Goal: Transaction & Acquisition: Purchase product/service

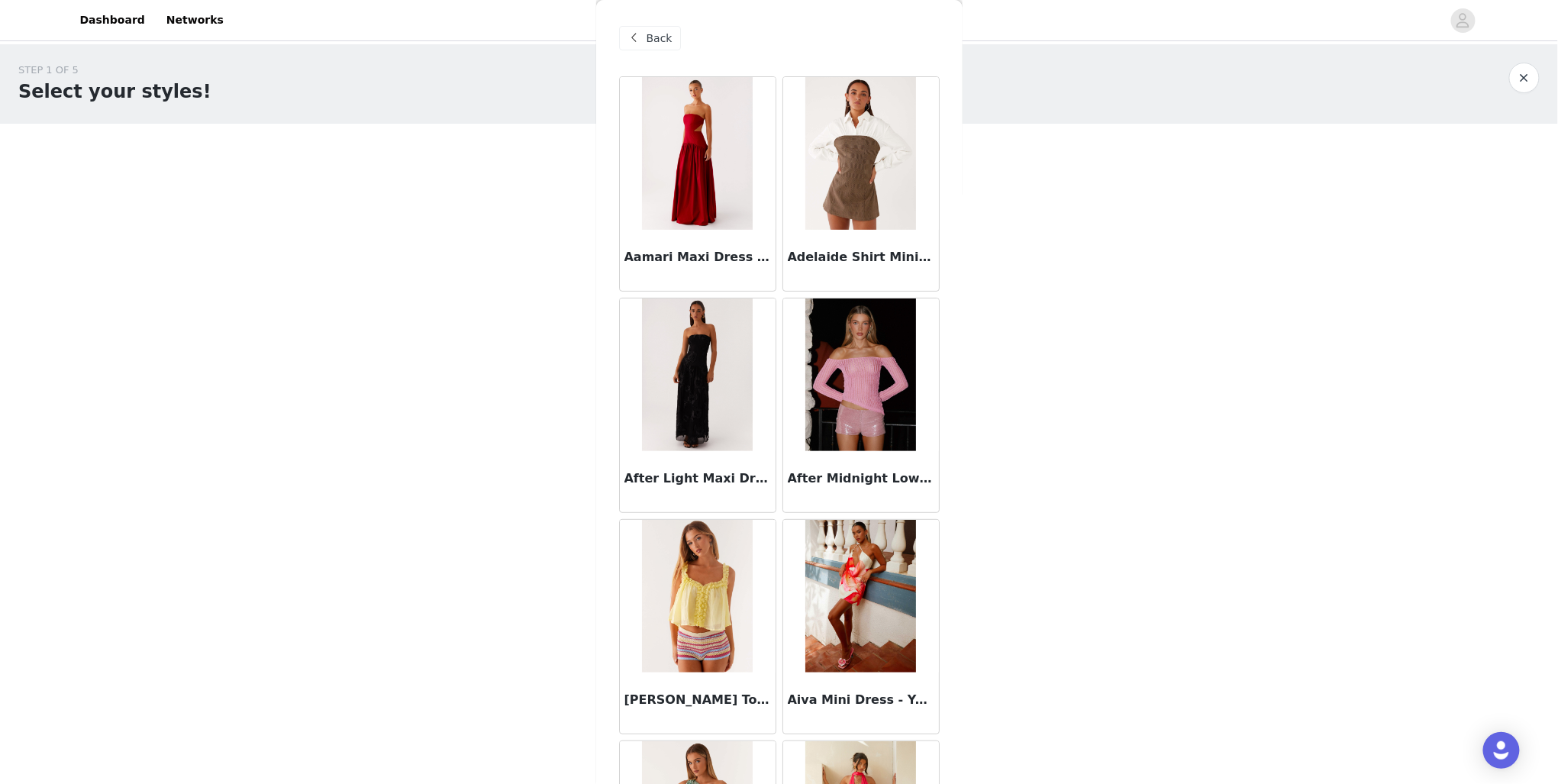
click at [634, 33] on span at bounding box center [634, 38] width 18 height 18
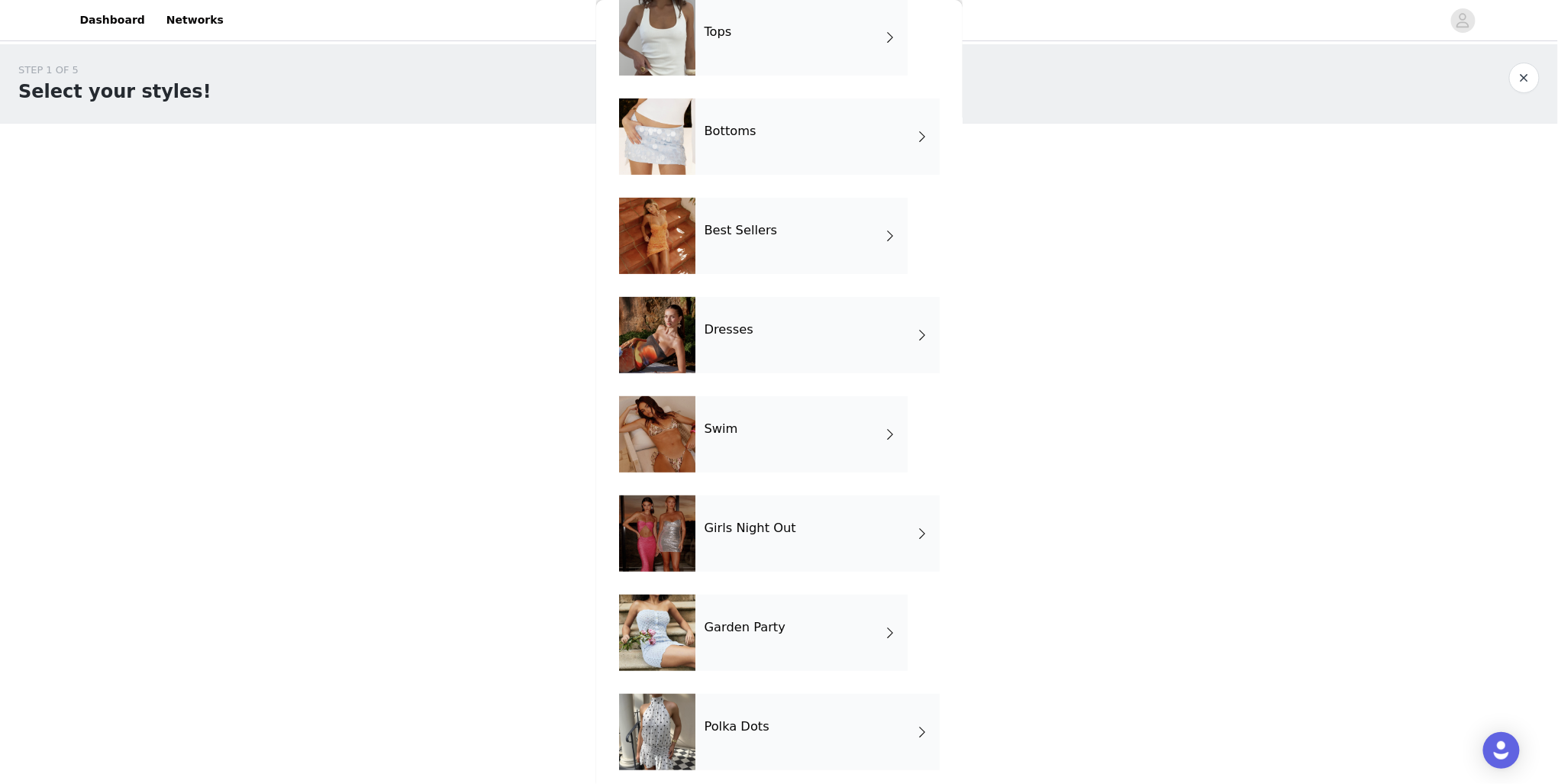
scroll to position [86, 0]
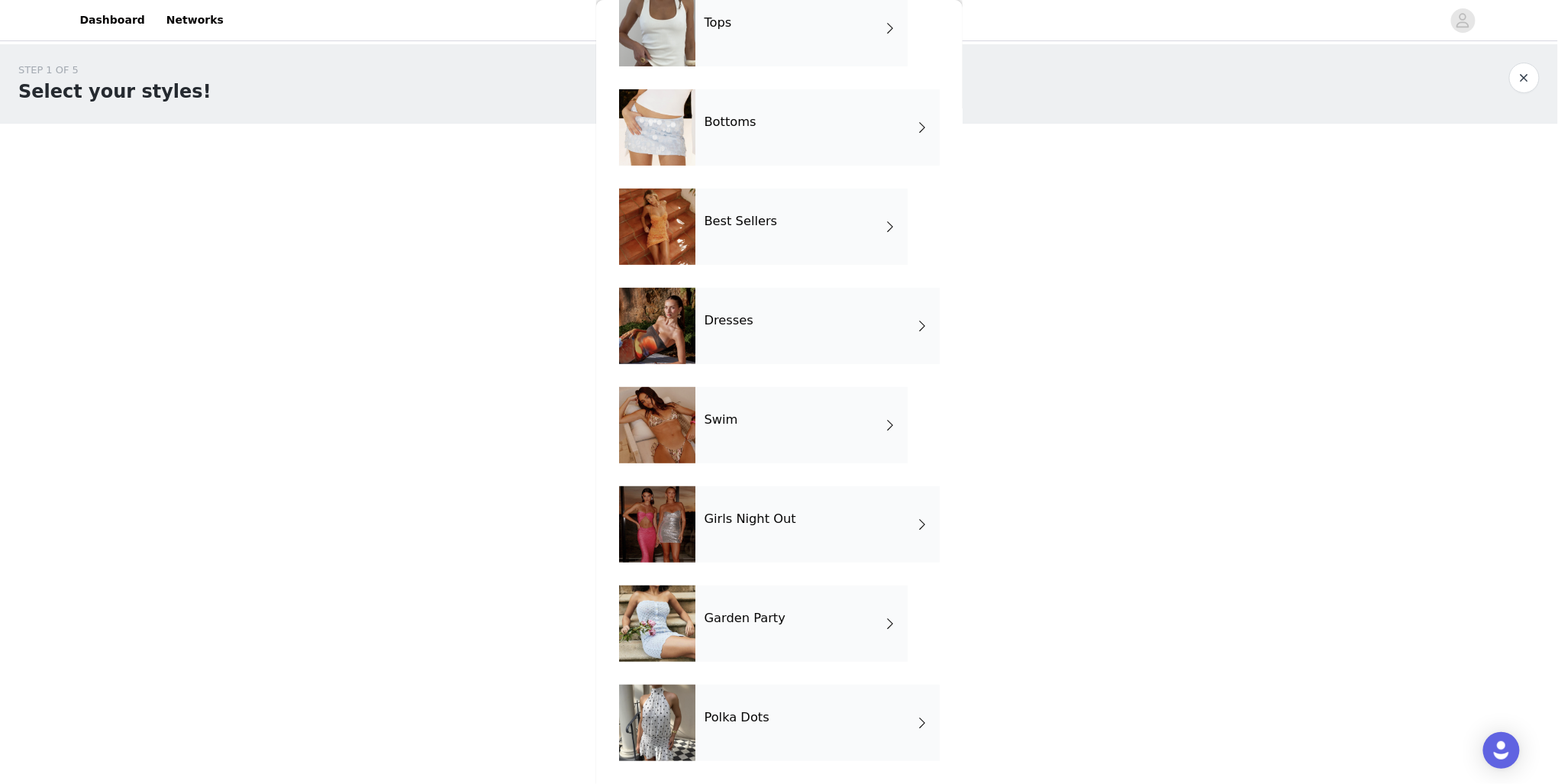
click at [780, 647] on div "Garden Party" at bounding box center [802, 623] width 212 height 76
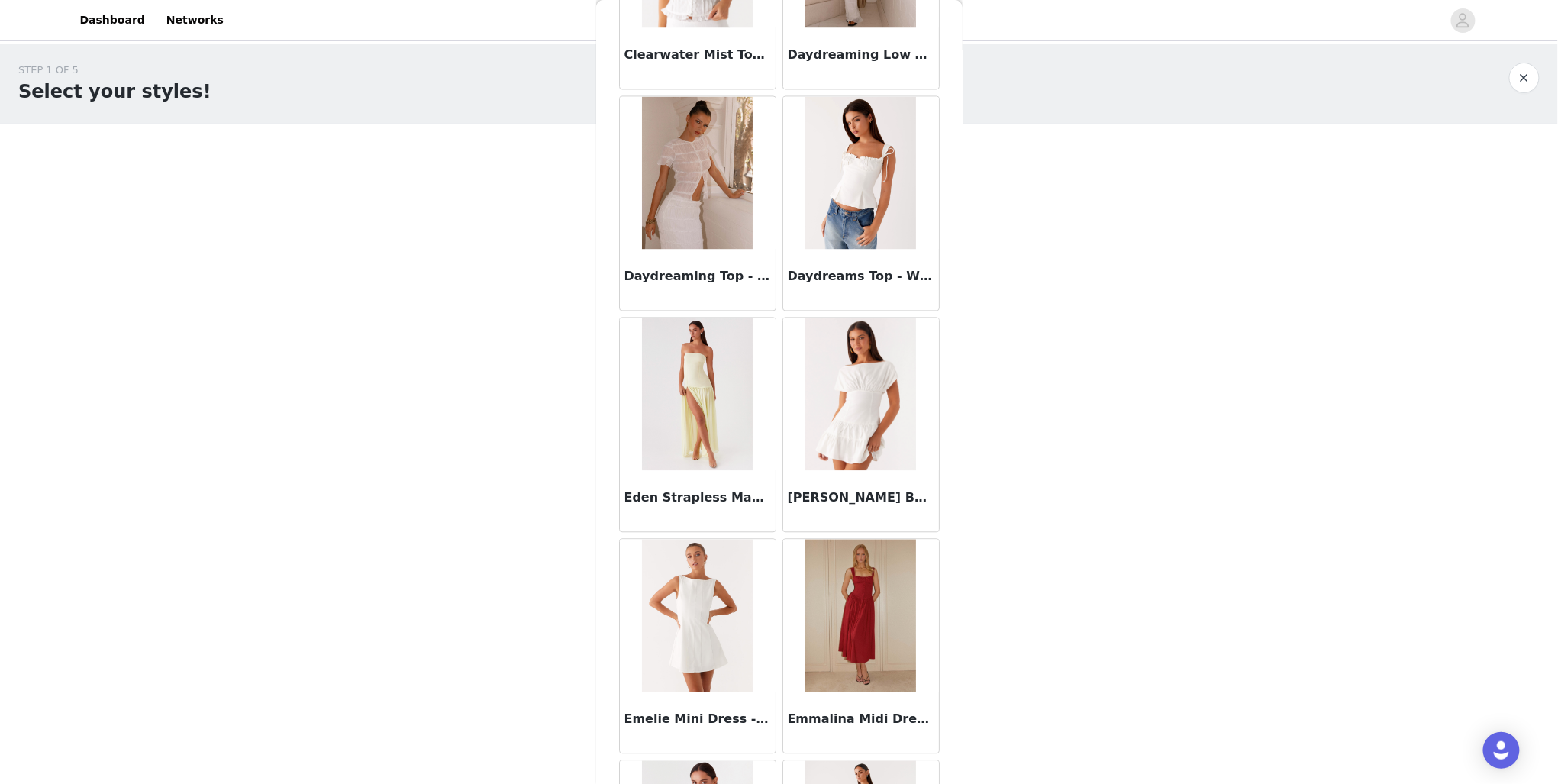
scroll to position [1527, 0]
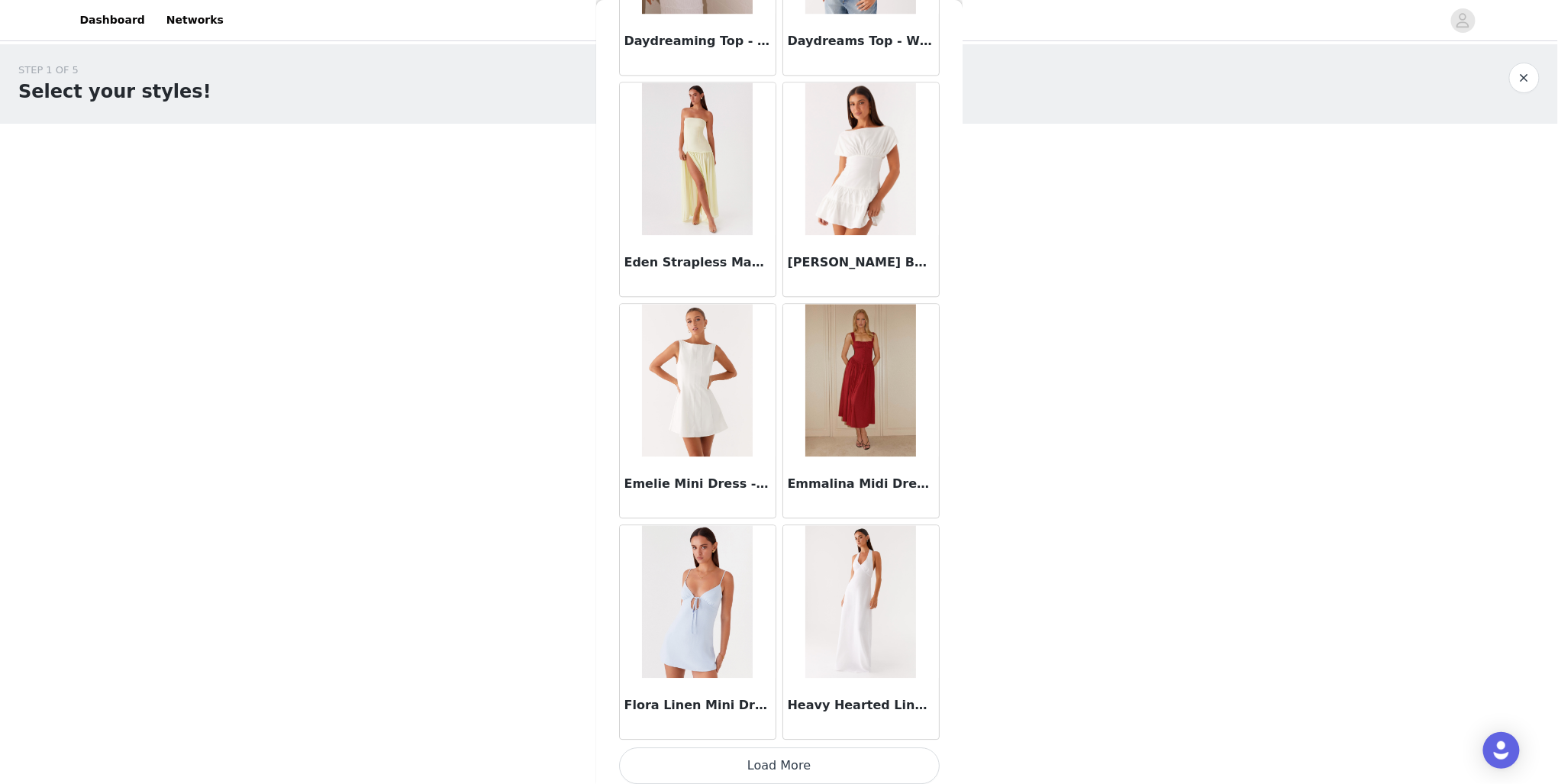
click at [810, 756] on button "Load More" at bounding box center [780, 766] width 321 height 37
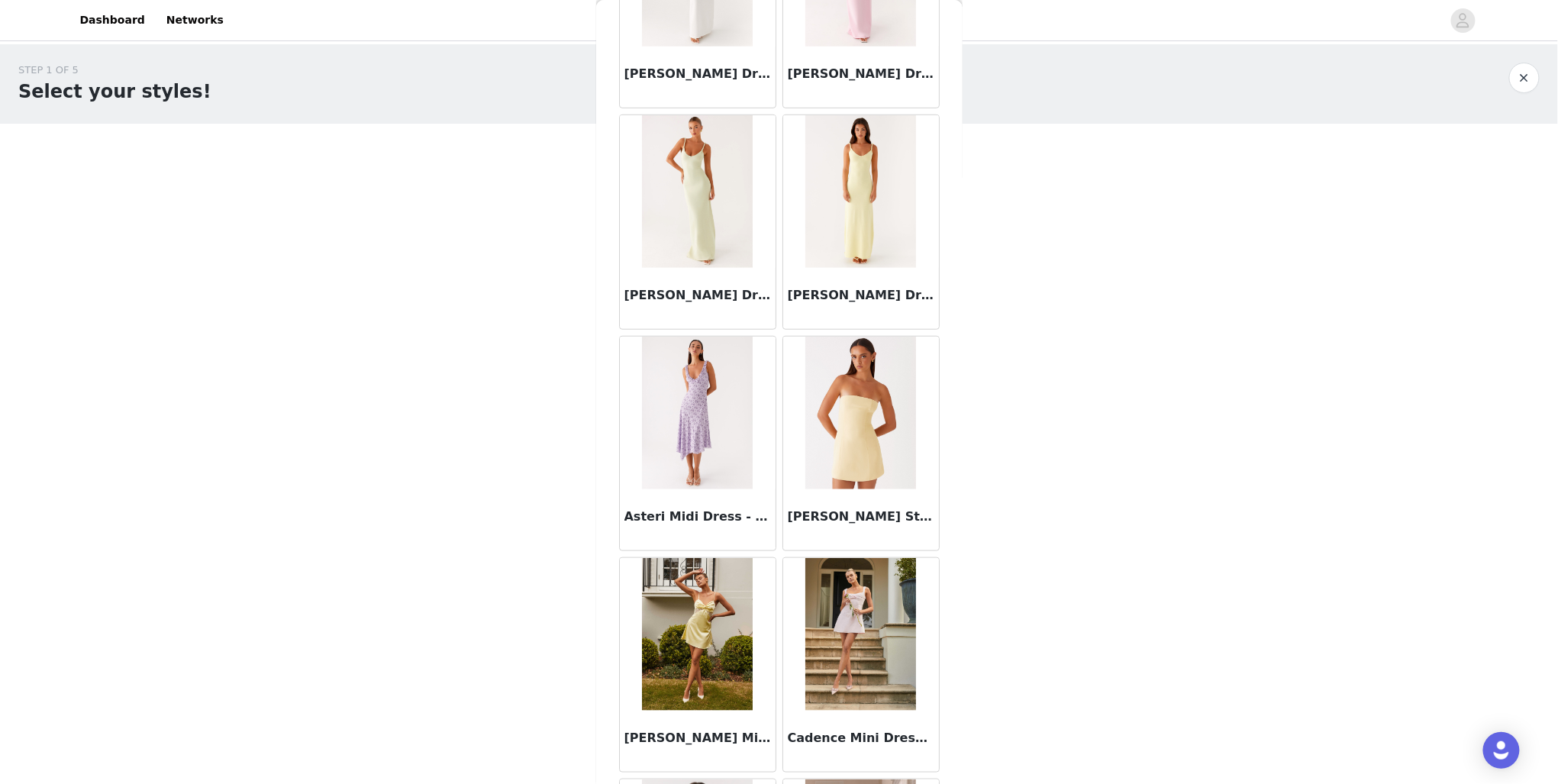
scroll to position [0, 0]
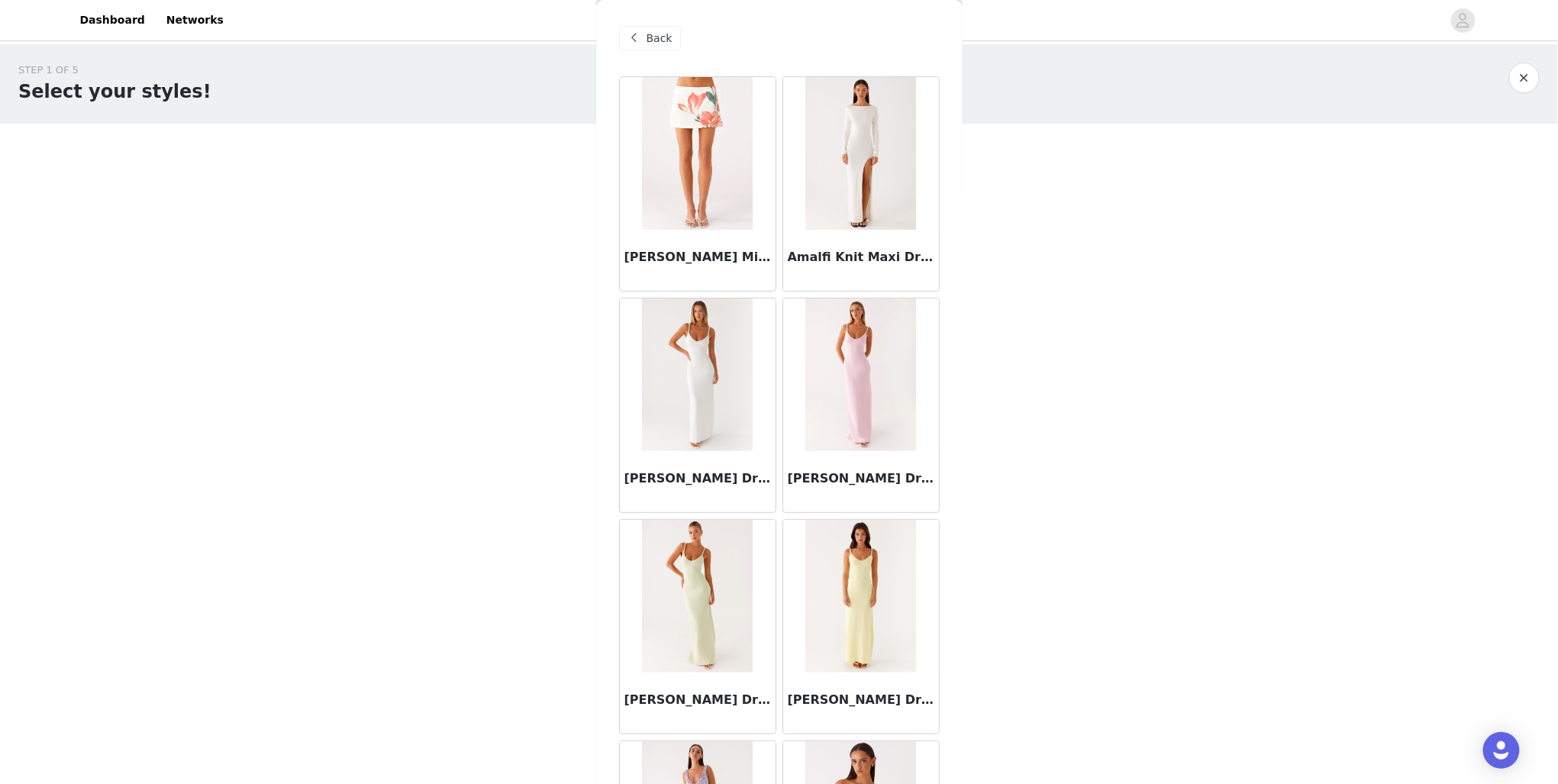
click at [637, 36] on span at bounding box center [634, 38] width 18 height 18
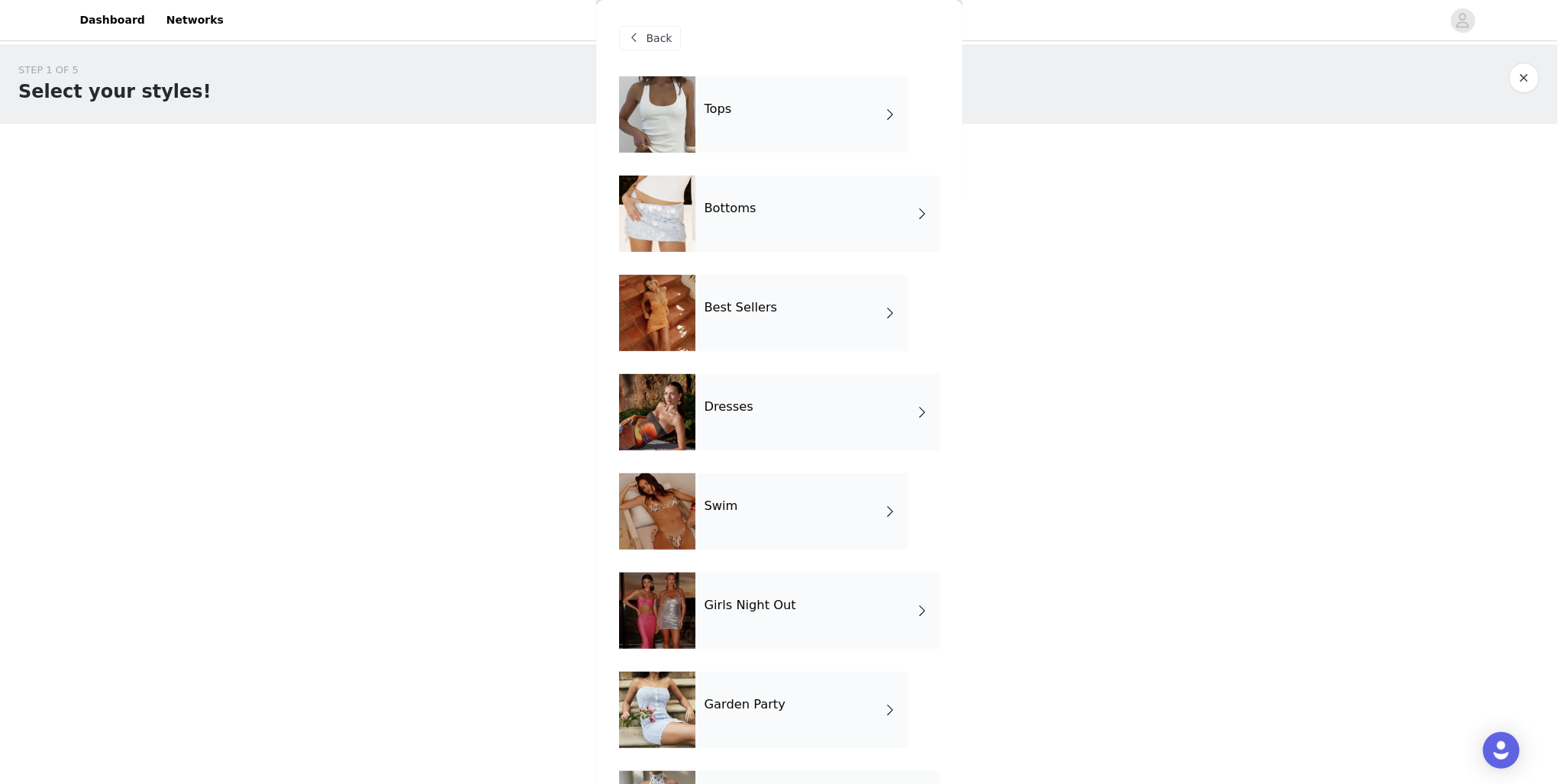
click at [766, 102] on div "Tops" at bounding box center [802, 114] width 212 height 76
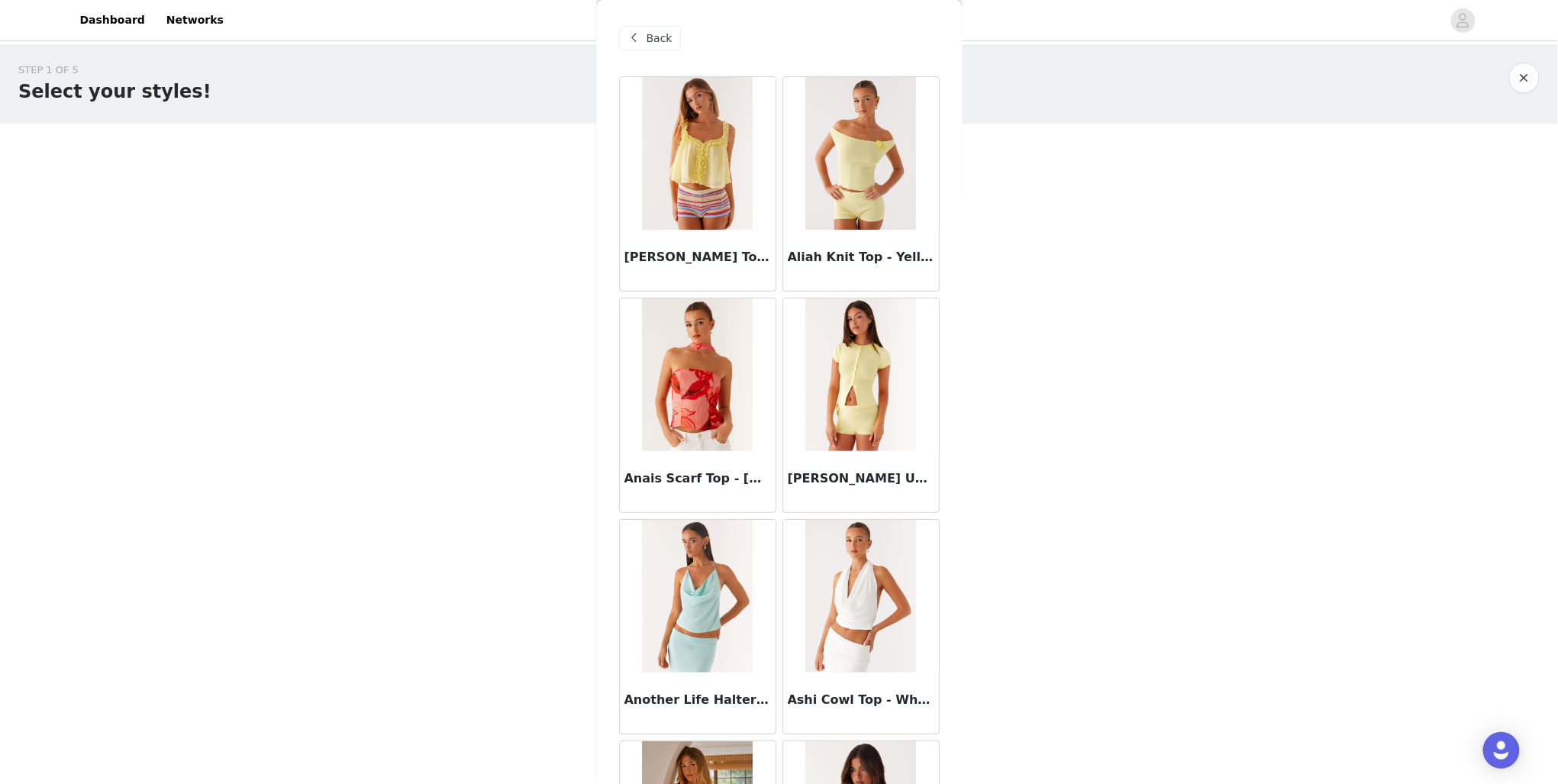
click at [644, 33] on div "Back" at bounding box center [650, 38] width 62 height 24
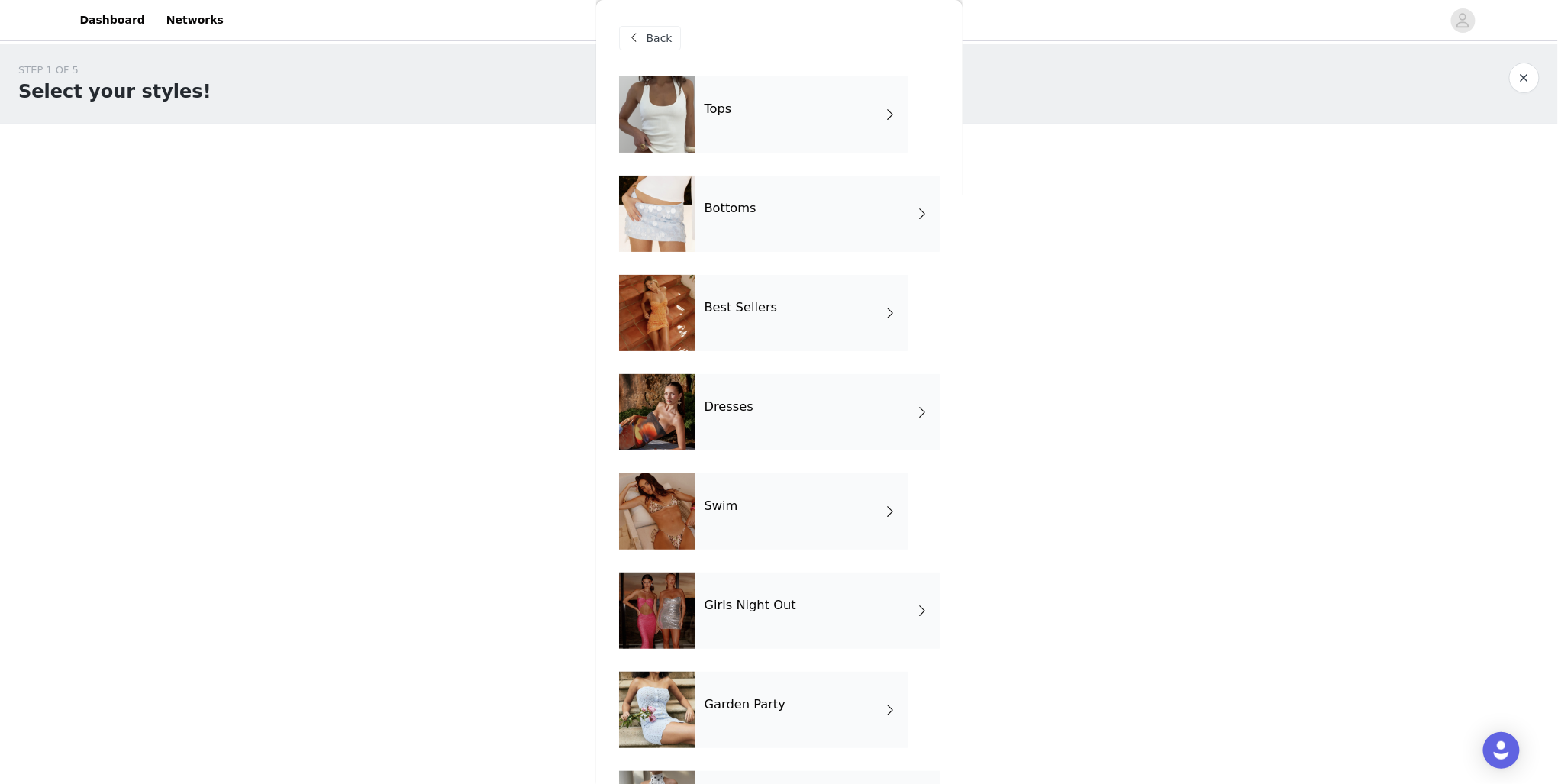
click at [760, 424] on div "Dresses" at bounding box center [817, 412] width 244 height 76
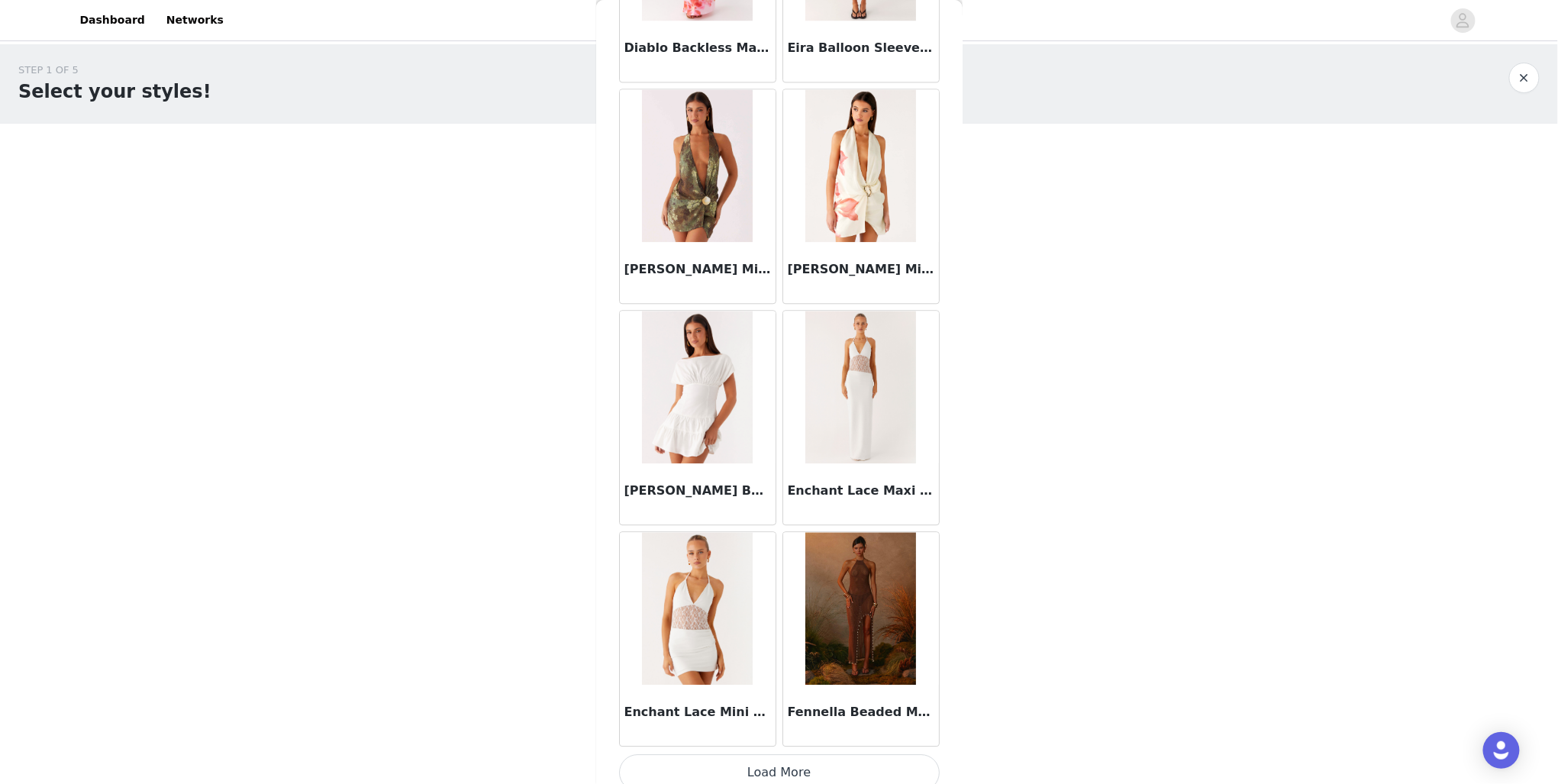
scroll to position [1545, 0]
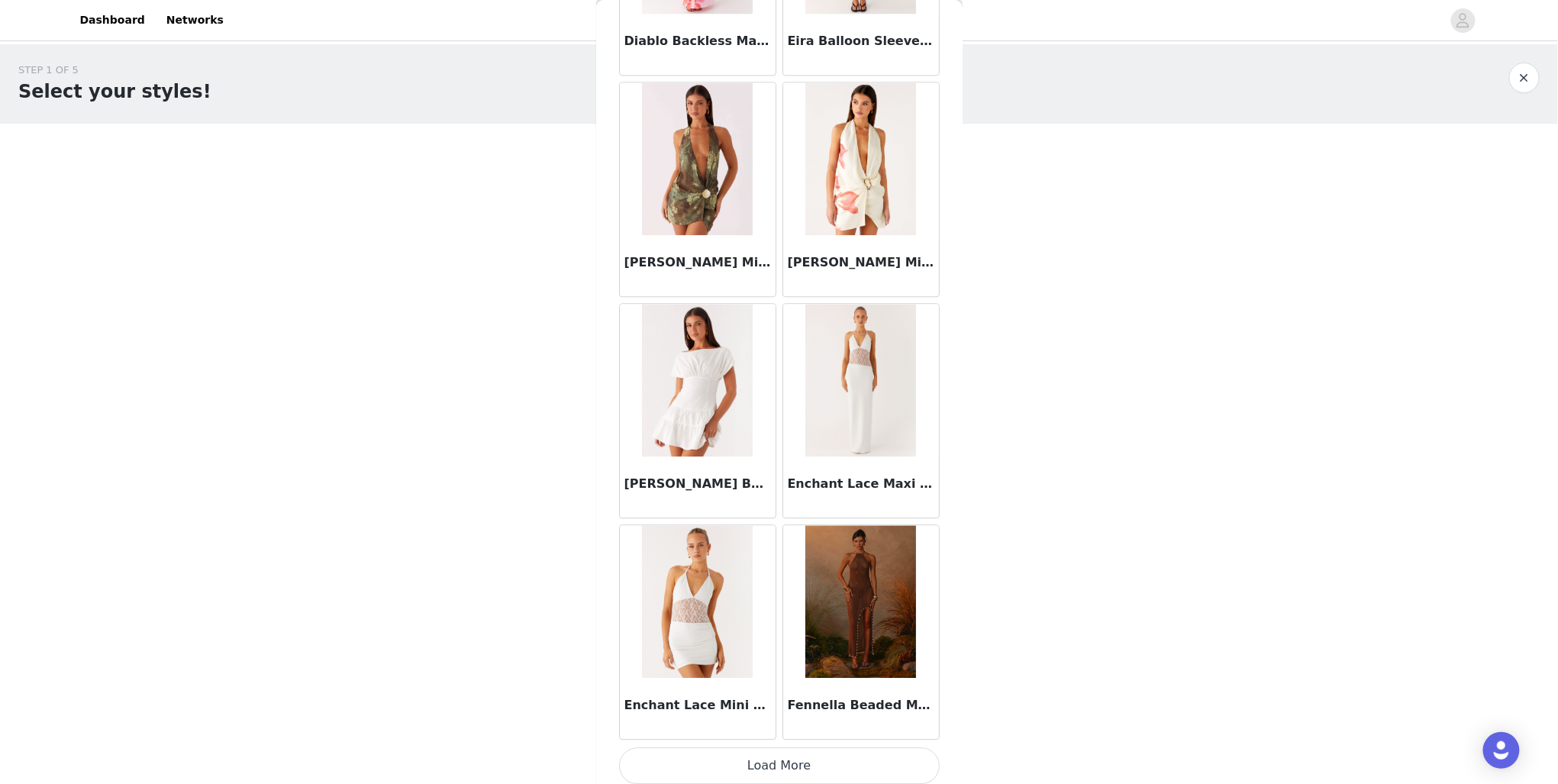
click at [847, 753] on button "Load More" at bounding box center [780, 766] width 321 height 37
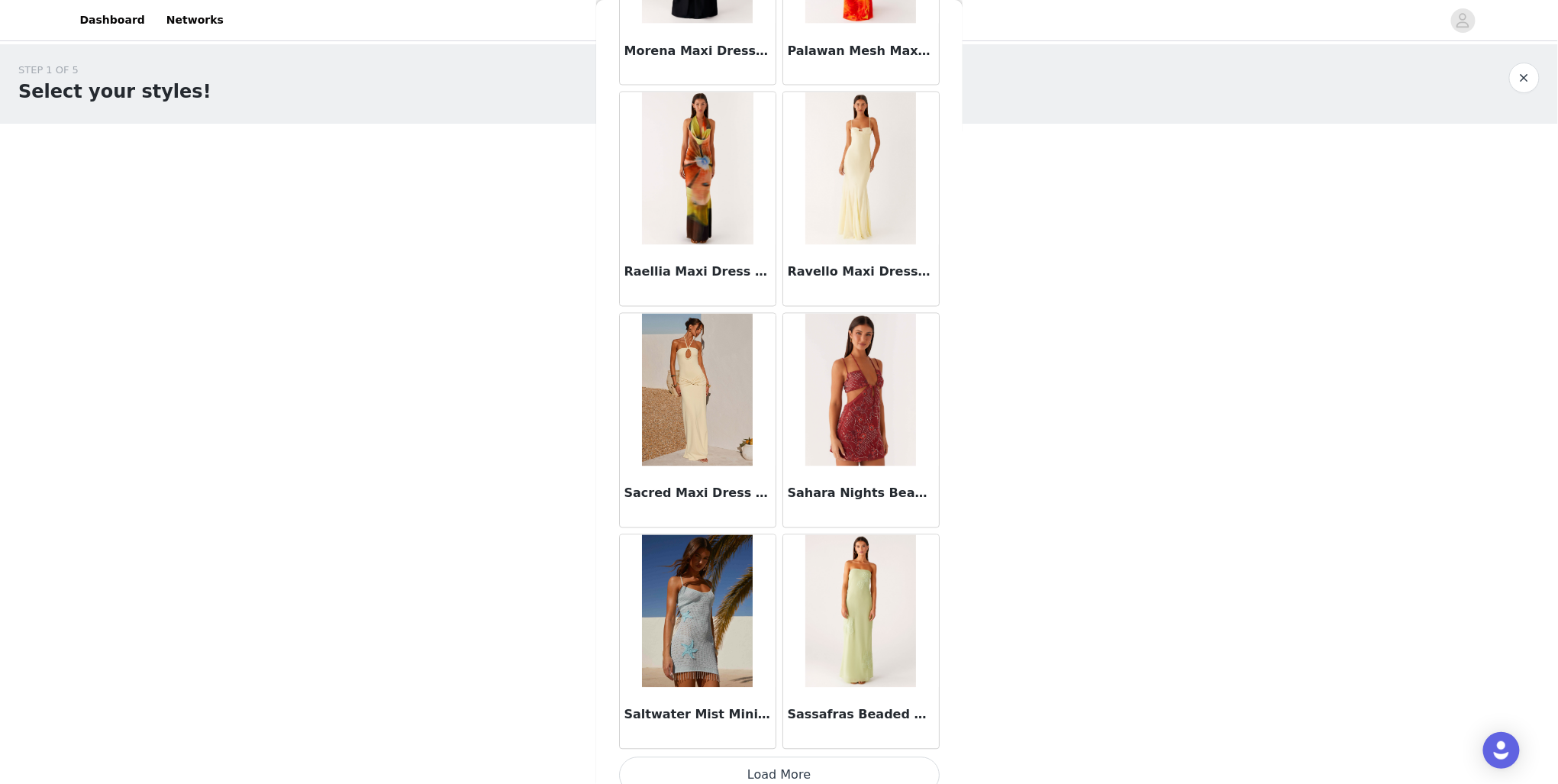
scroll to position [3751, 0]
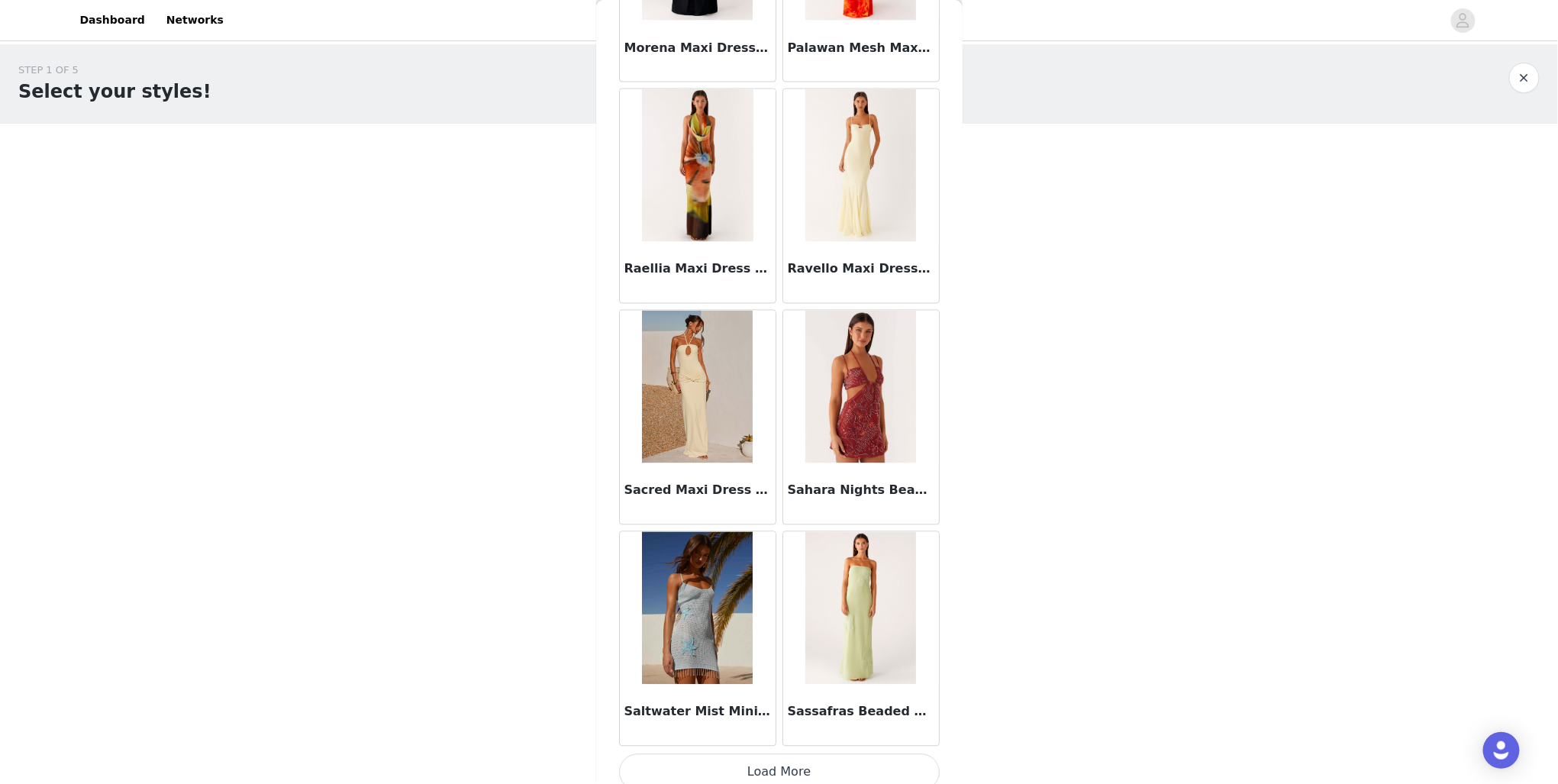
click at [841, 770] on button "Load More" at bounding box center [780, 772] width 321 height 37
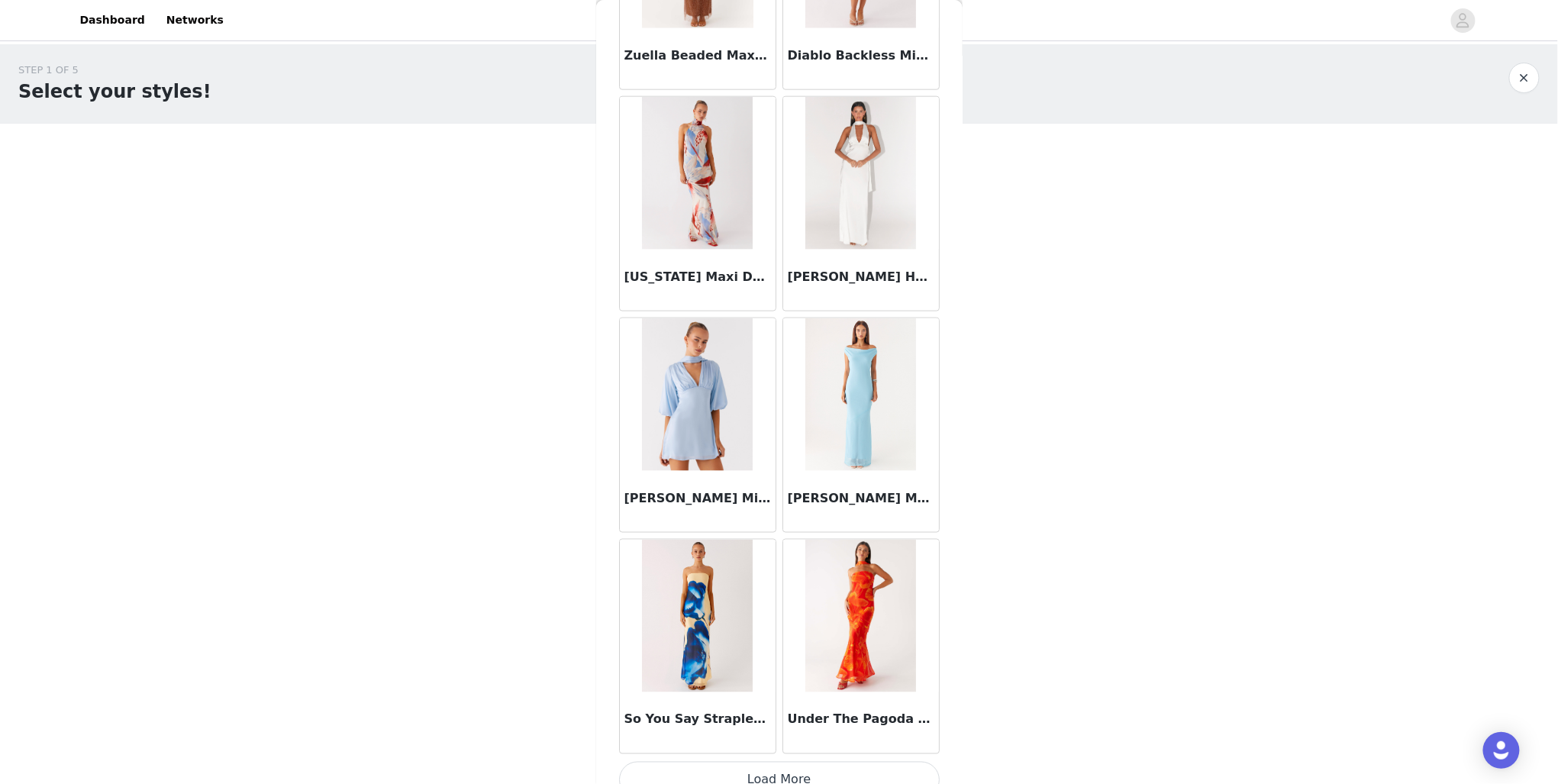
click at [796, 768] on button "Load More" at bounding box center [780, 780] width 321 height 37
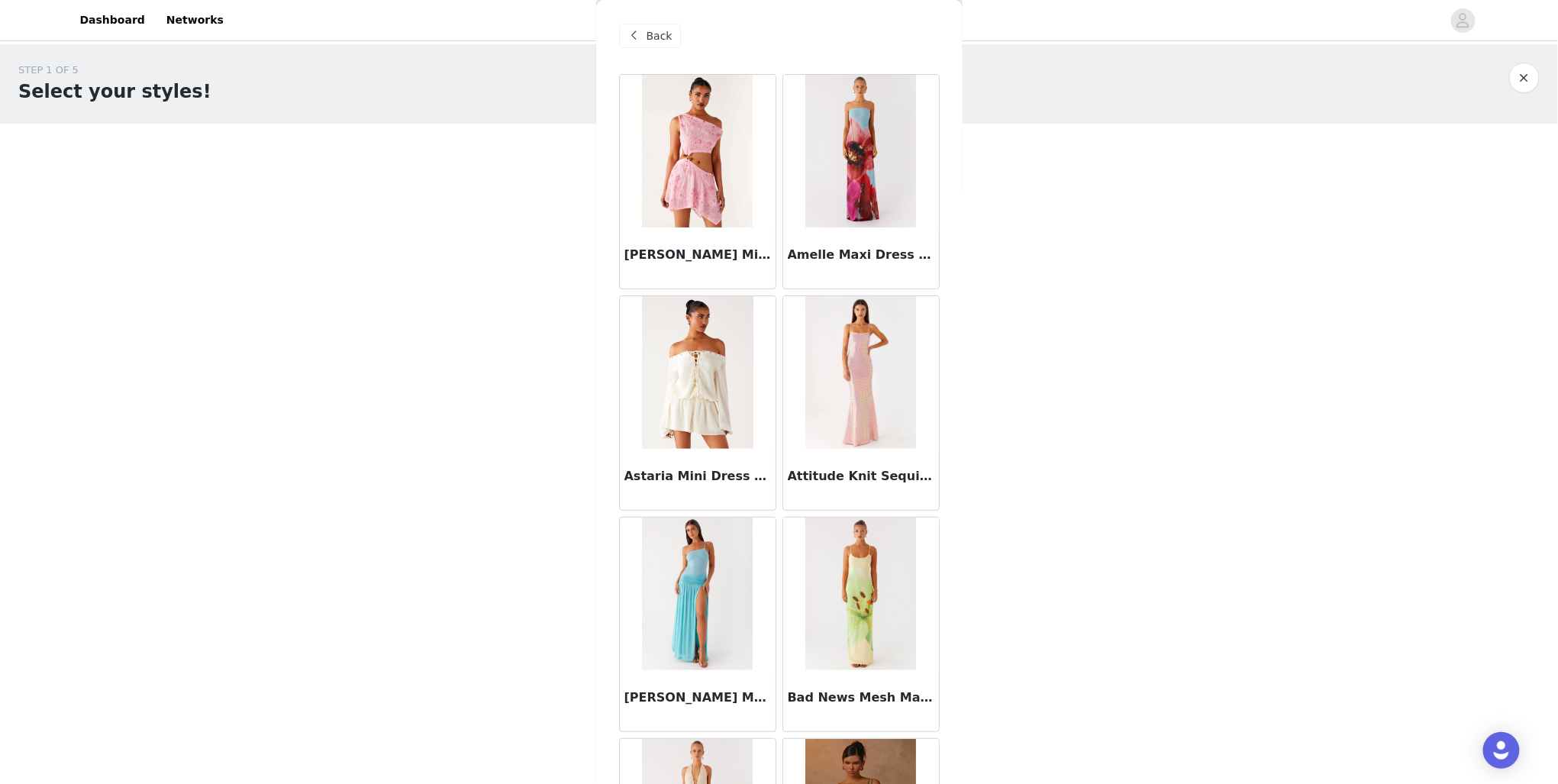
scroll to position [0, 0]
click at [657, 39] on span "Back" at bounding box center [659, 38] width 26 height 16
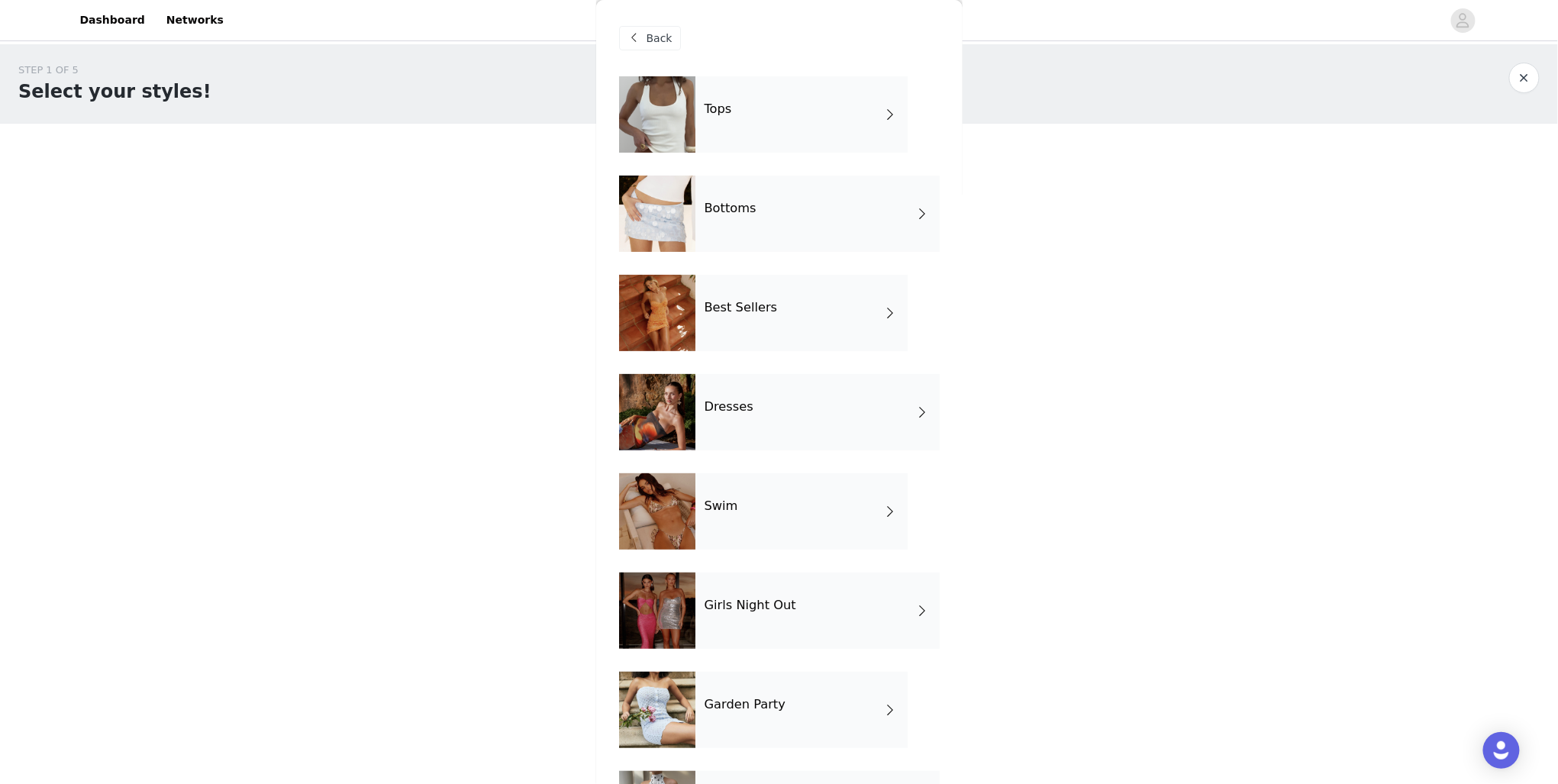
click at [768, 330] on div "Best Sellers" at bounding box center [802, 313] width 212 height 76
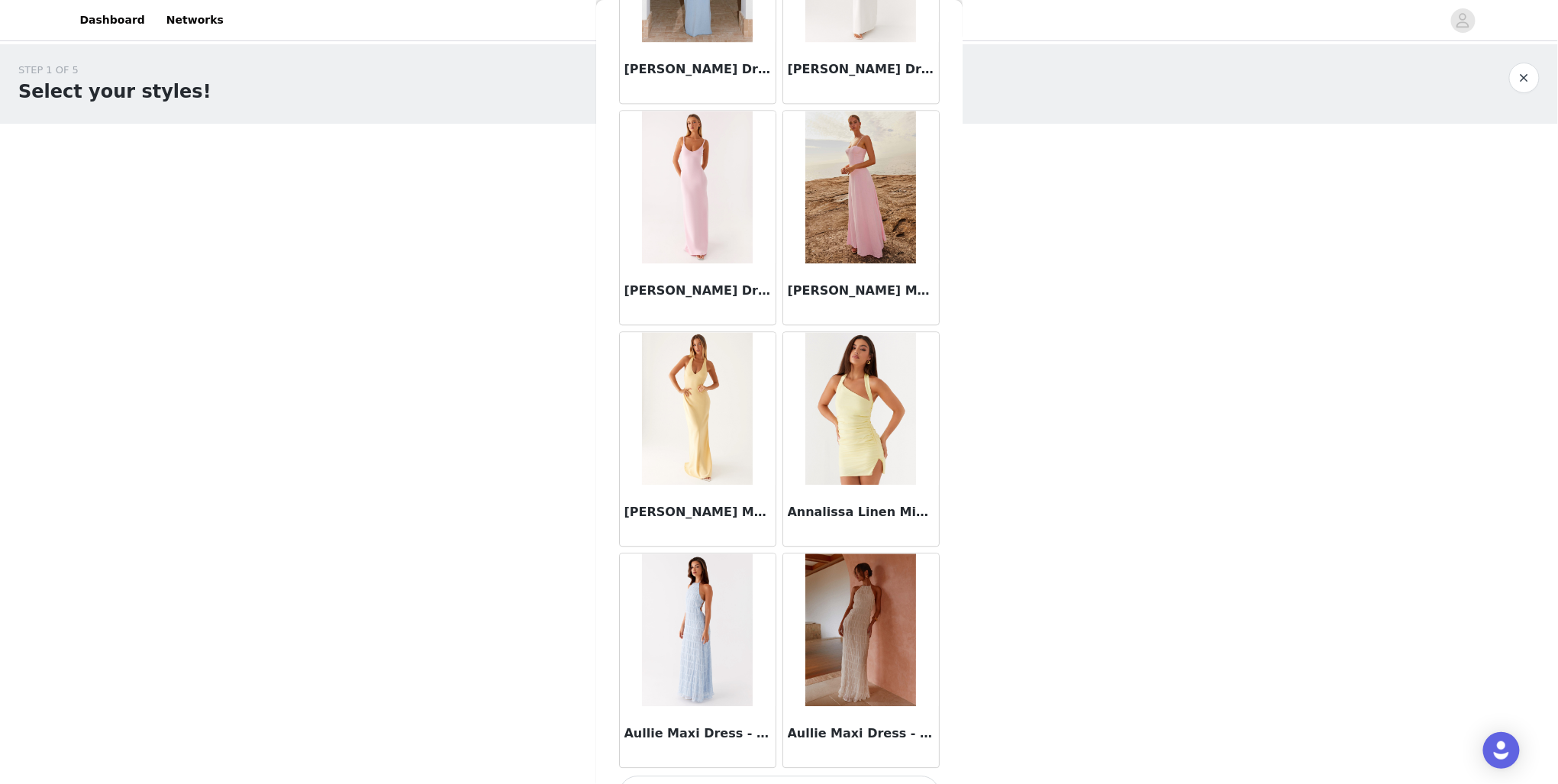
scroll to position [1545, 0]
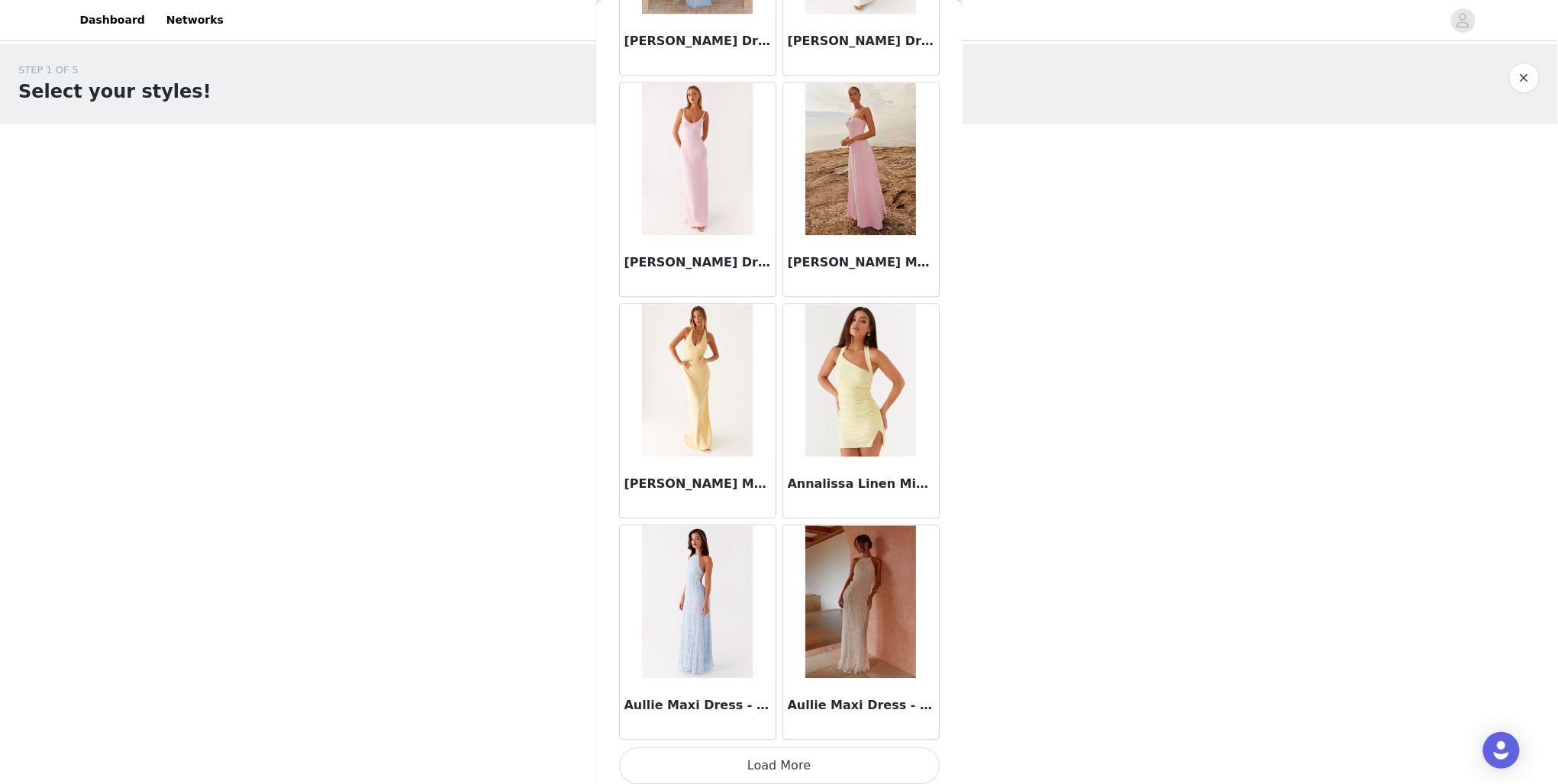
click at [748, 747] on button "Load More" at bounding box center [780, 766] width 321 height 37
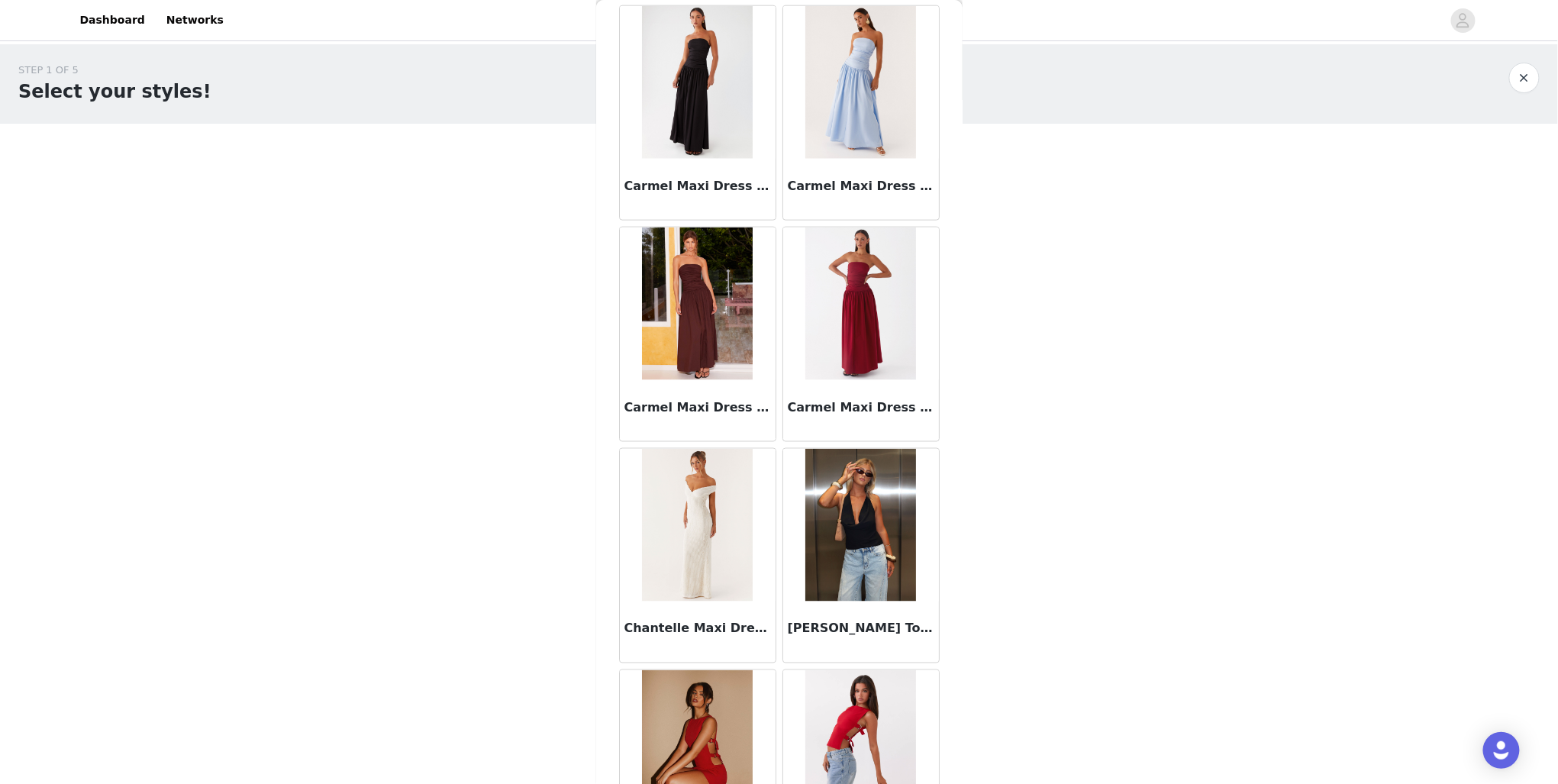
scroll to position [3499, 0]
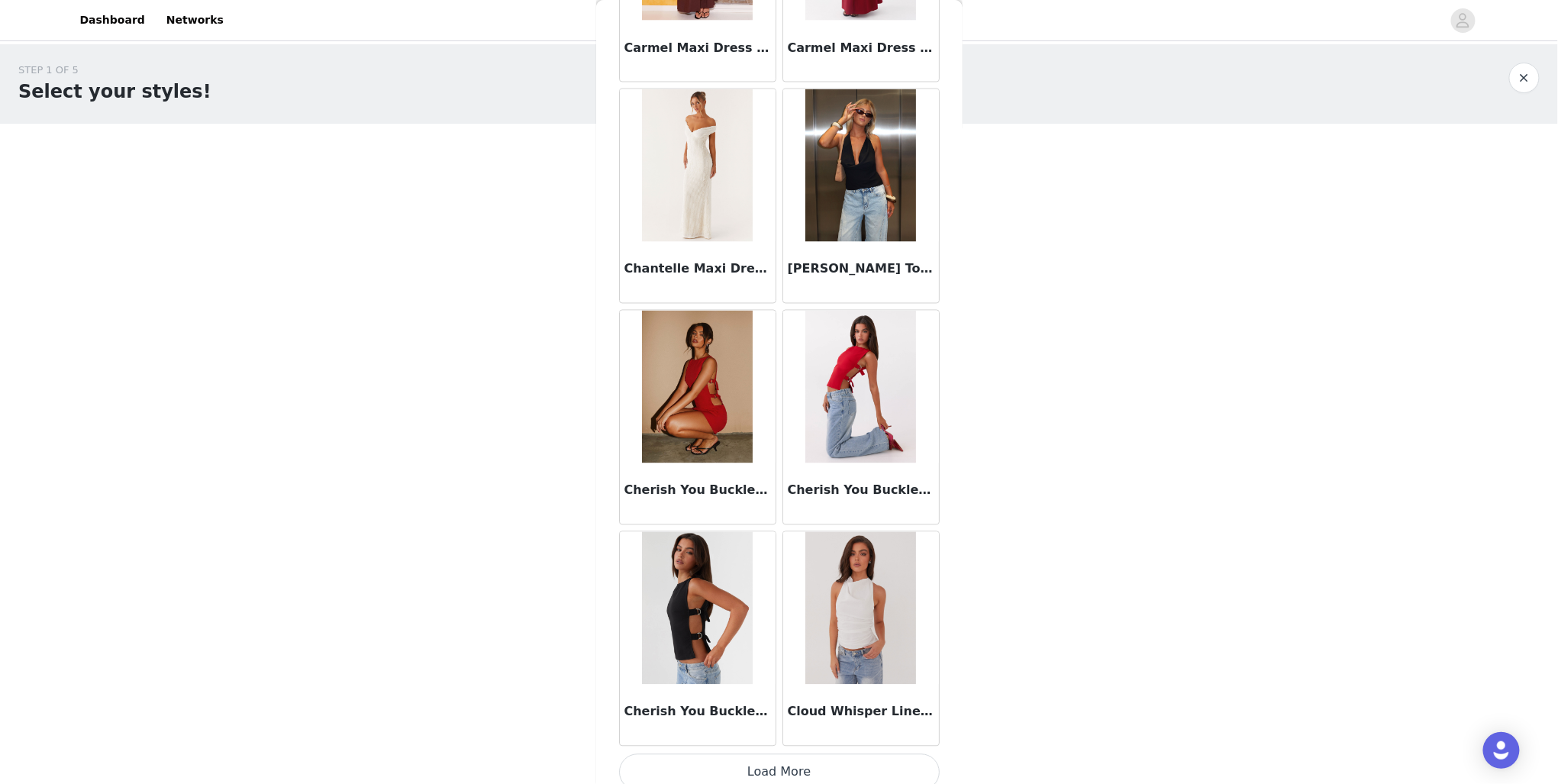
click at [814, 754] on button "Load More" at bounding box center [780, 772] width 321 height 37
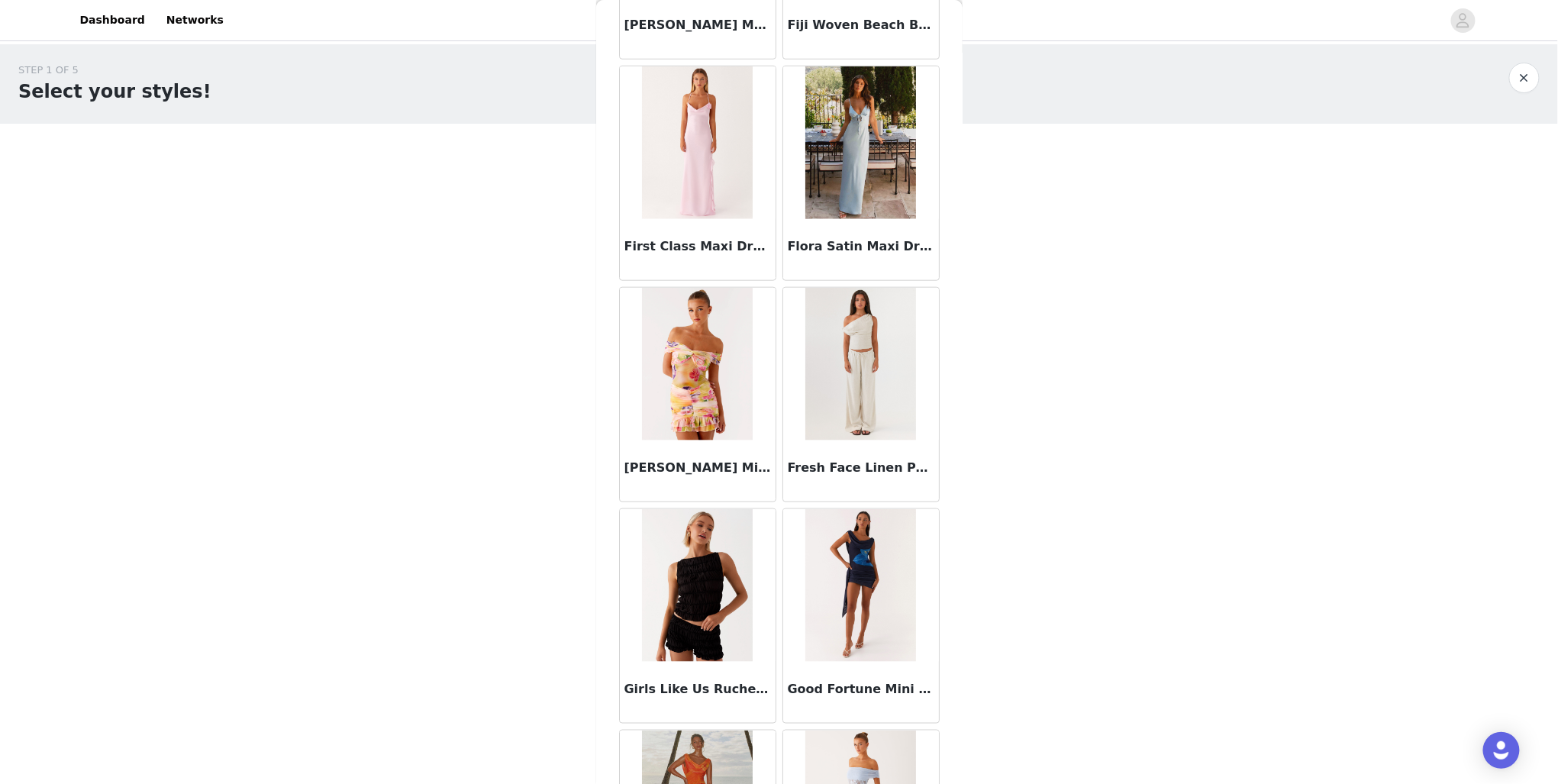
scroll to position [5957, 0]
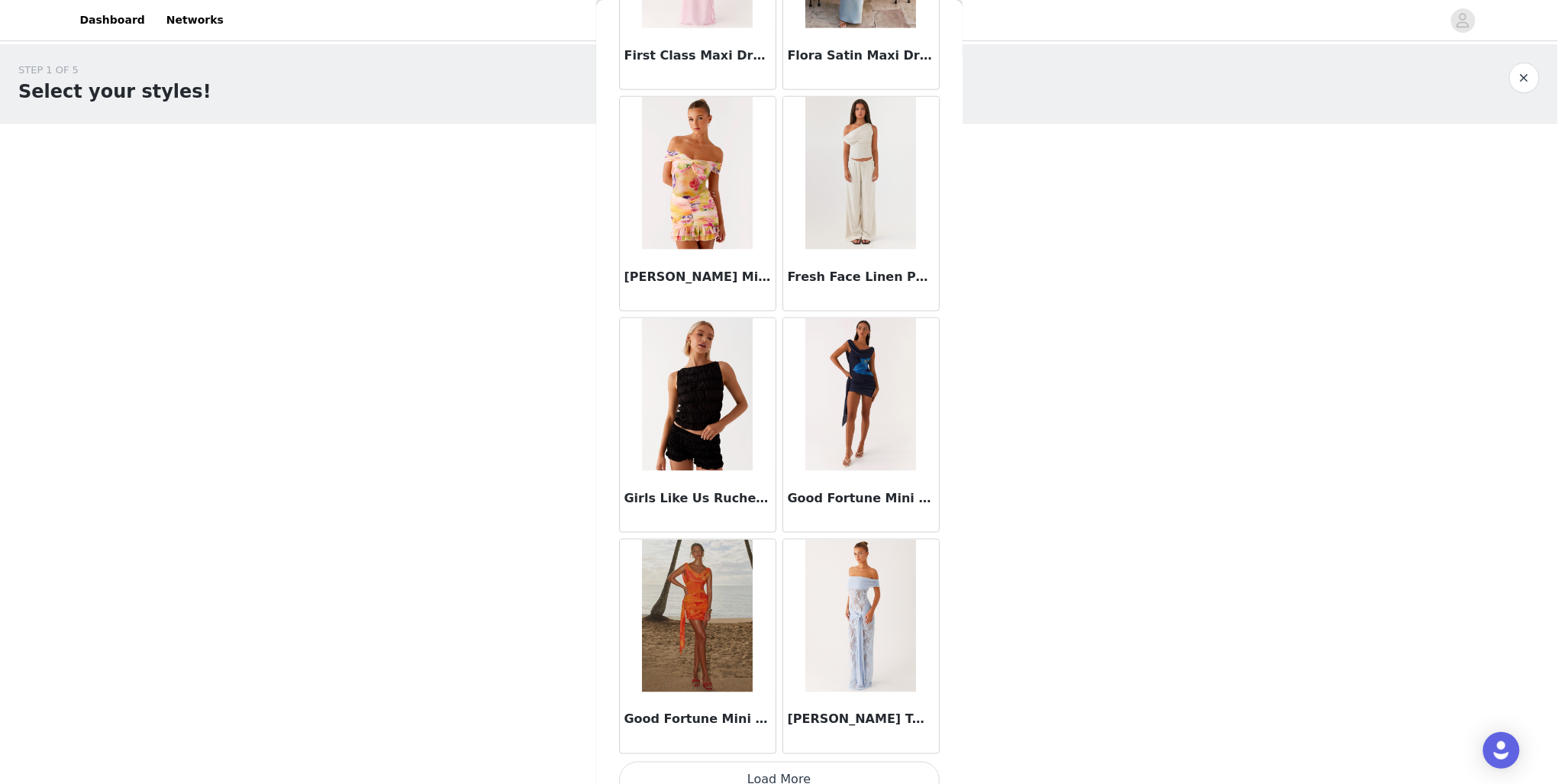
click at [840, 761] on button "Load More" at bounding box center [780, 780] width 321 height 37
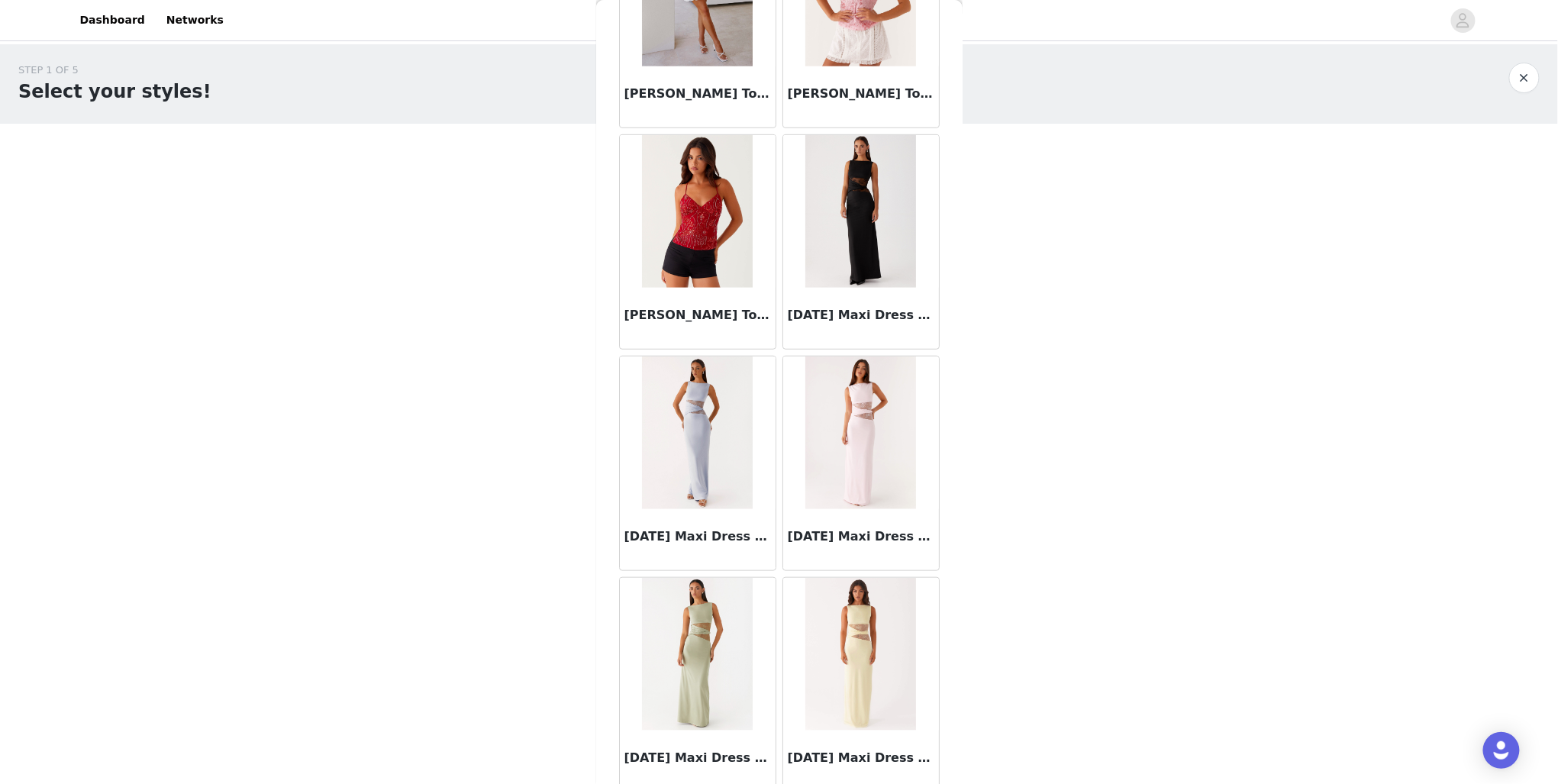
scroll to position [8163, 0]
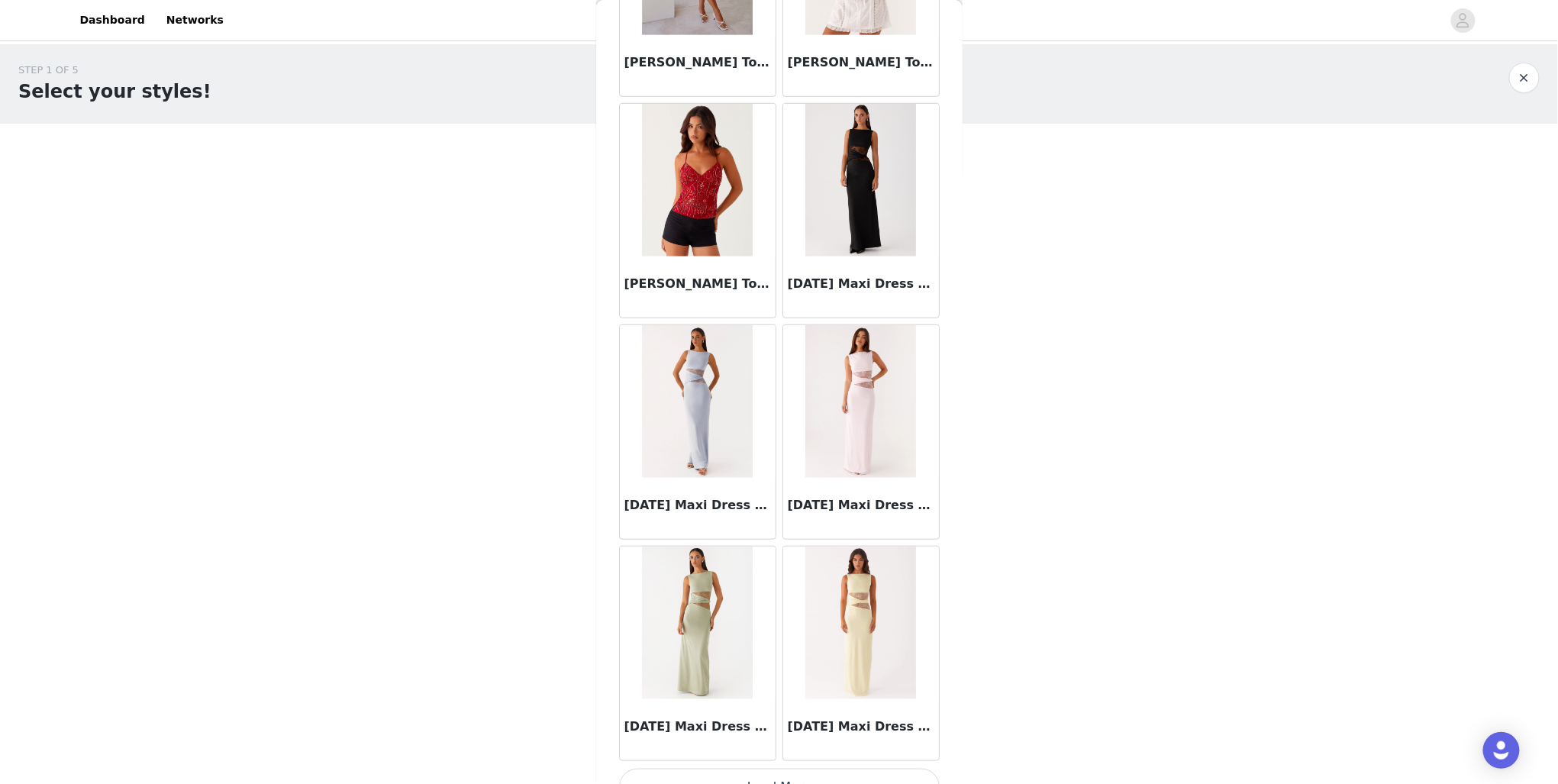
click at [821, 769] on button "Load More" at bounding box center [780, 787] width 321 height 37
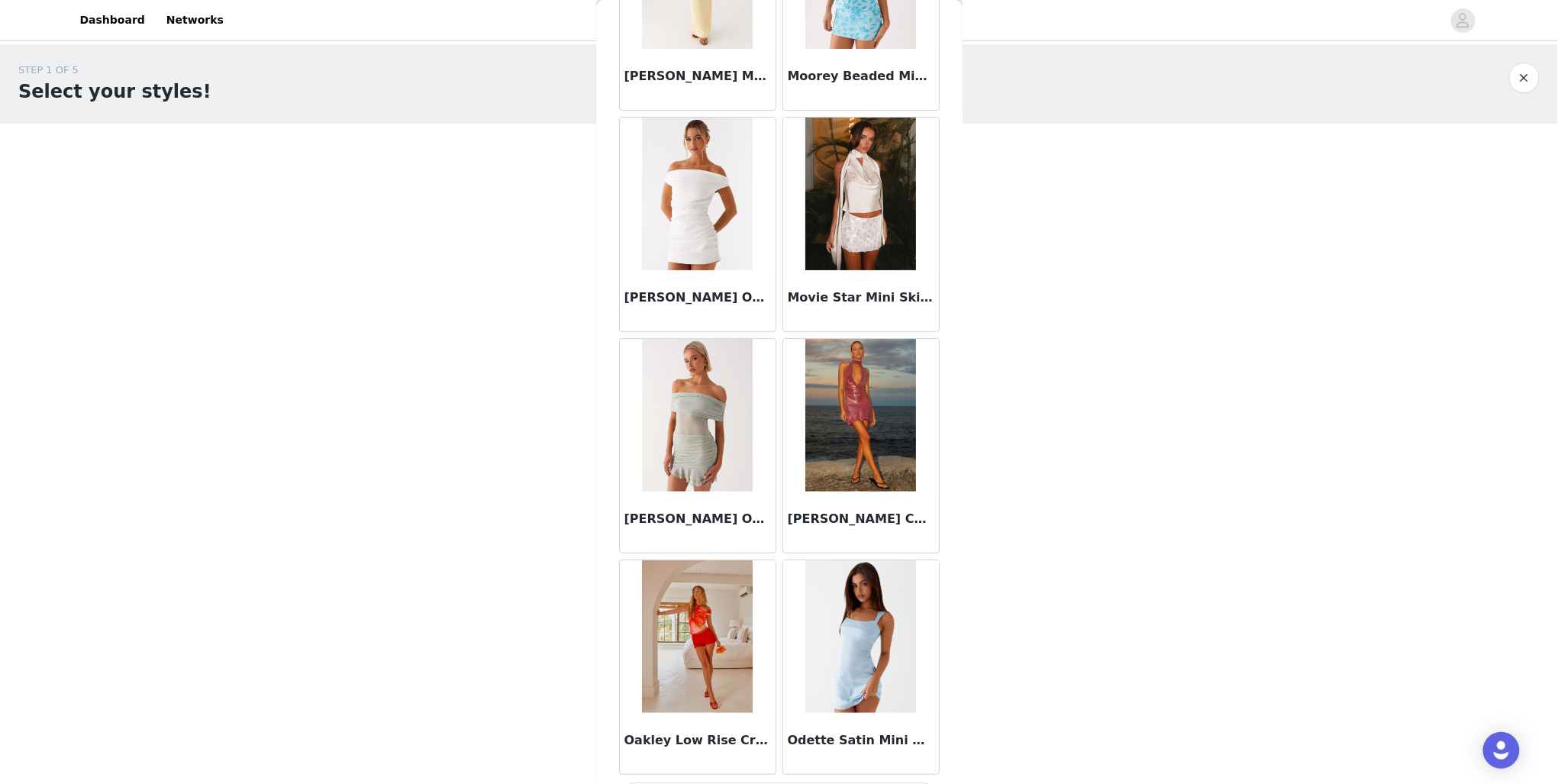
scroll to position [10371, 0]
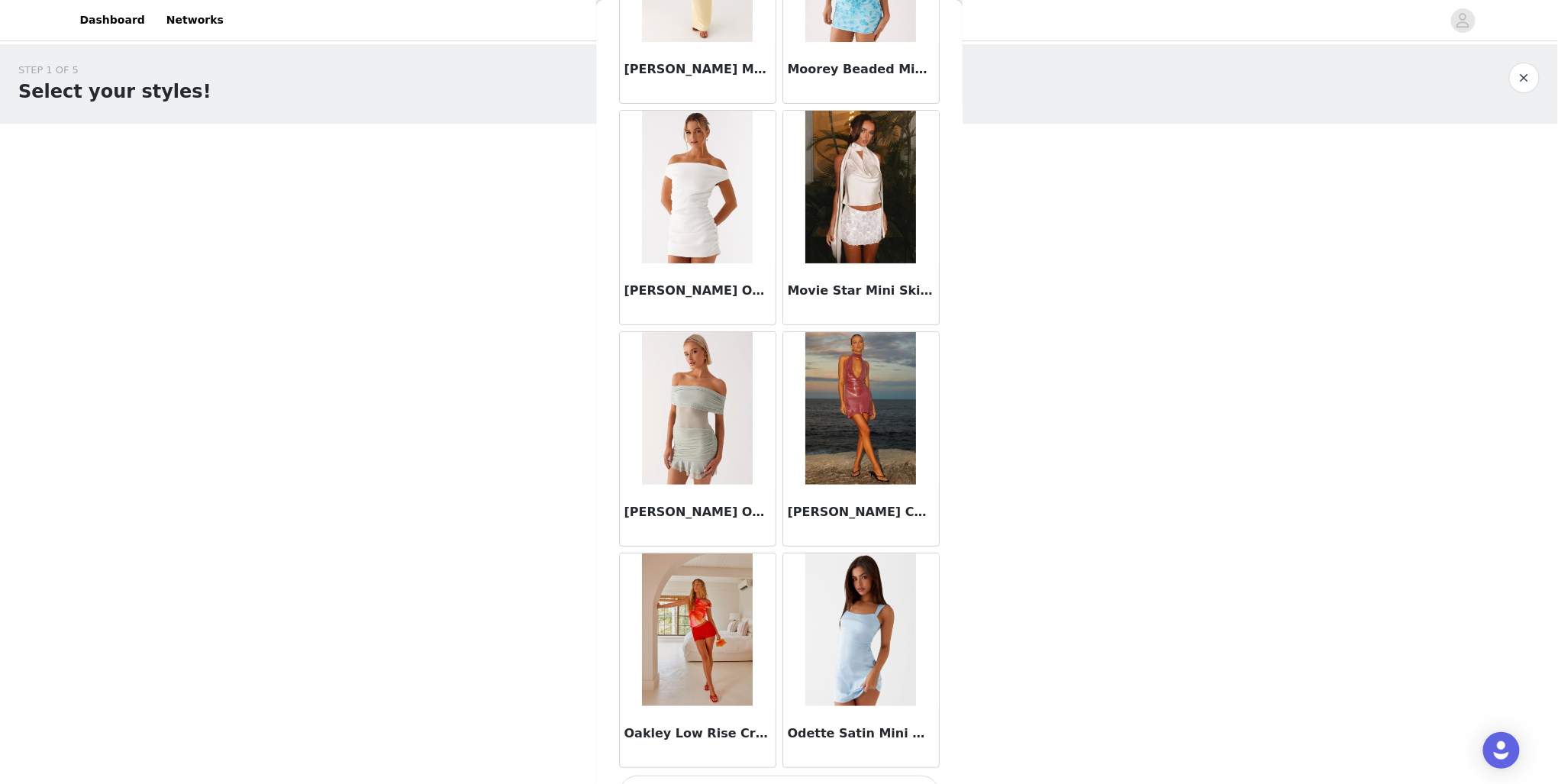
click at [803, 776] on button "Load More" at bounding box center [780, 794] width 321 height 37
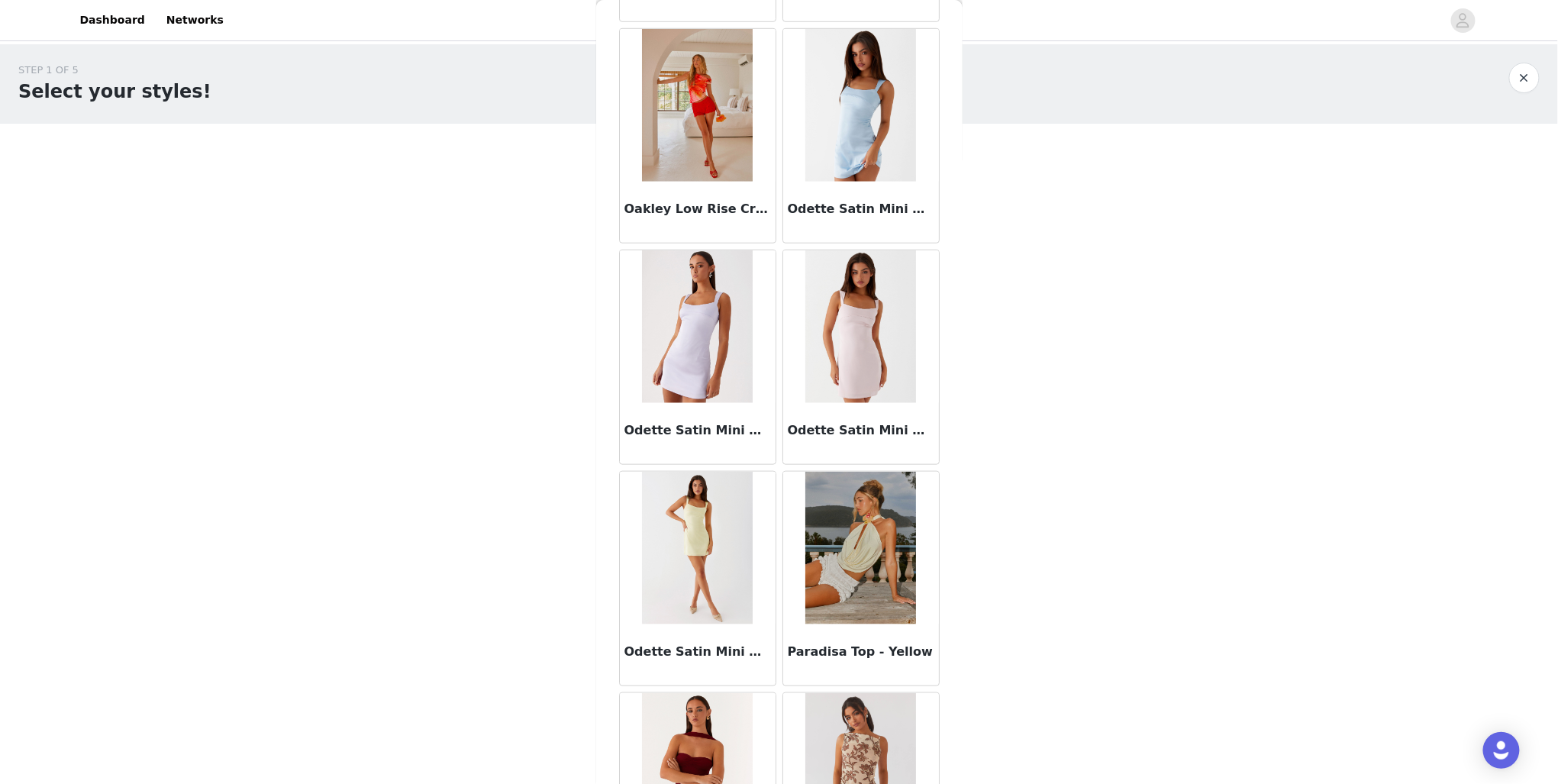
scroll to position [10981, 0]
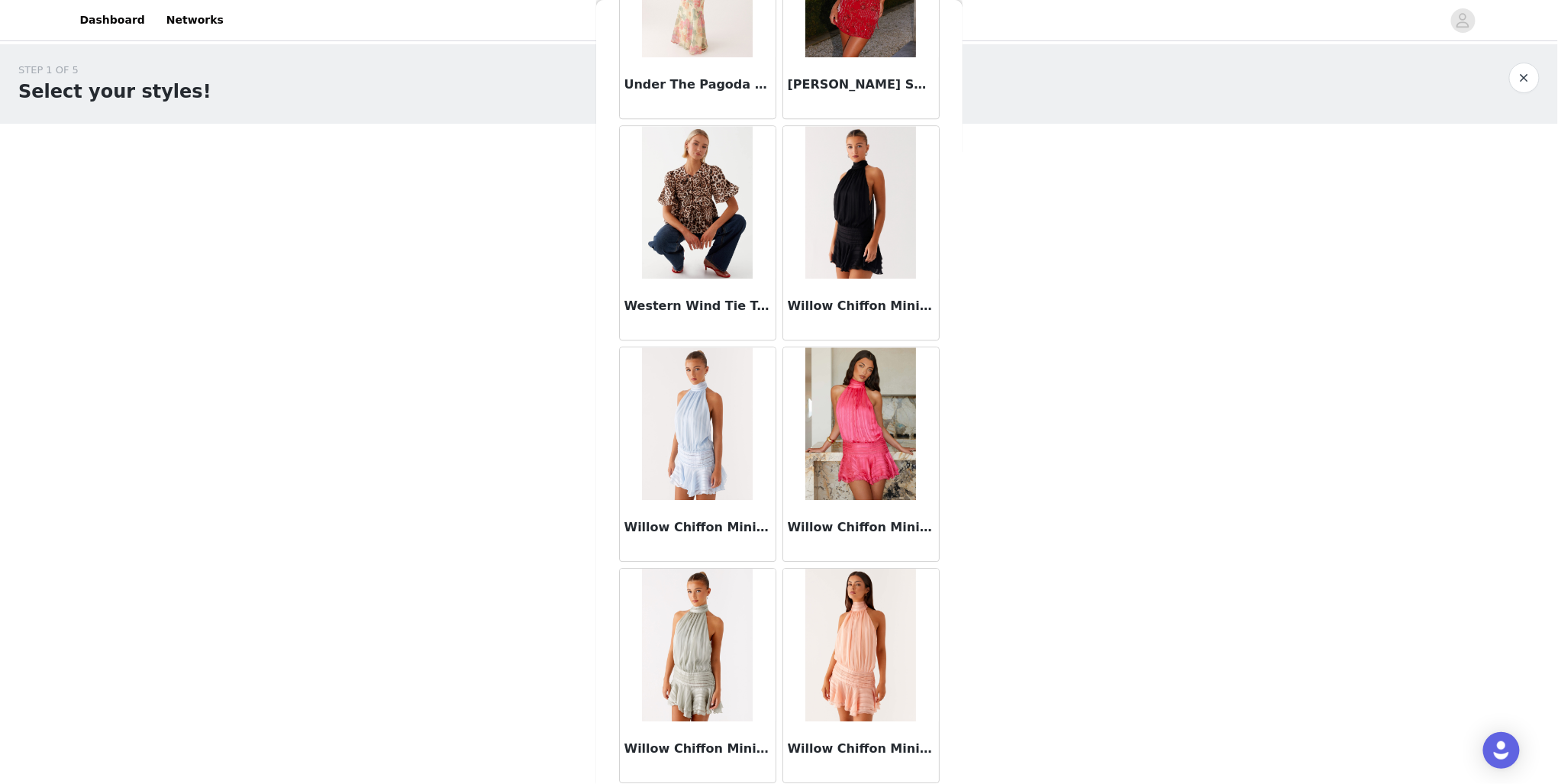
scroll to position [14783, 0]
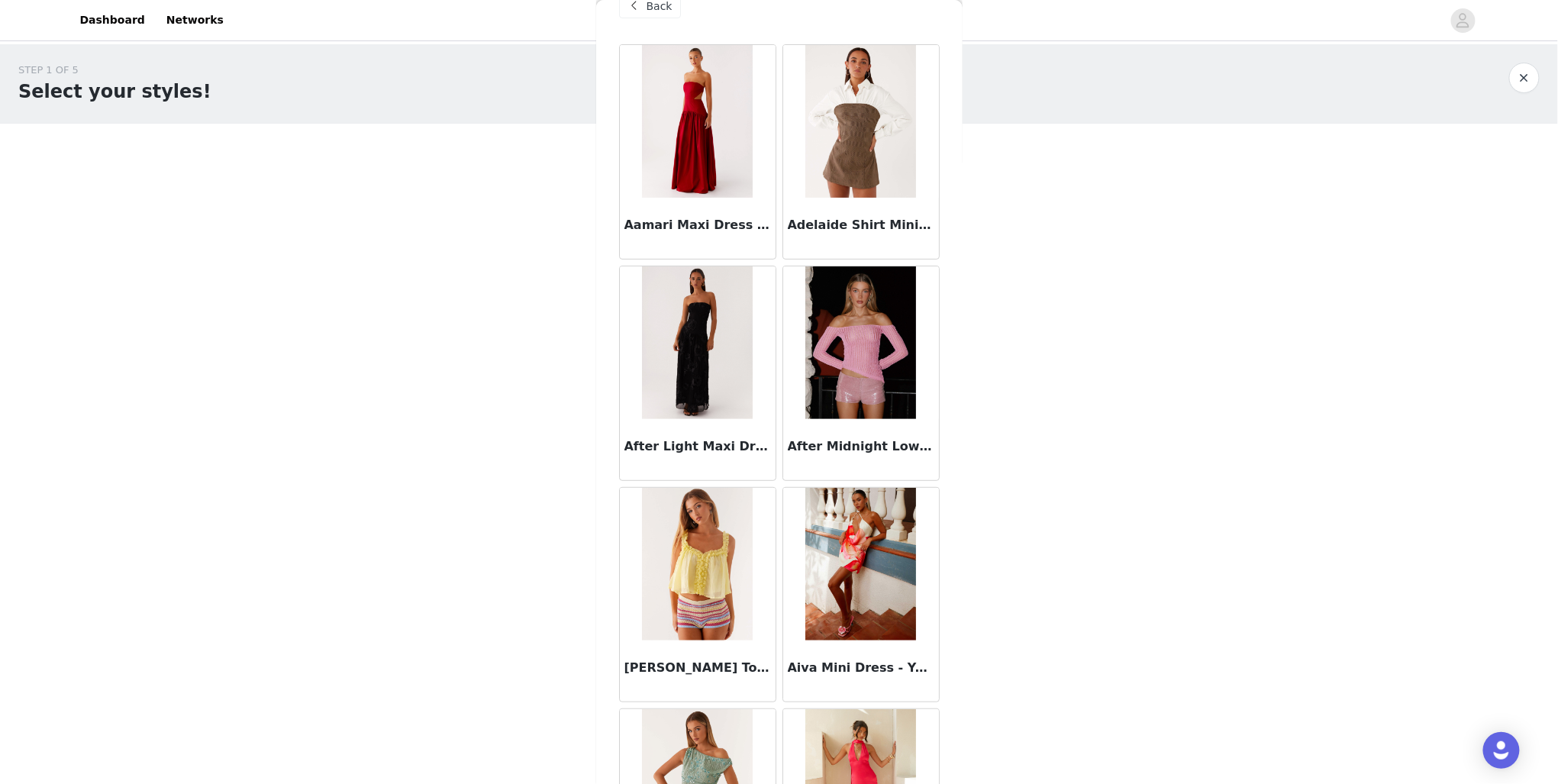
scroll to position [23, 0]
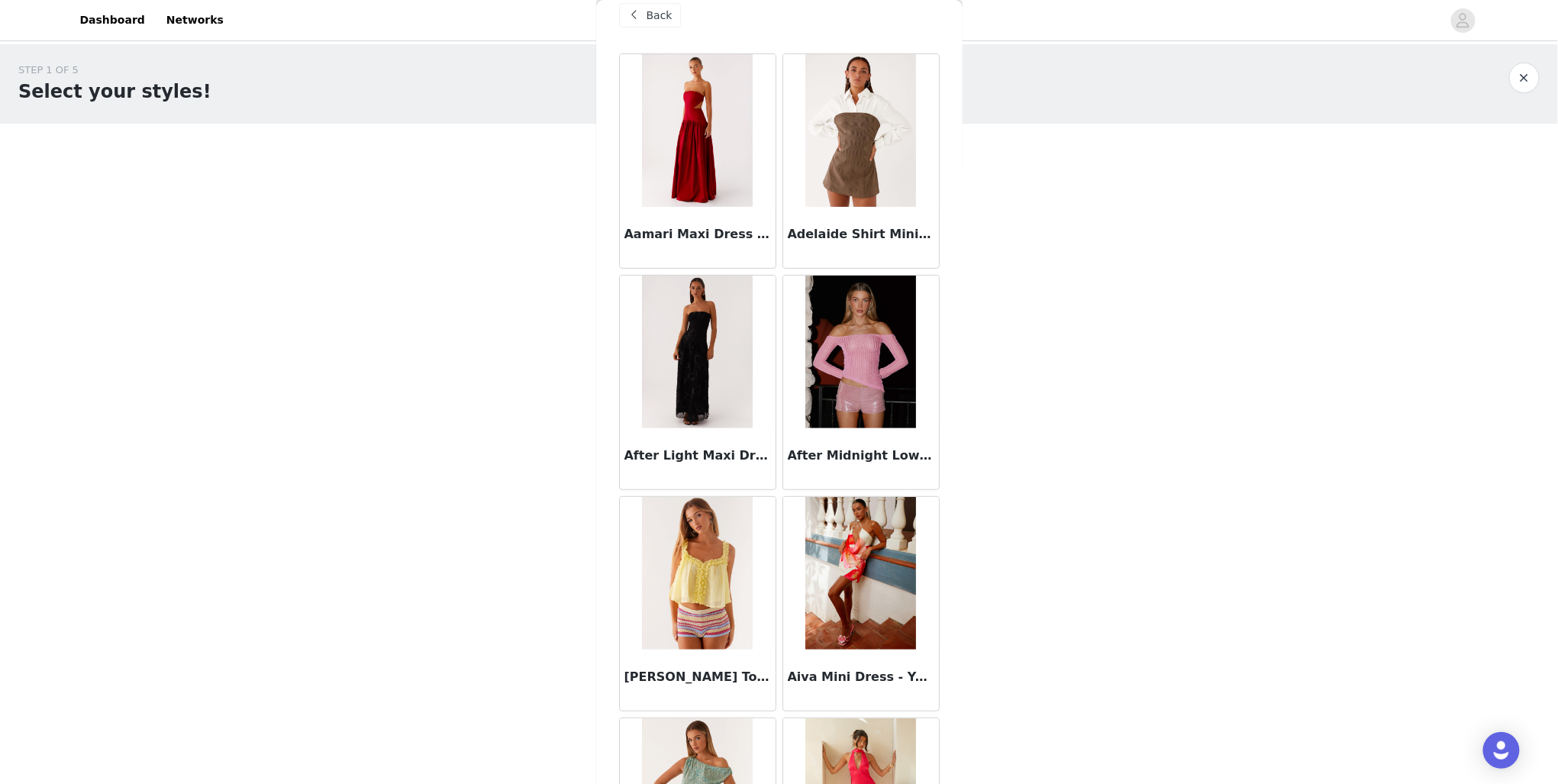
click at [649, 23] on div "Back" at bounding box center [650, 15] width 62 height 24
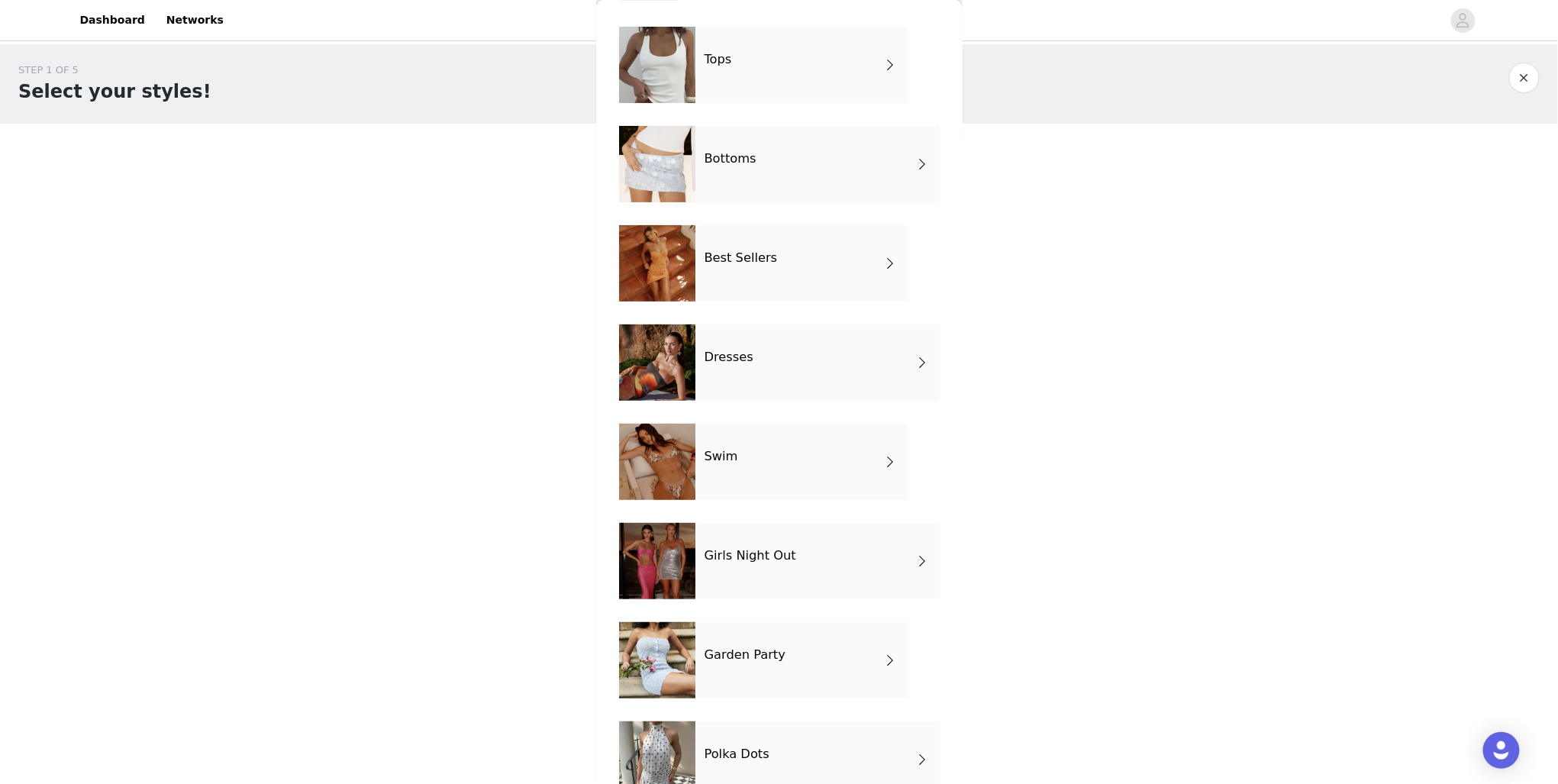
scroll to position [0, 0]
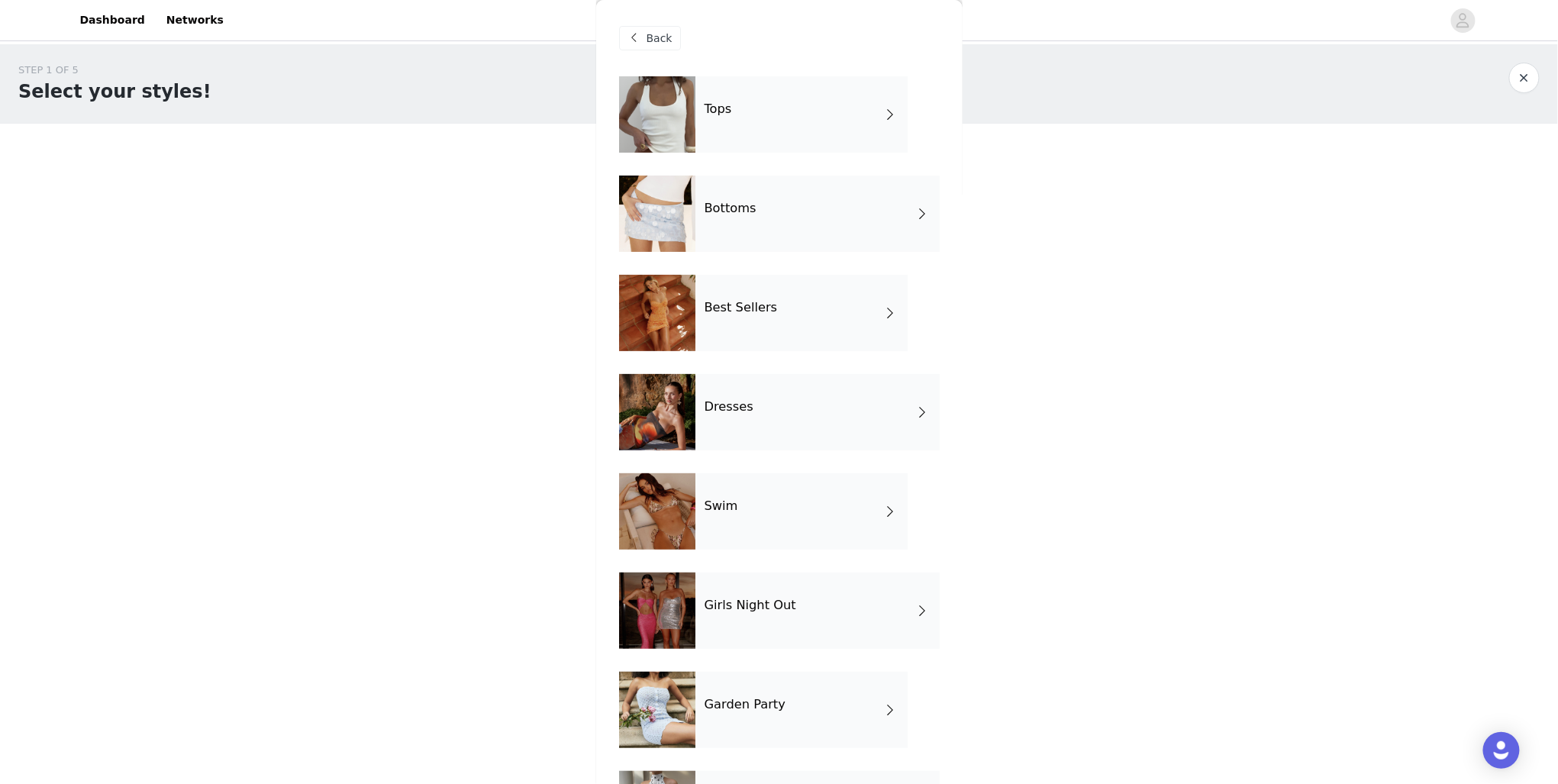
click at [832, 349] on div "Best Sellers" at bounding box center [802, 313] width 212 height 76
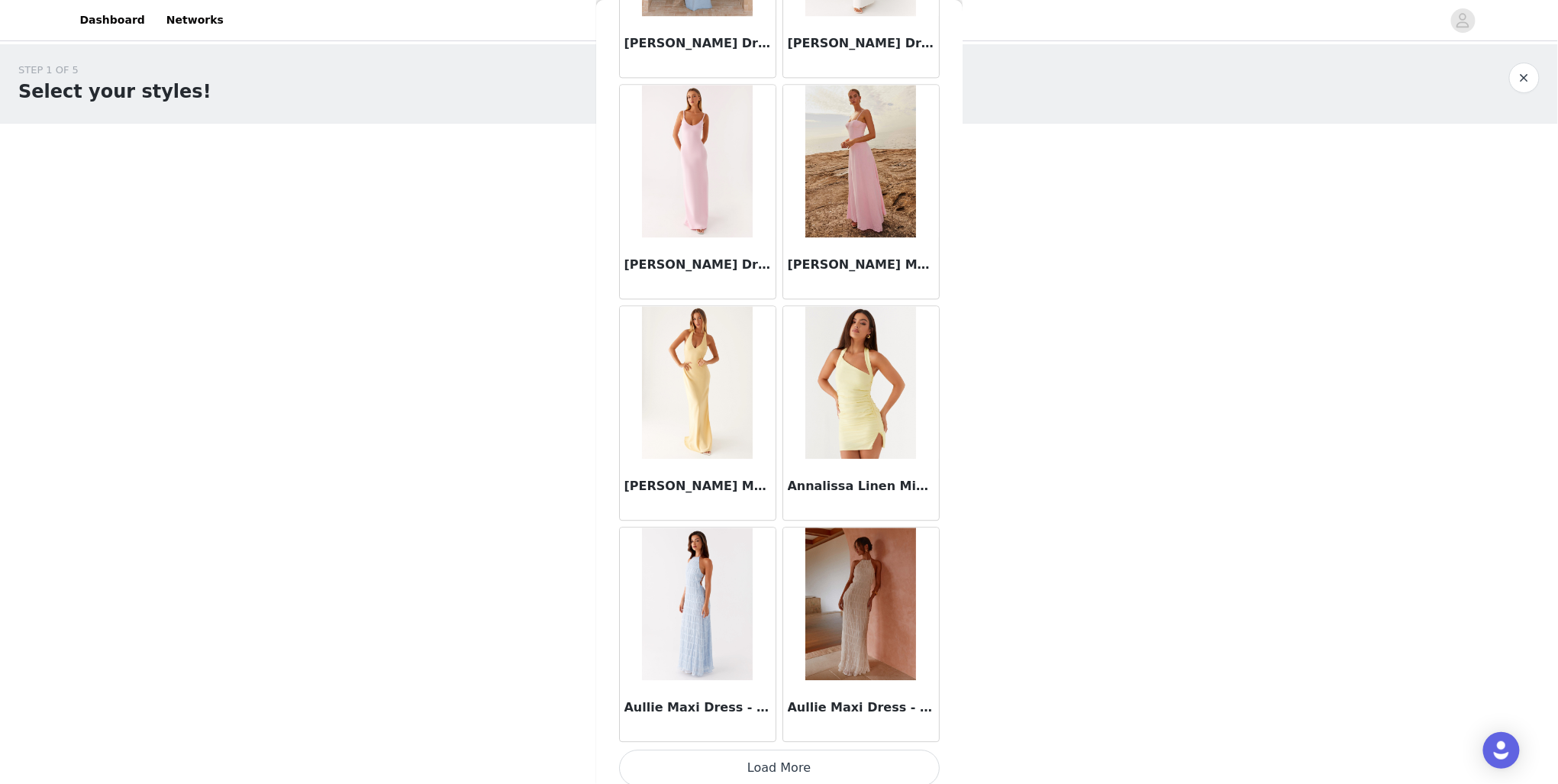
scroll to position [1545, 0]
click at [792, 747] on button "Load More" at bounding box center [780, 766] width 321 height 37
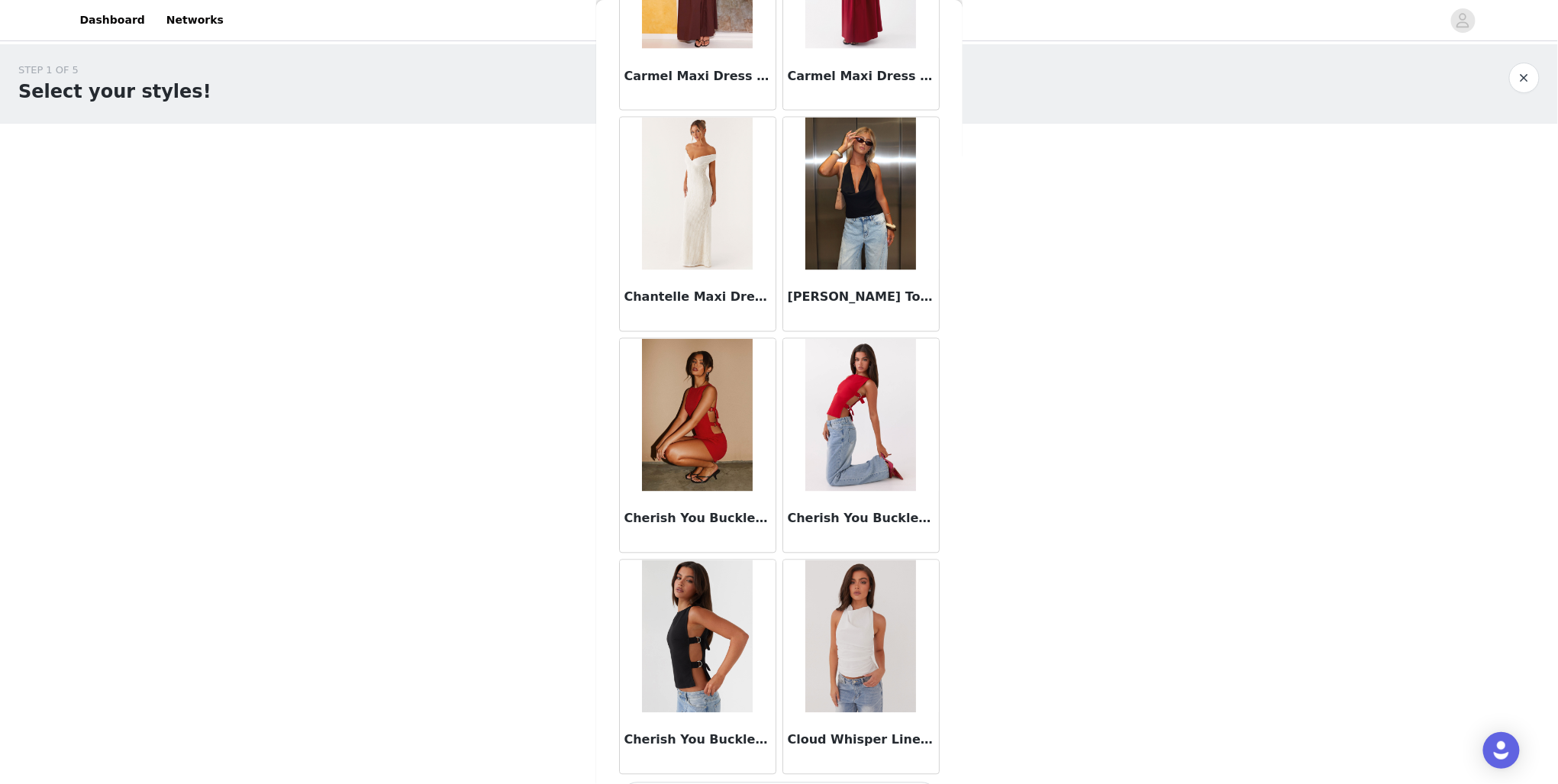
scroll to position [3751, 0]
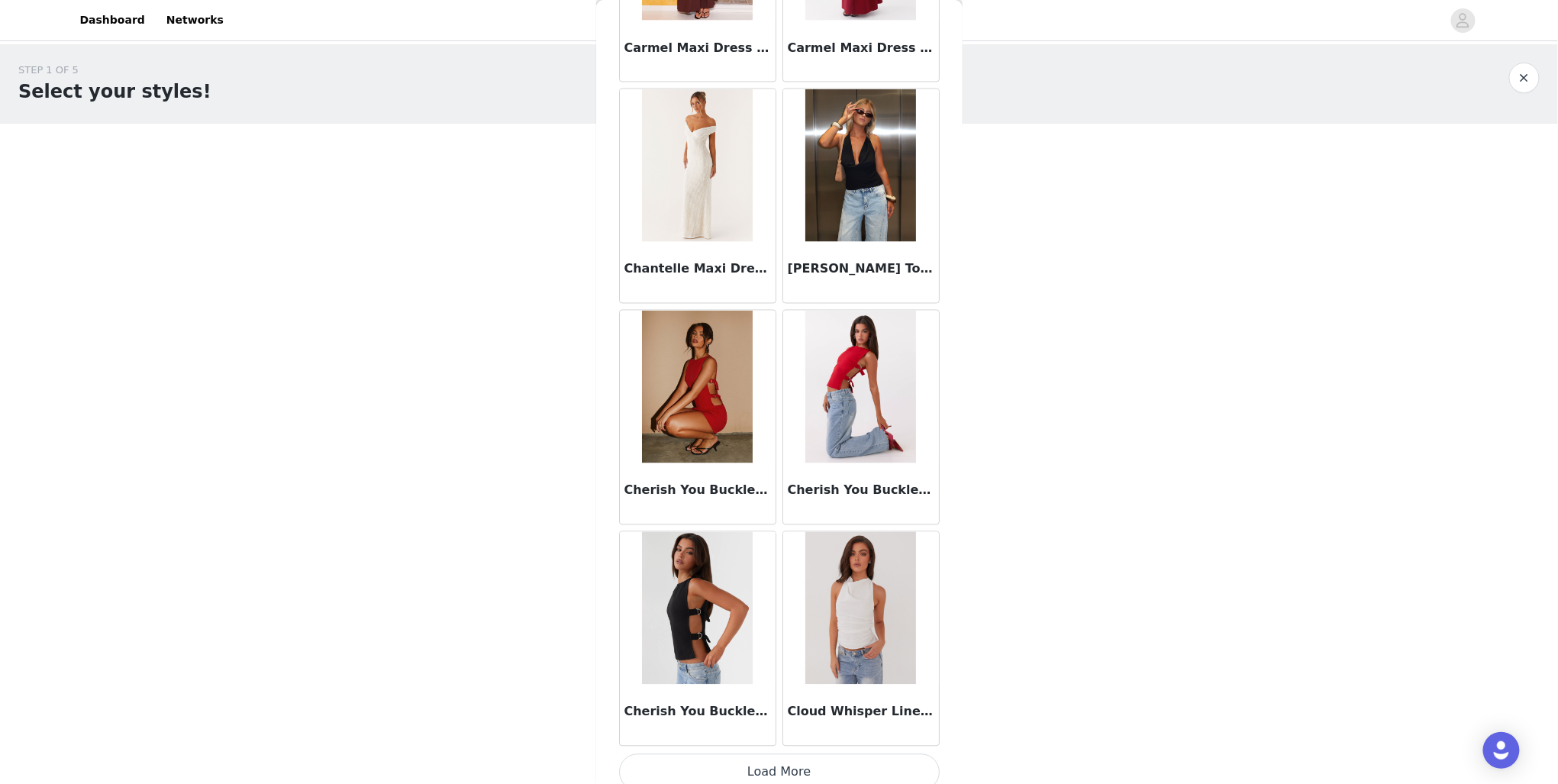
click at [806, 758] on button "Load More" at bounding box center [780, 772] width 321 height 37
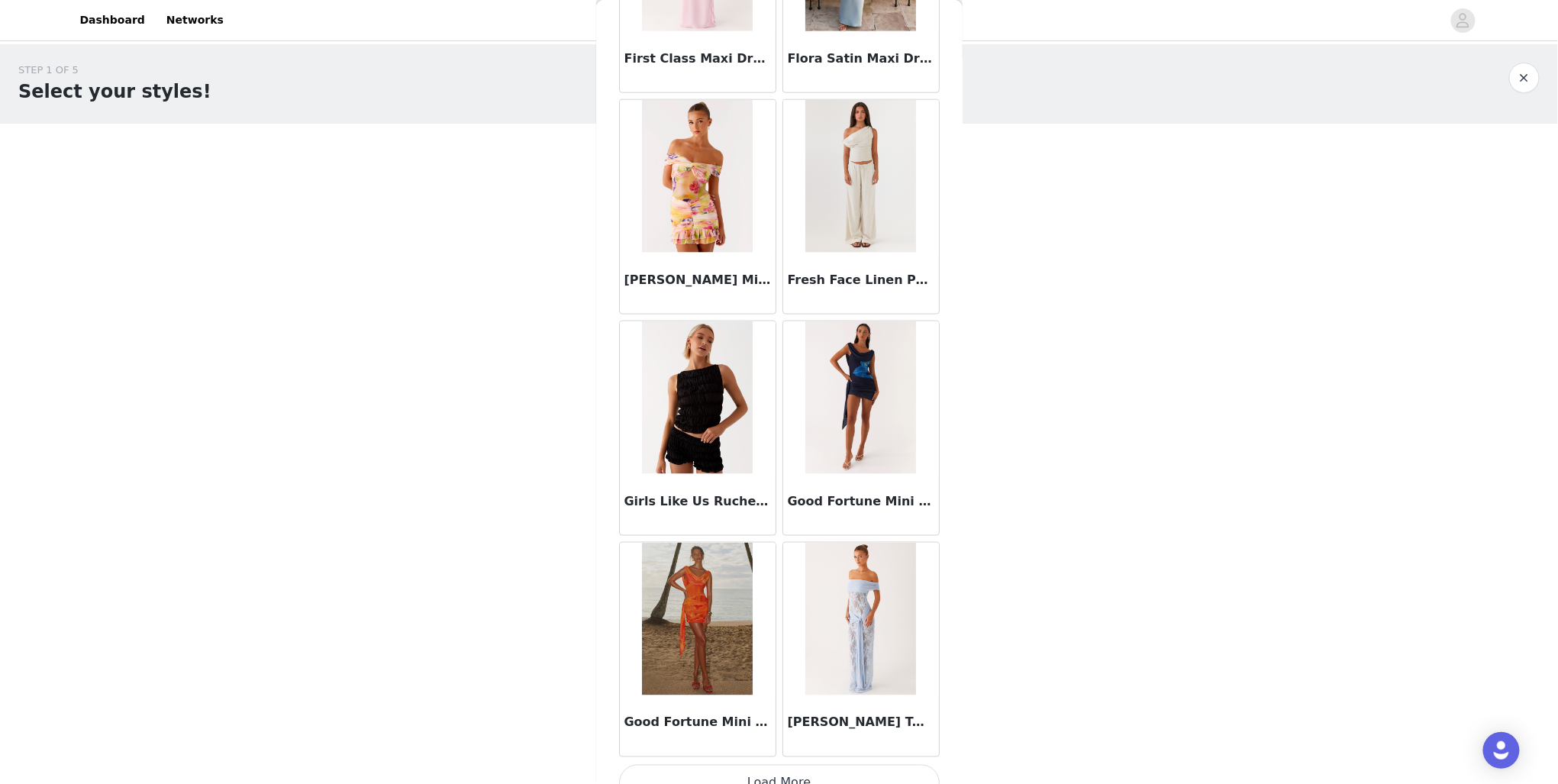
scroll to position [5957, 0]
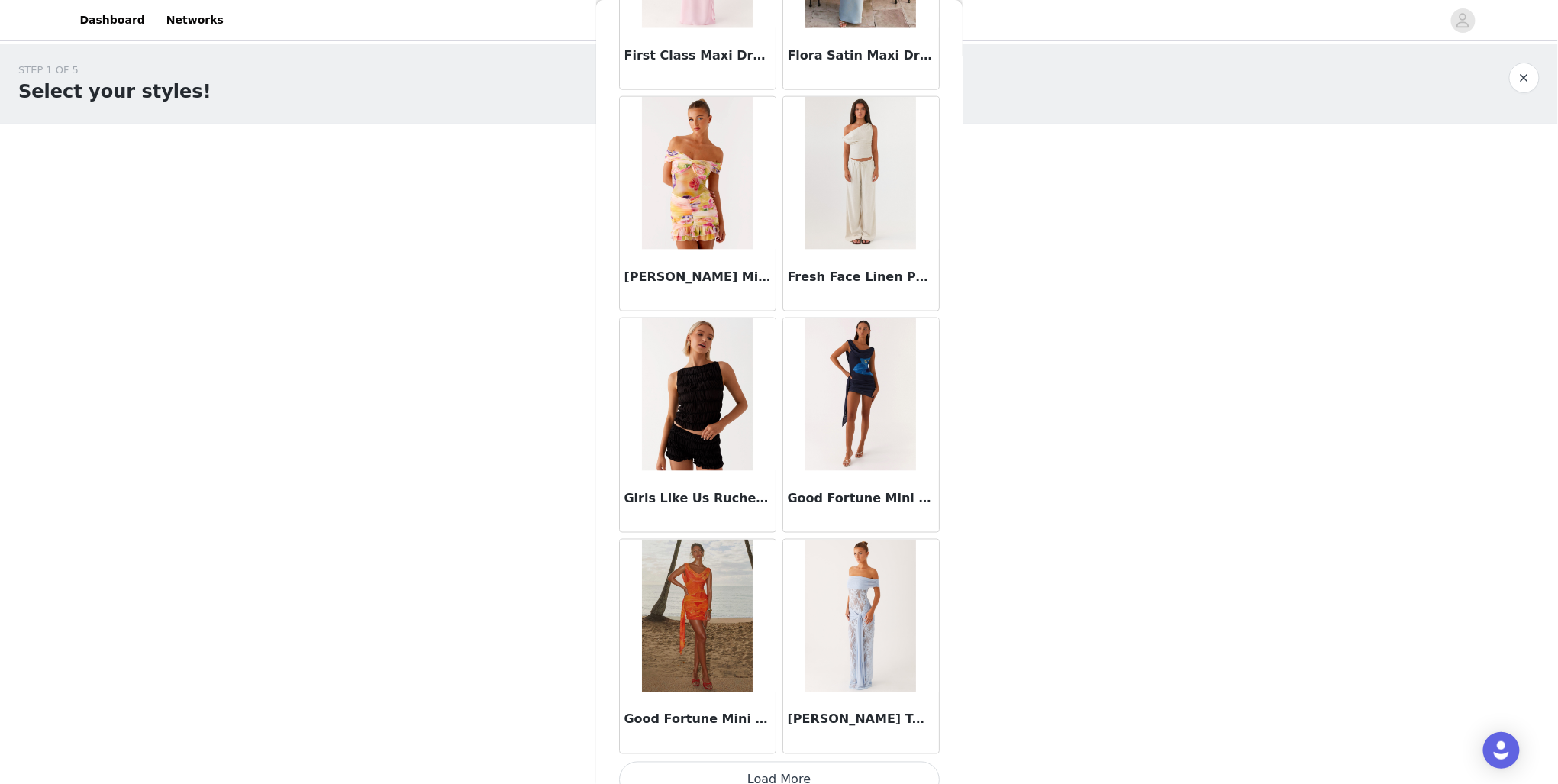
click at [710, 761] on button "Load More" at bounding box center [780, 780] width 321 height 37
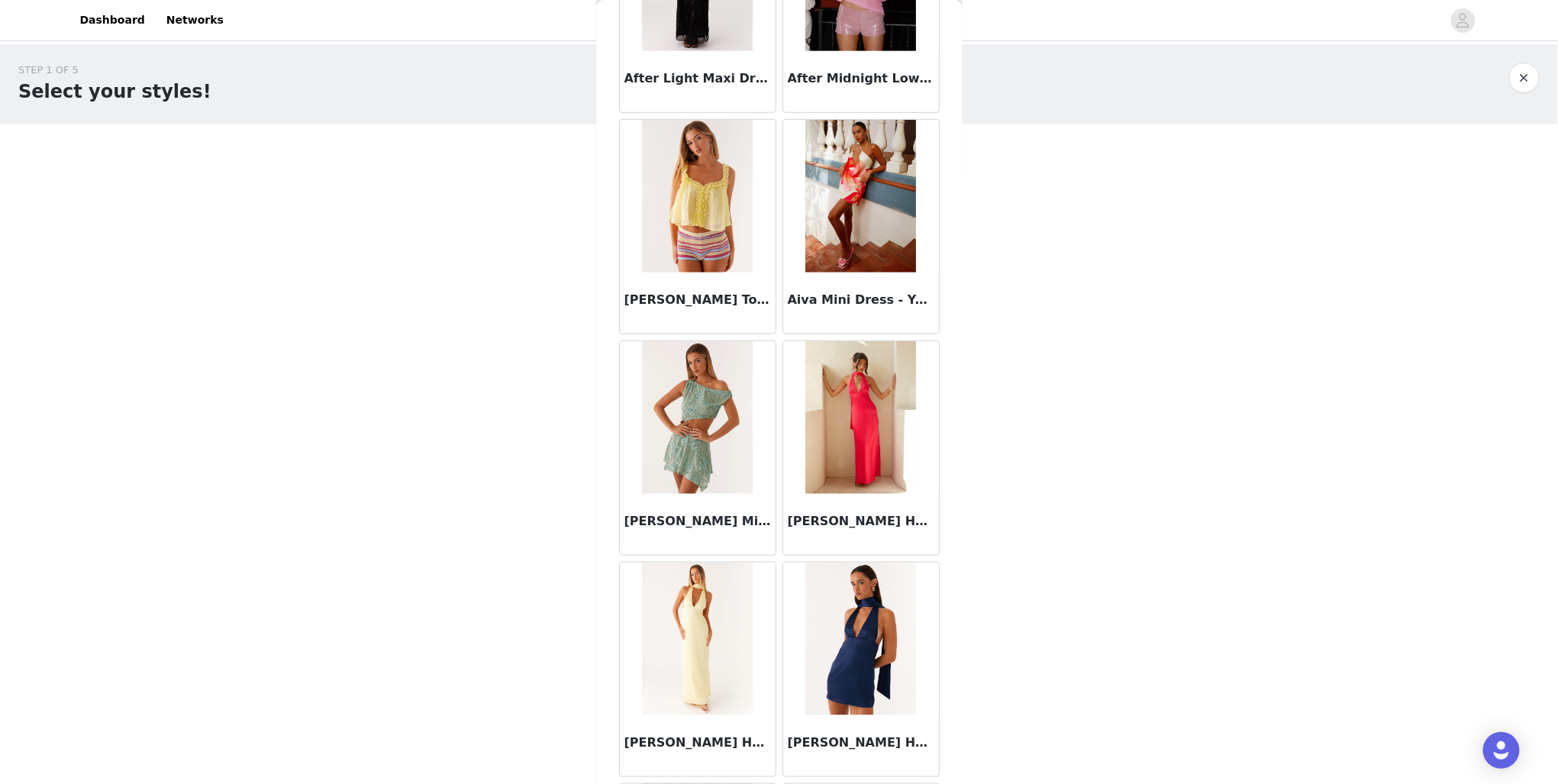
scroll to position [0, 0]
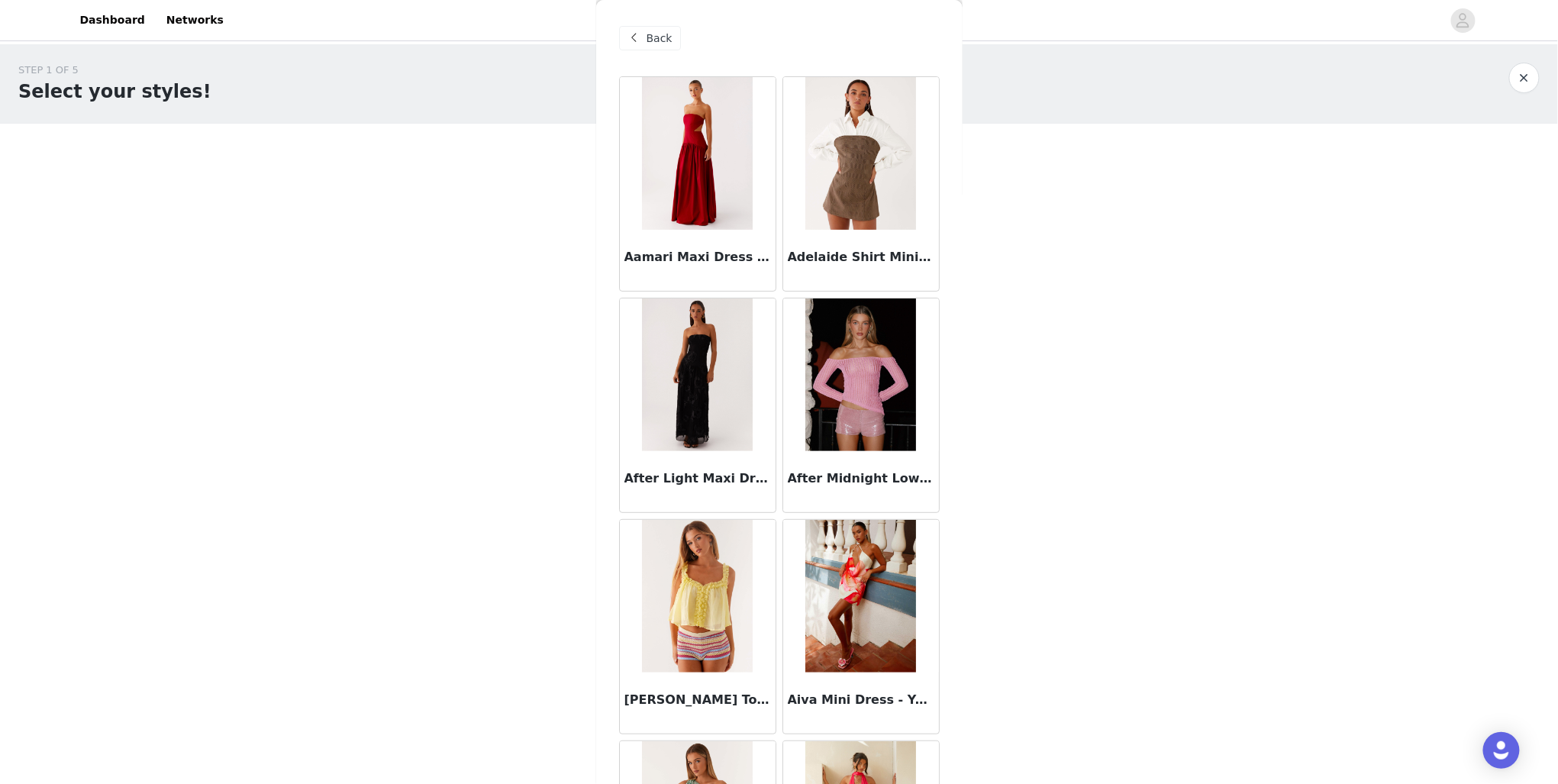
click at [674, 40] on div "Back" at bounding box center [650, 38] width 62 height 24
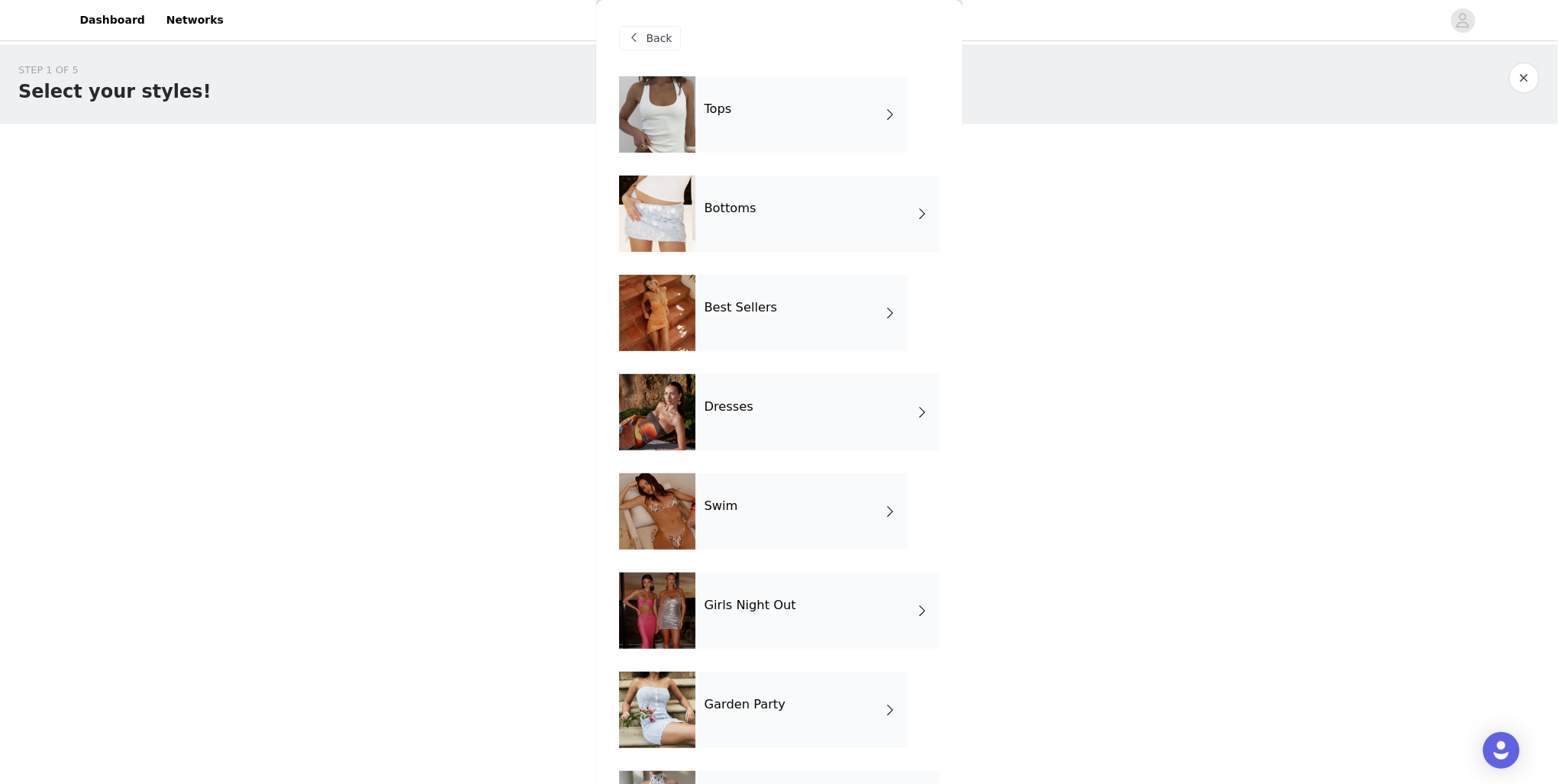
click at [779, 392] on div "Dresses" at bounding box center [817, 412] width 244 height 76
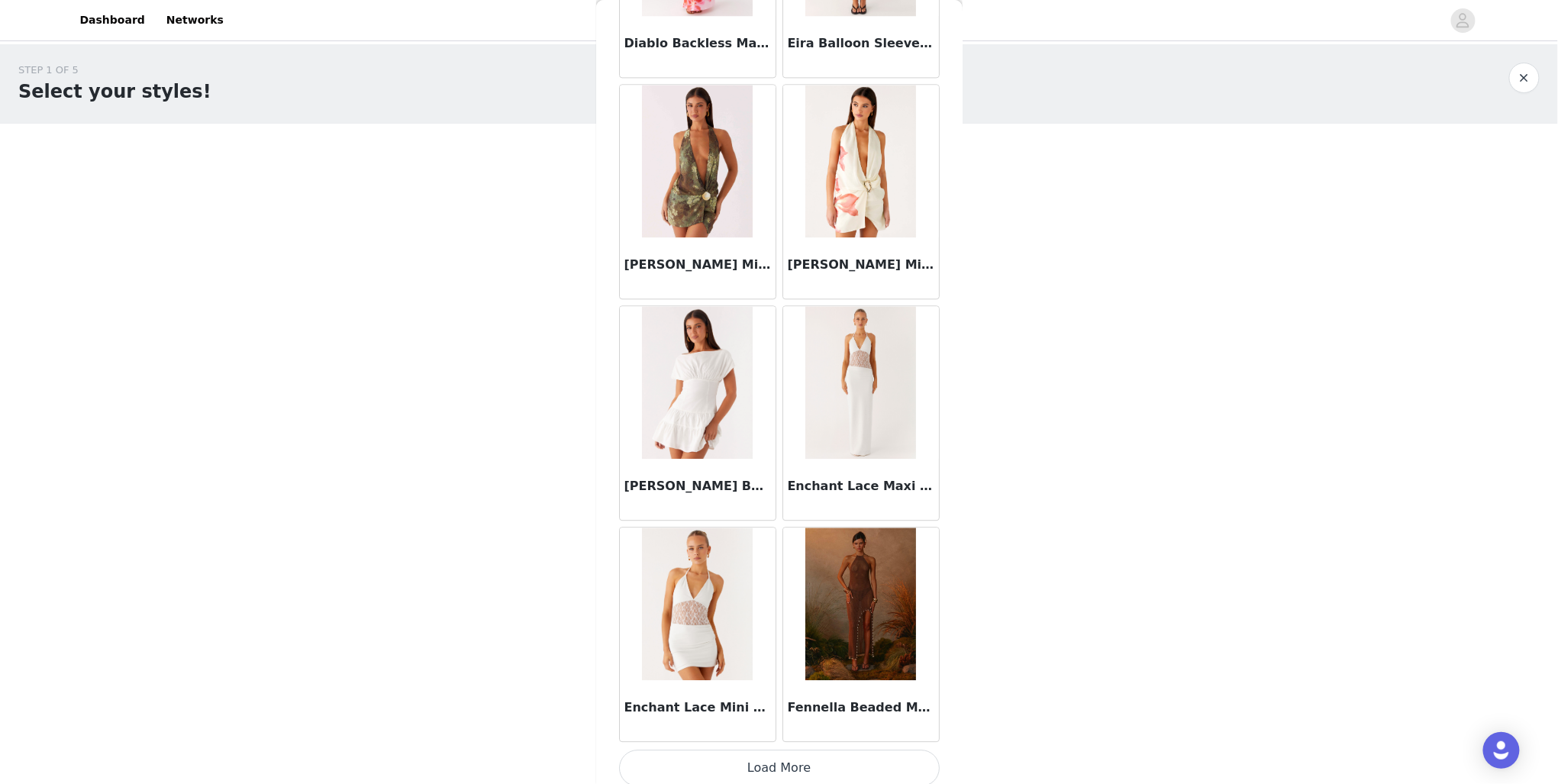
scroll to position [1545, 0]
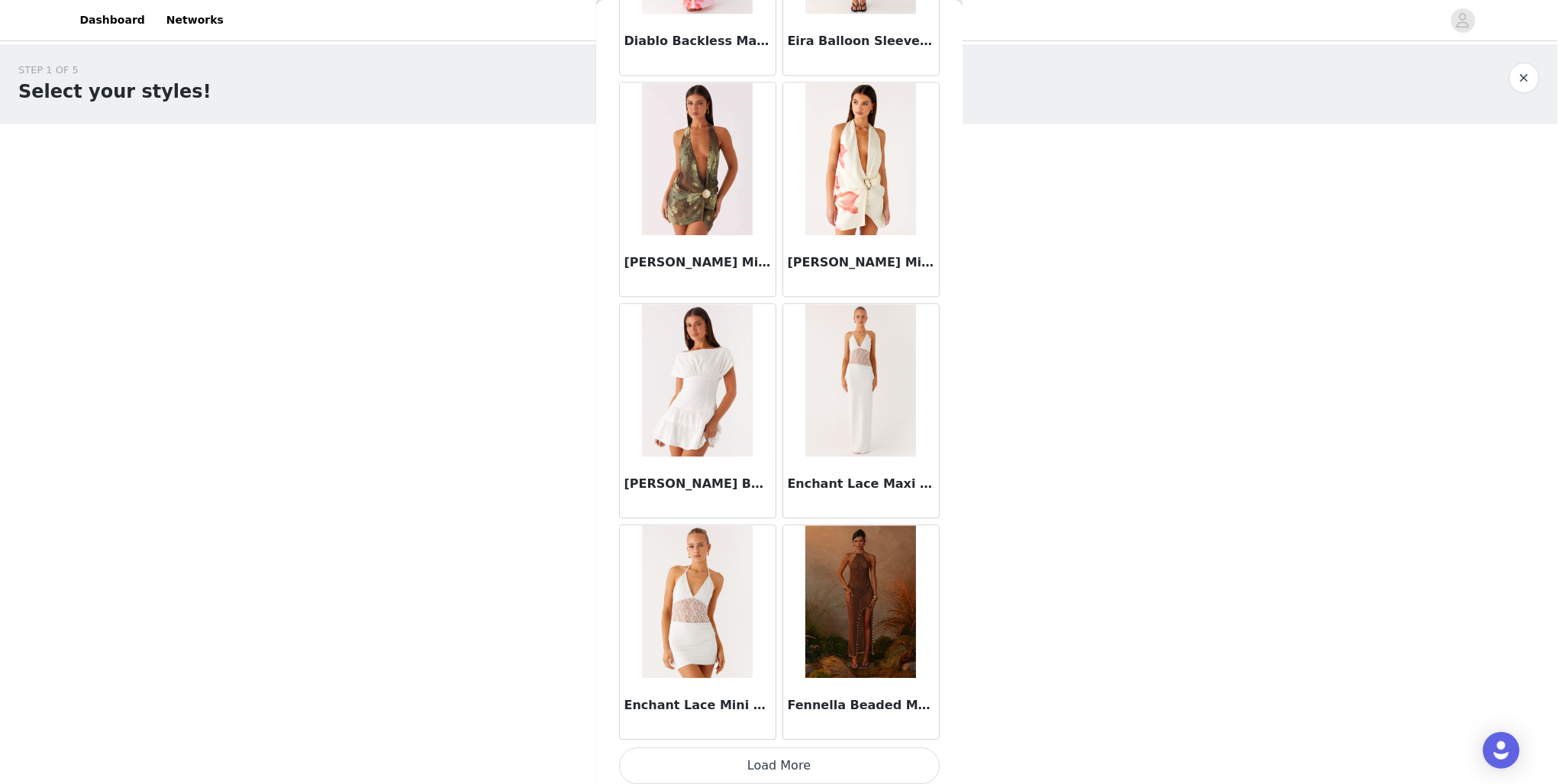
click at [842, 747] on button "Load More" at bounding box center [780, 766] width 321 height 37
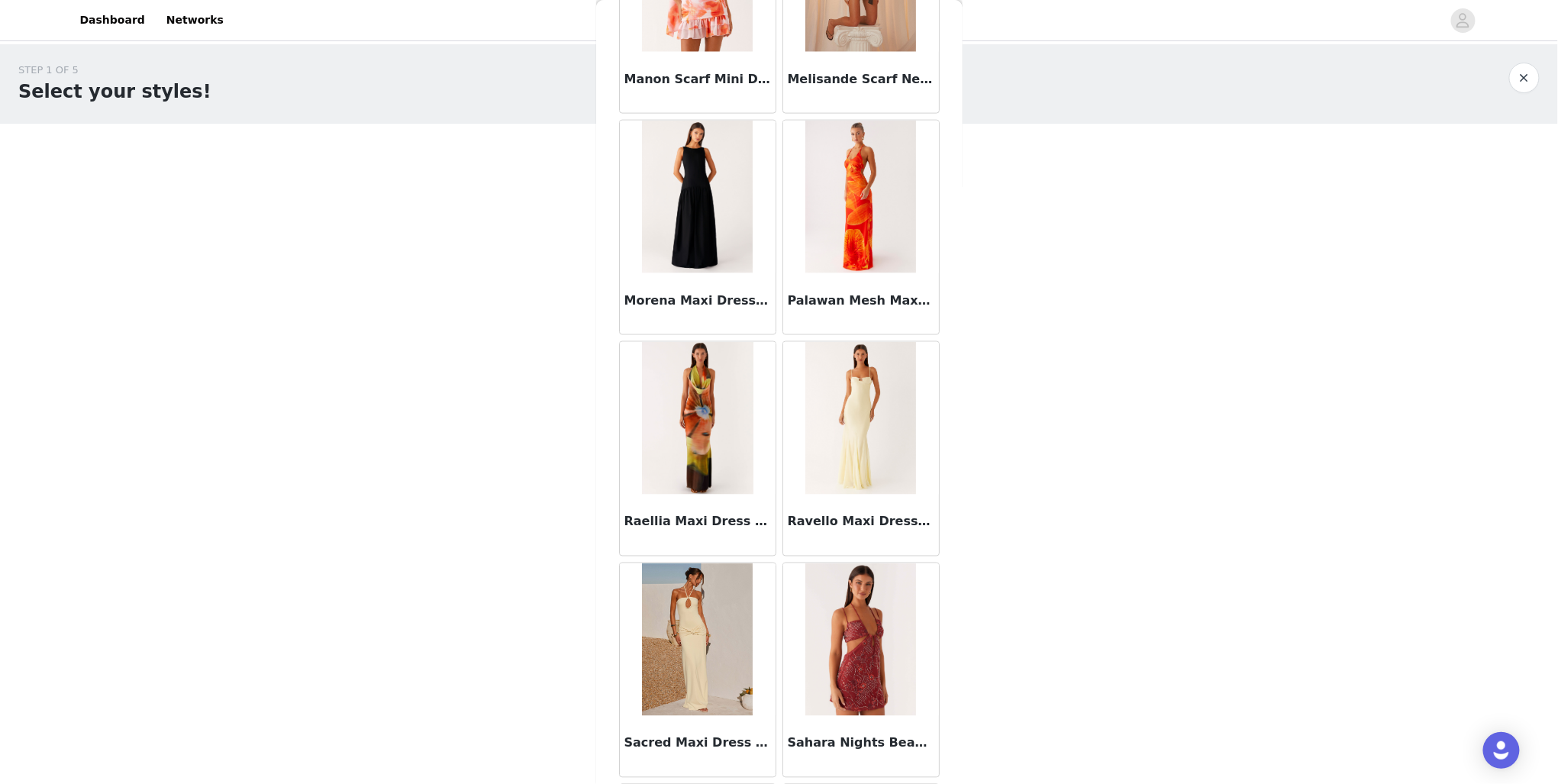
scroll to position [3751, 0]
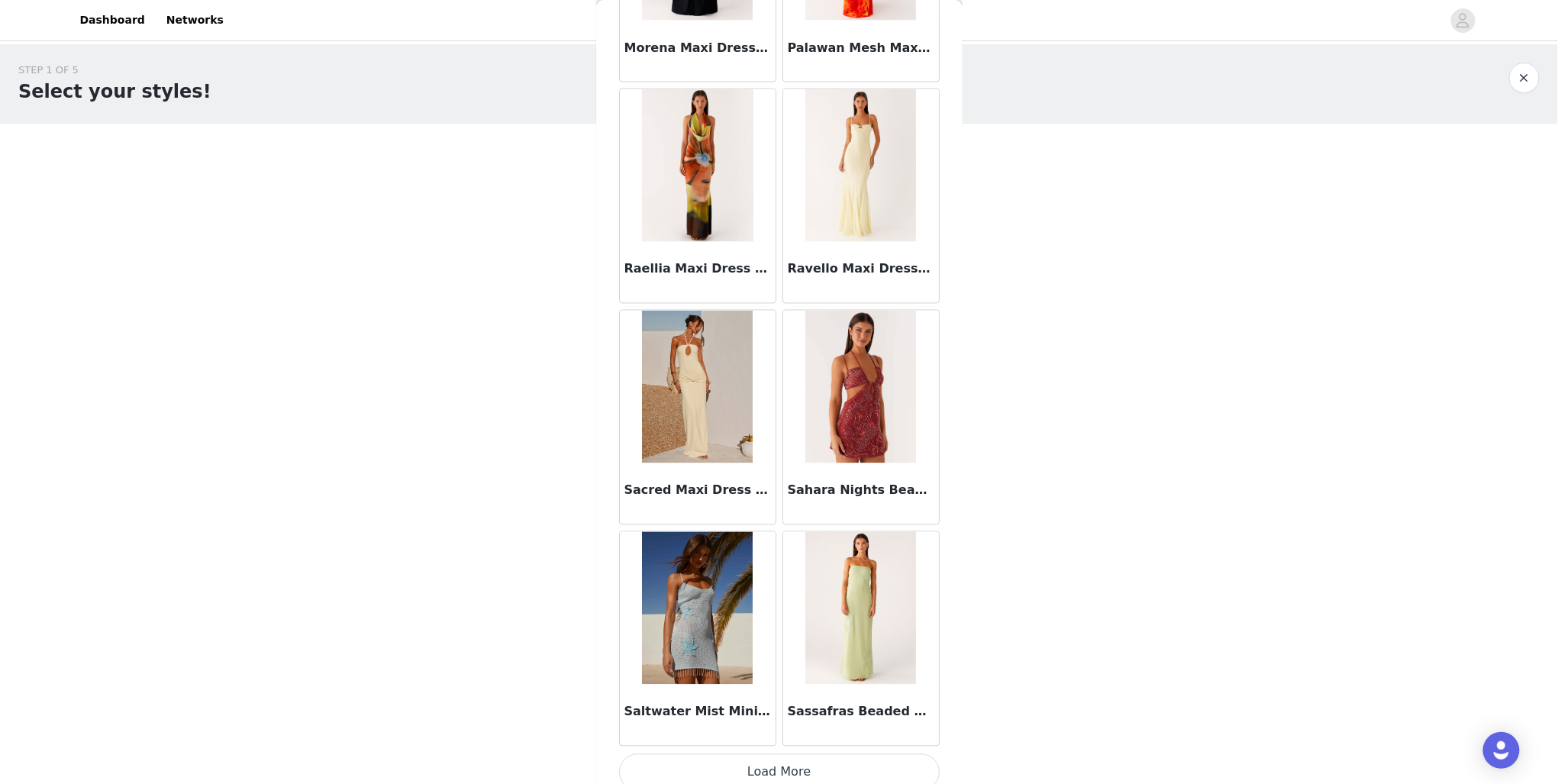
click at [806, 758] on button "Load More" at bounding box center [780, 772] width 321 height 37
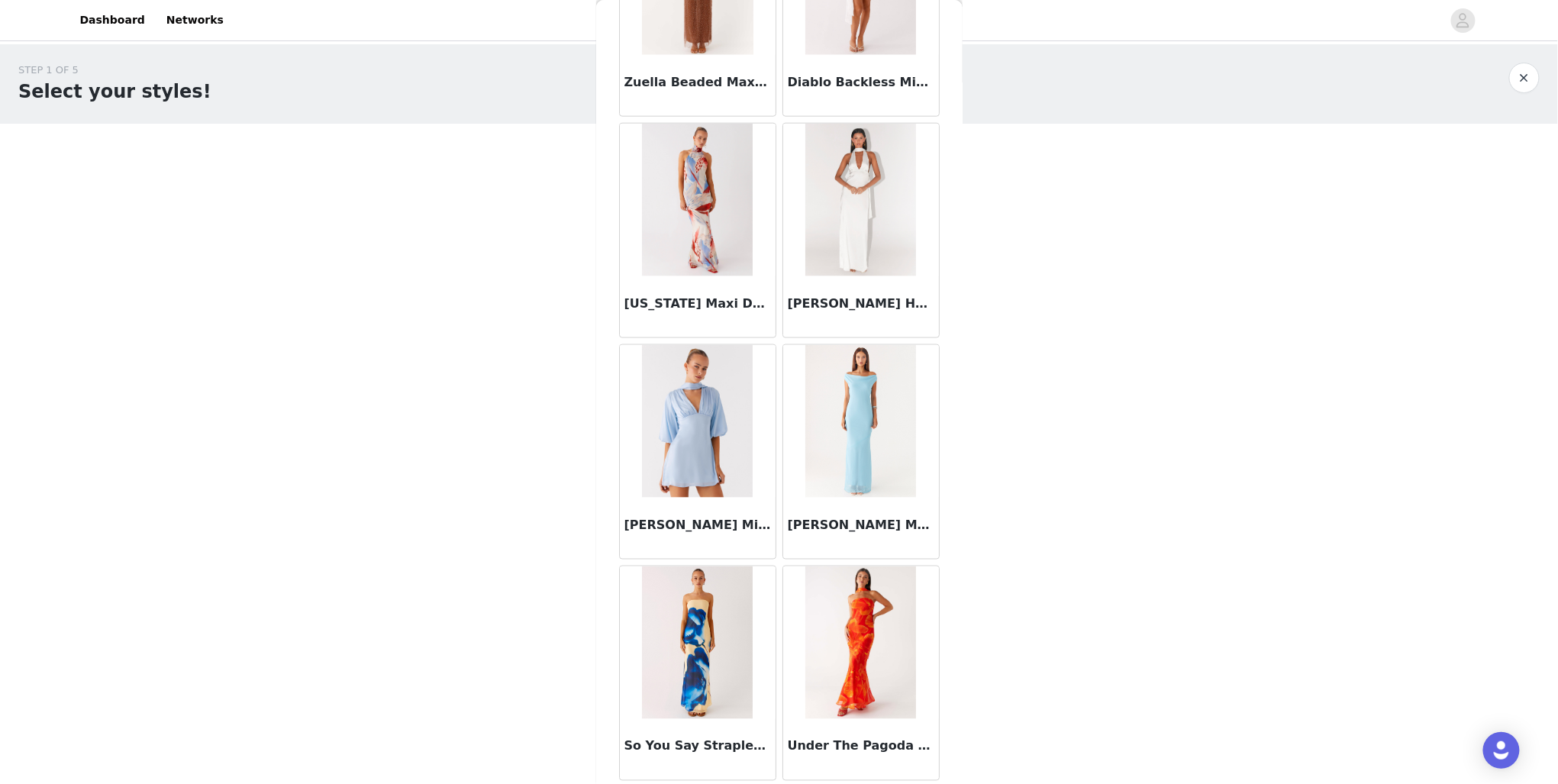
scroll to position [5957, 0]
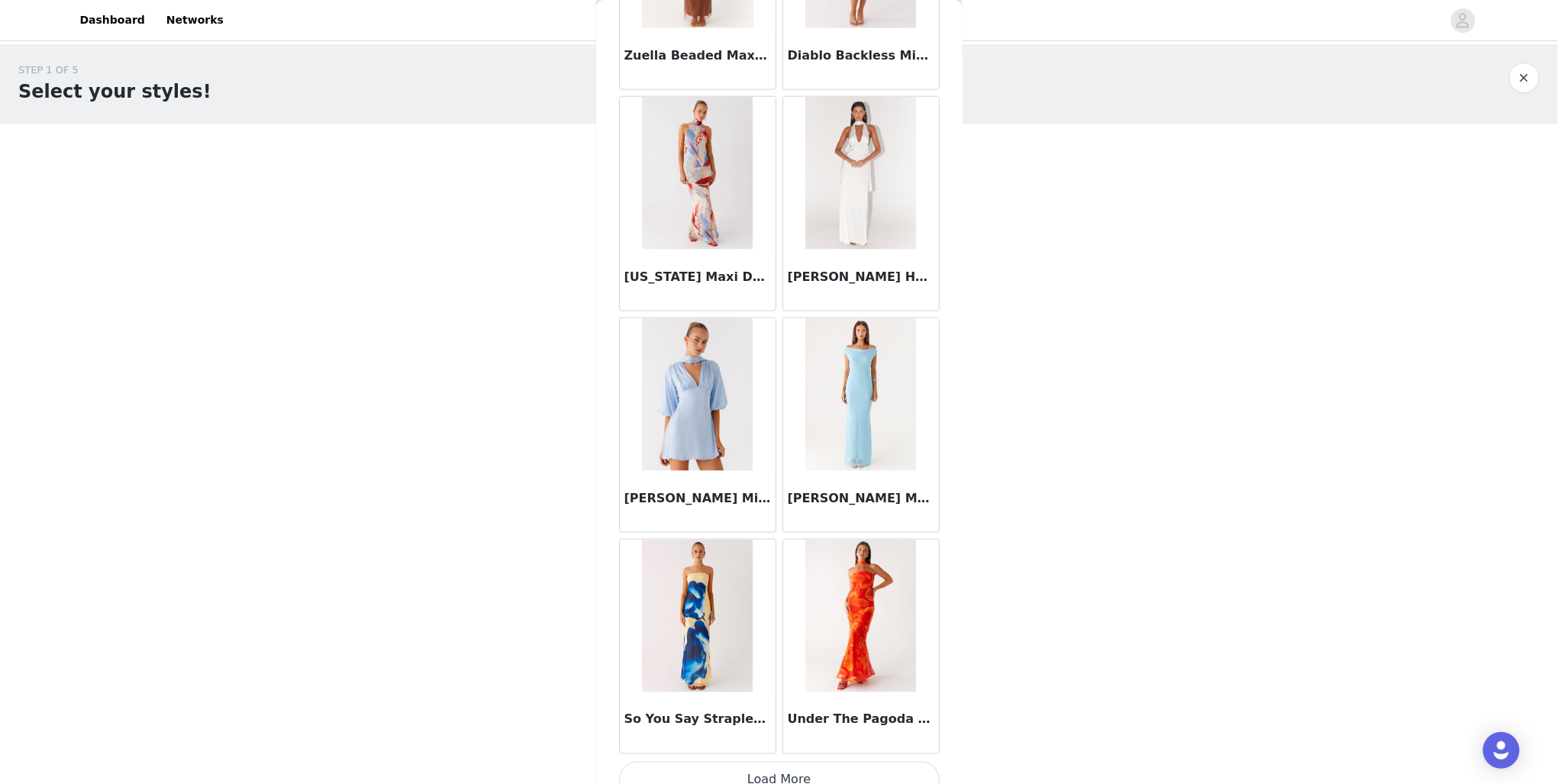
drag, startPoint x: 849, startPoint y: 783, endPoint x: 844, endPoint y: 741, distance: 42.3
click at [844, 761] on button "Load More" at bounding box center [780, 780] width 321 height 37
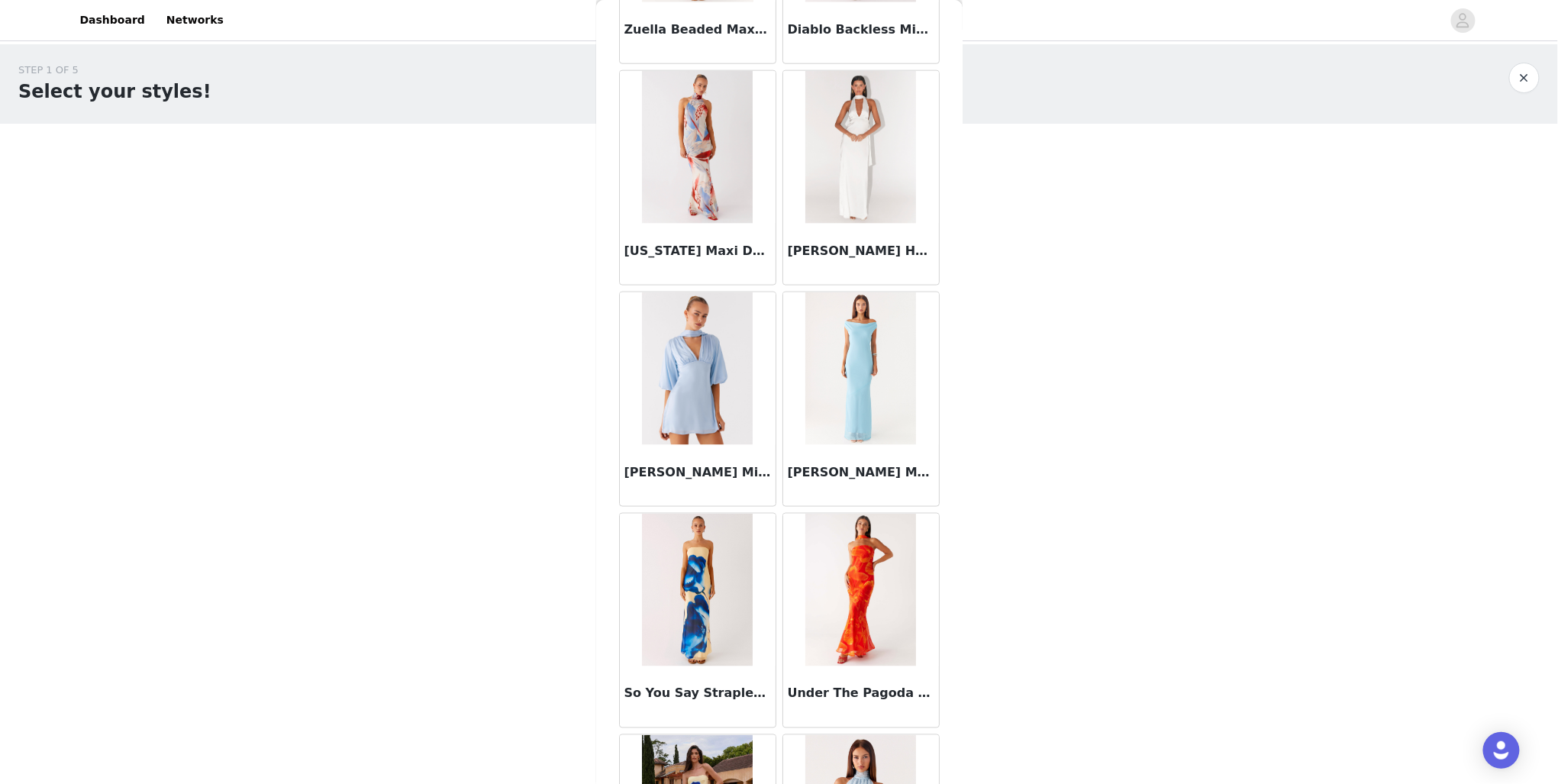
scroll to position [5814, 0]
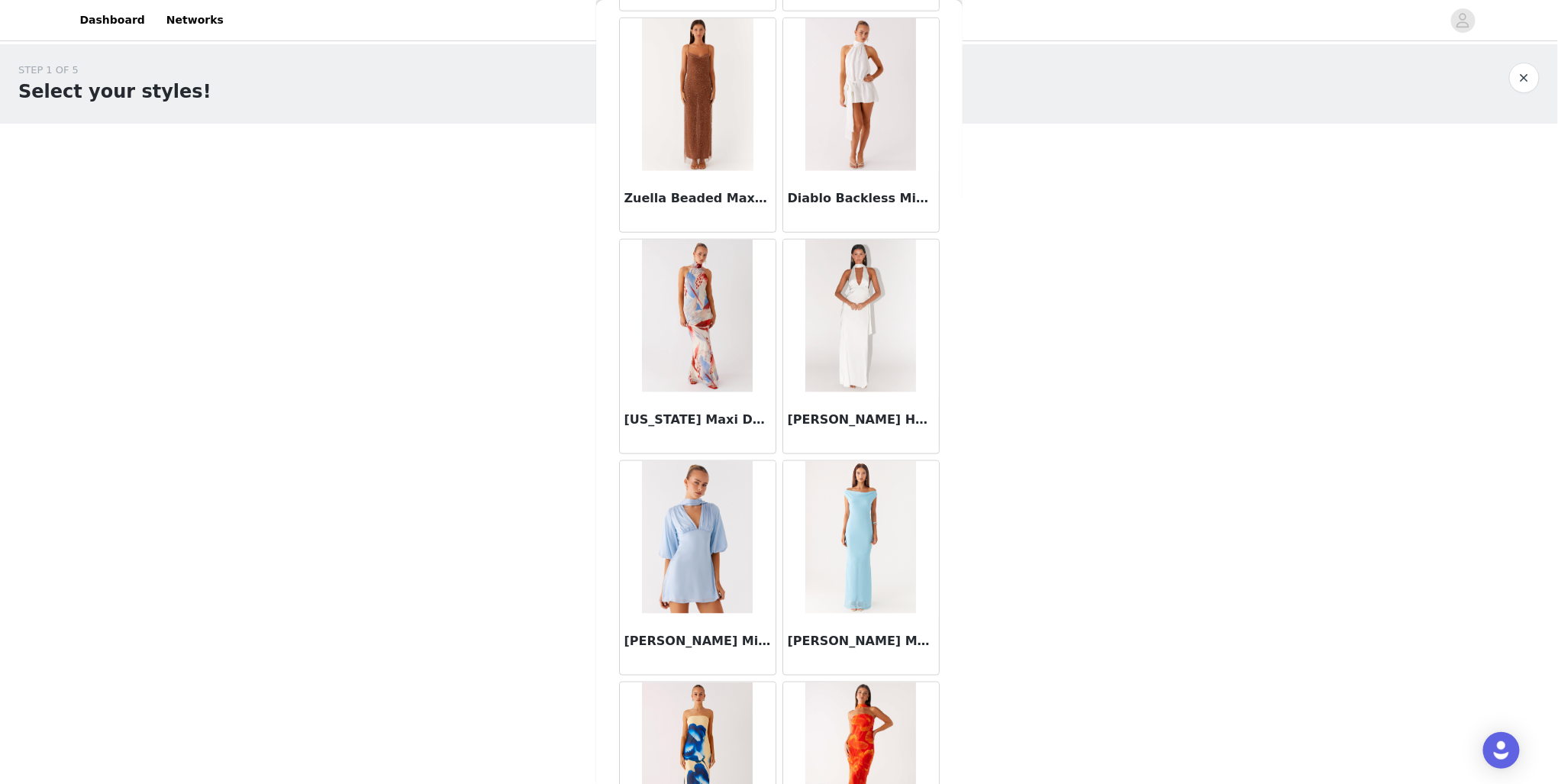
click at [963, 607] on div "STEP 1 OF 5 Select your styles! Please note that the sizes are in EU Sizes 2/3 …" at bounding box center [779, 355] width 1558 height 622
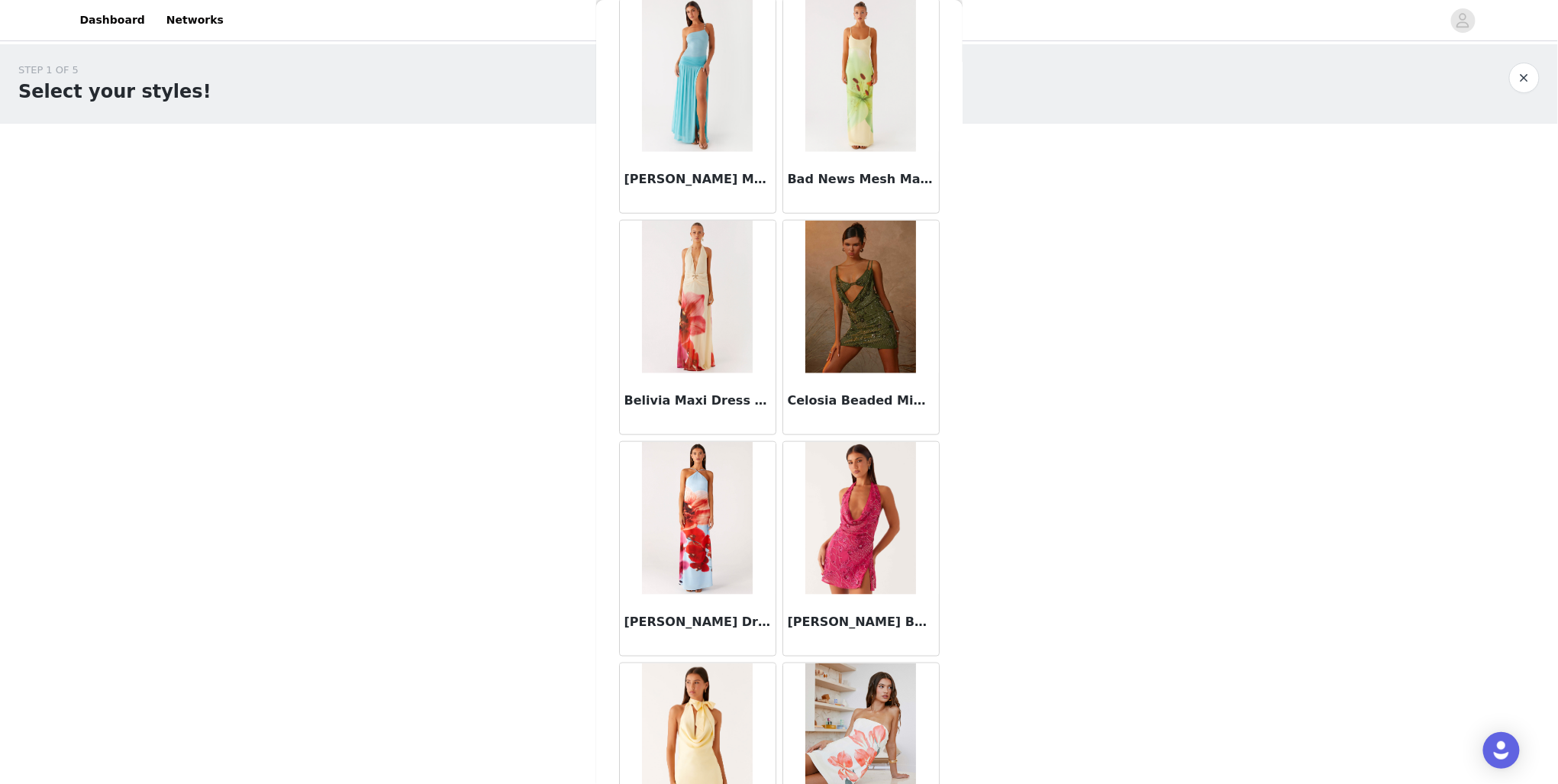
scroll to position [0, 0]
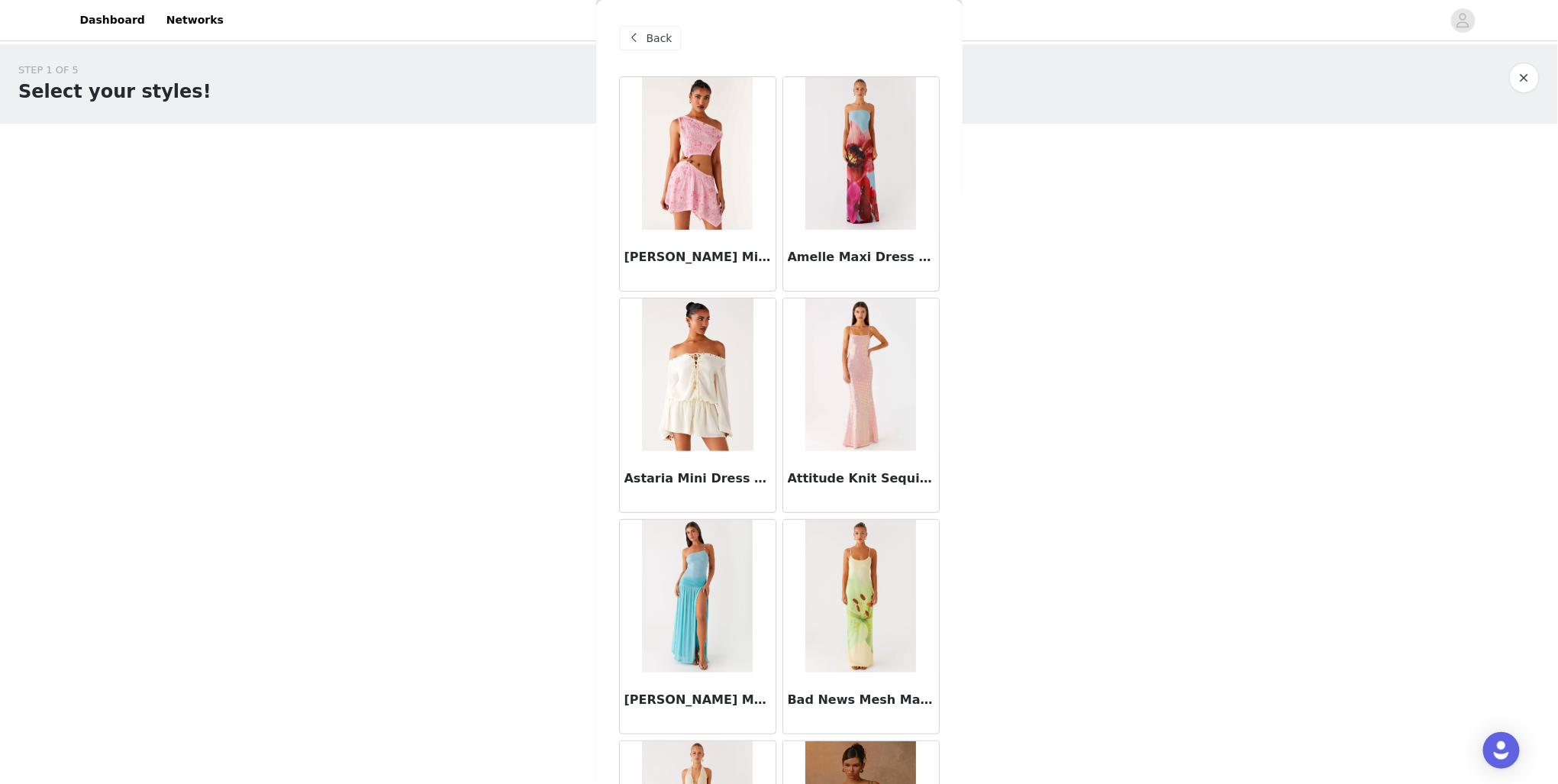
click at [668, 38] on div "Back" at bounding box center [650, 38] width 62 height 24
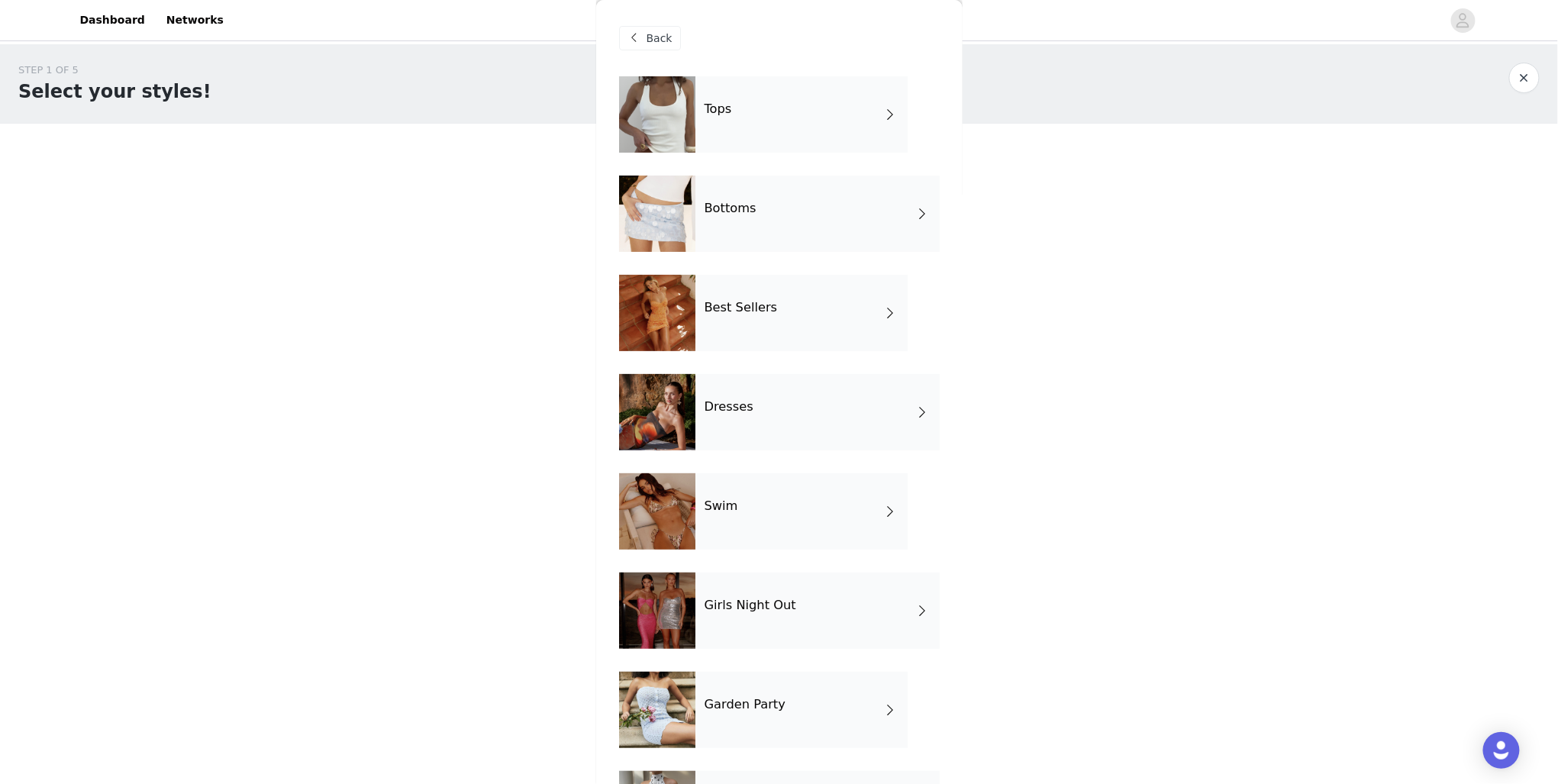
scroll to position [86, 0]
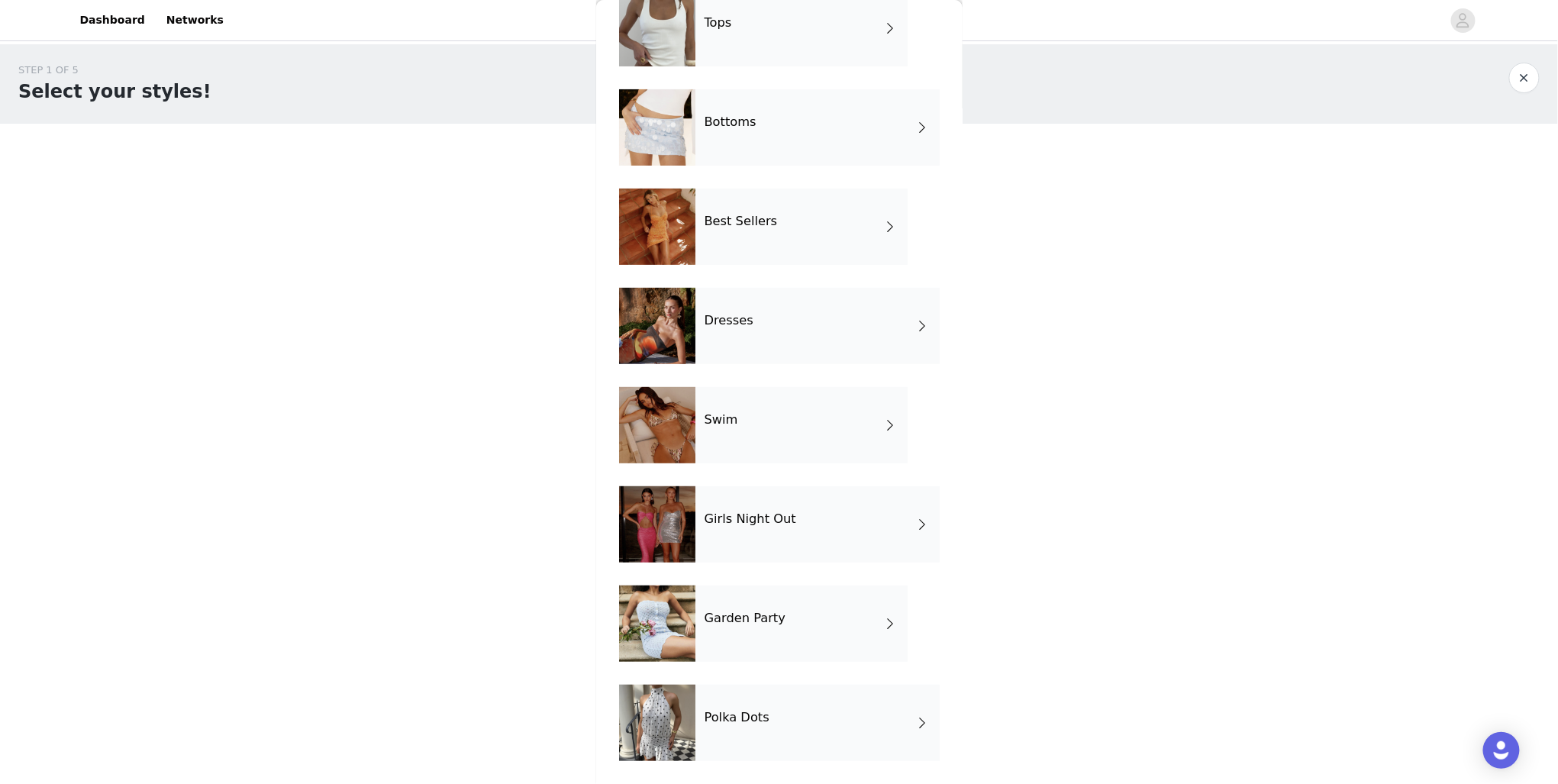
click at [825, 532] on div "Girls Night Out" at bounding box center [817, 524] width 244 height 76
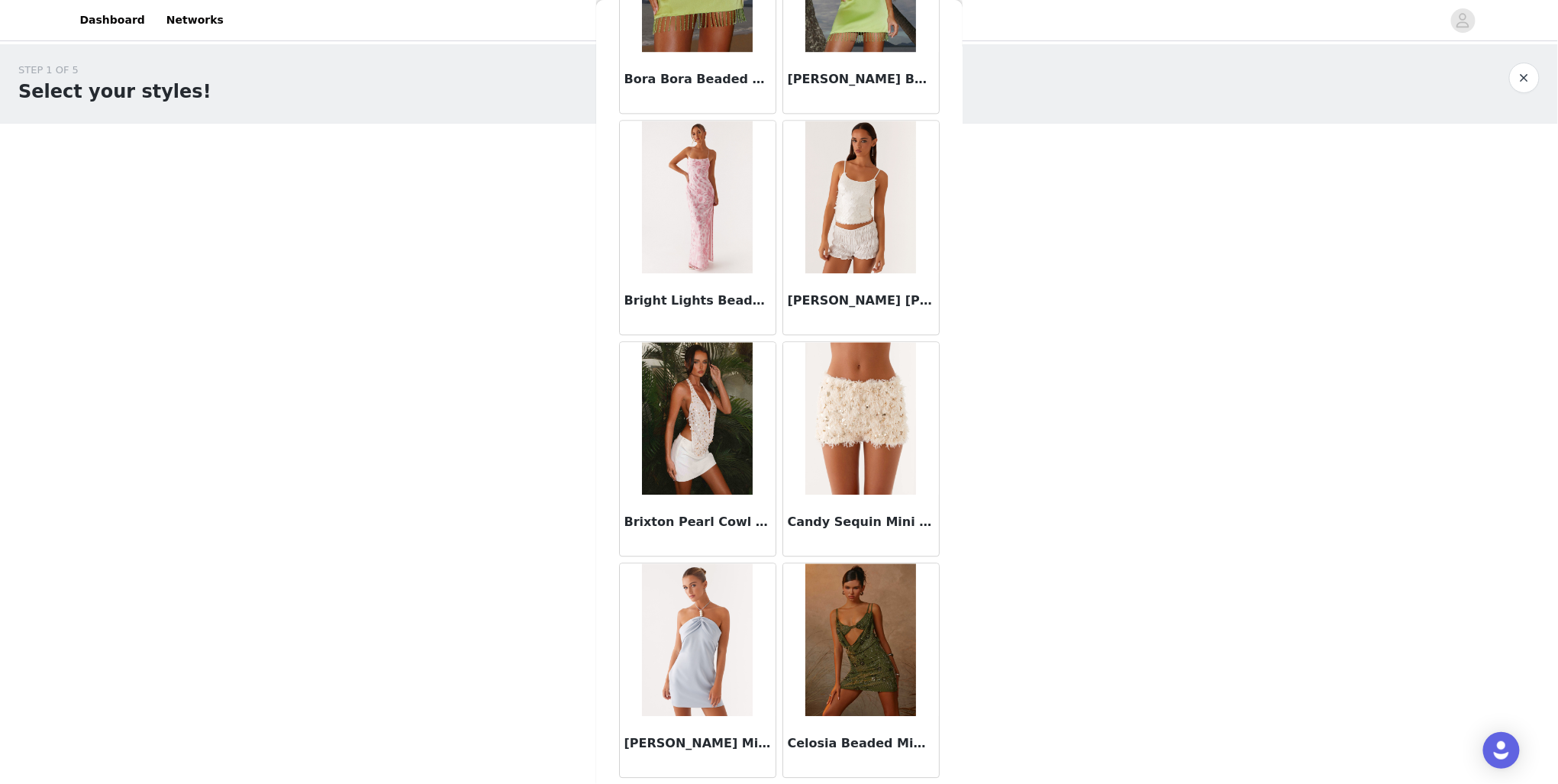
scroll to position [1545, 0]
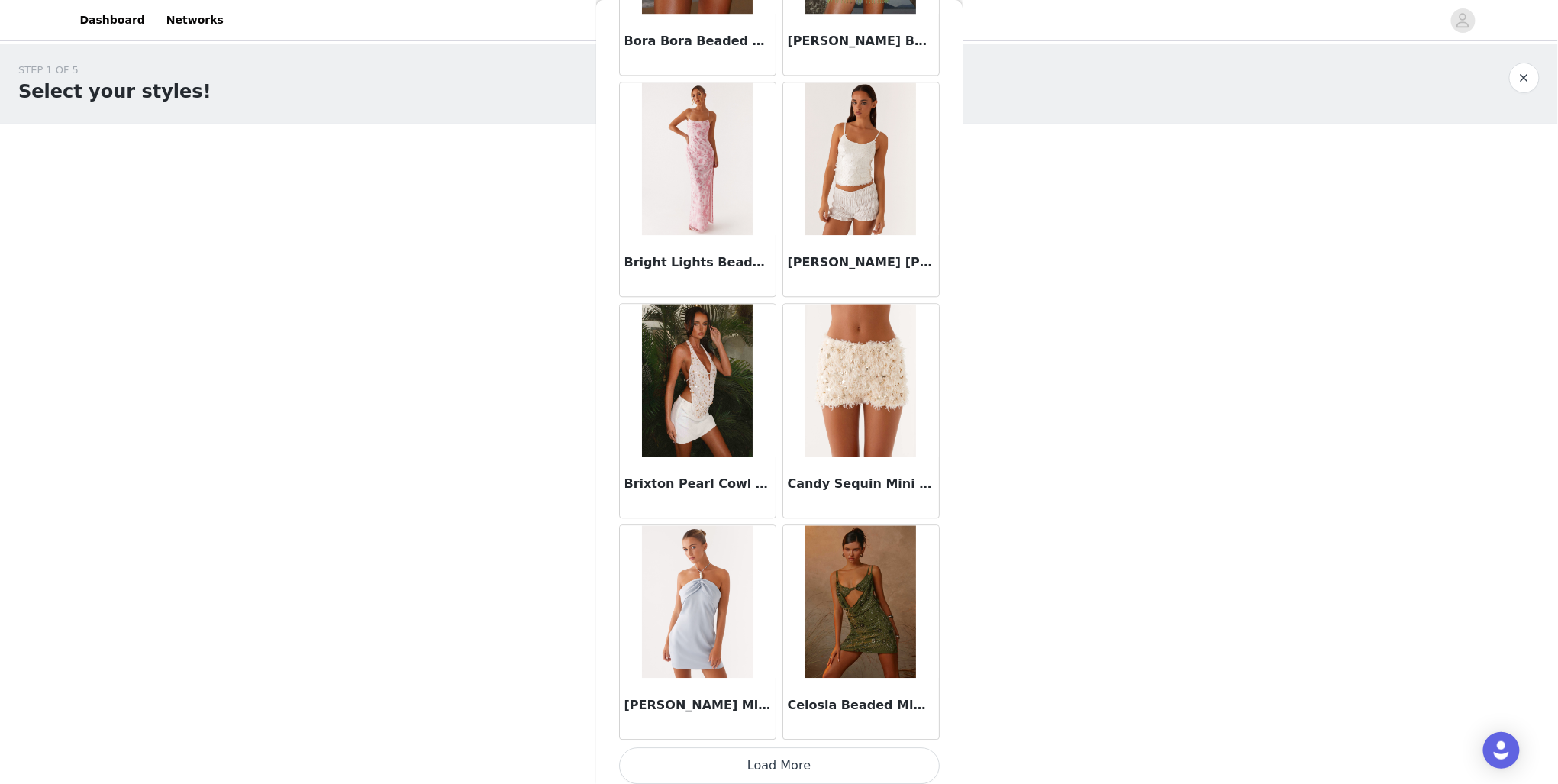
click at [805, 755] on button "Load More" at bounding box center [780, 766] width 321 height 37
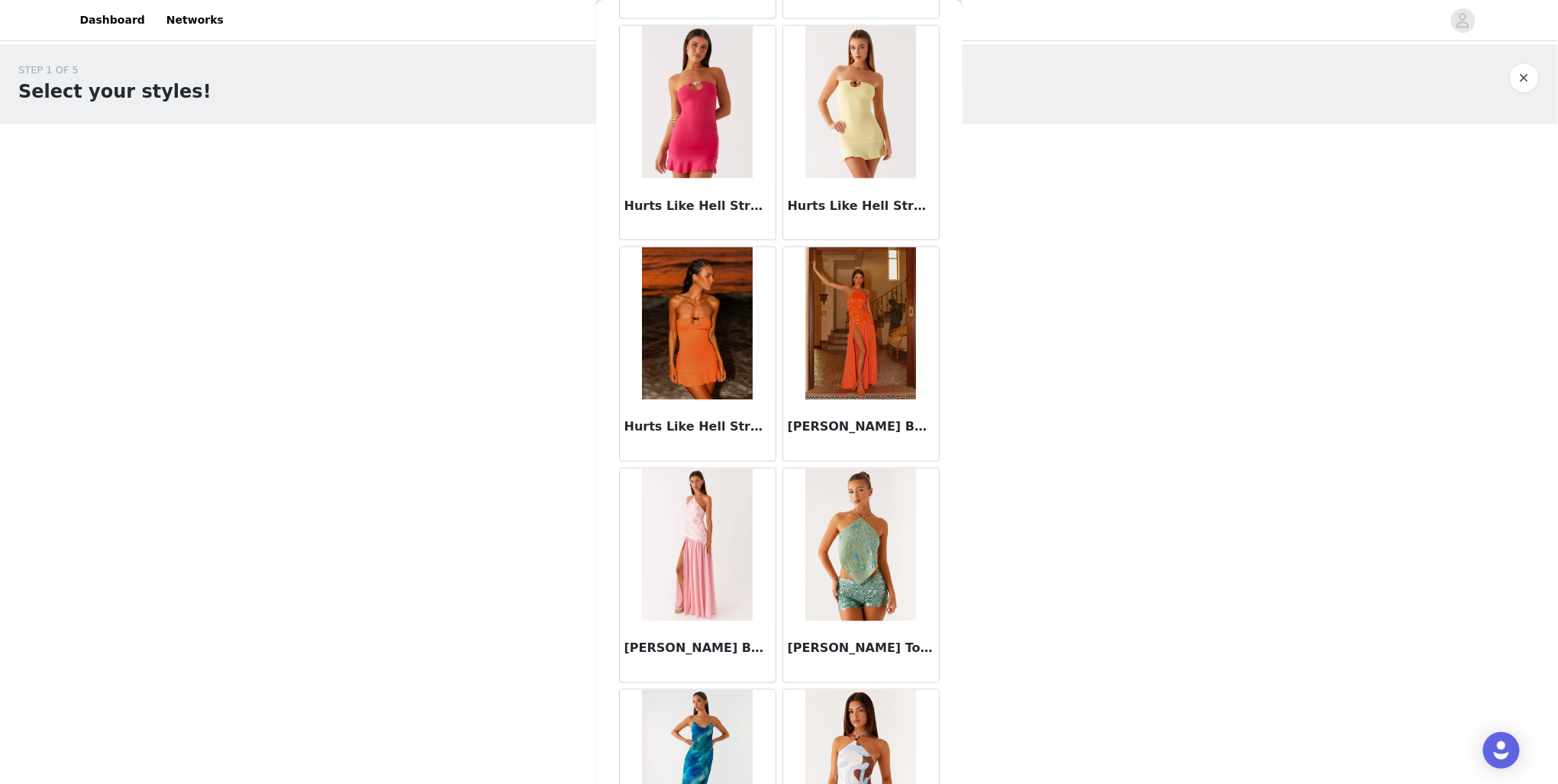
scroll to position [3743, 0]
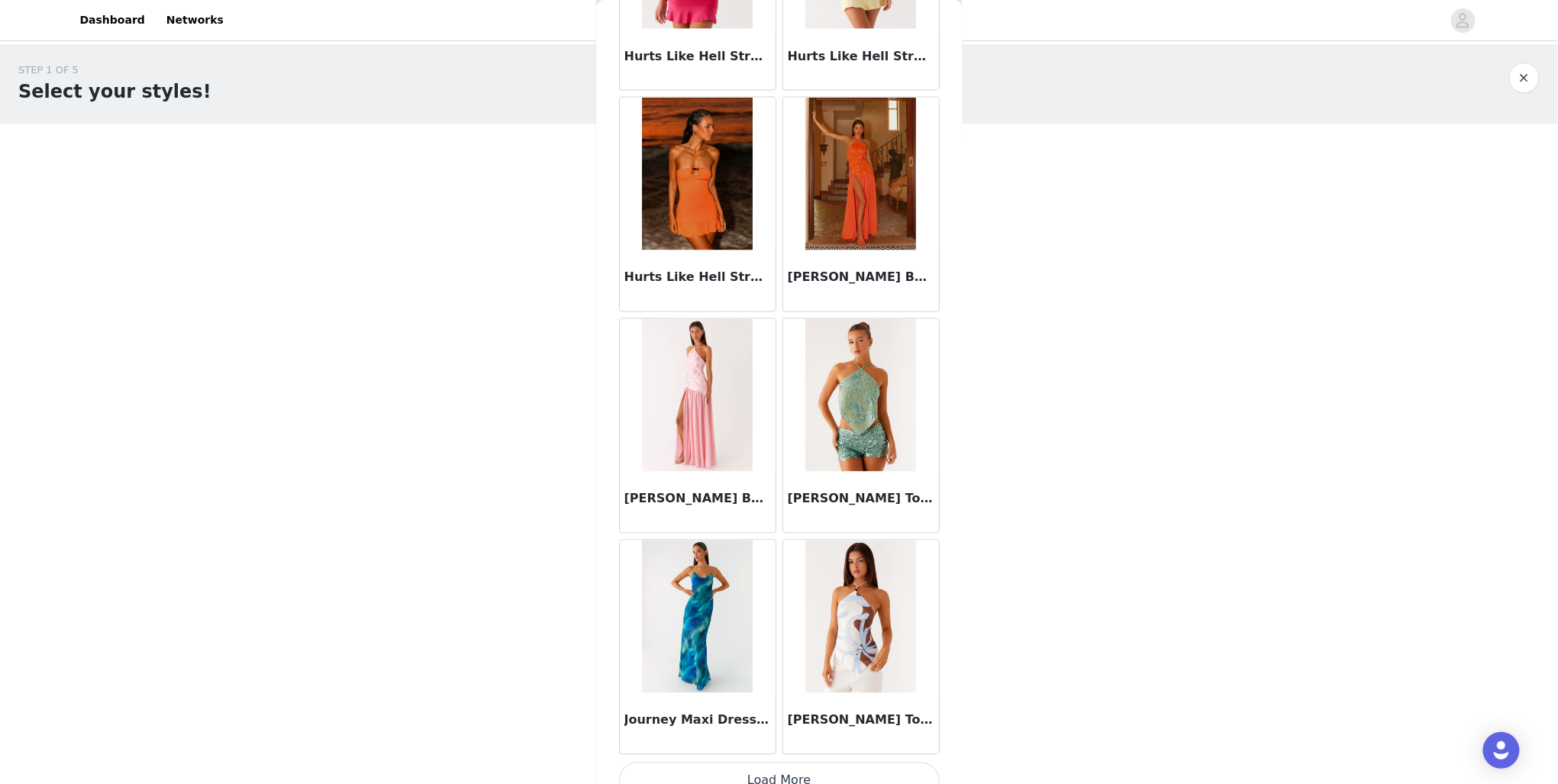
click at [748, 776] on button "Load More" at bounding box center [780, 781] width 321 height 37
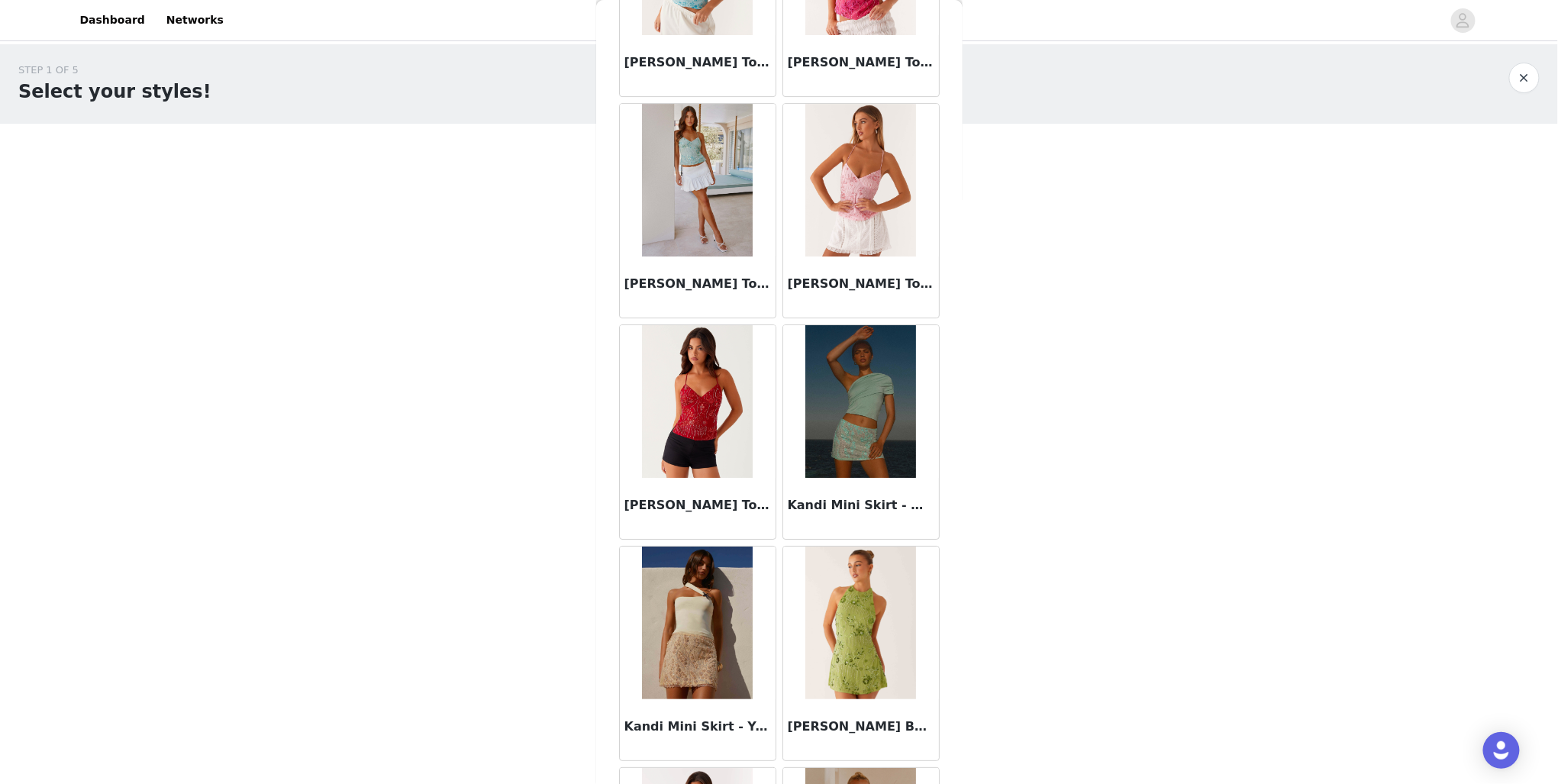
scroll to position [5088, 0]
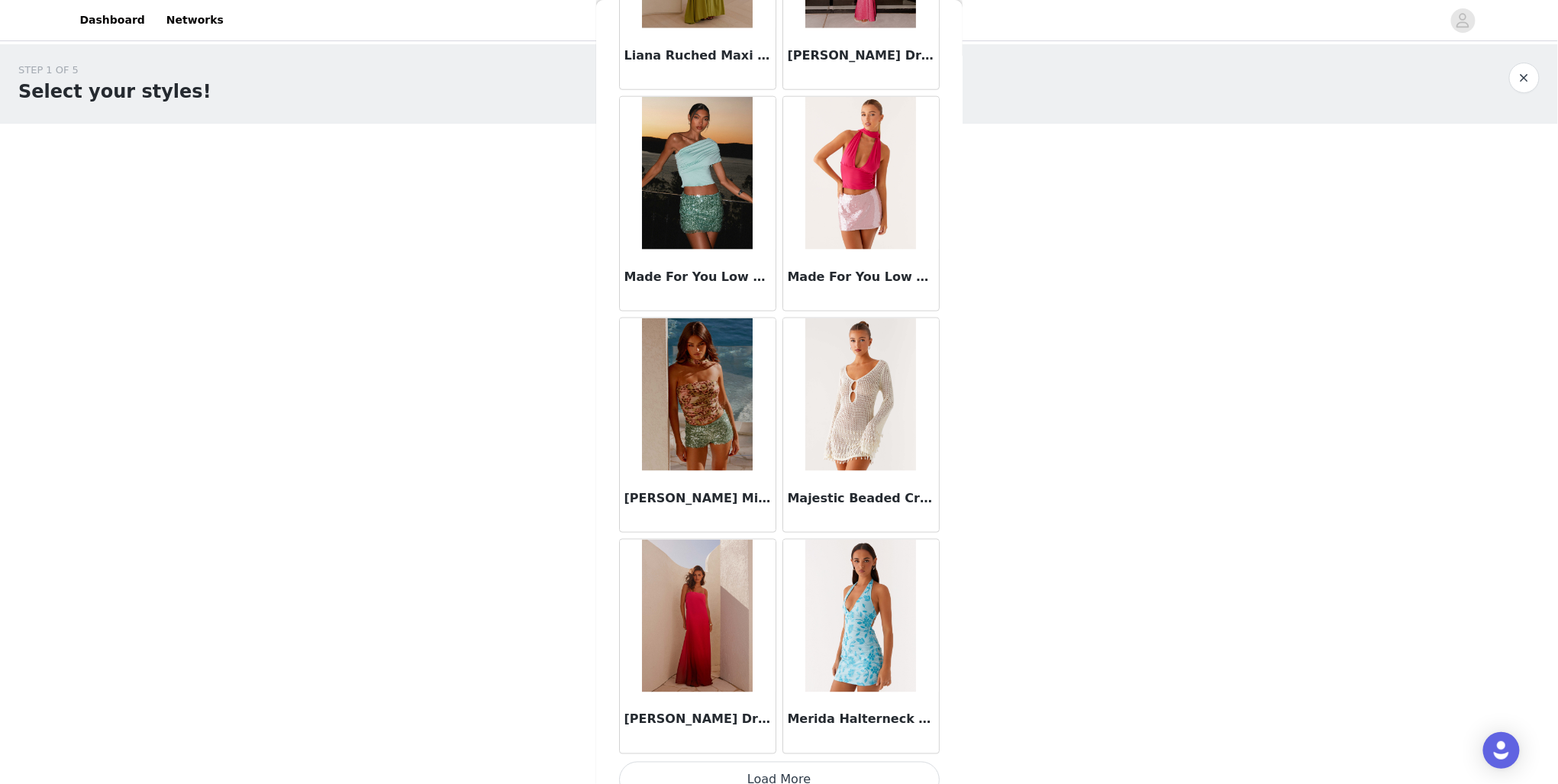
click at [858, 768] on button "Load More" at bounding box center [780, 780] width 321 height 37
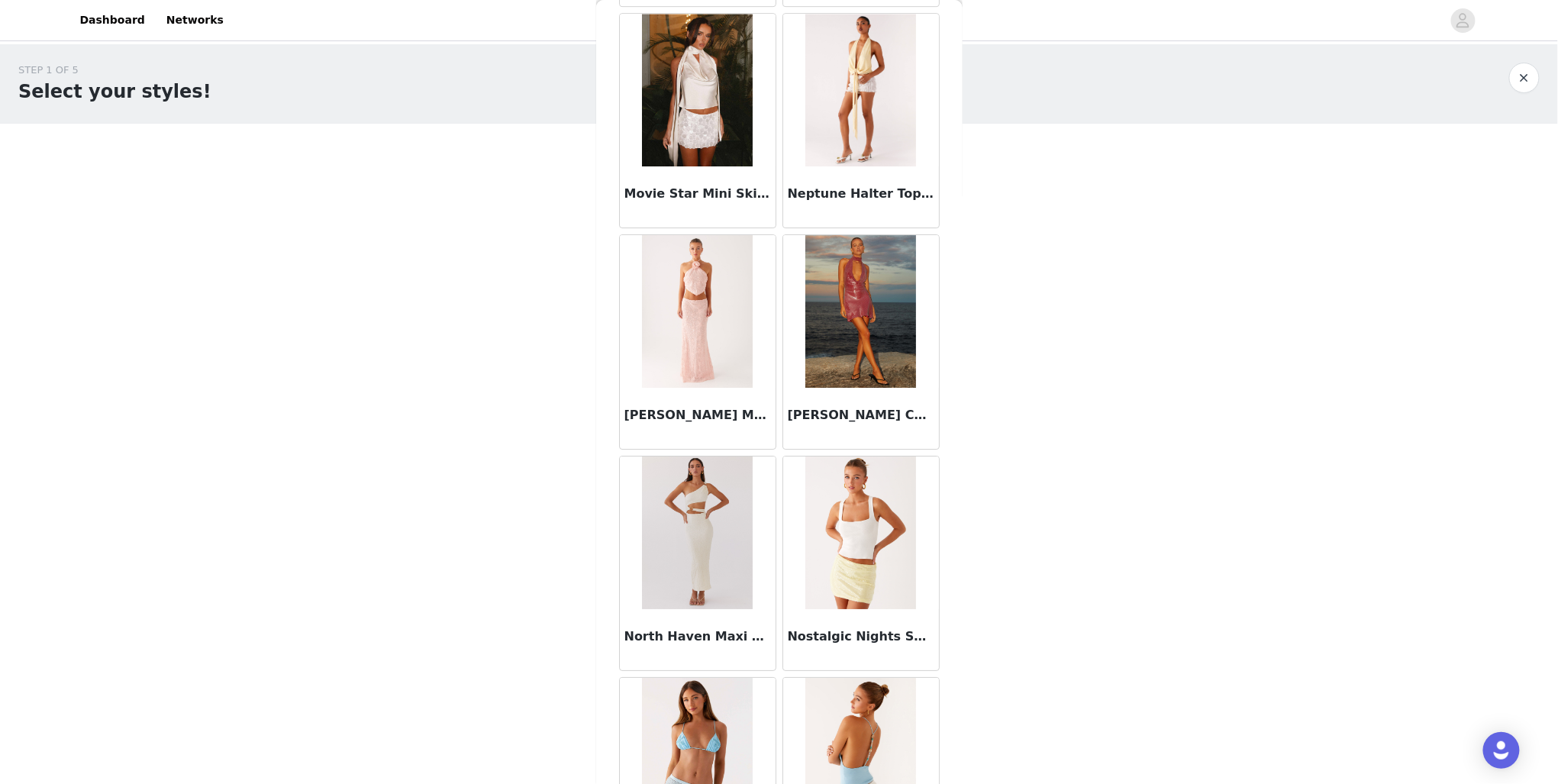
scroll to position [7423, 0]
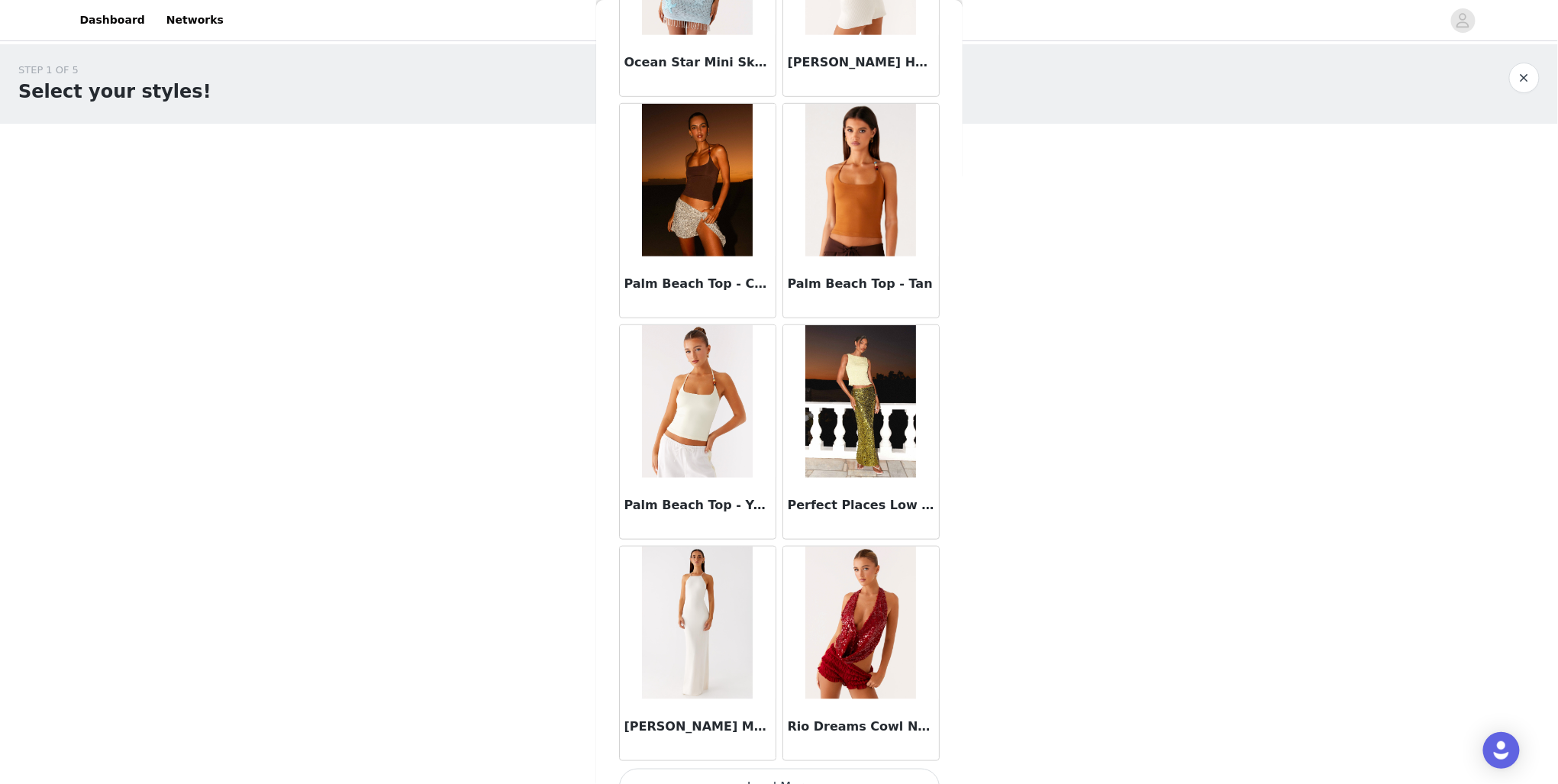
click at [838, 769] on button "Load More" at bounding box center [780, 787] width 321 height 37
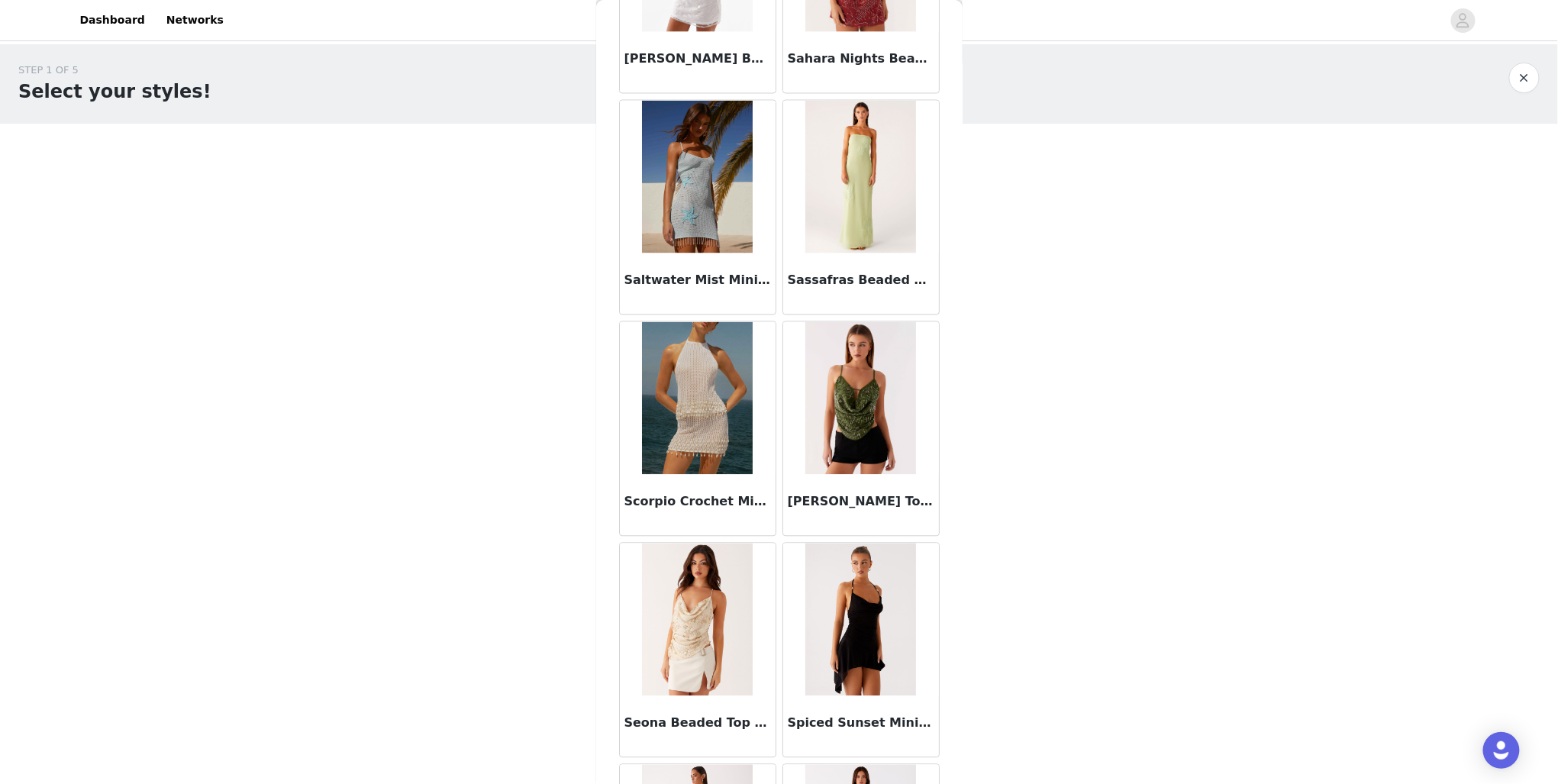
scroll to position [9202, 0]
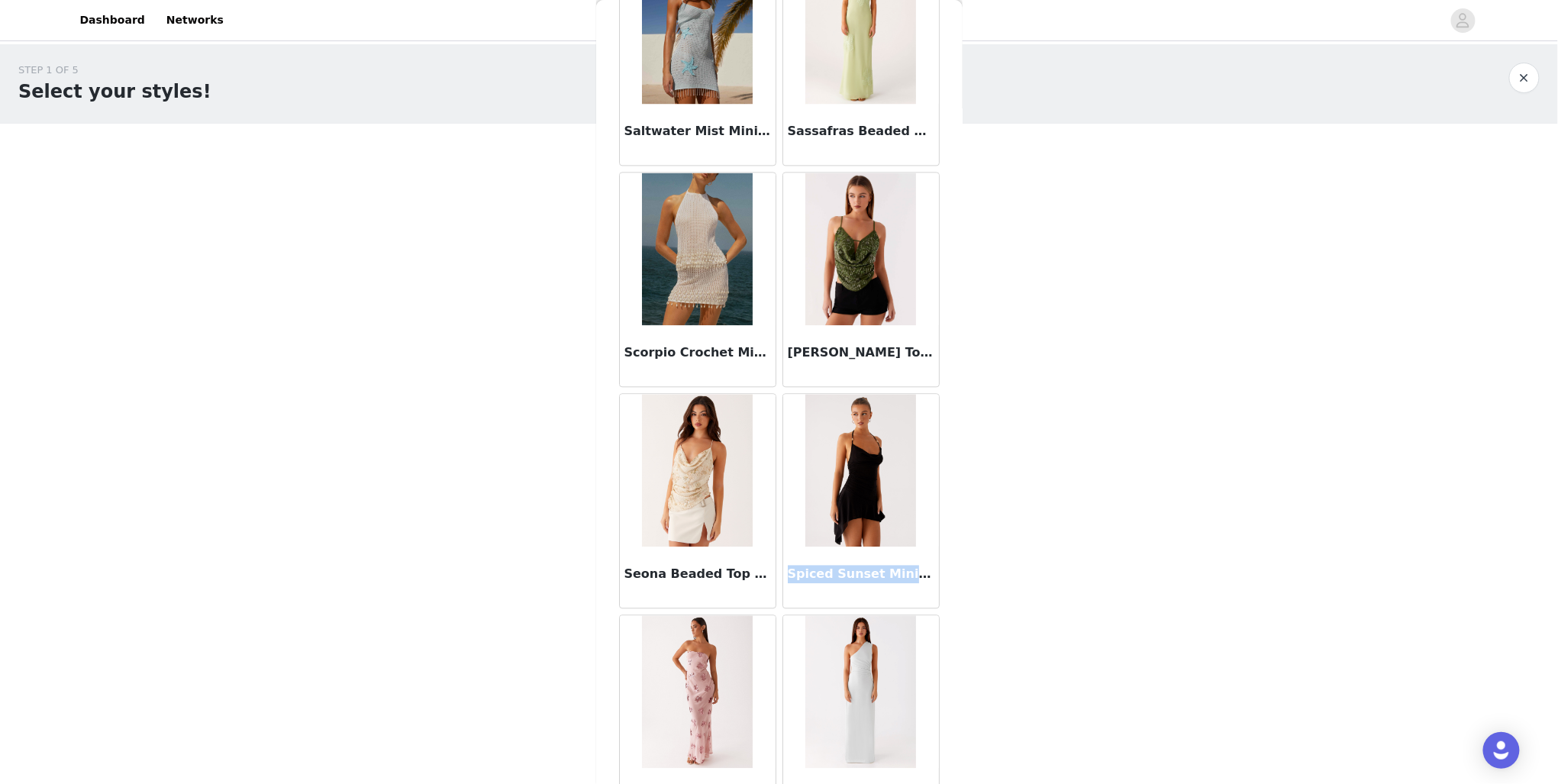
drag, startPoint x: 950, startPoint y: 555, endPoint x: 776, endPoint y: 546, distance: 174.2
click at [776, 546] on div "Back After Midnight Low Rise Sequin Mini Shorts - Olive After Midnight Low Rise…" at bounding box center [779, 392] width 366 height 784
copy h3 "Spiced Sunset Mini Dress - Bla"
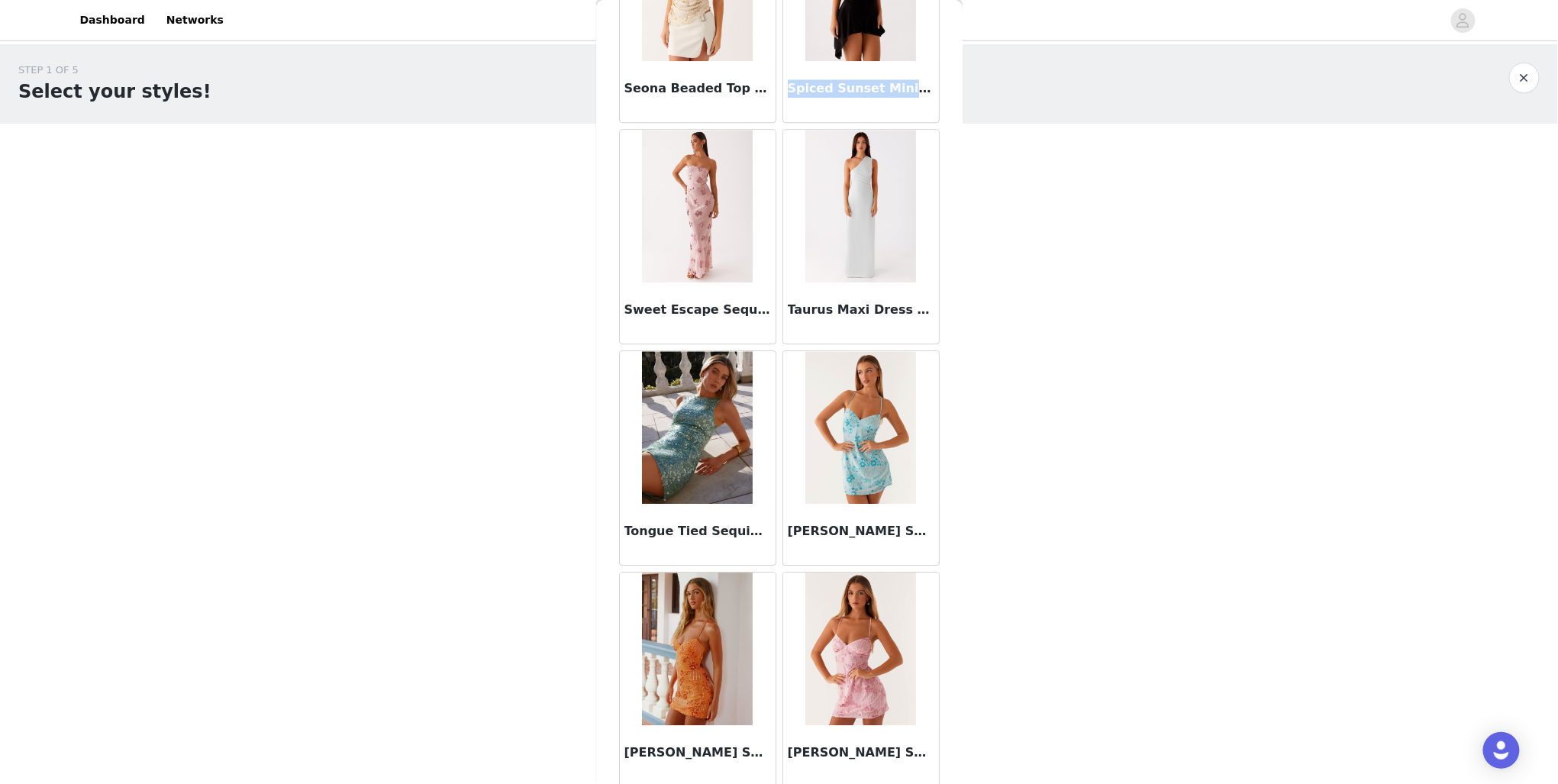
scroll to position [9752, 0]
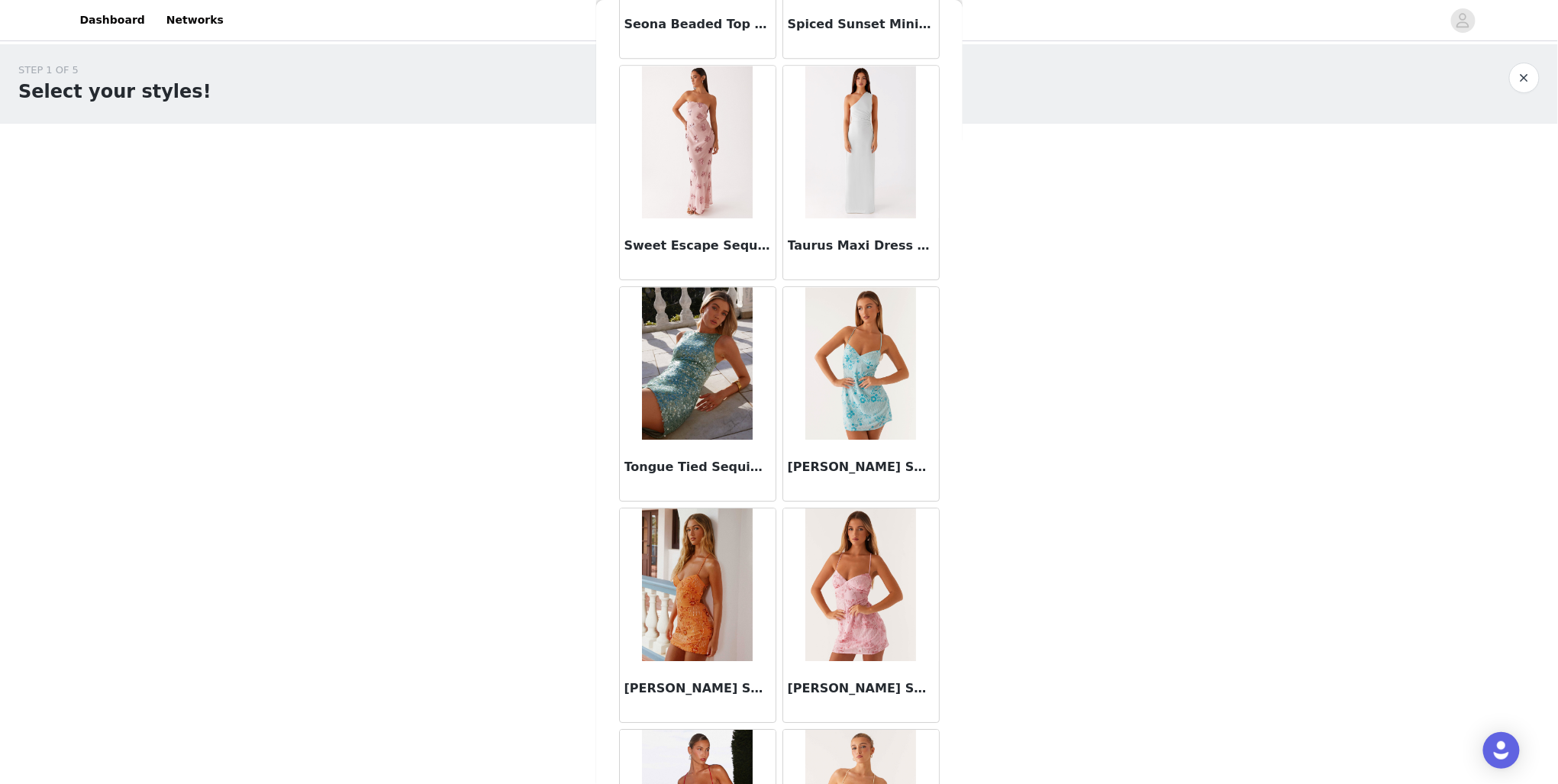
click at [1161, 426] on div "STEP 1 OF 5 Select your styles! Please note that the sizes are in EU Sizes 2/3 …" at bounding box center [779, 300] width 1558 height 512
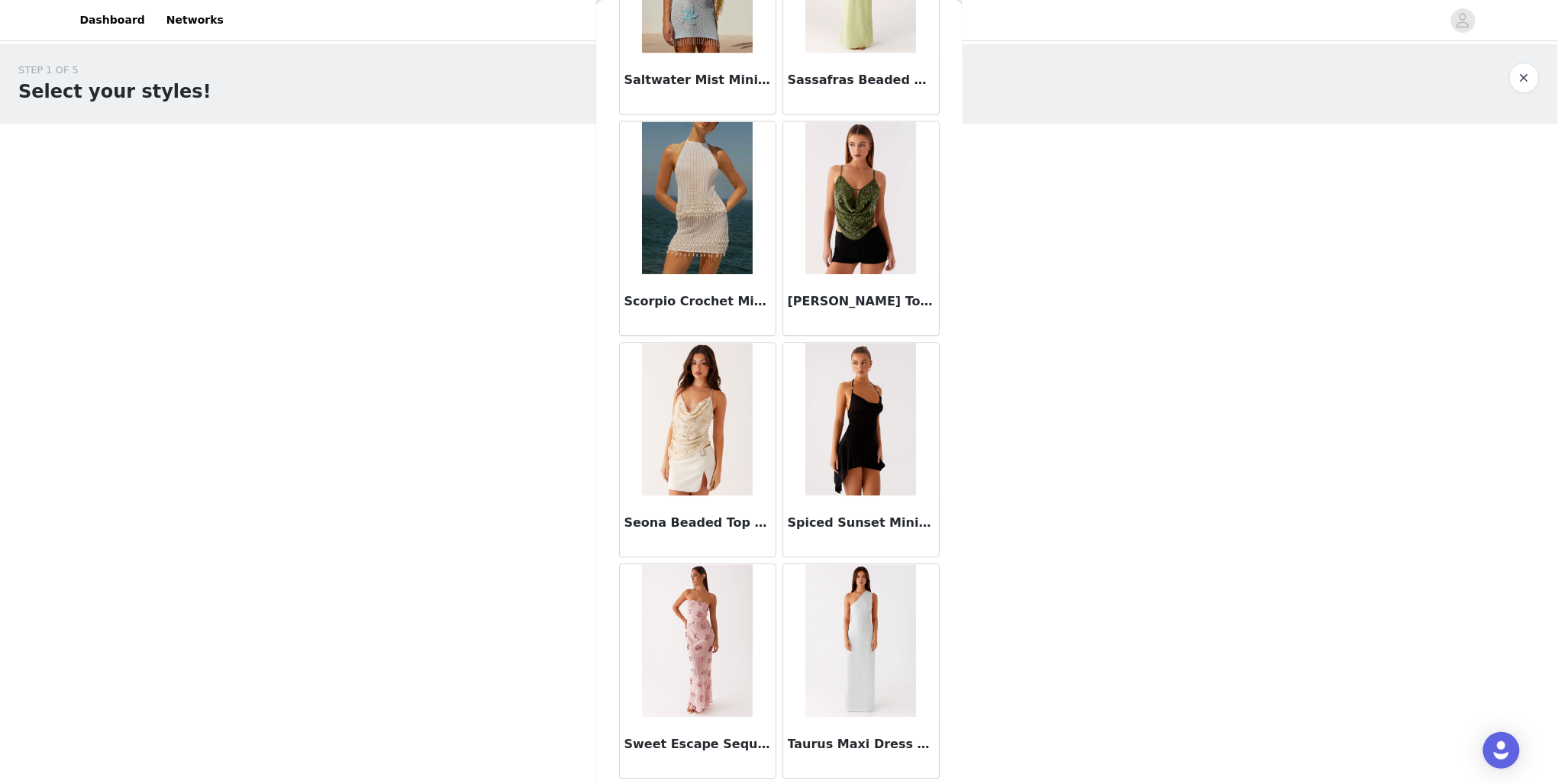
scroll to position [9100, 0]
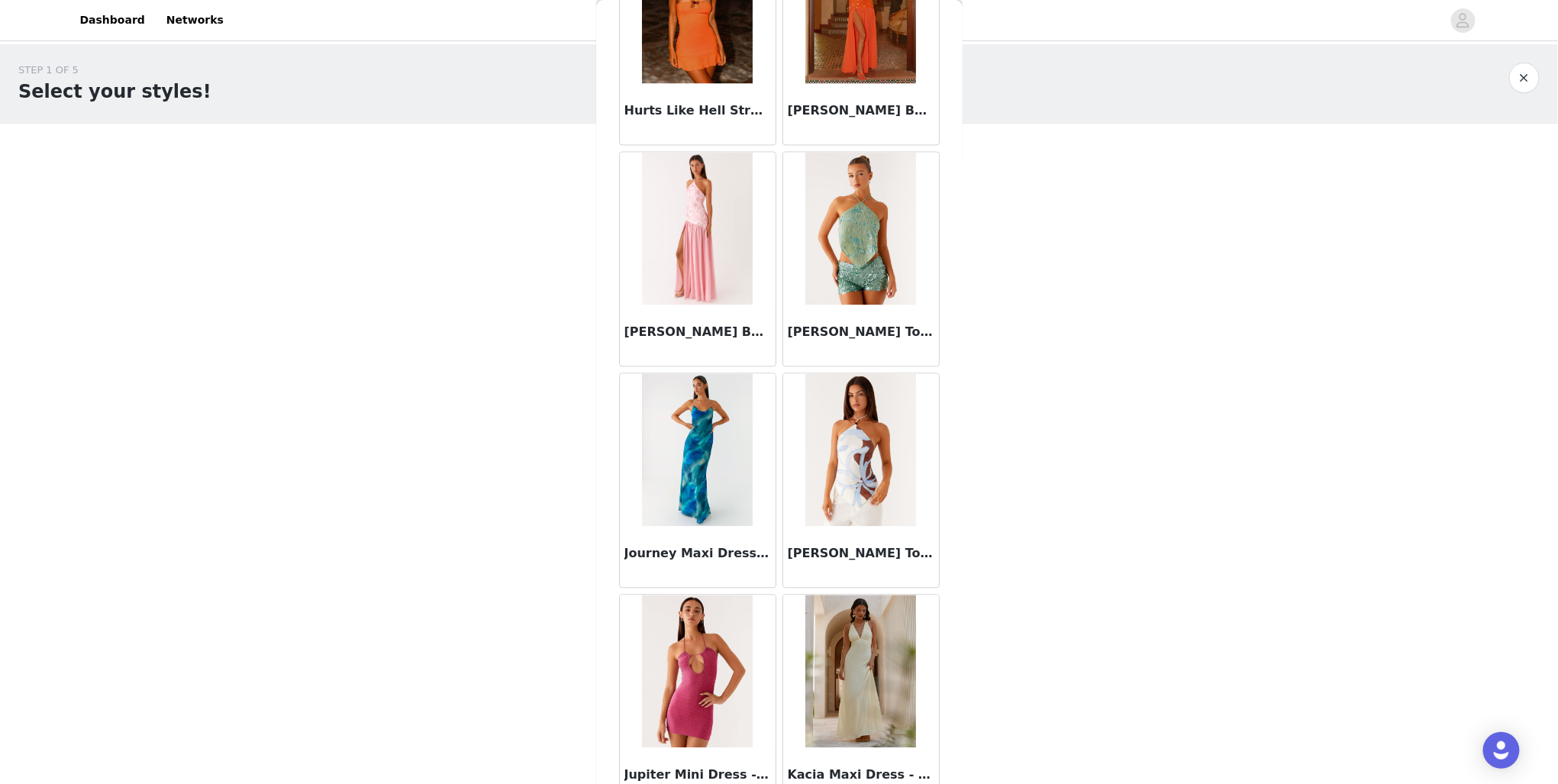
drag, startPoint x: 825, startPoint y: 473, endPoint x: 760, endPoint y: 477, distance: 65.1
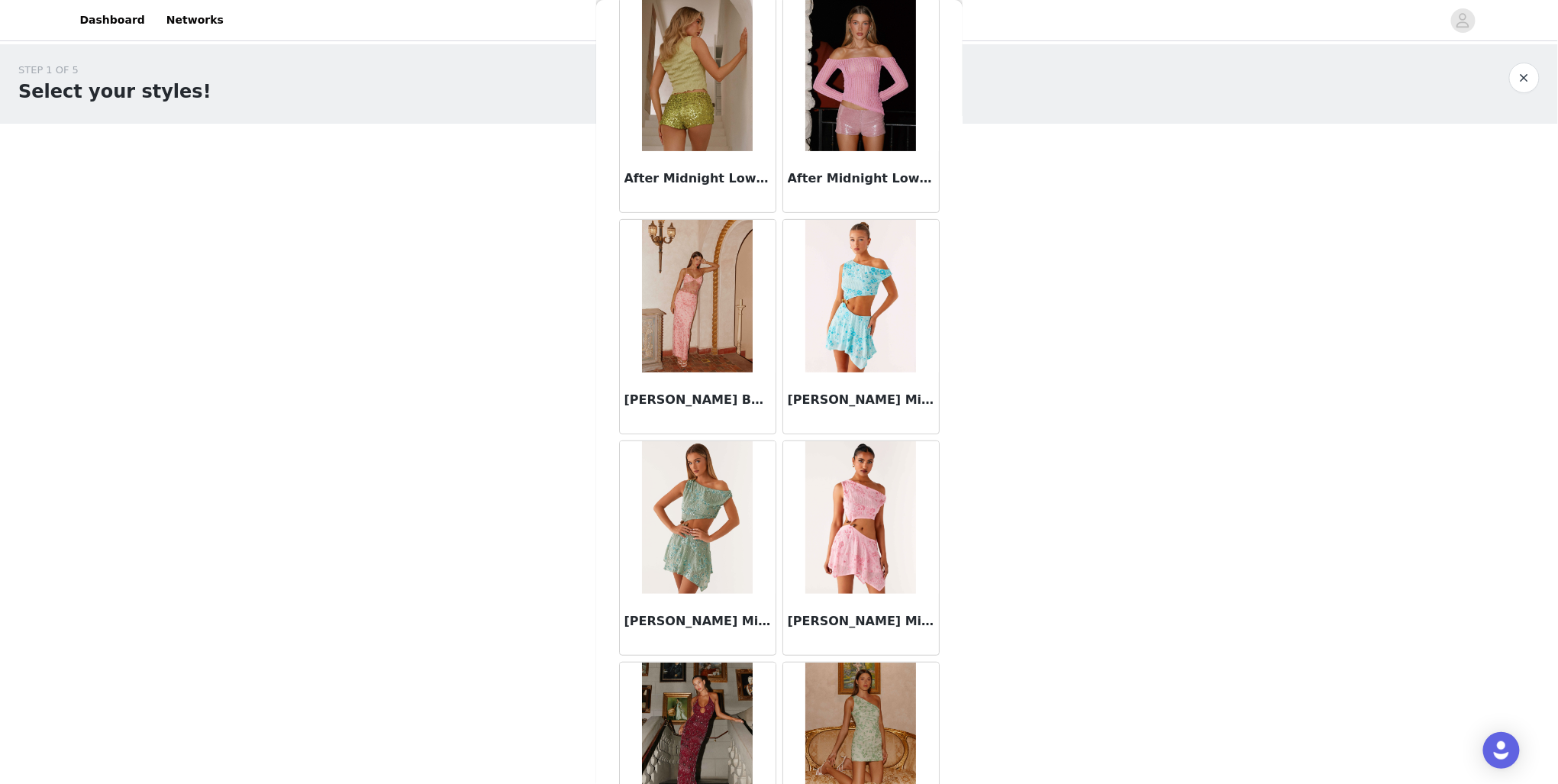
scroll to position [0, 0]
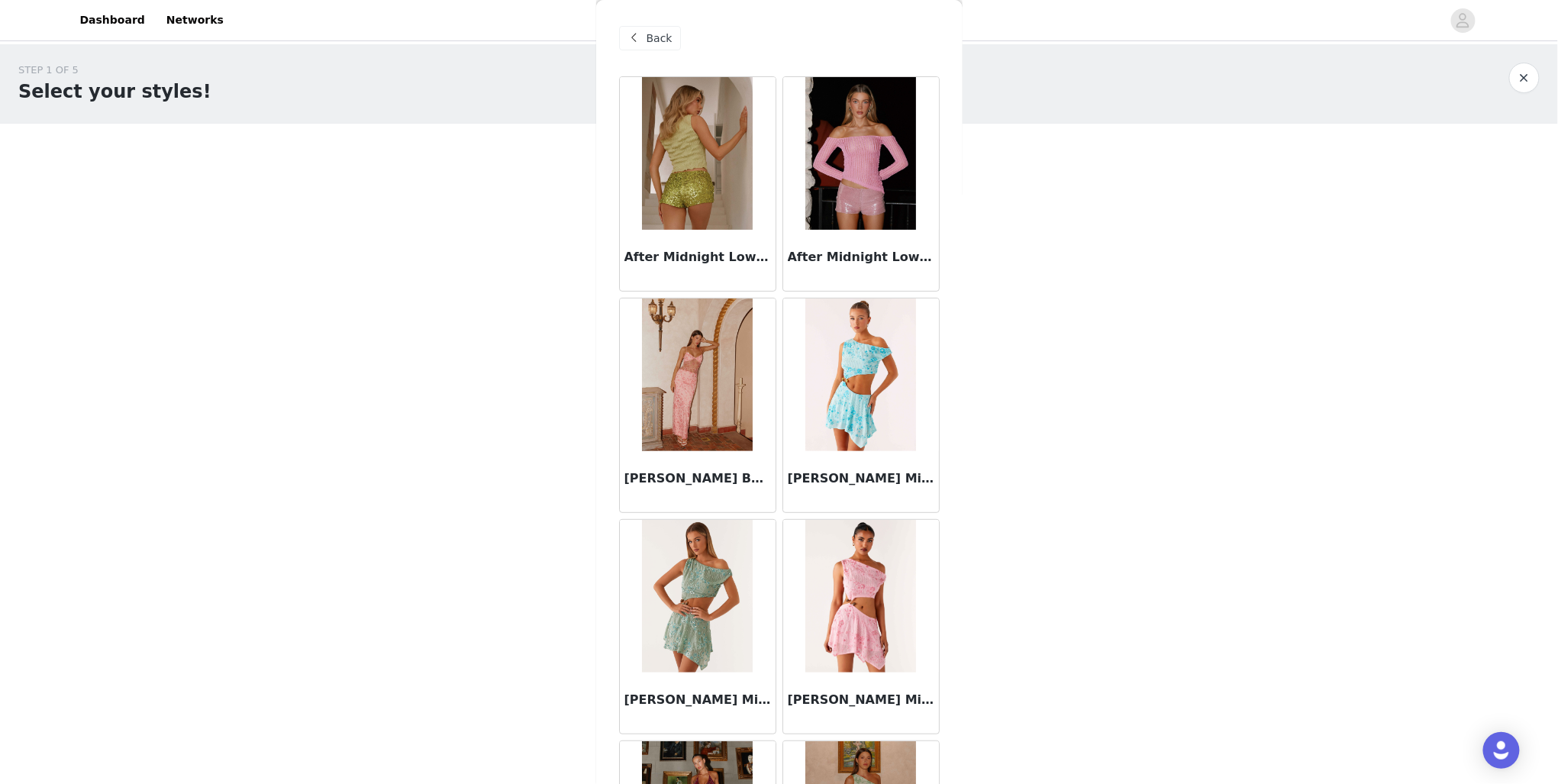
click at [647, 45] on span "Back" at bounding box center [659, 38] width 26 height 16
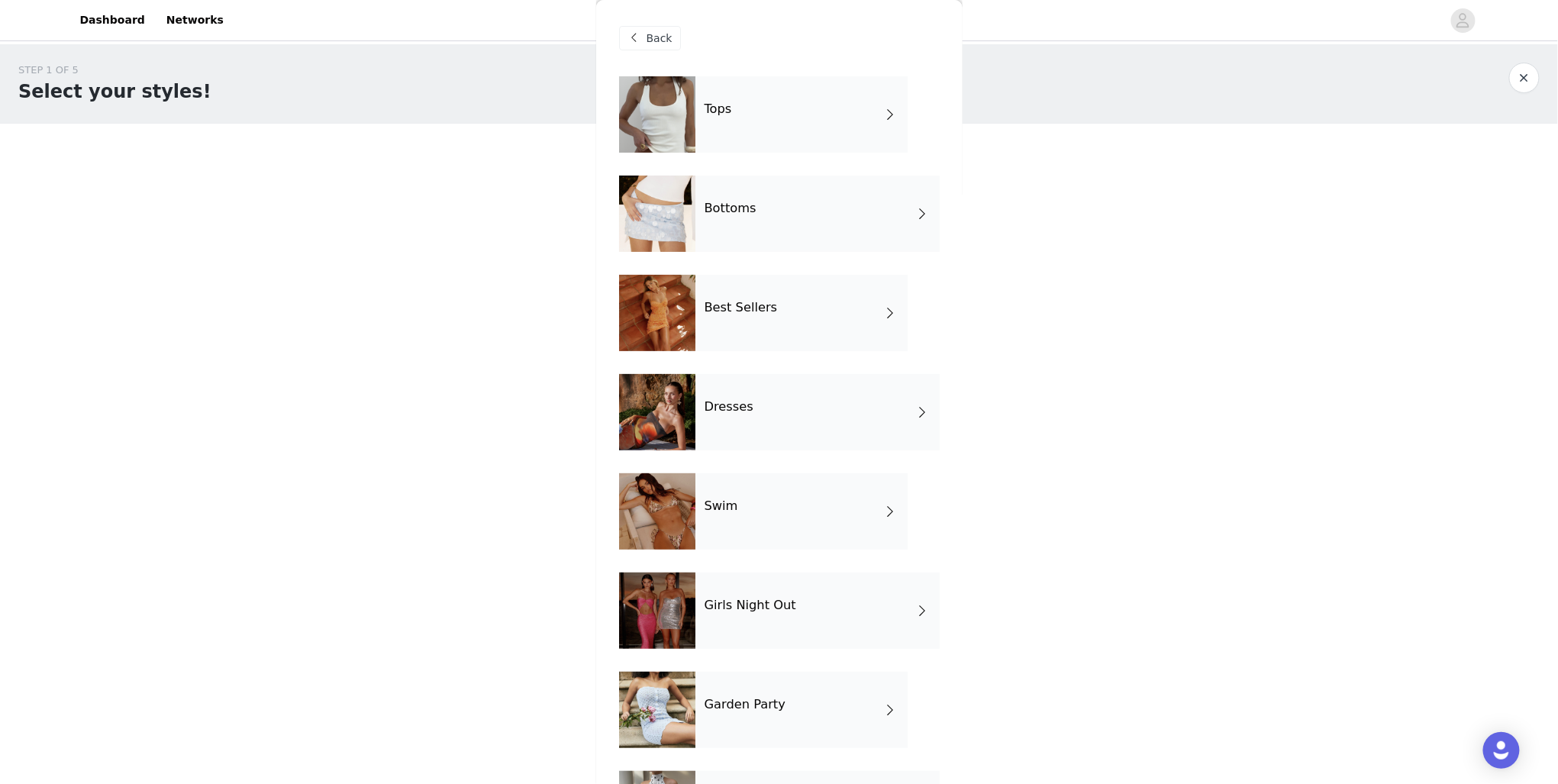
click at [768, 612] on h4 "Girls Night Out" at bounding box center [751, 605] width 92 height 13
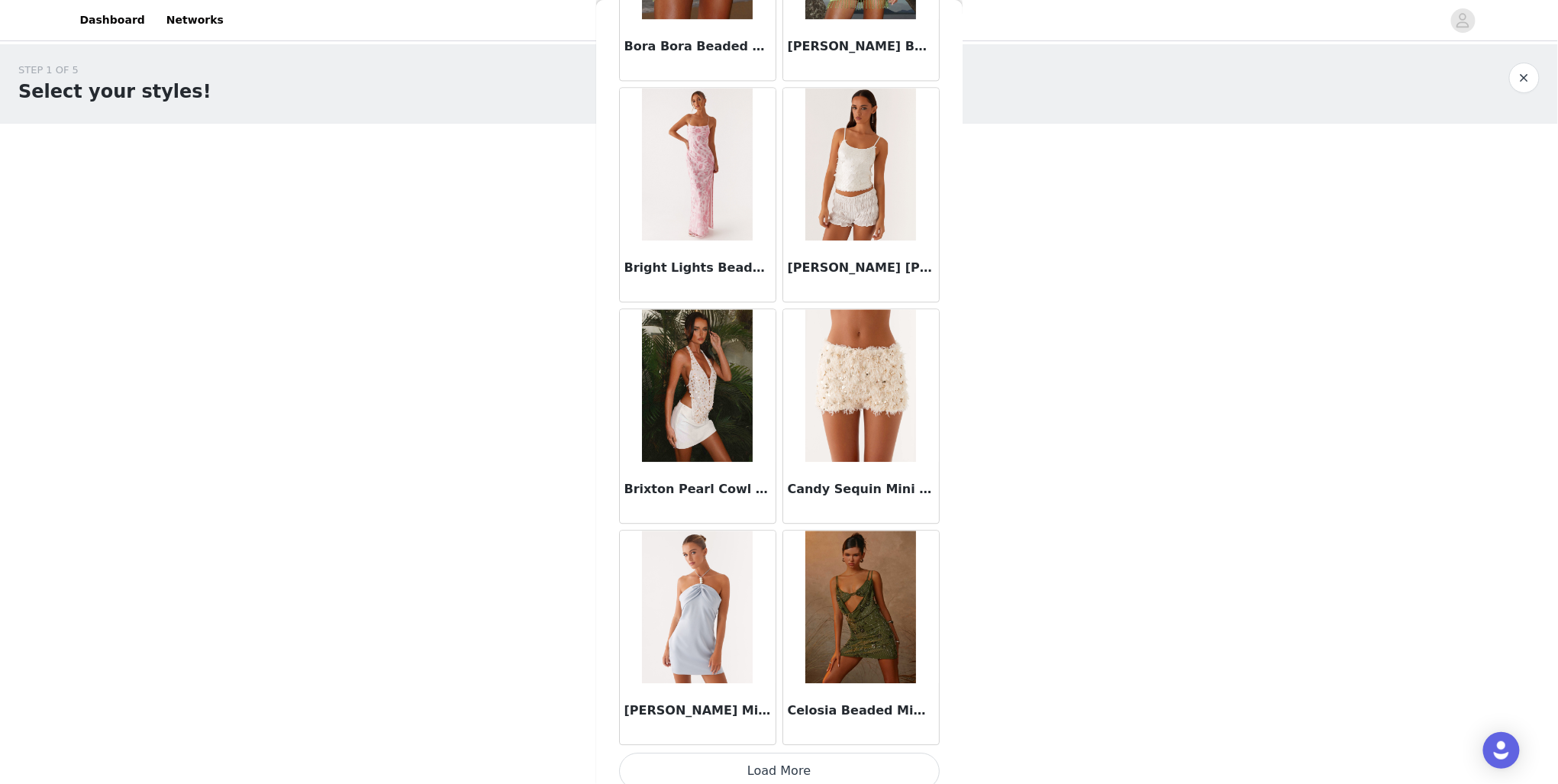
scroll to position [1545, 0]
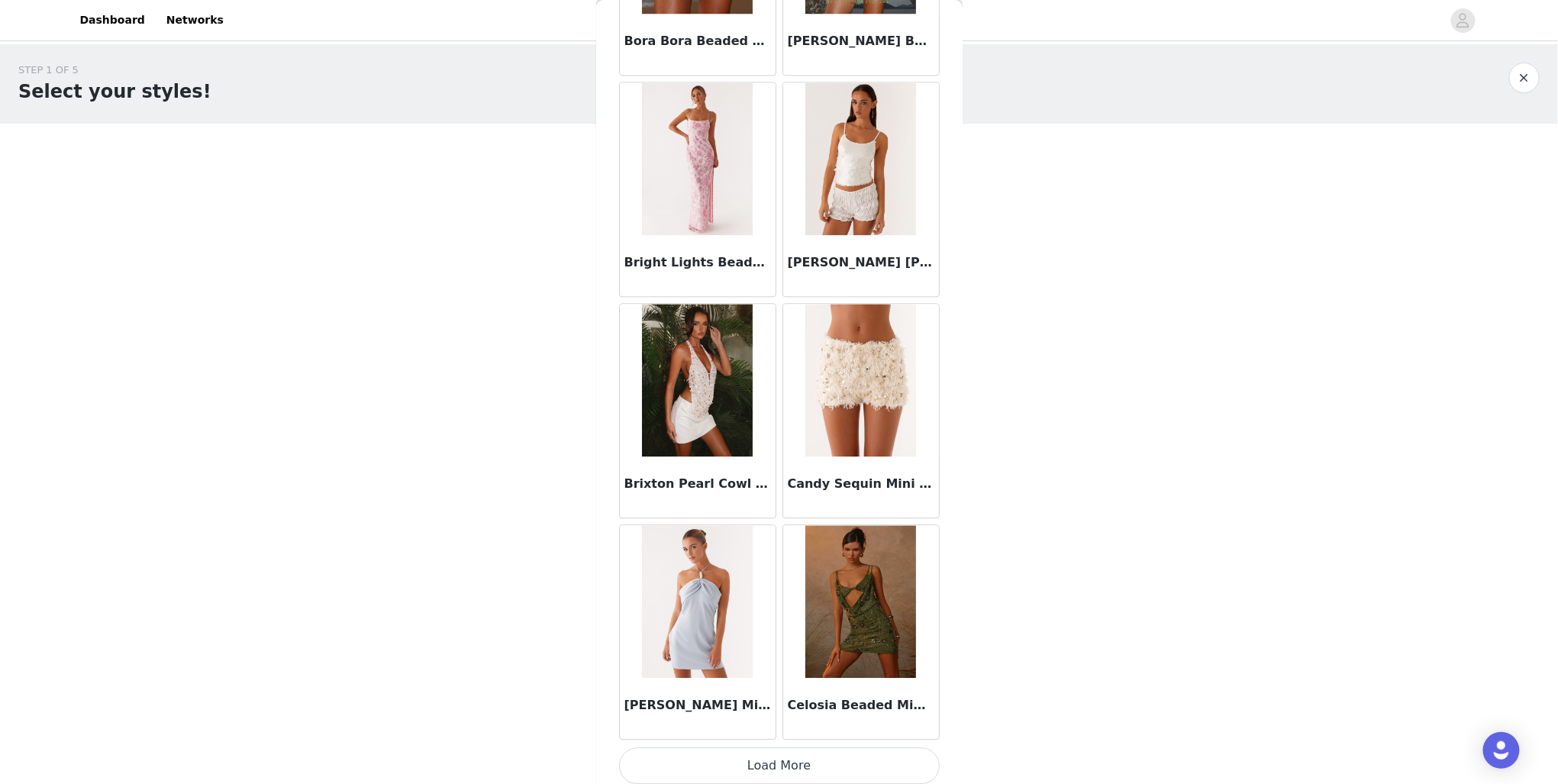
click at [794, 751] on button "Load More" at bounding box center [780, 766] width 321 height 37
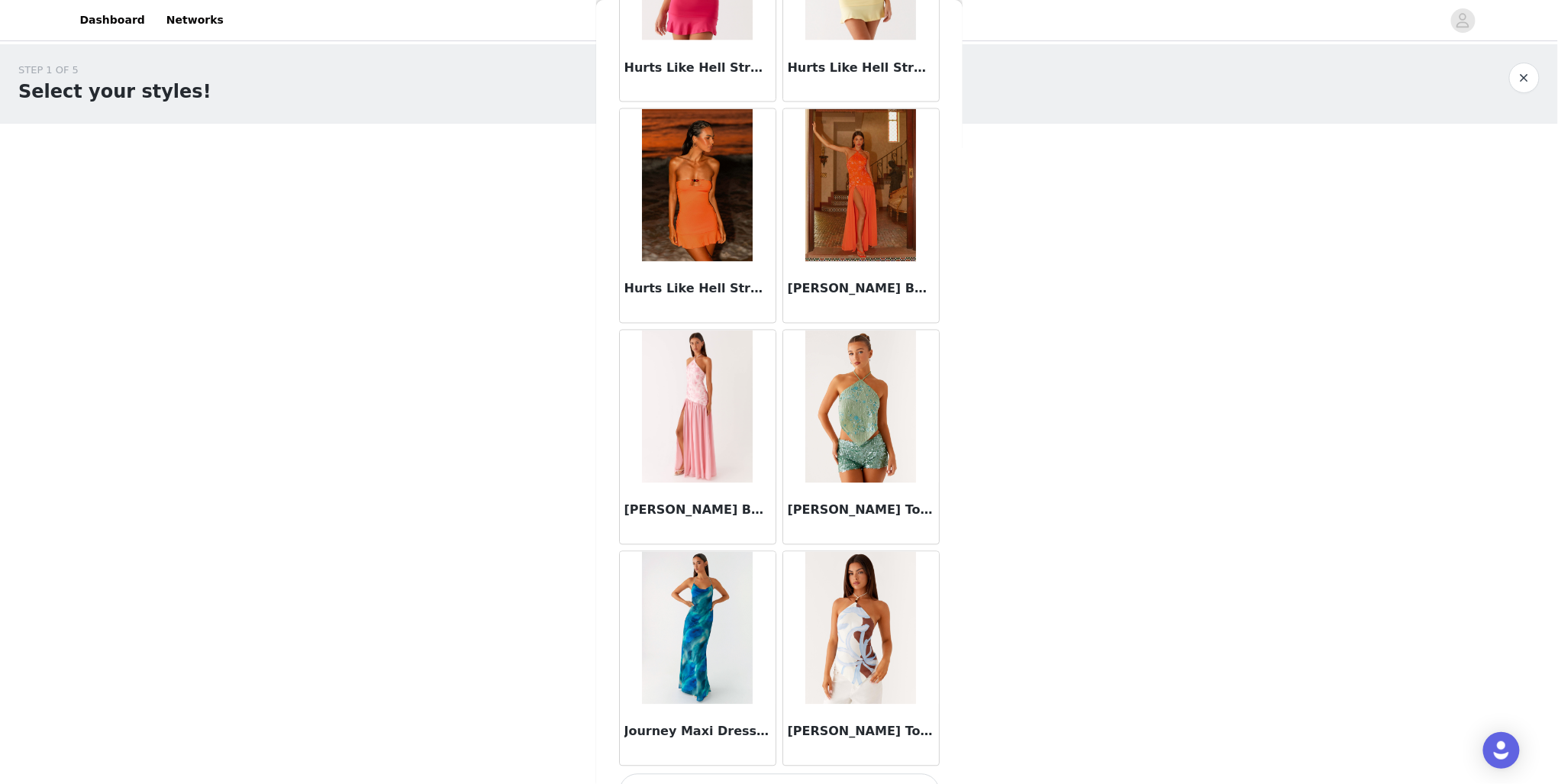
scroll to position [3751, 0]
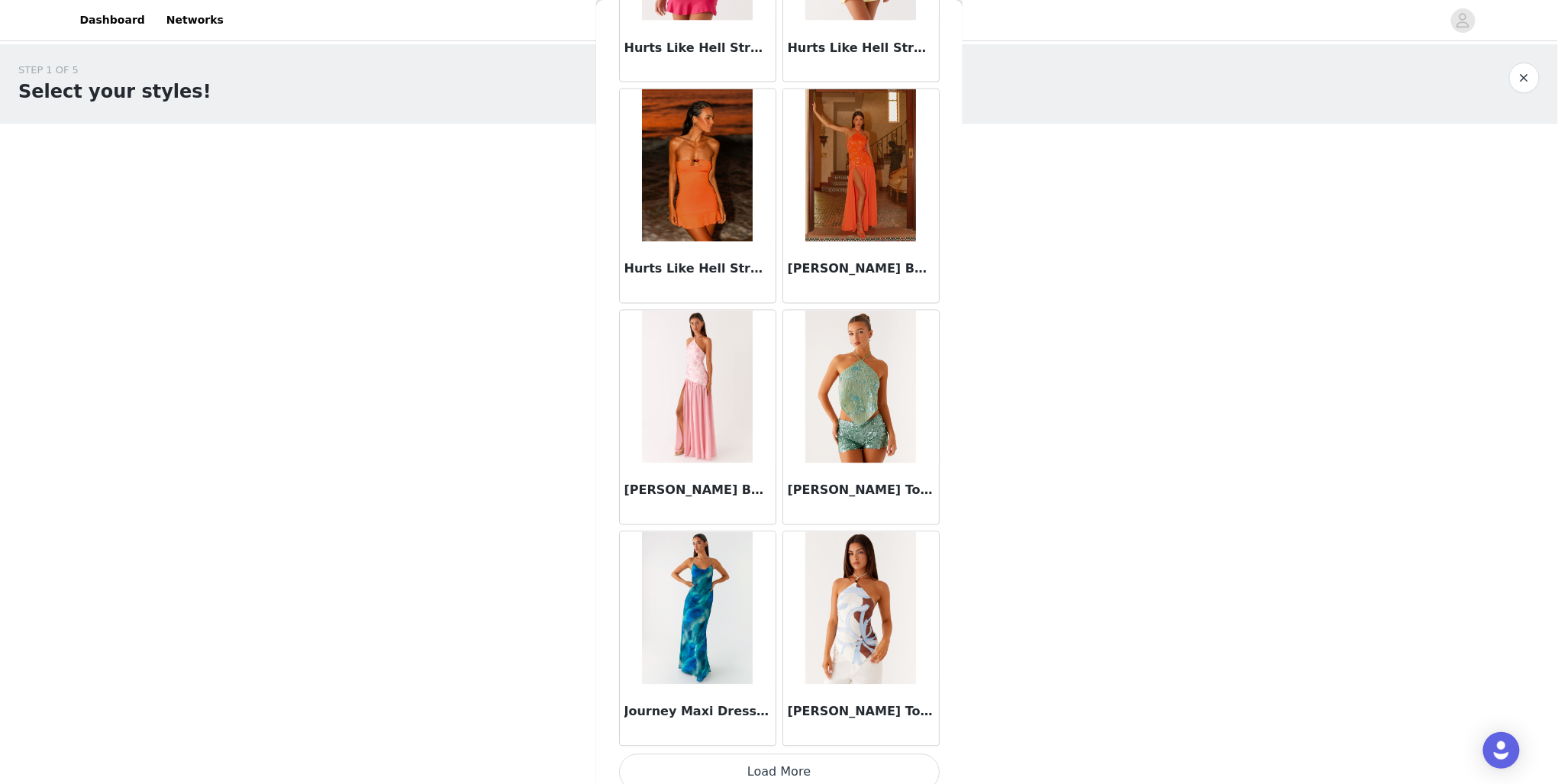
click at [824, 754] on button "Load More" at bounding box center [780, 772] width 321 height 37
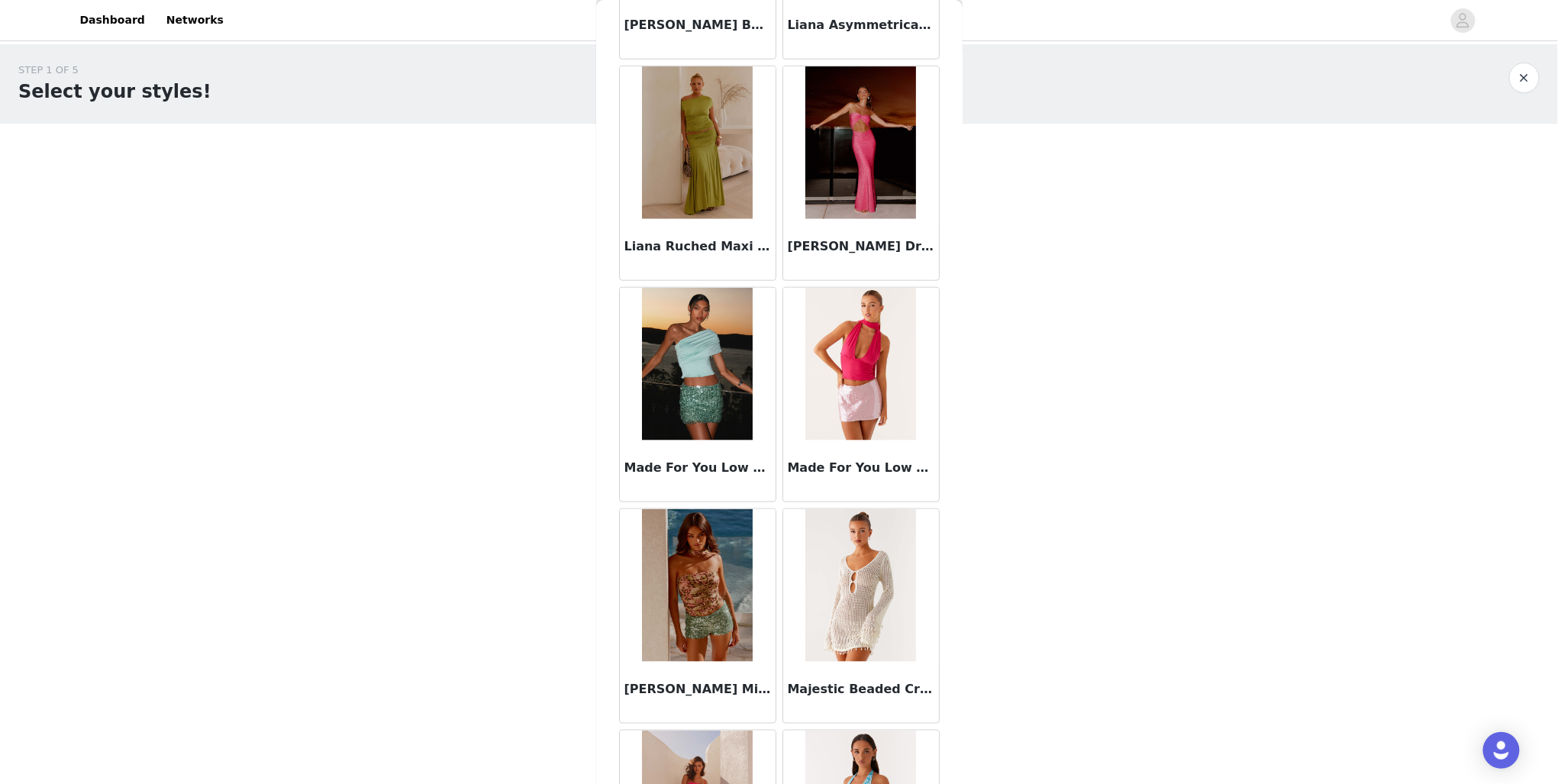
scroll to position [5957, 0]
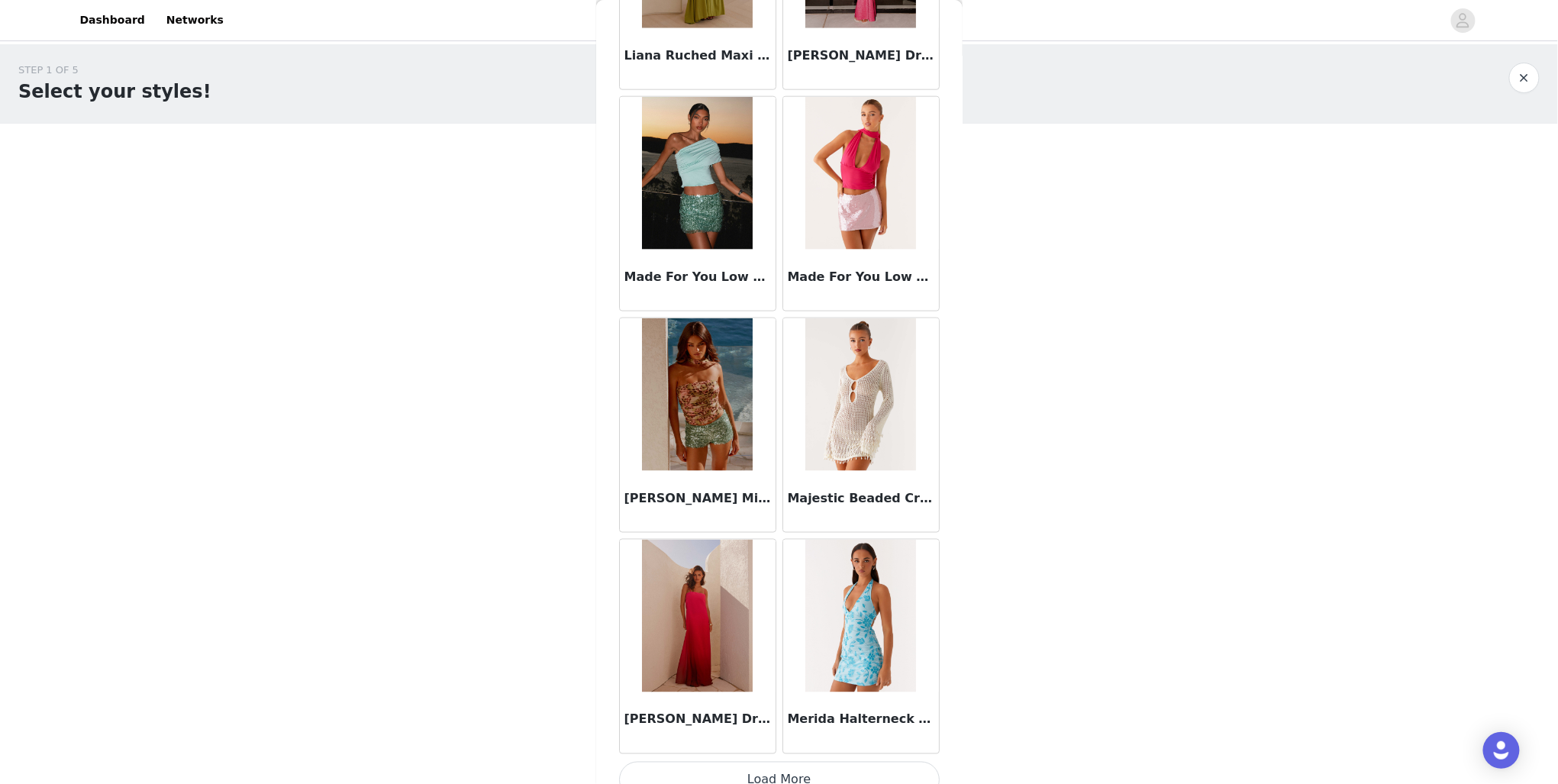
click at [835, 761] on button "Load More" at bounding box center [780, 780] width 321 height 37
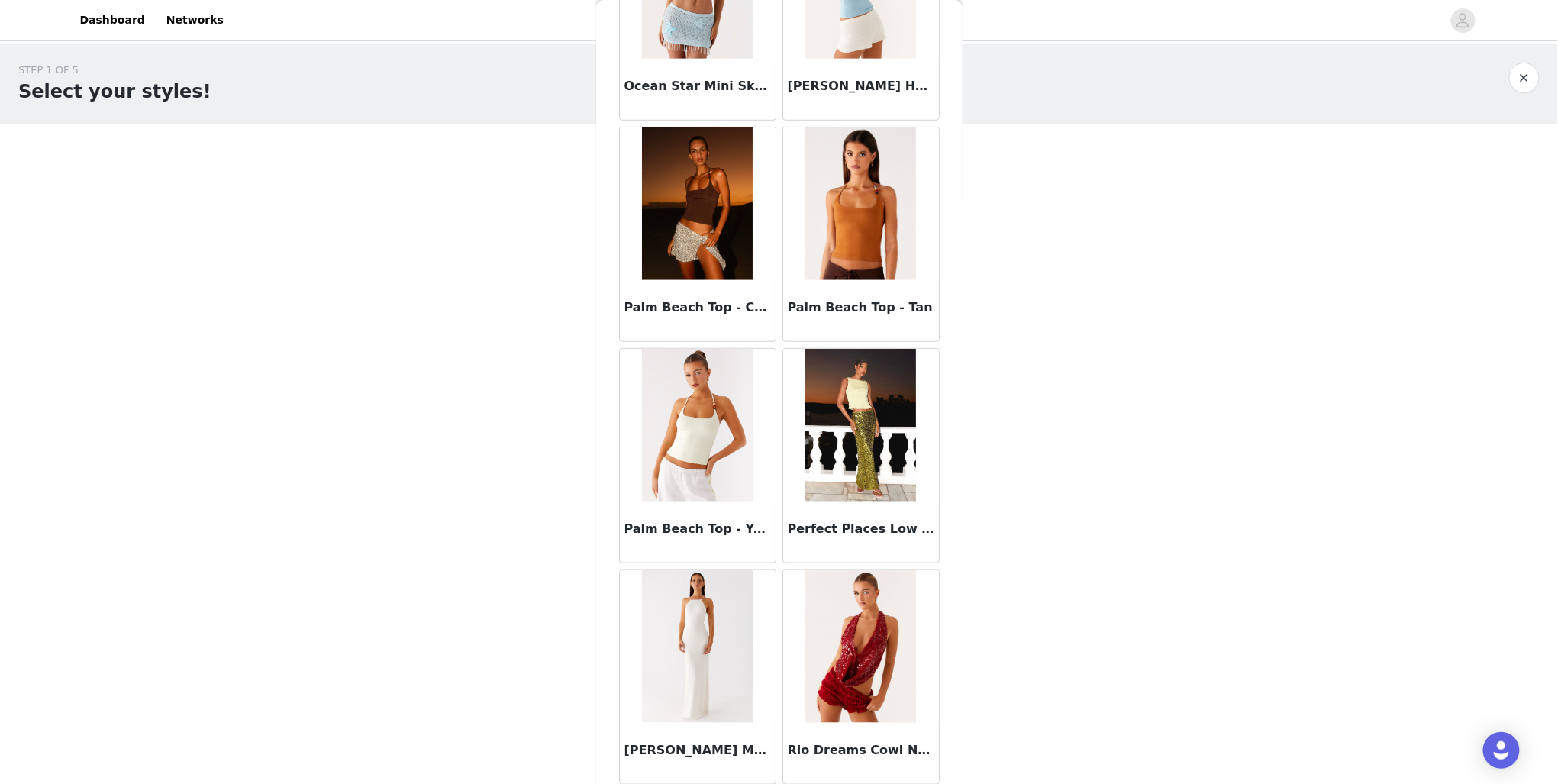
scroll to position [8163, 0]
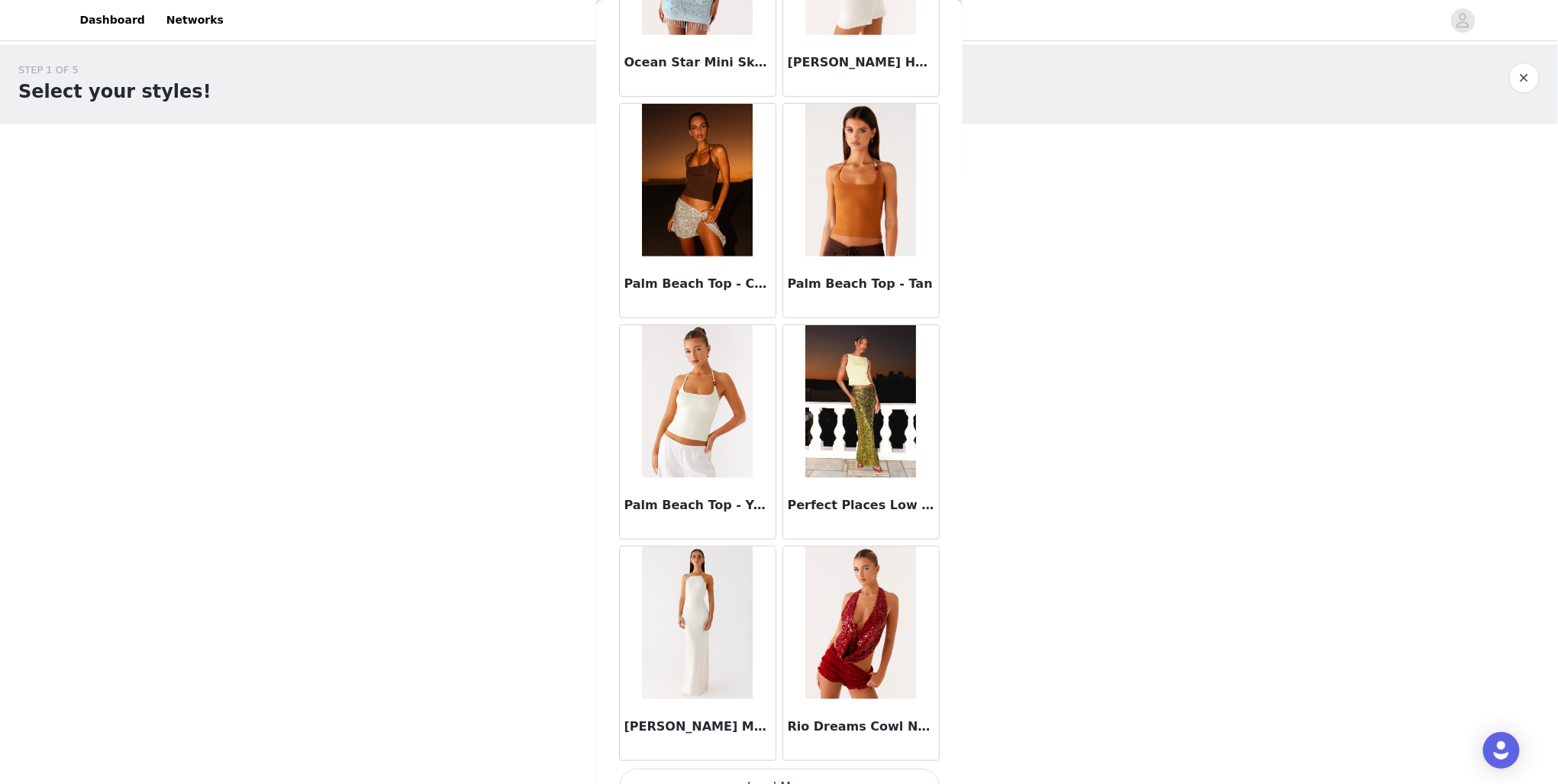
click at [797, 769] on button "Load More" at bounding box center [780, 787] width 321 height 37
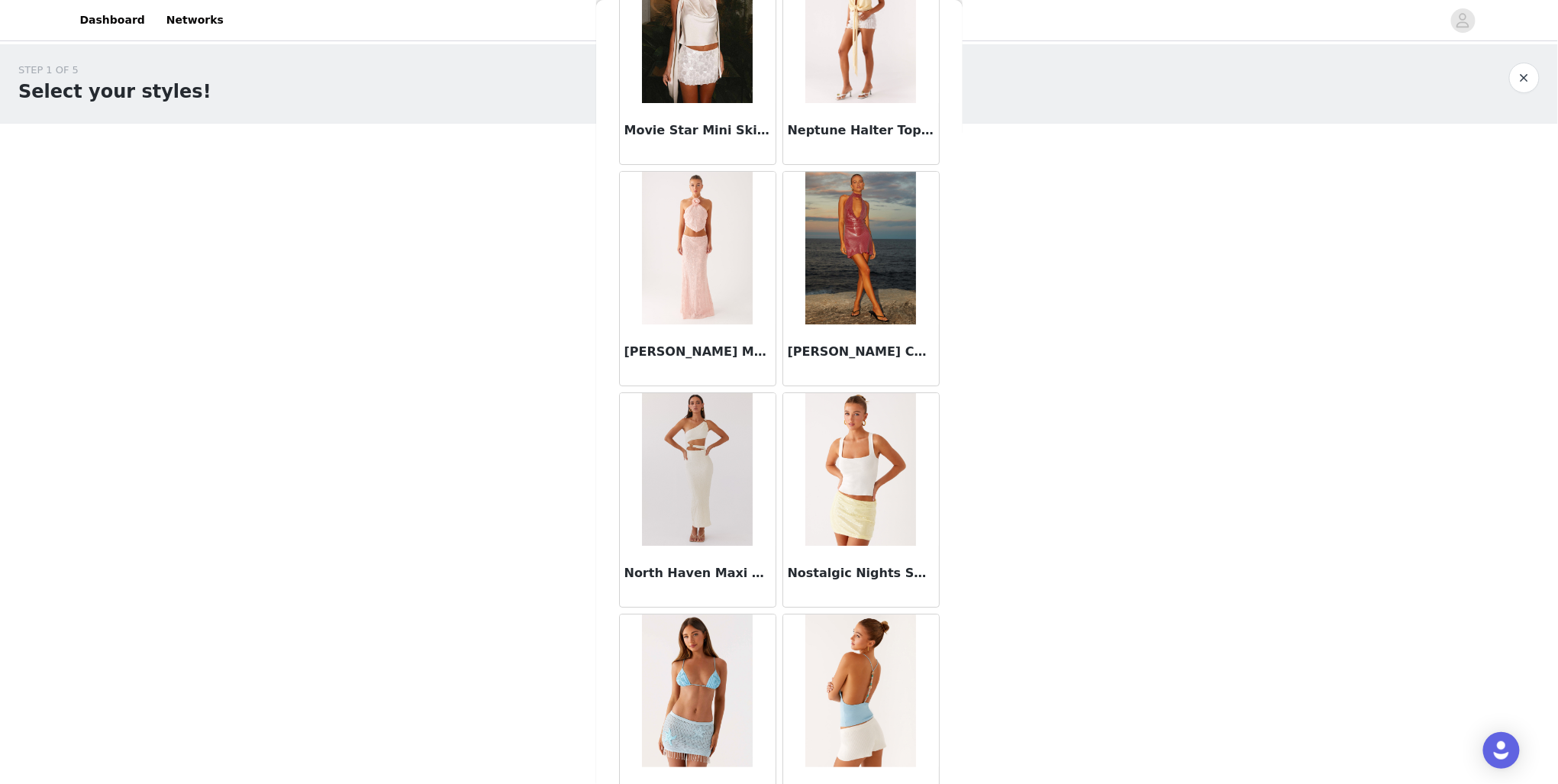
scroll to position [0, 0]
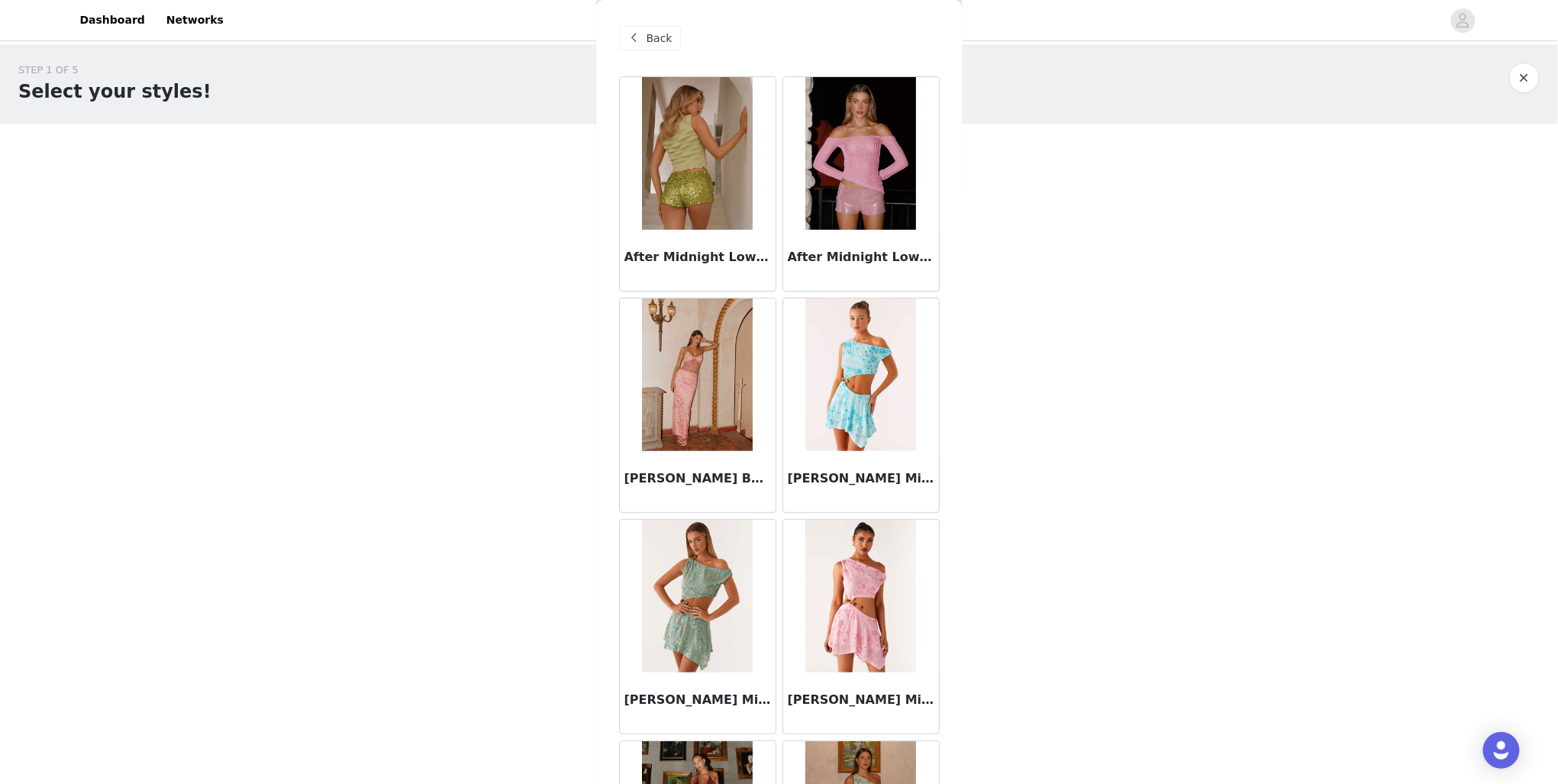
click at [655, 29] on div "Back" at bounding box center [650, 38] width 62 height 24
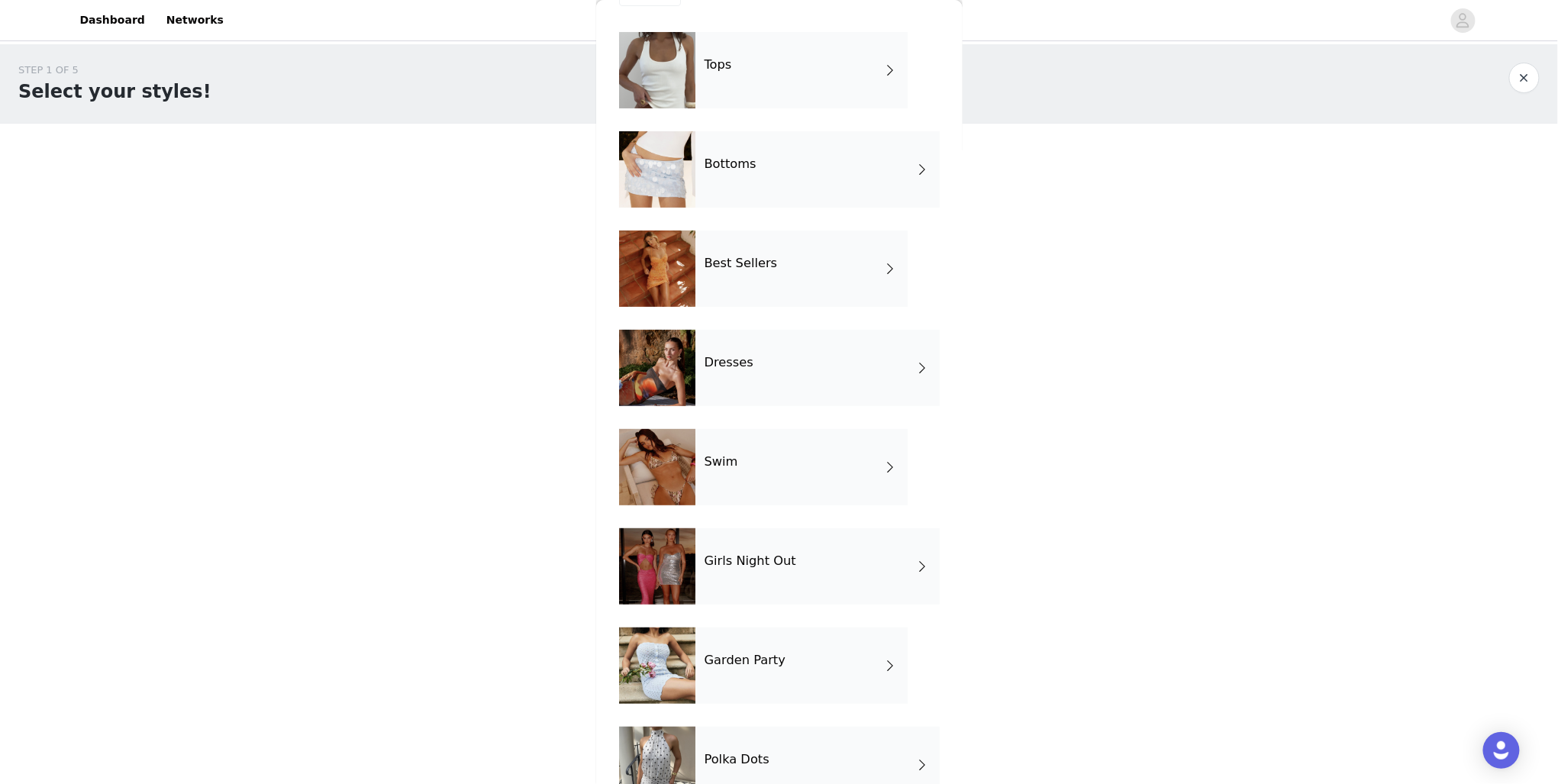
scroll to position [86, 0]
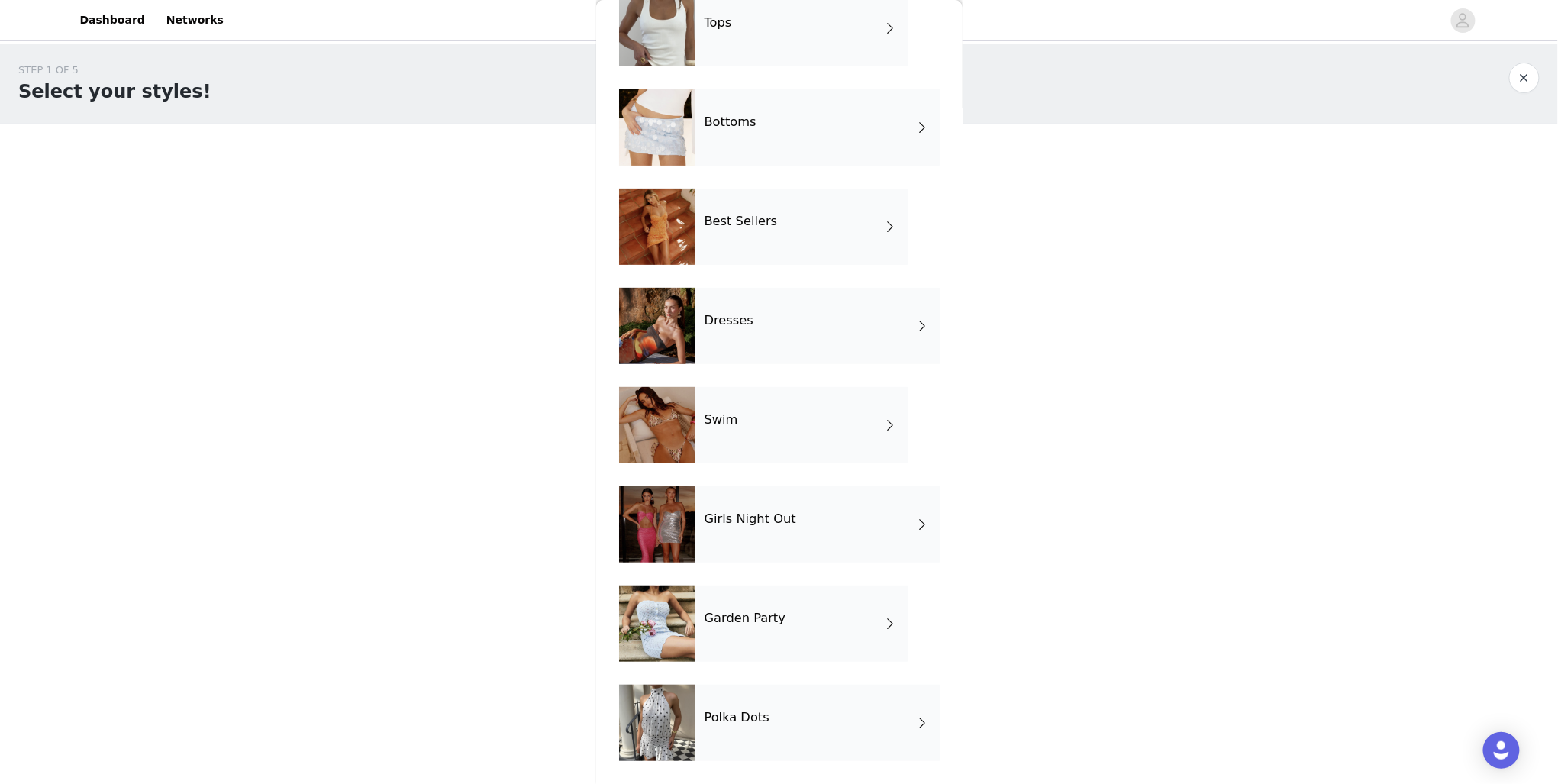
drag, startPoint x: 774, startPoint y: 343, endPoint x: 779, endPoint y: 357, distance: 14.9
click at [777, 355] on div "Dresses" at bounding box center [817, 325] width 244 height 76
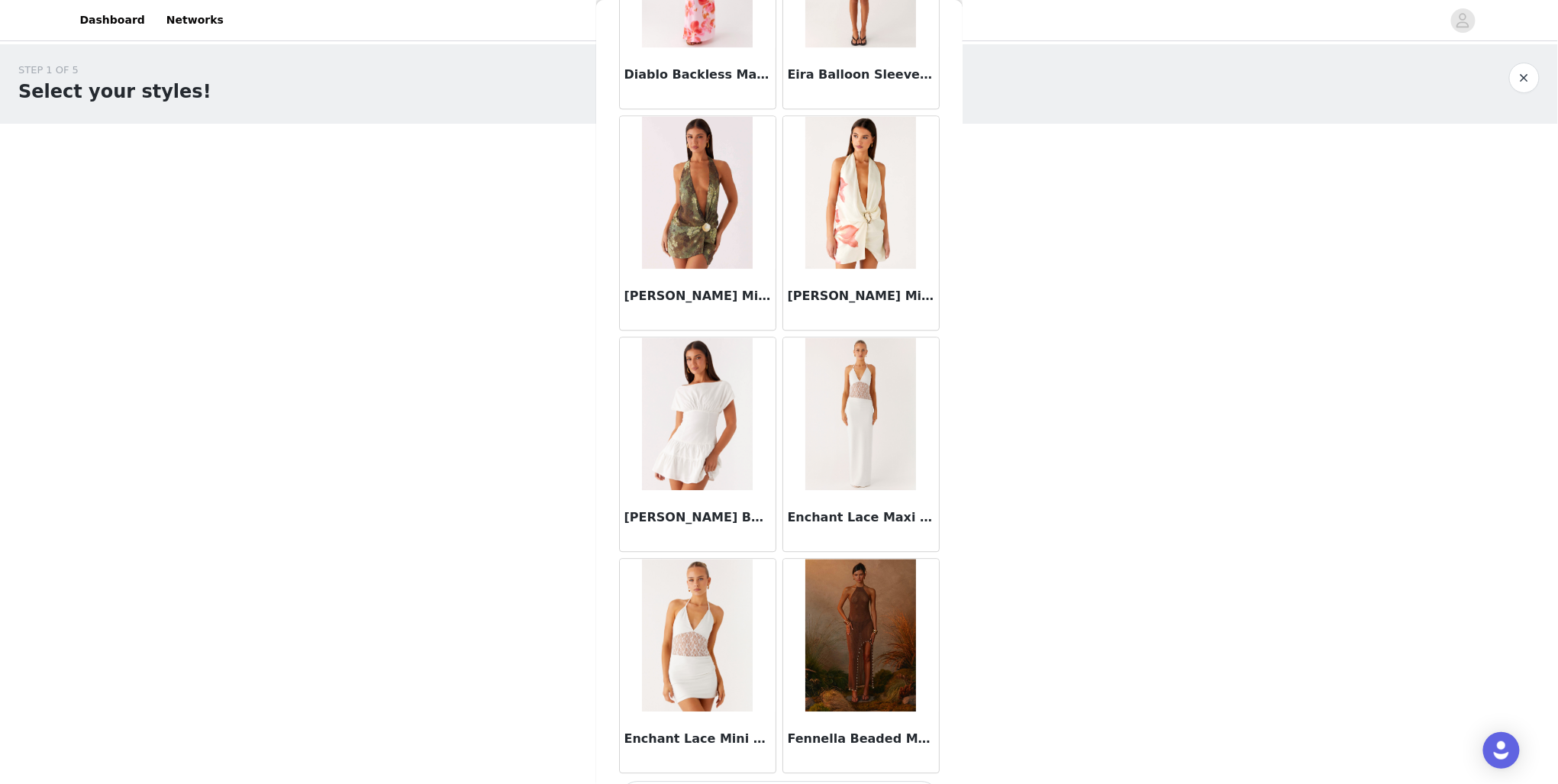
scroll to position [1545, 0]
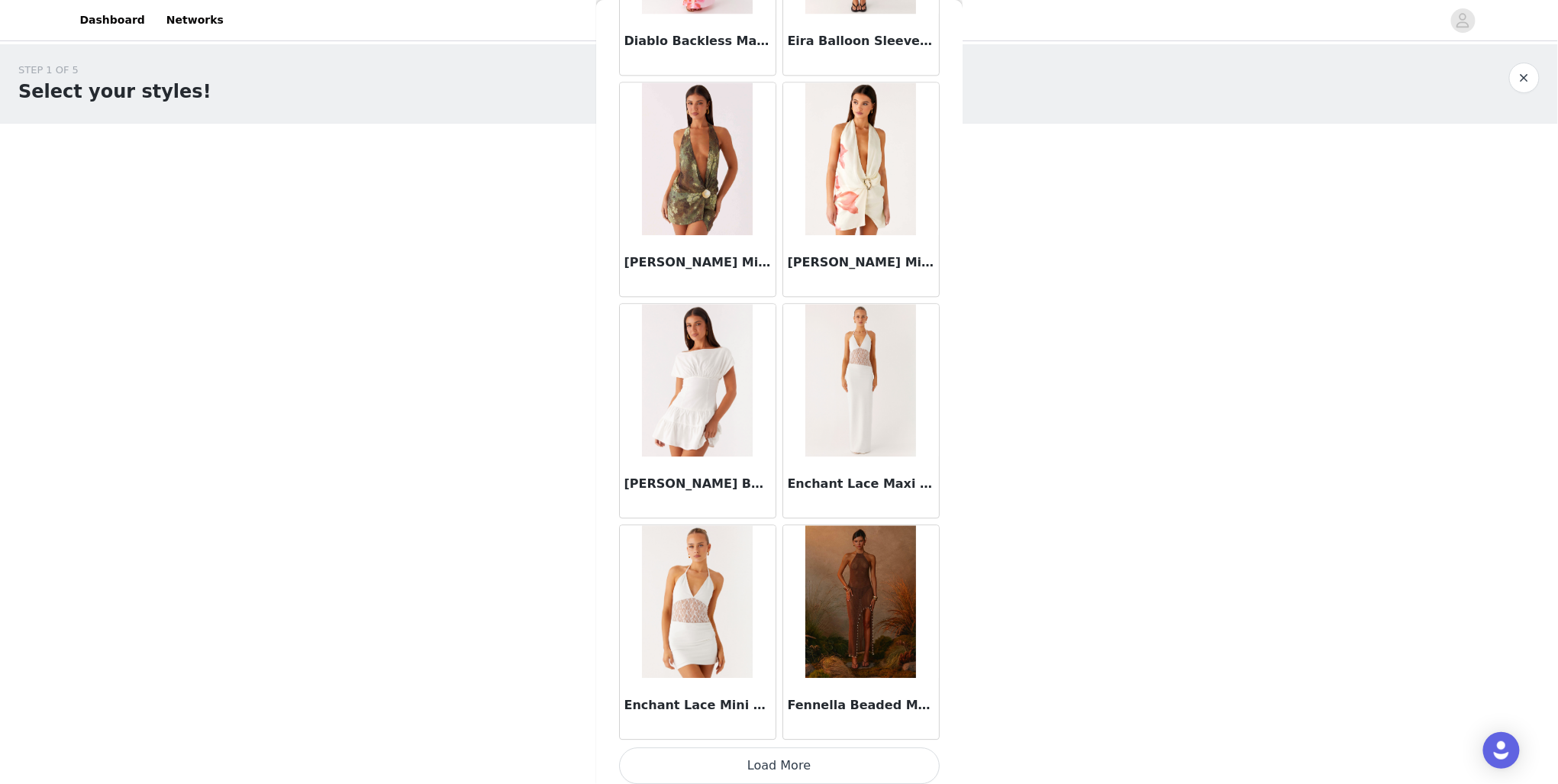
click at [770, 761] on button "Load More" at bounding box center [780, 766] width 321 height 37
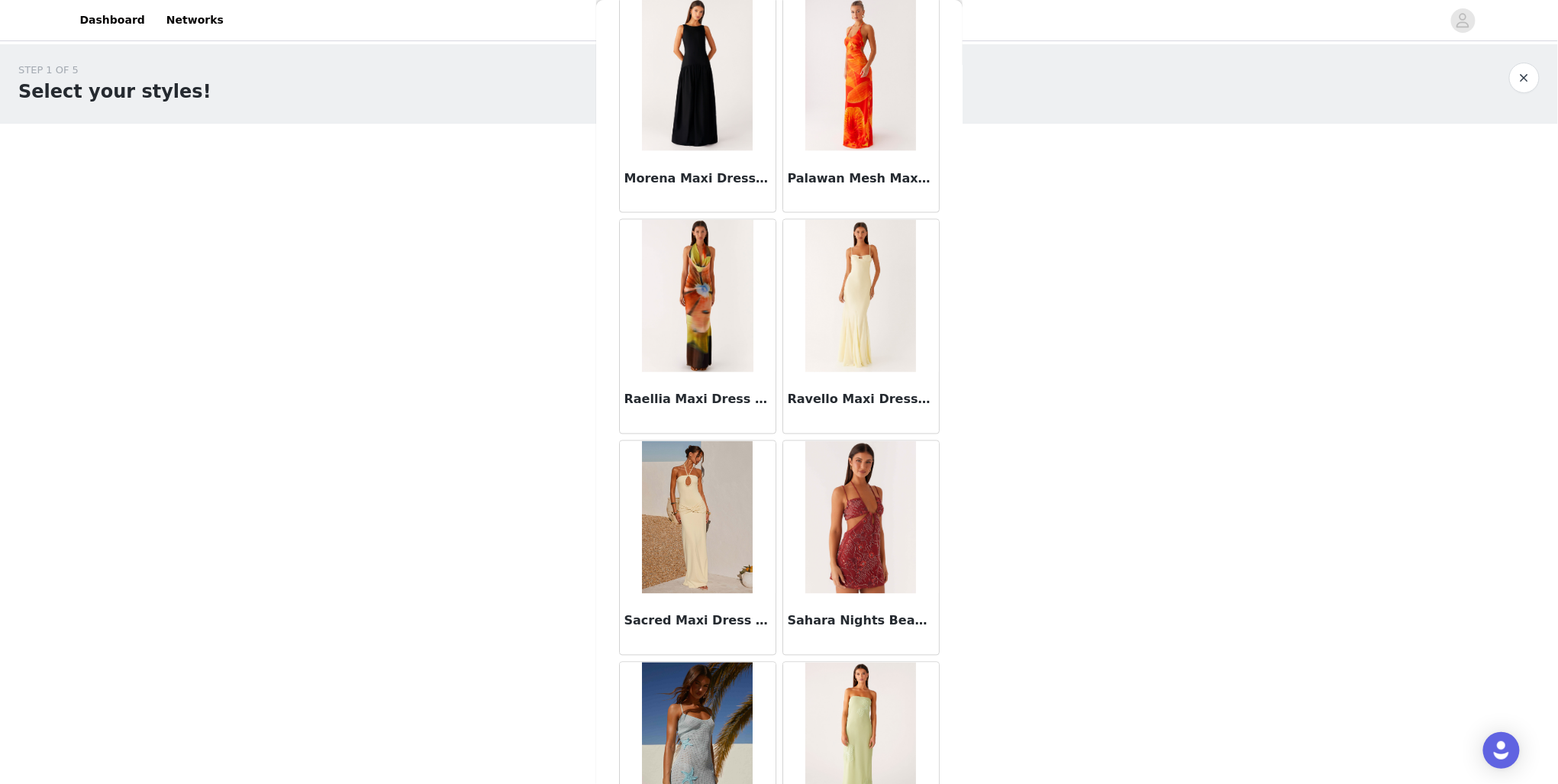
scroll to position [3751, 0]
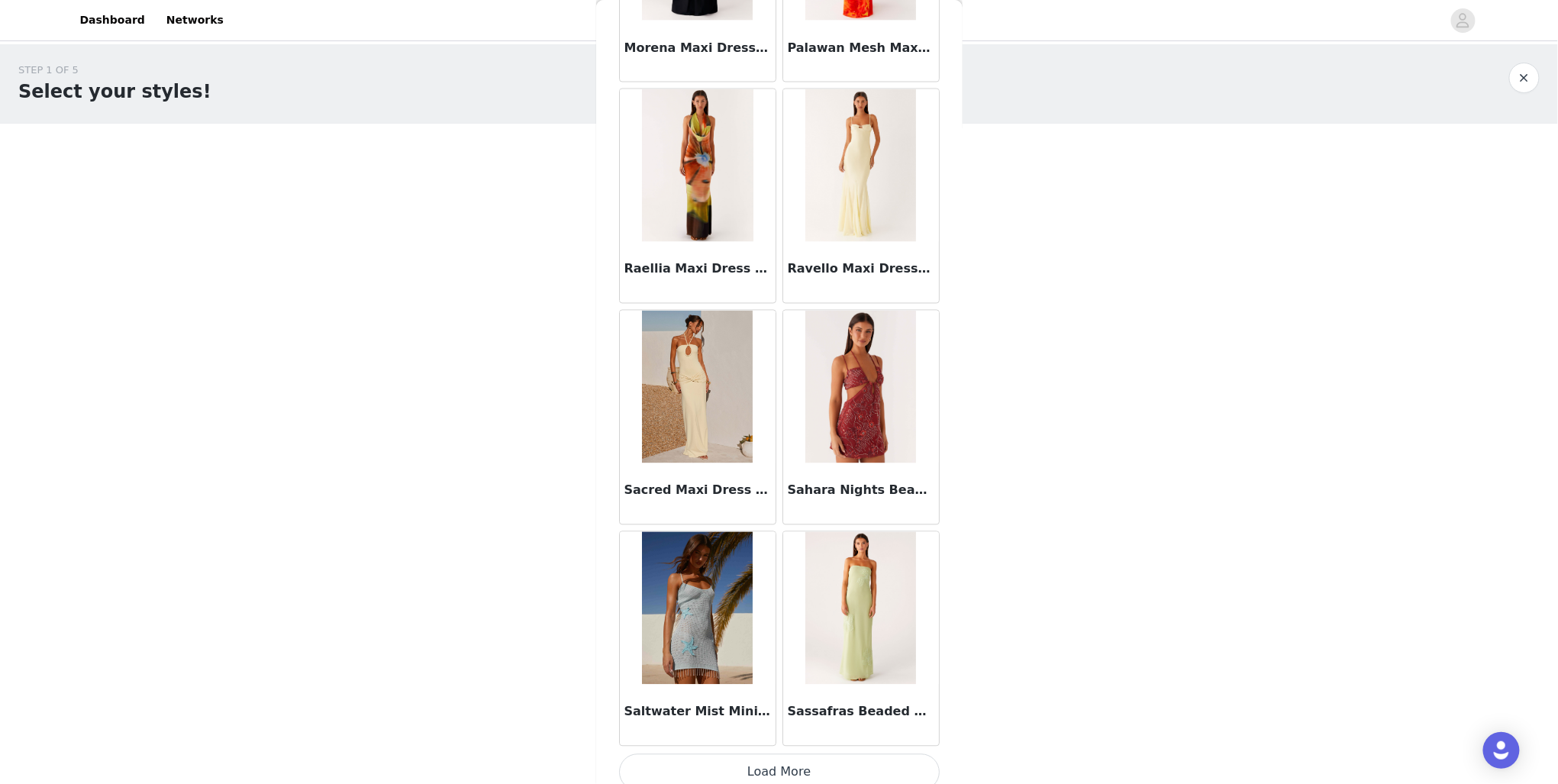
click at [822, 756] on button "Load More" at bounding box center [780, 772] width 321 height 37
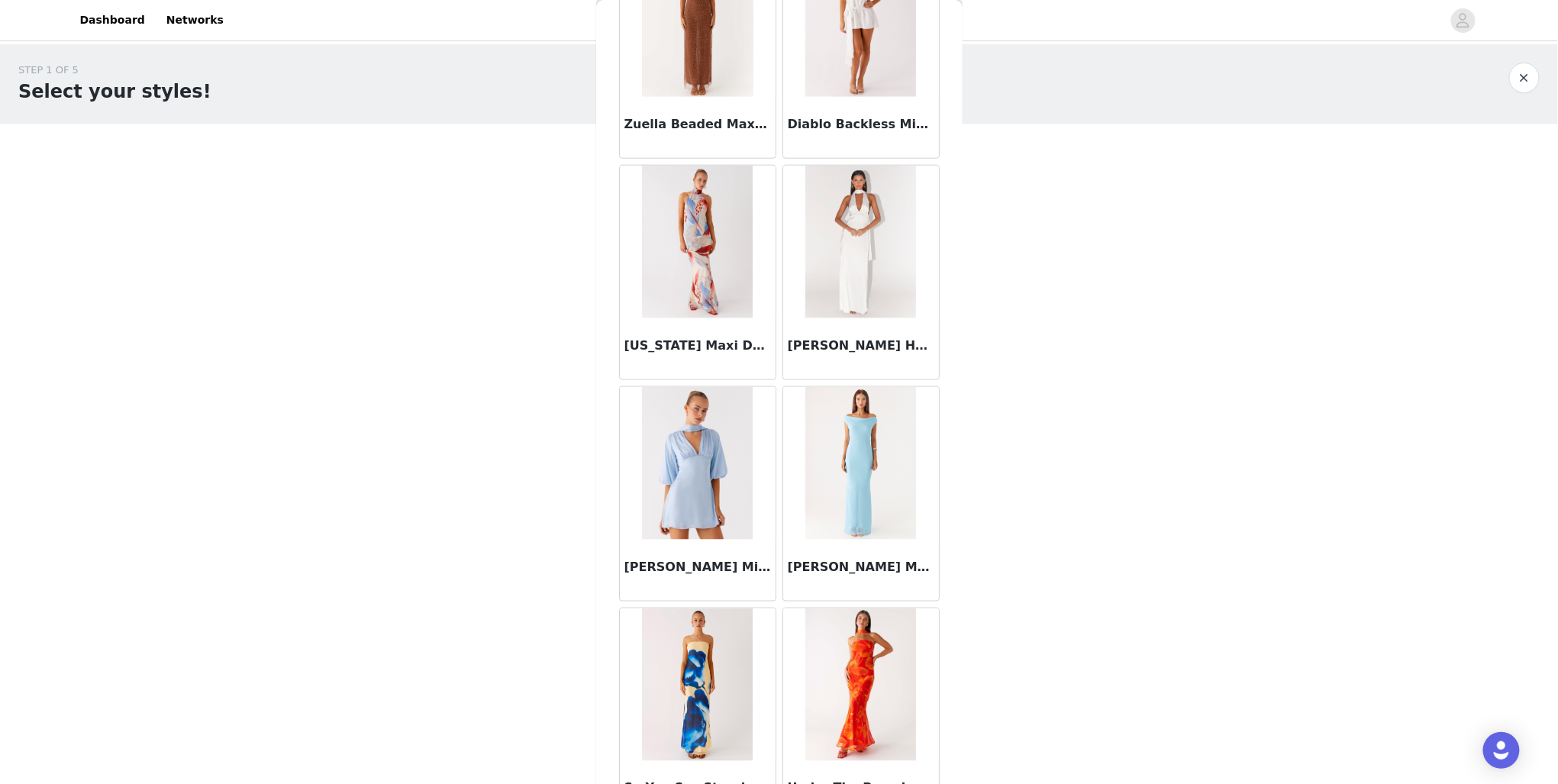
scroll to position [5957, 0]
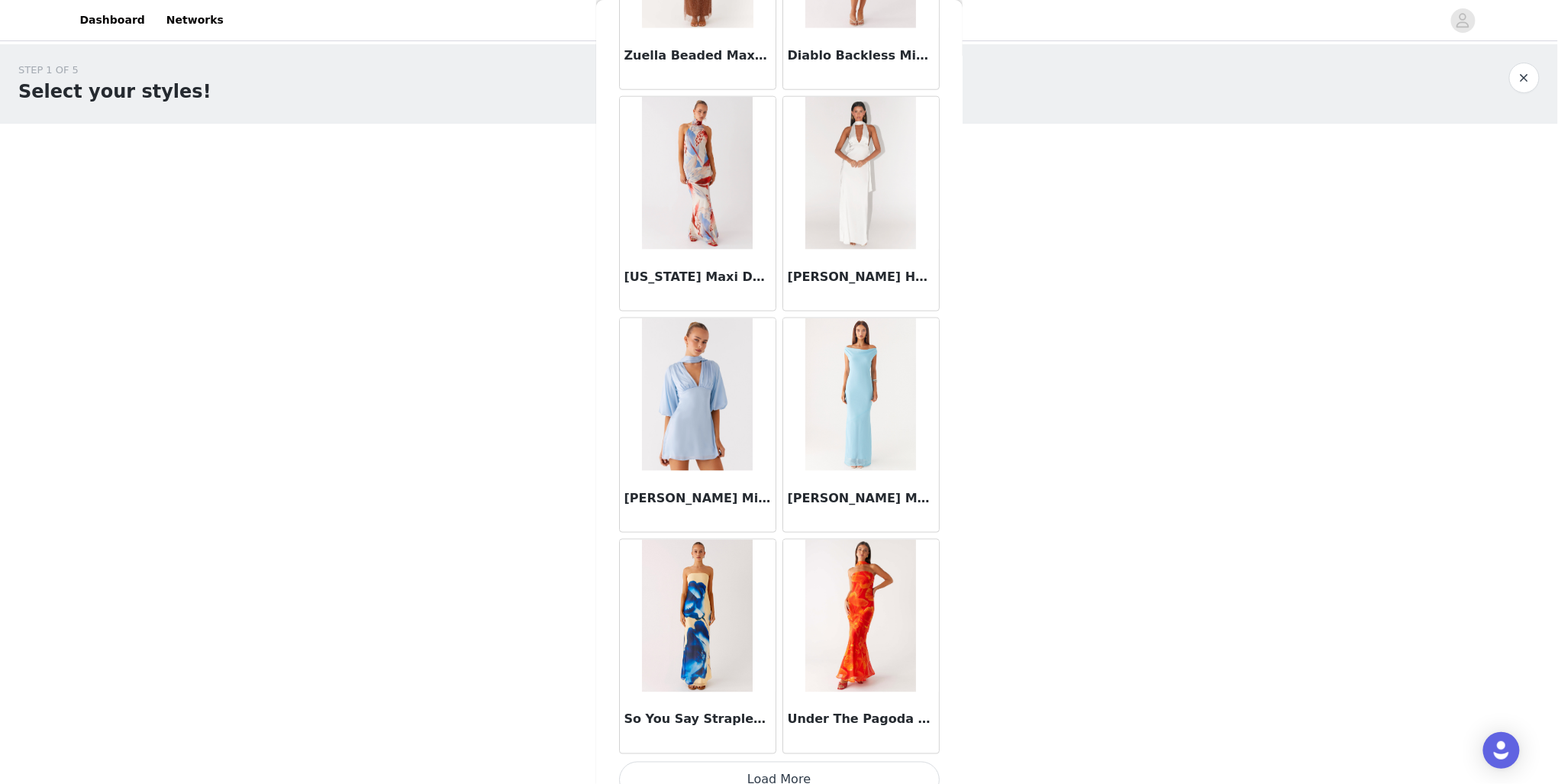
click at [793, 761] on button "Load More" at bounding box center [780, 780] width 321 height 37
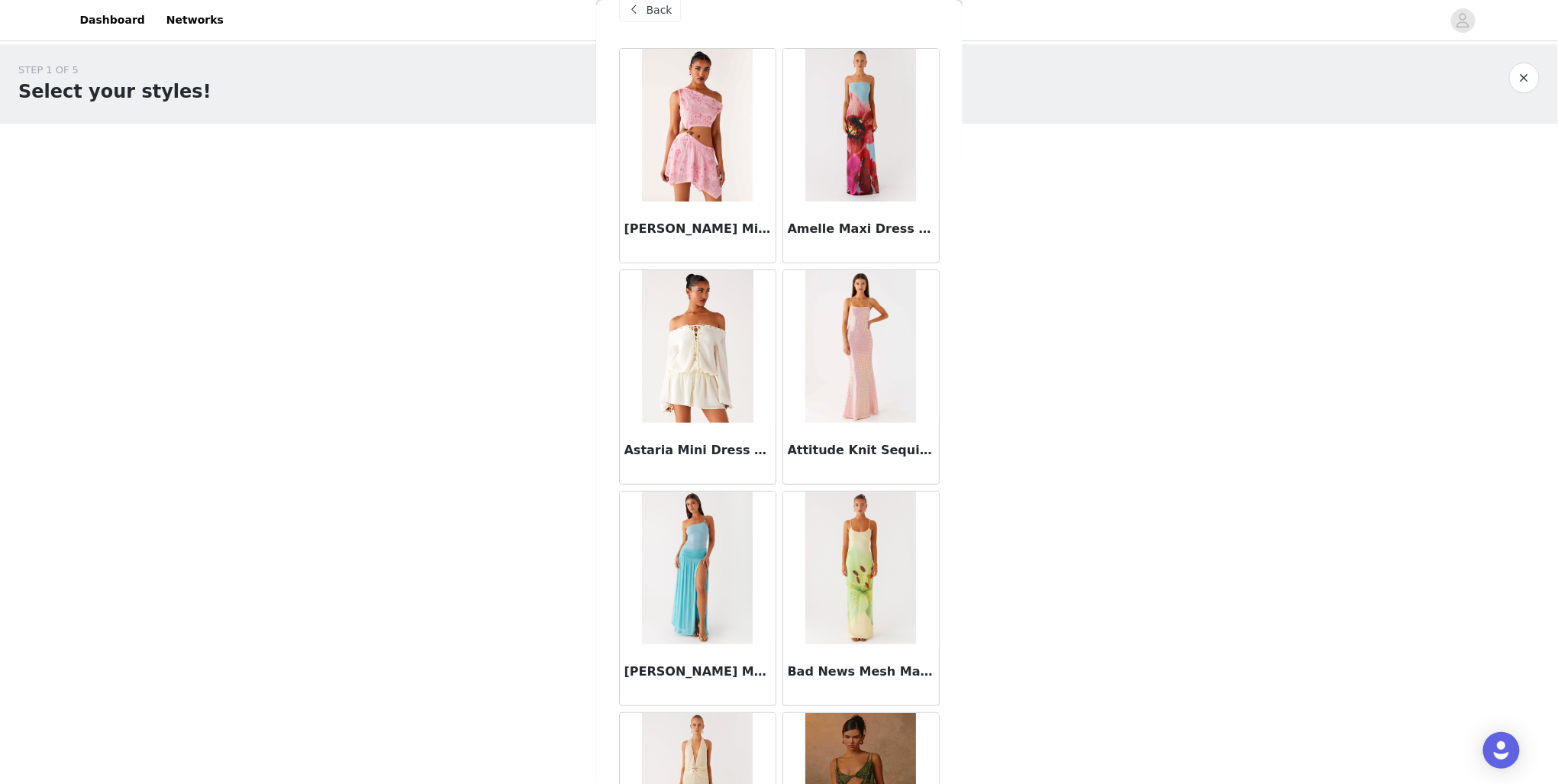
scroll to position [0, 0]
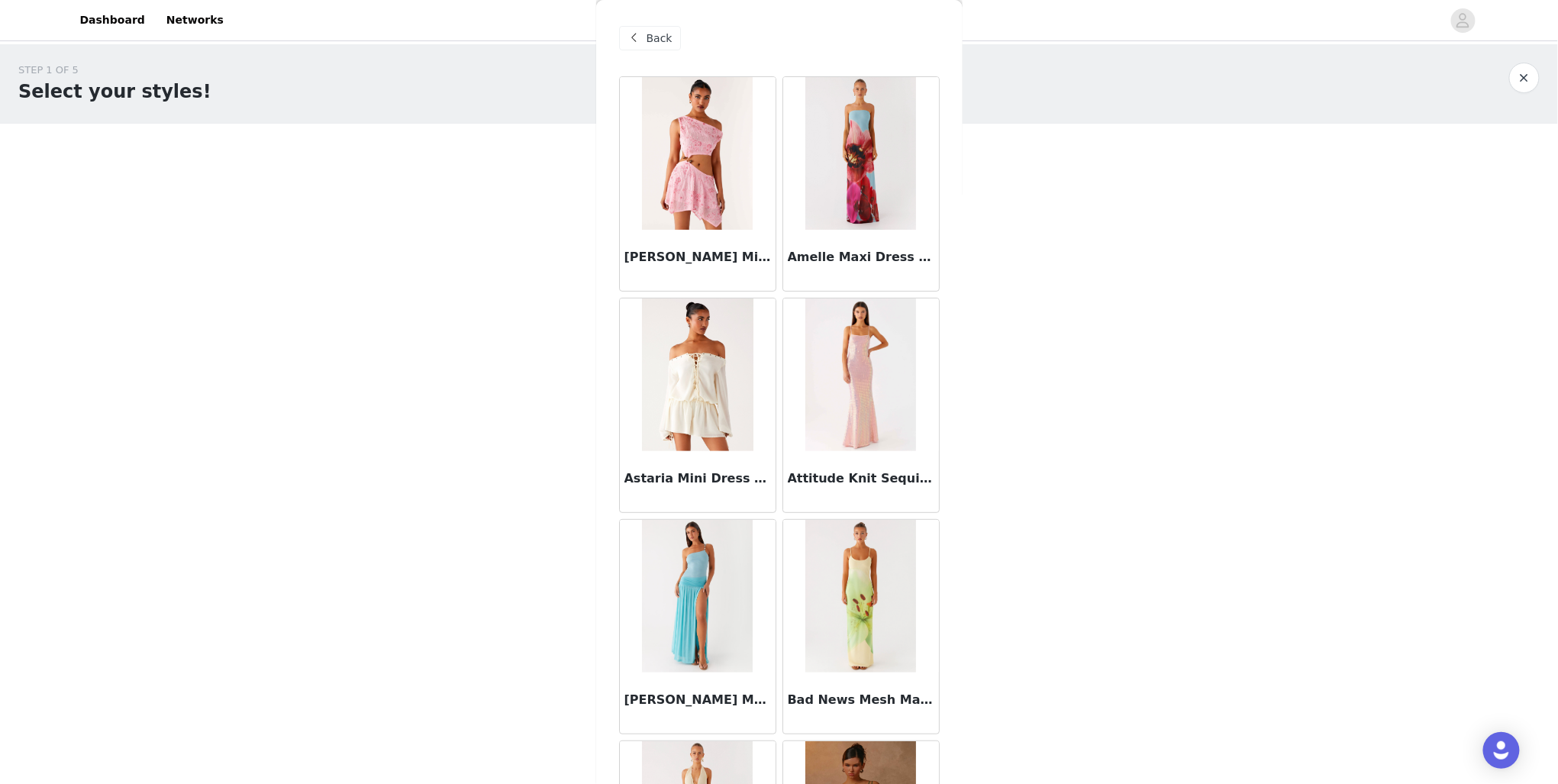
click at [672, 29] on div "Back" at bounding box center [650, 38] width 62 height 24
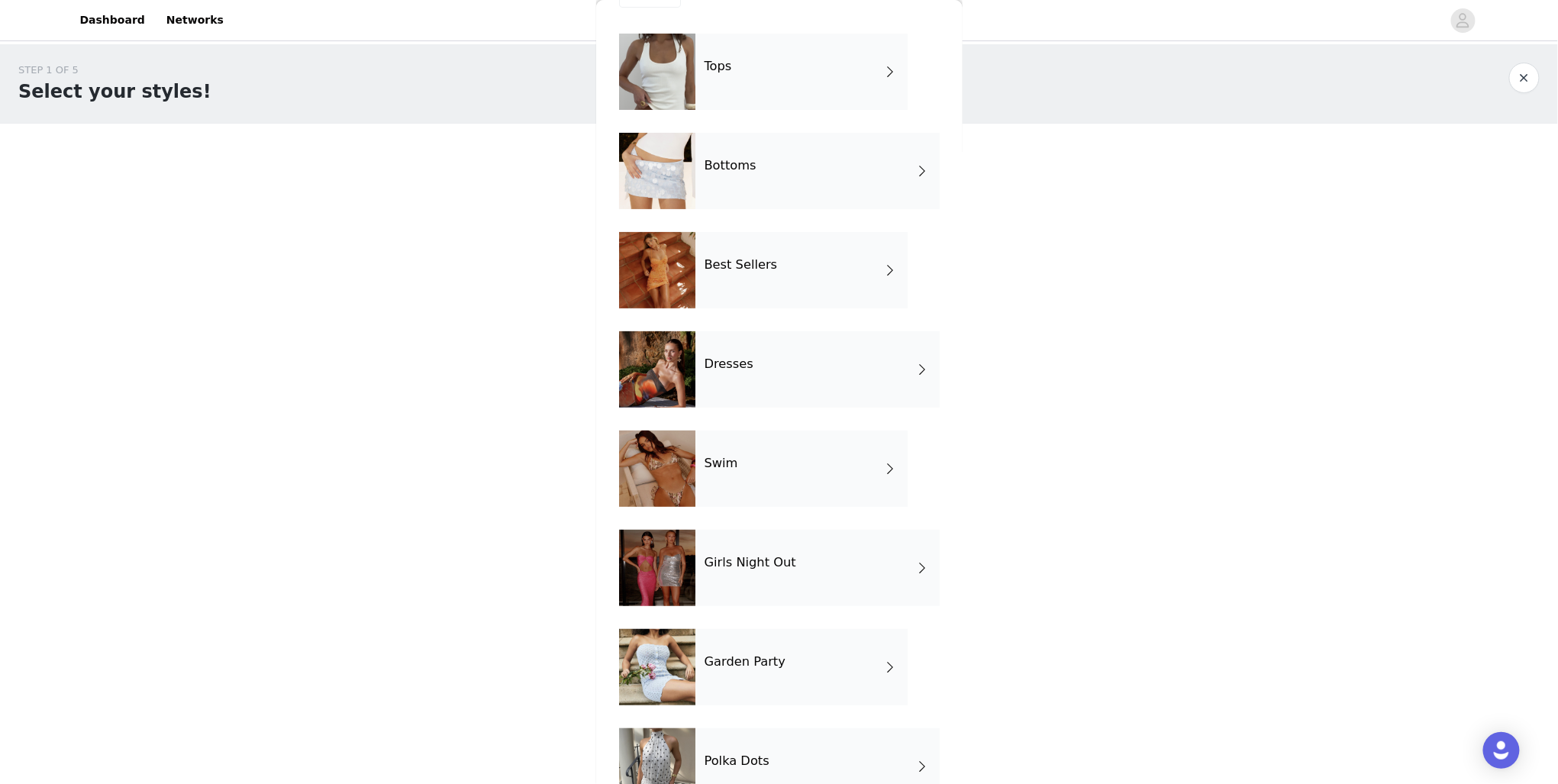
scroll to position [61, 0]
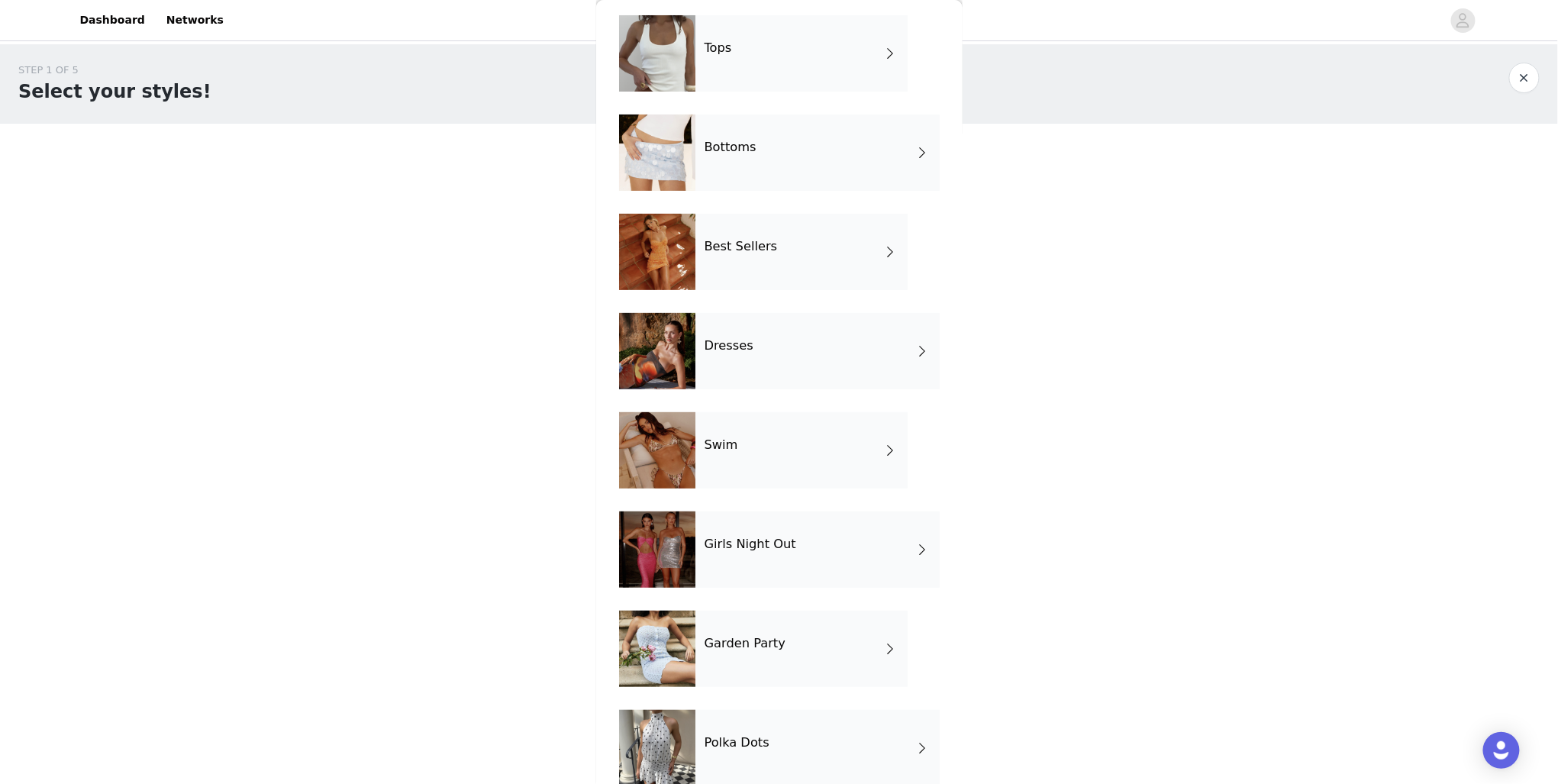
click at [726, 577] on div "Girls Night Out" at bounding box center [817, 549] width 244 height 76
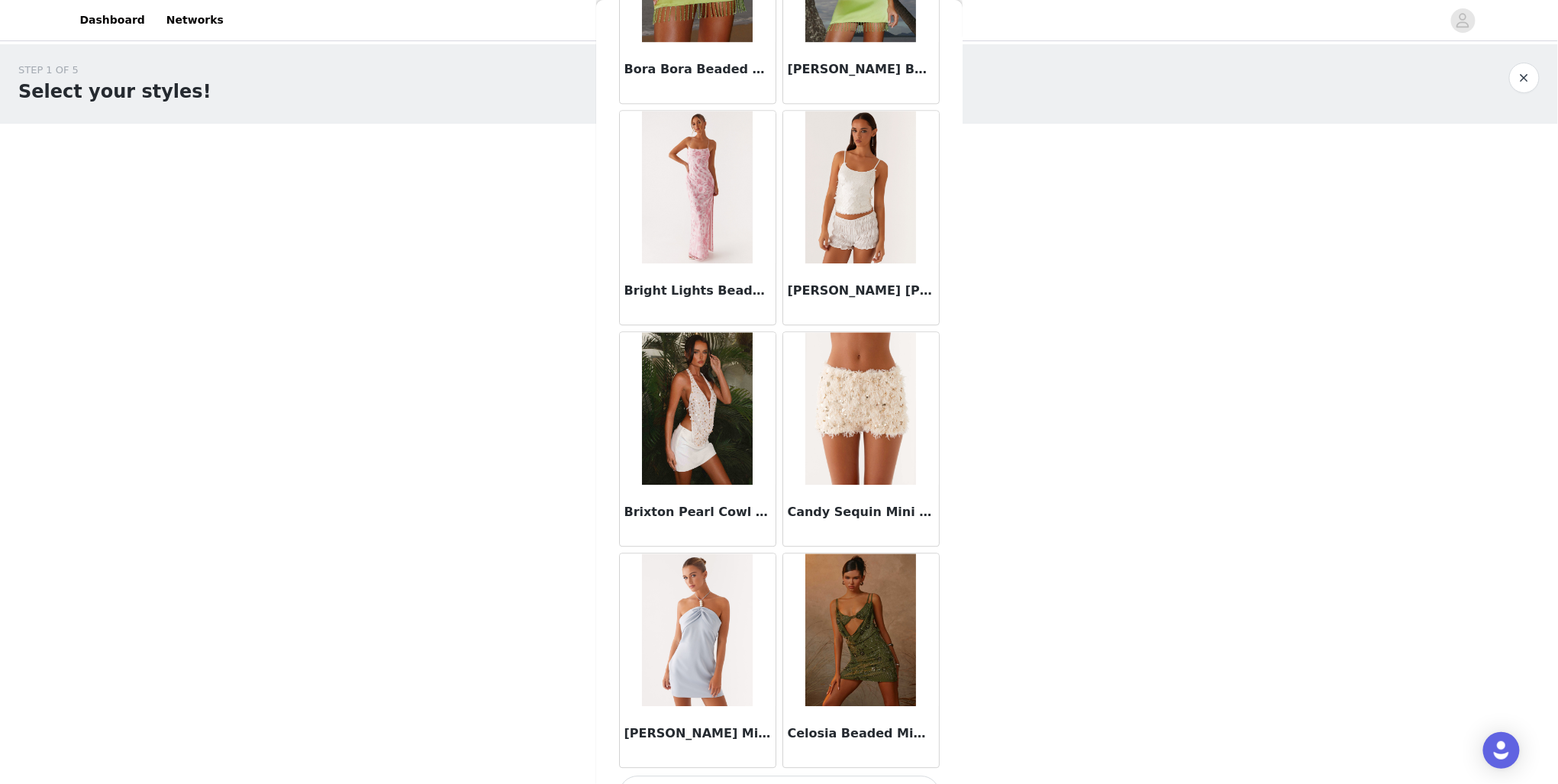
scroll to position [1545, 0]
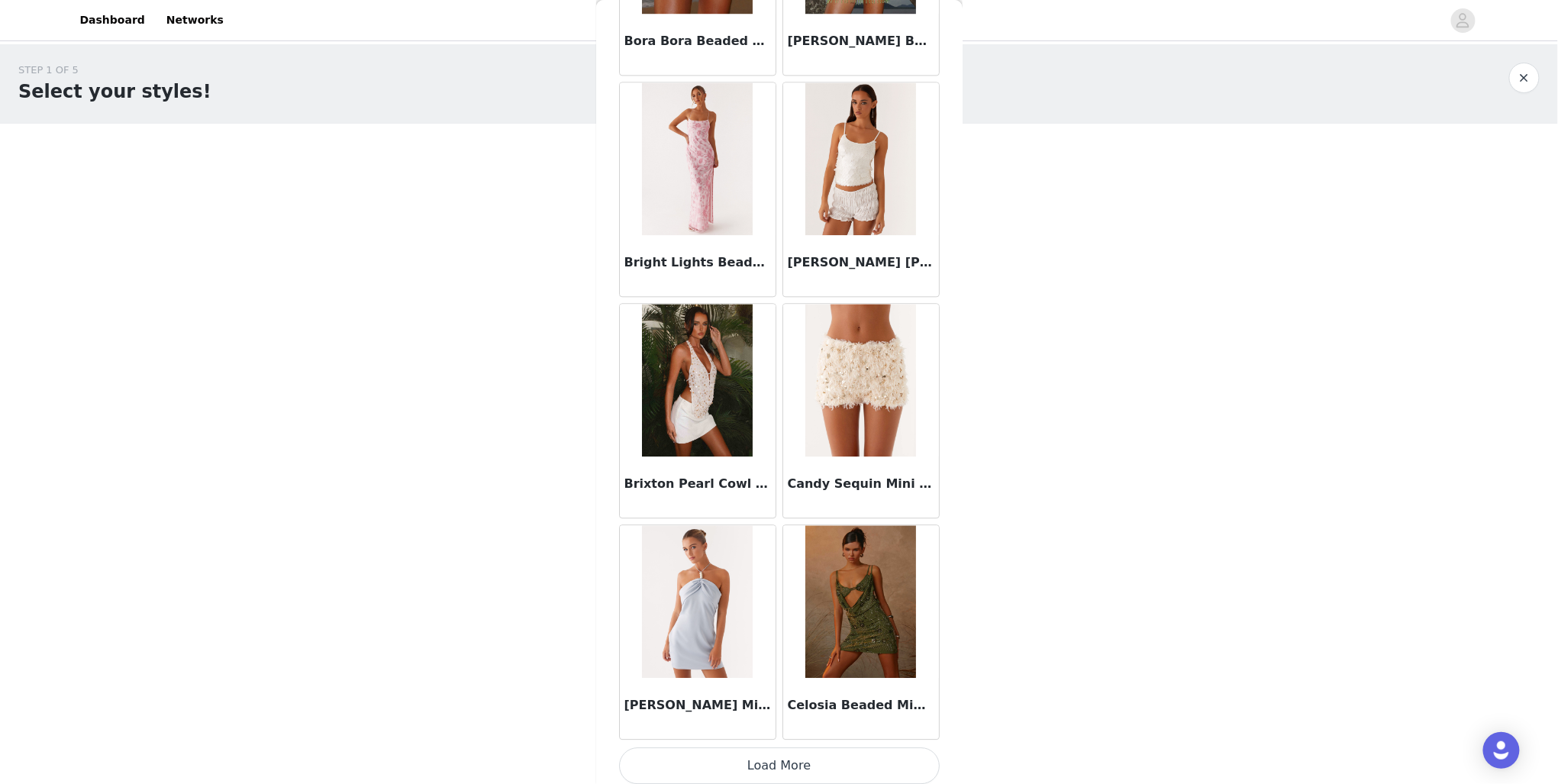
click at [761, 761] on button "Load More" at bounding box center [780, 766] width 321 height 37
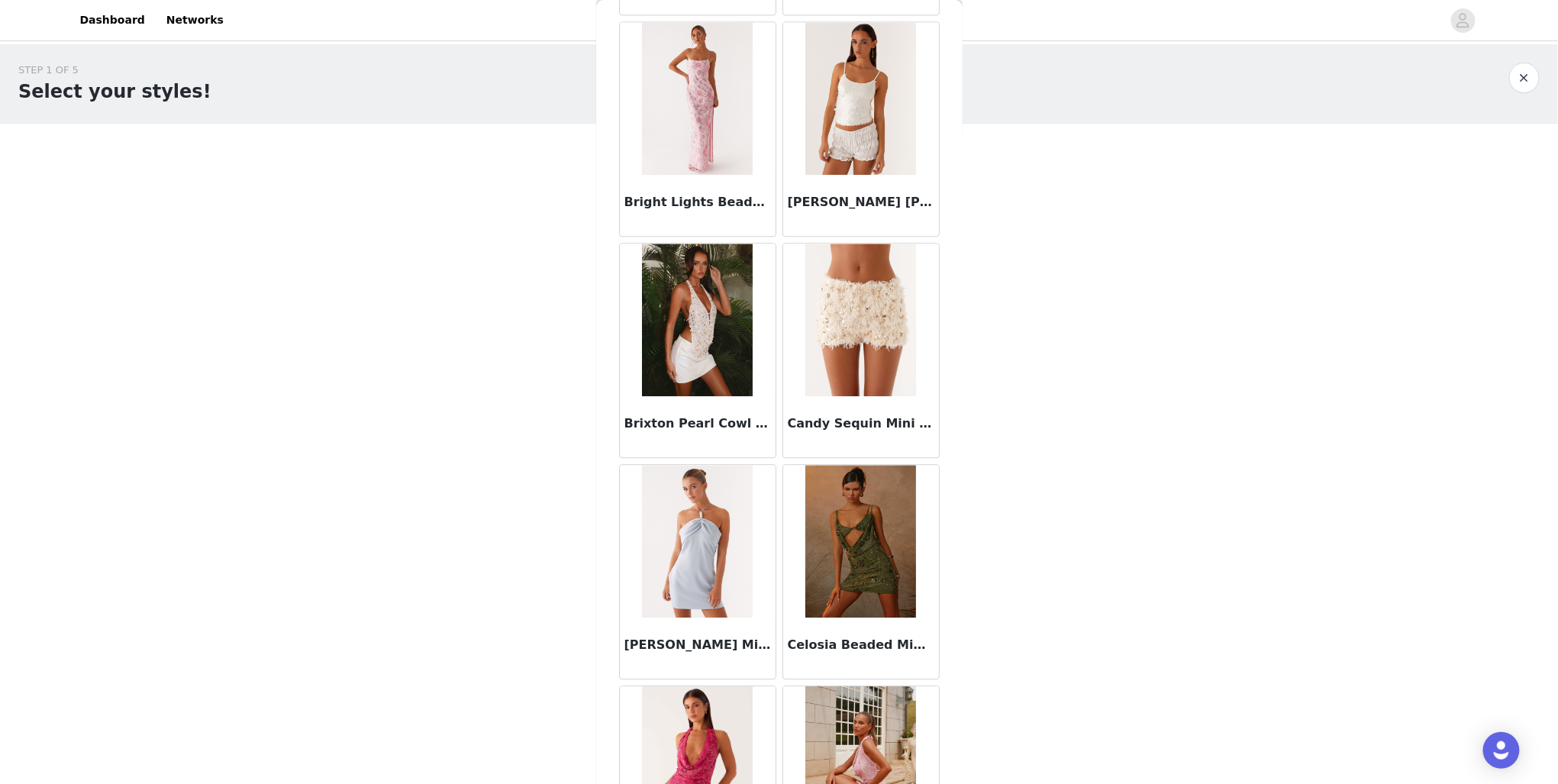
scroll to position [0, 0]
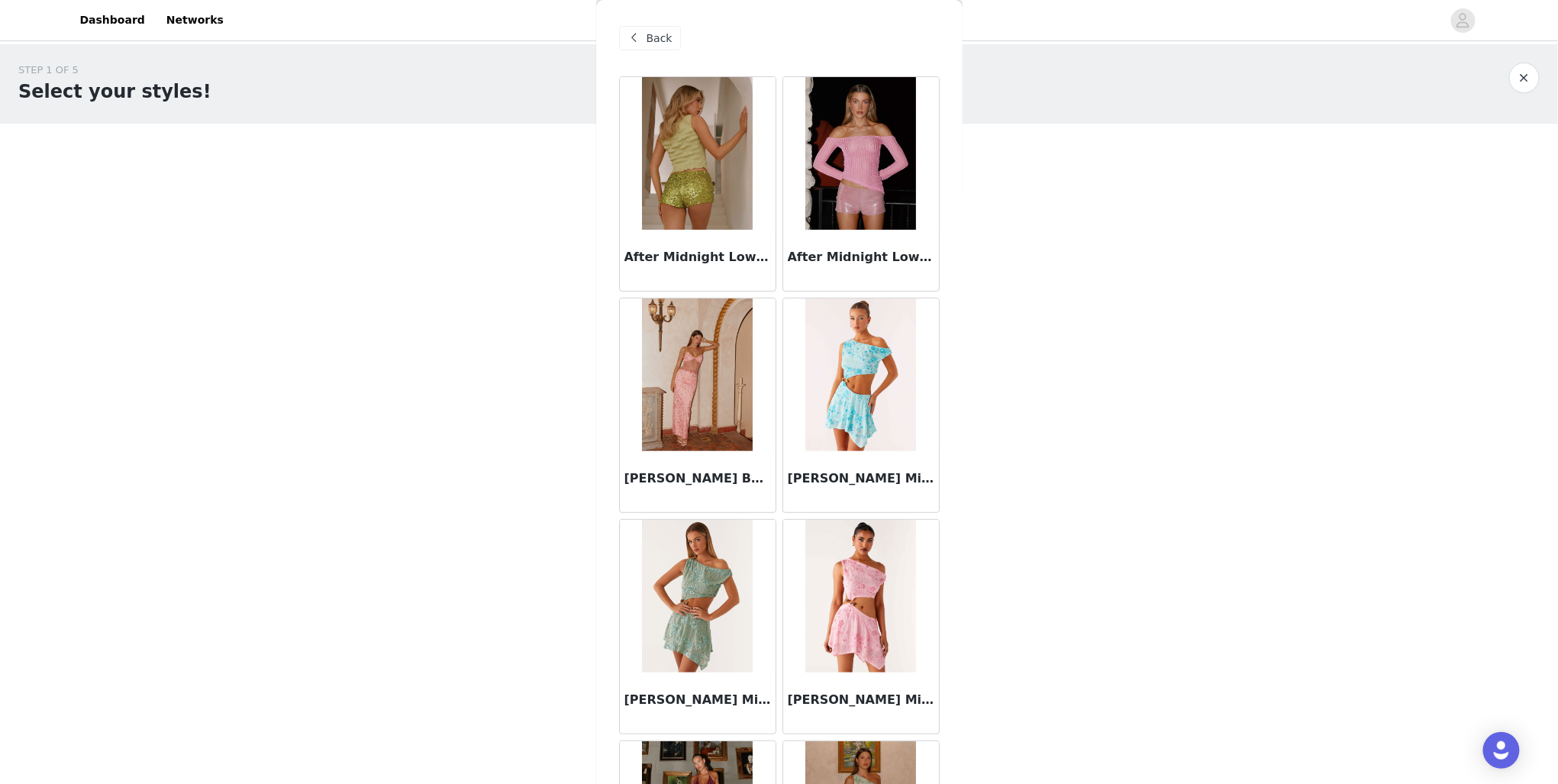
click at [649, 28] on div "Back" at bounding box center [650, 38] width 62 height 24
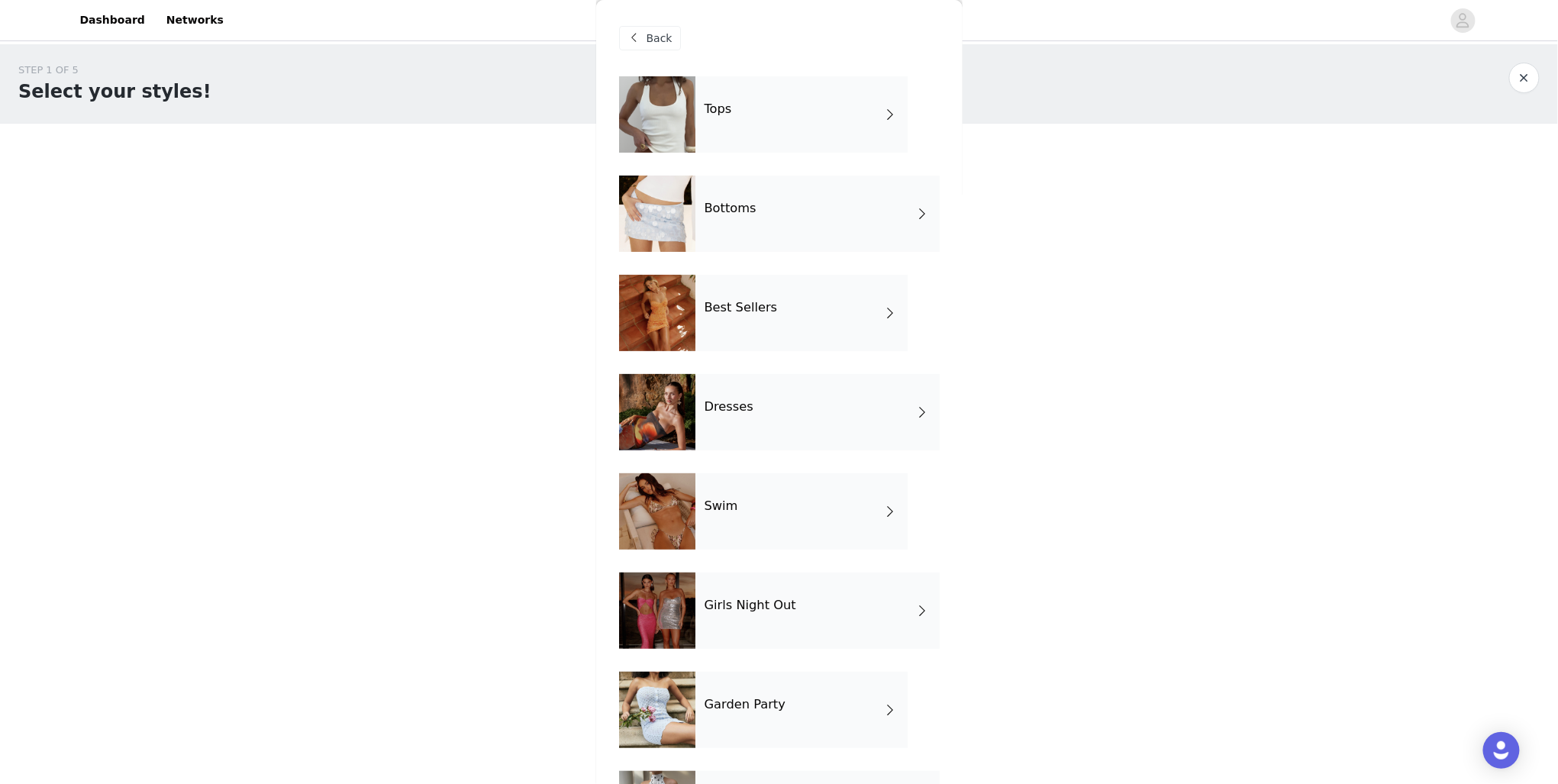
click at [750, 113] on div "Tops" at bounding box center [802, 114] width 212 height 76
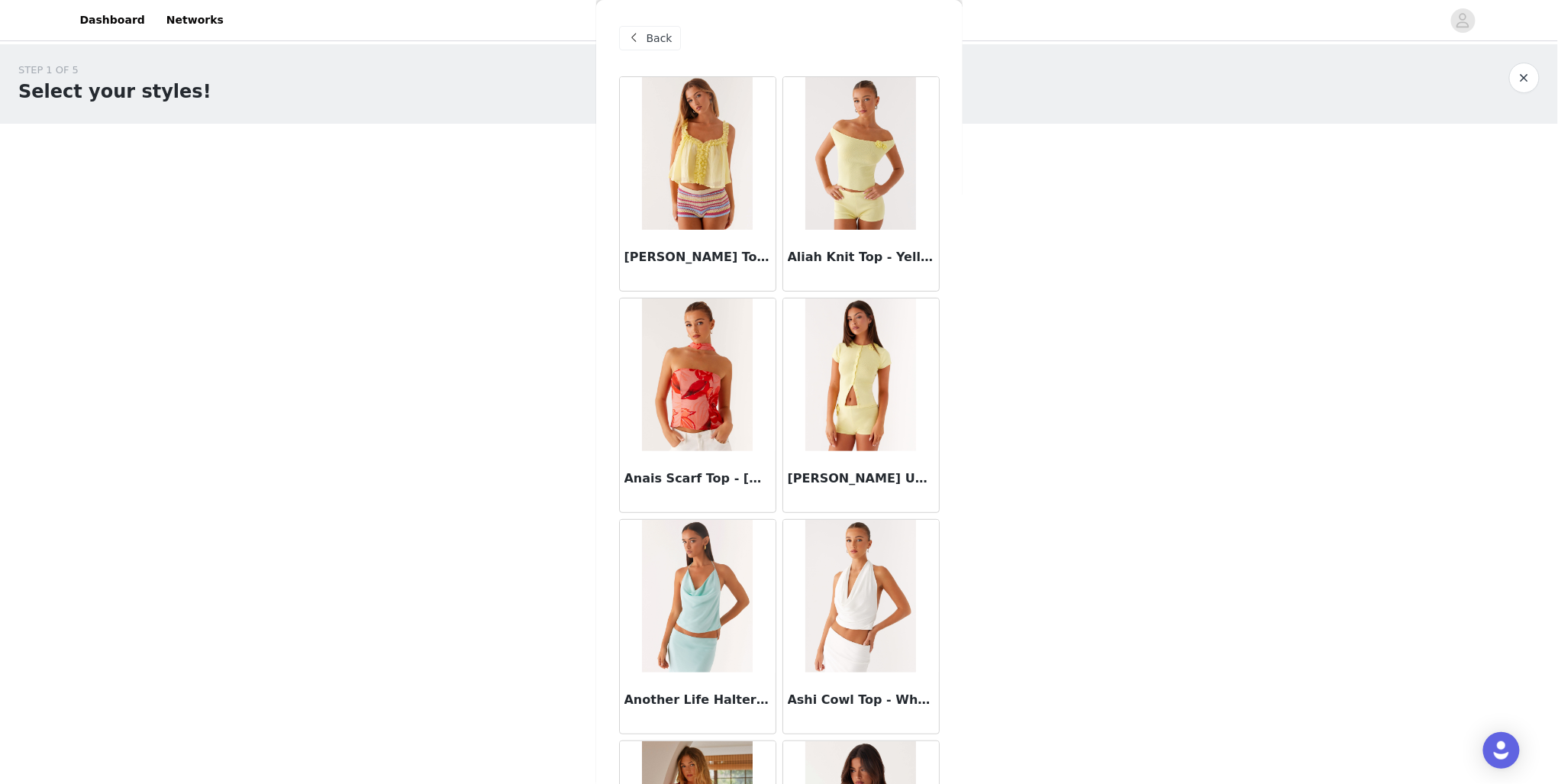
click at [644, 18] on div "Back" at bounding box center [780, 38] width 321 height 76
click at [651, 37] on span "Back" at bounding box center [659, 38] width 26 height 16
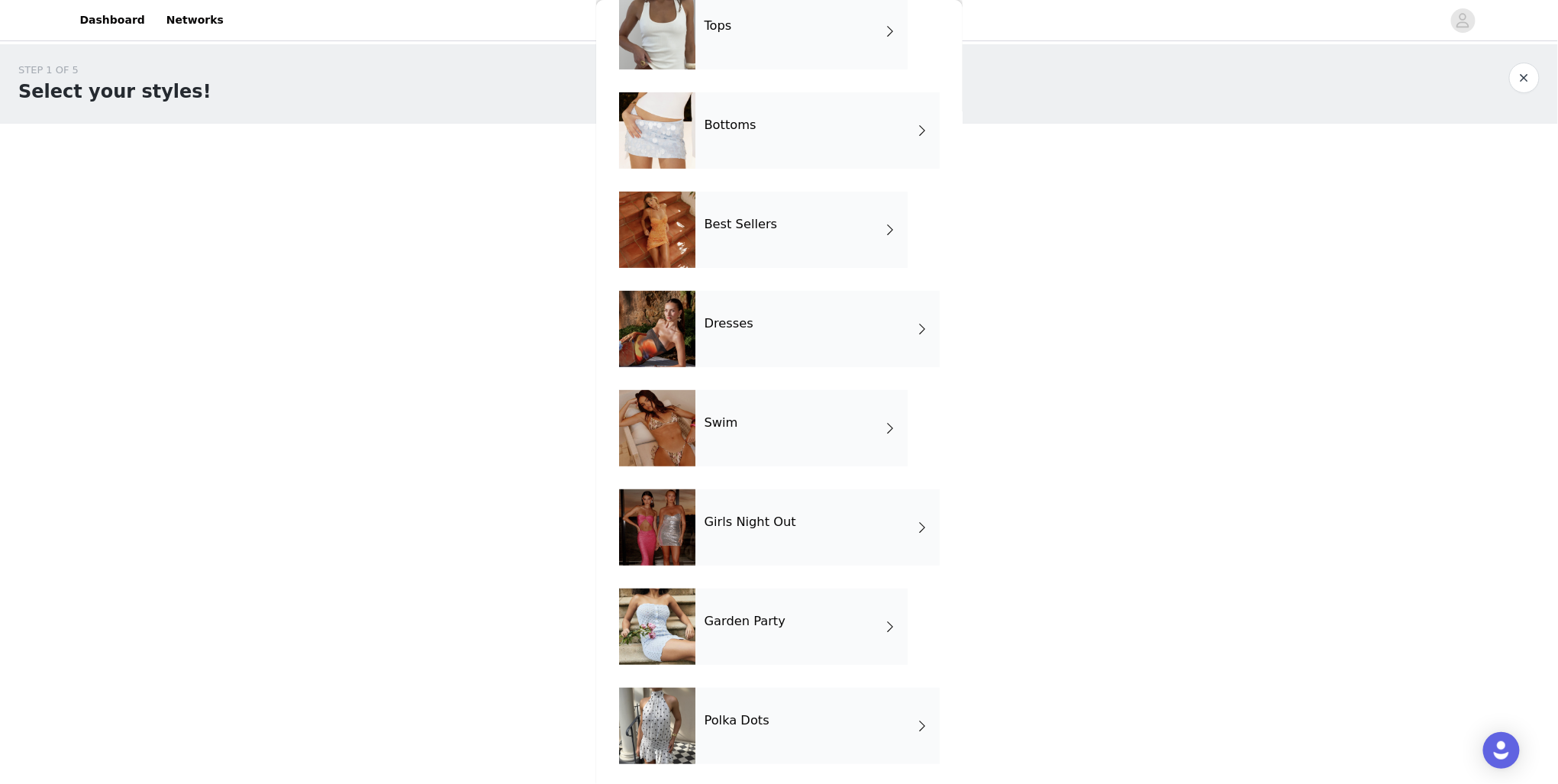
scroll to position [86, 0]
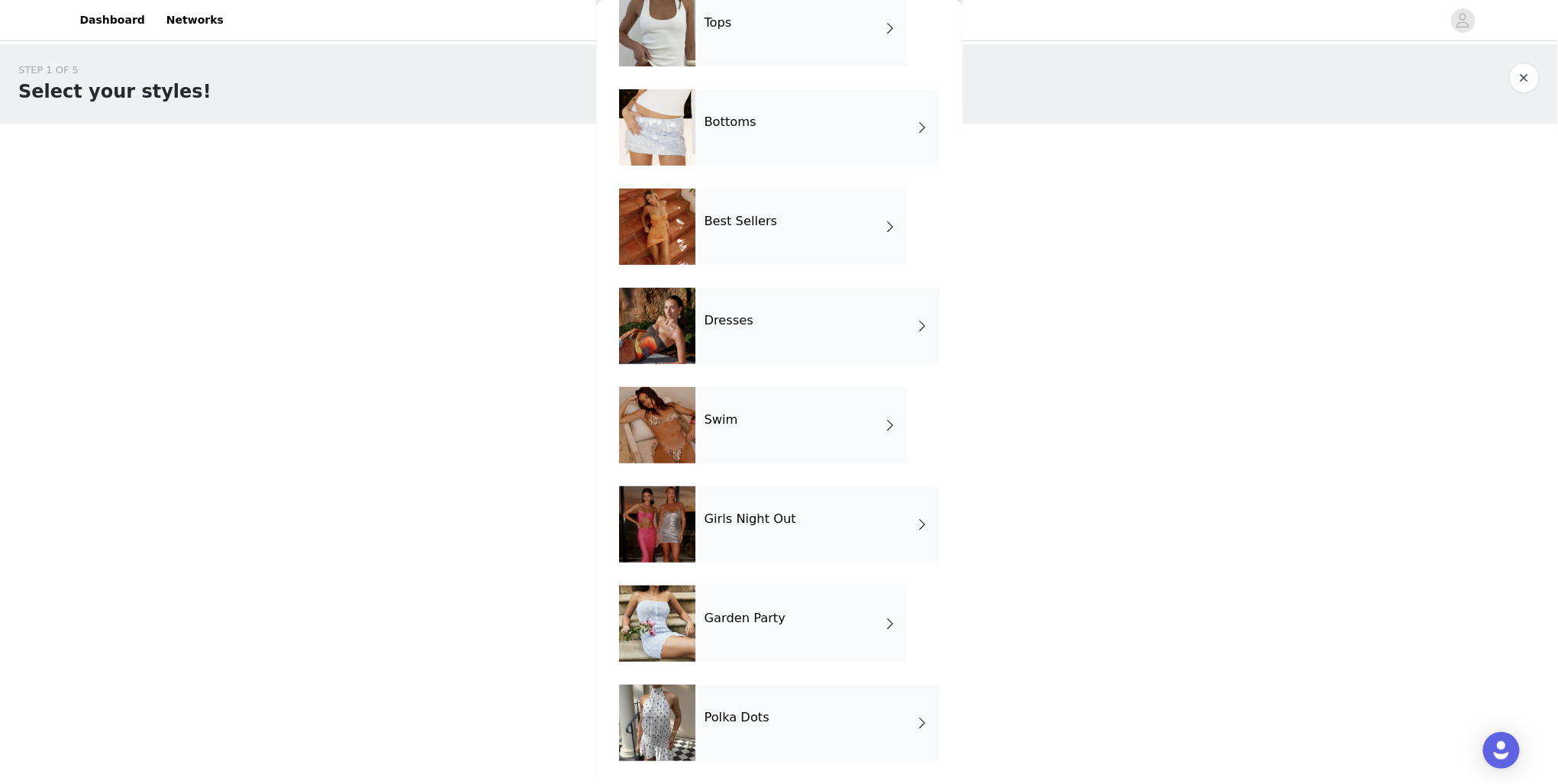
click at [800, 648] on div "Garden Party" at bounding box center [802, 623] width 212 height 76
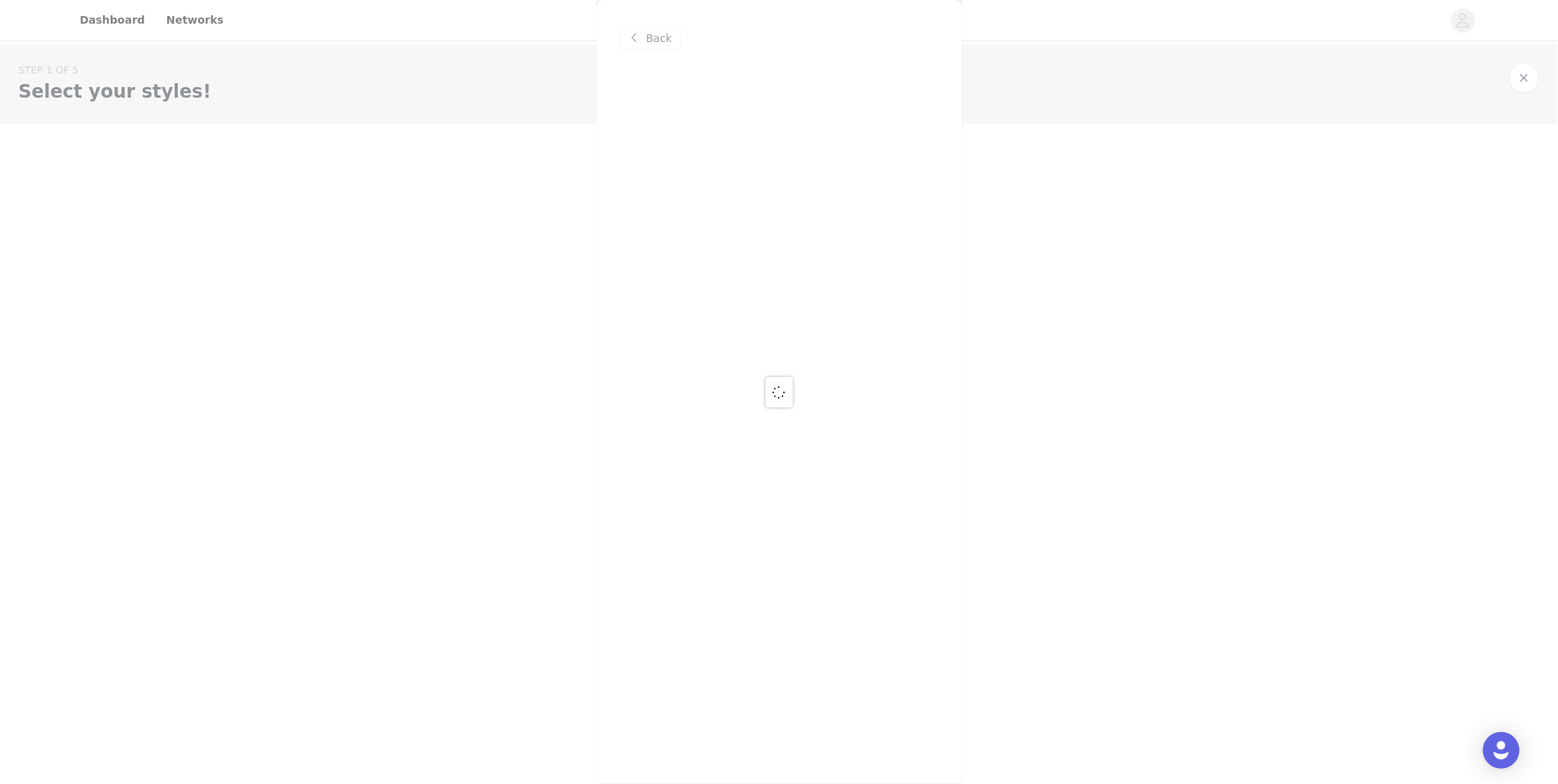
scroll to position [0, 0]
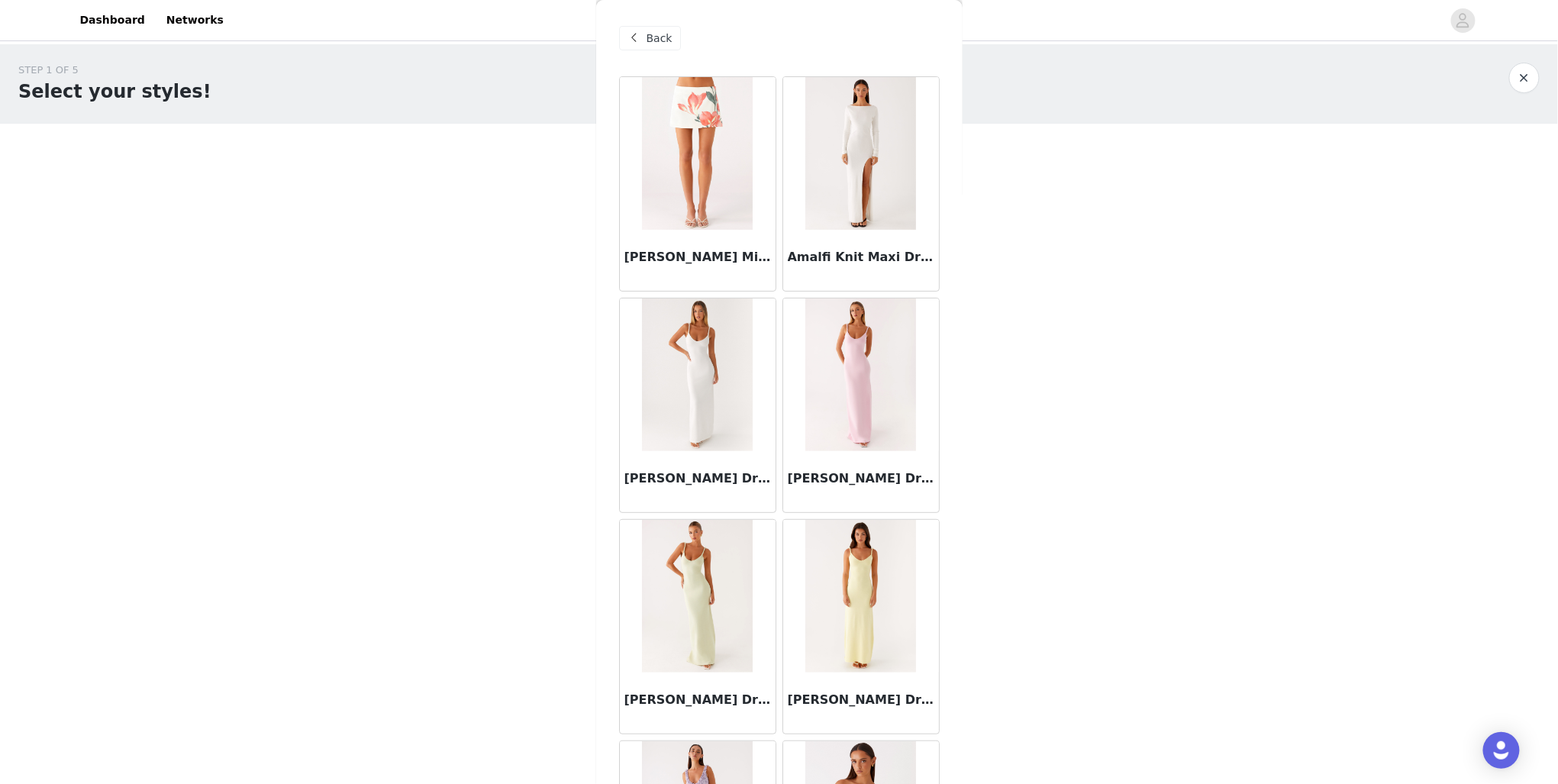
click at [736, 406] on img at bounding box center [697, 374] width 110 height 153
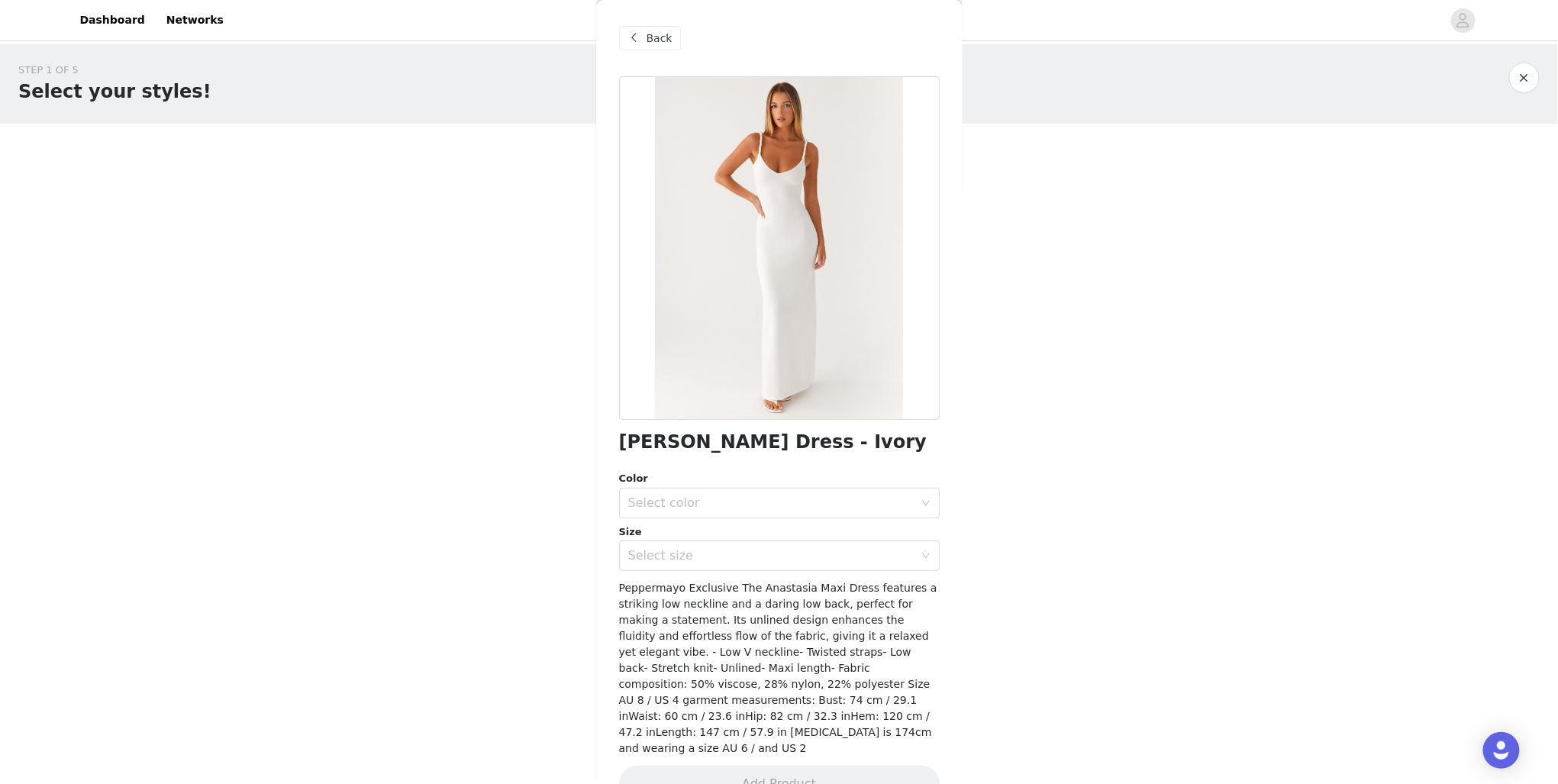
click at [657, 49] on div "Back" at bounding box center [780, 38] width 321 height 76
click at [657, 41] on span "Back" at bounding box center [659, 38] width 26 height 16
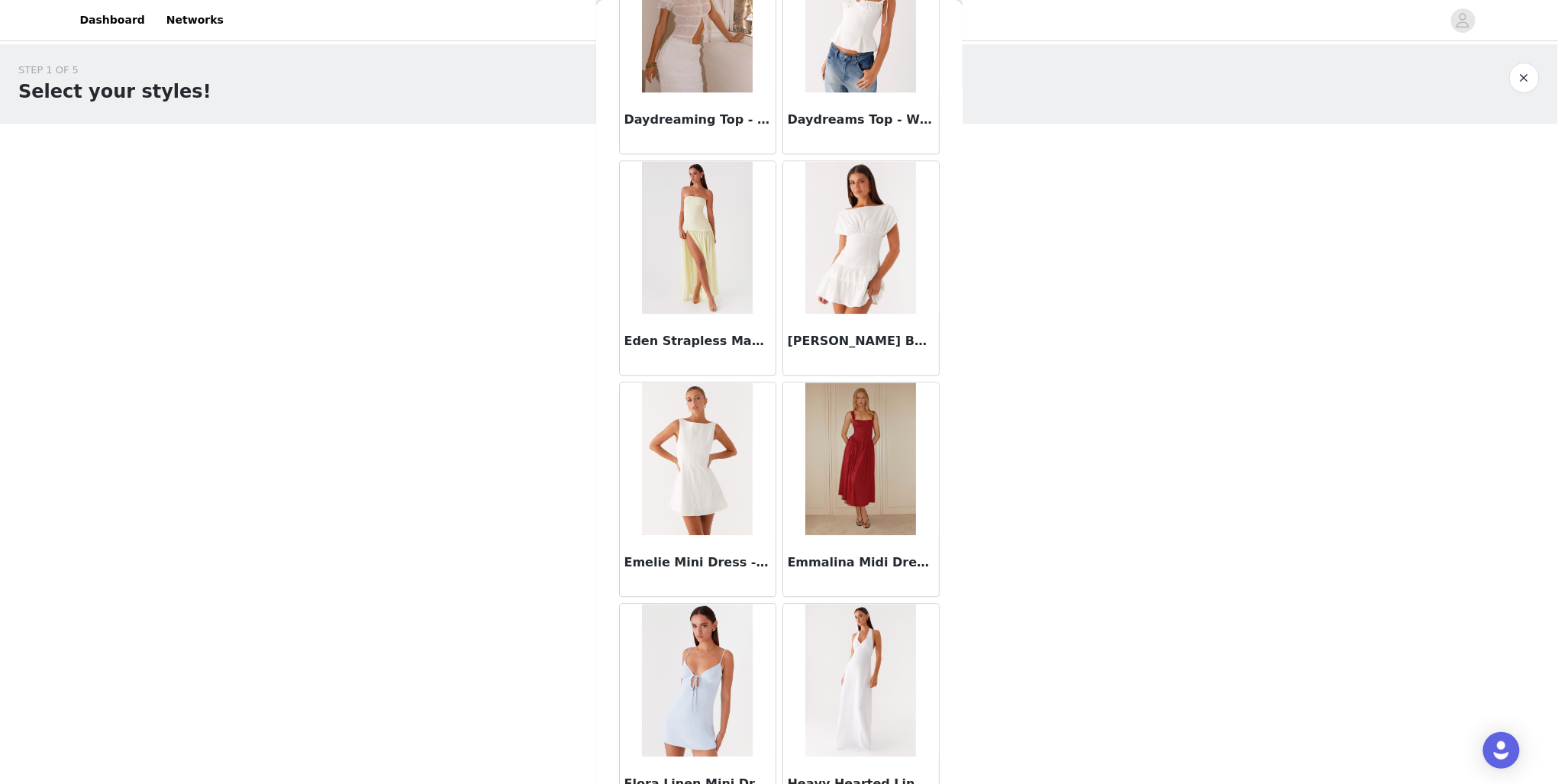
scroll to position [1545, 0]
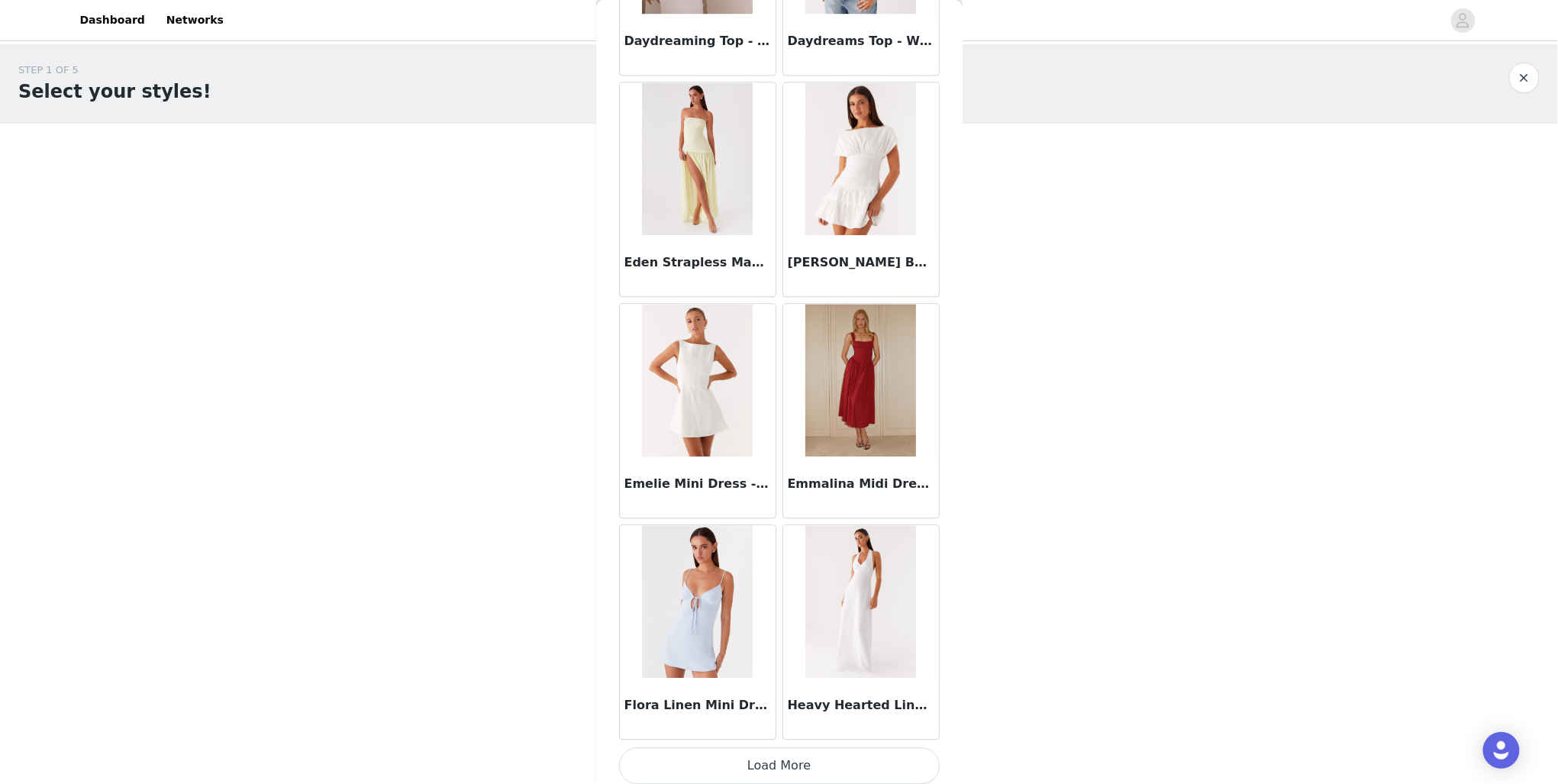
click at [802, 763] on button "Load More" at bounding box center [780, 766] width 321 height 37
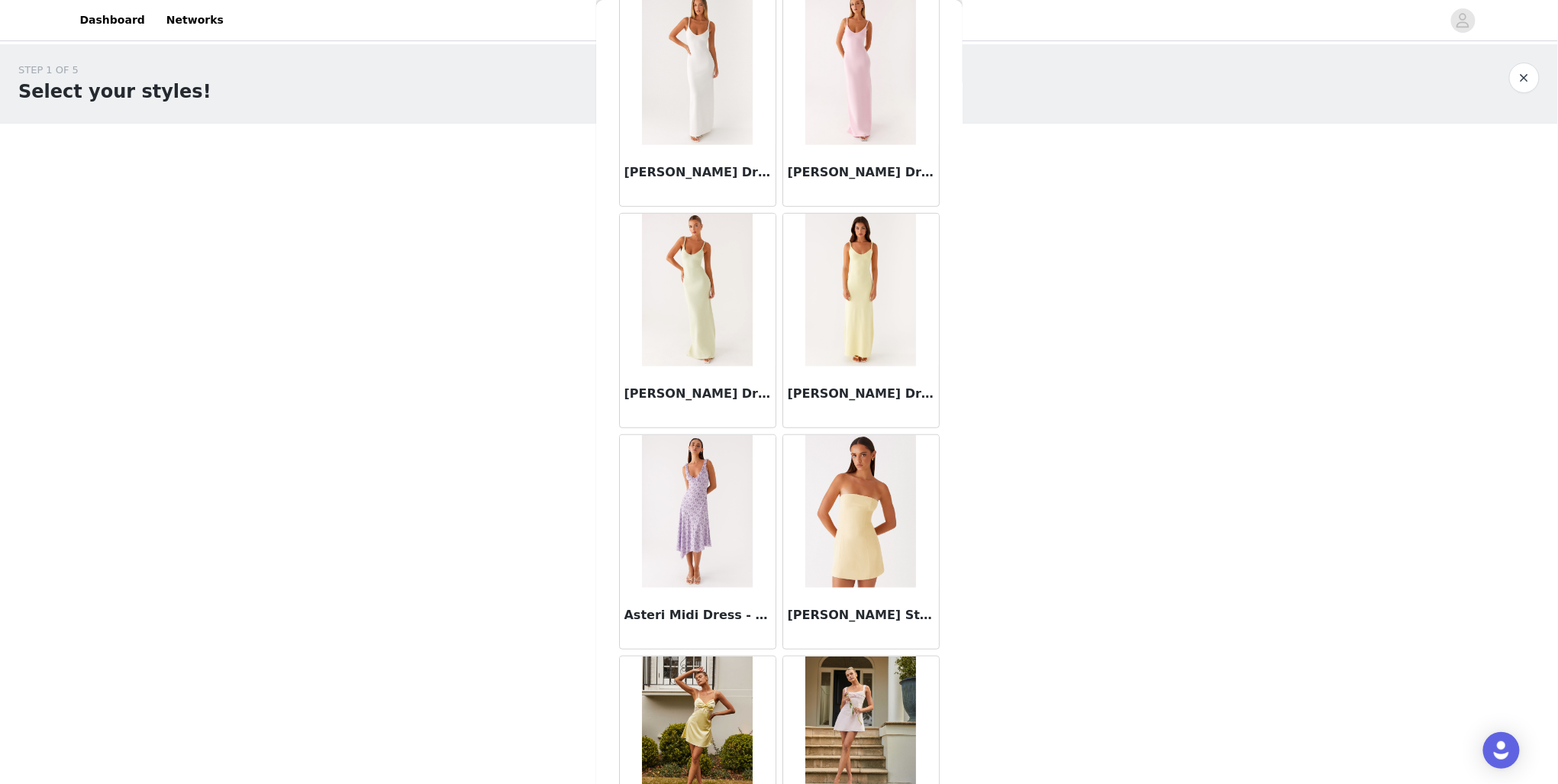
scroll to position [0, 0]
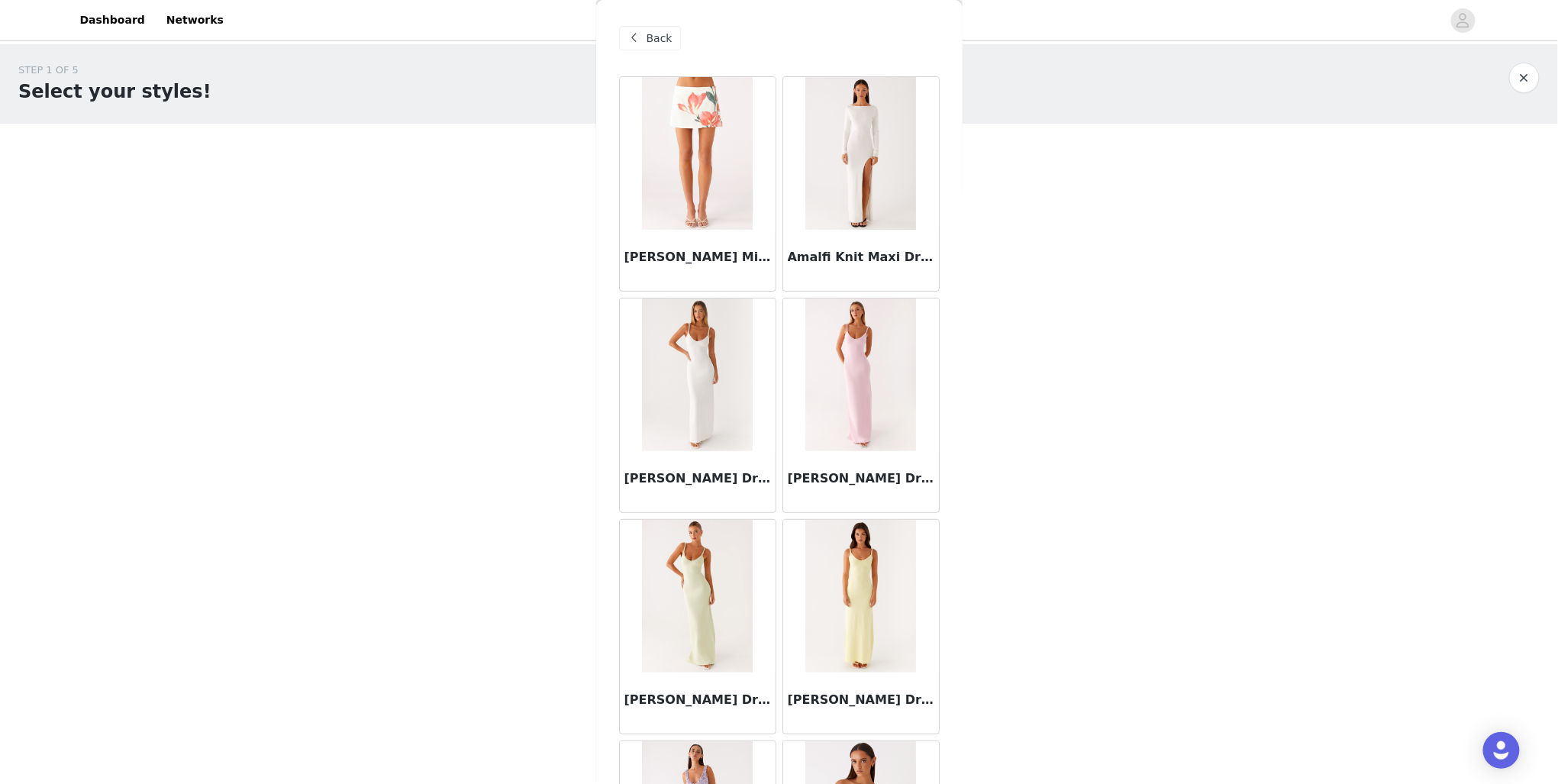
click at [637, 37] on span at bounding box center [634, 38] width 18 height 18
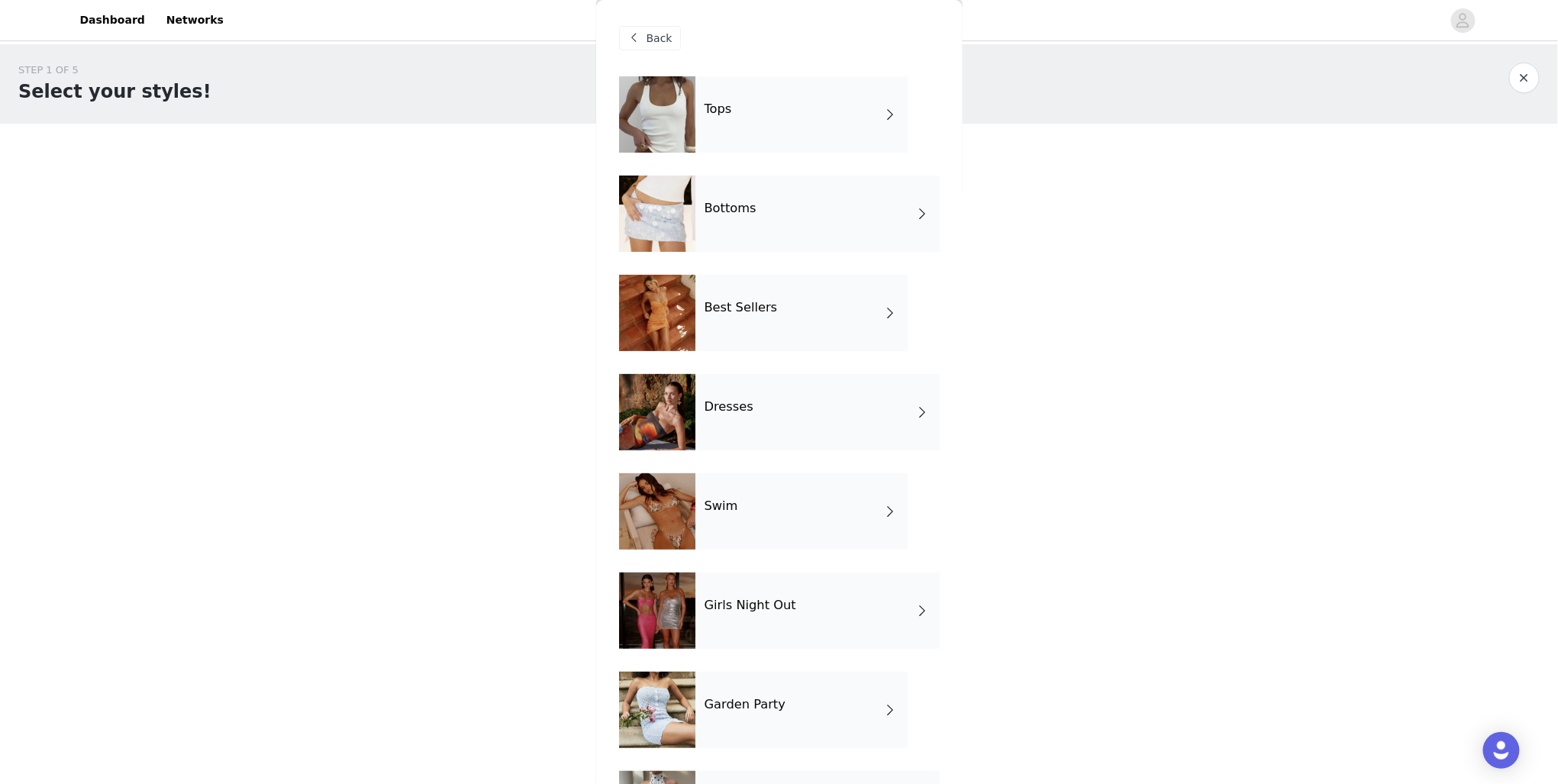
click at [807, 316] on div "Best Sellers" at bounding box center [802, 313] width 212 height 76
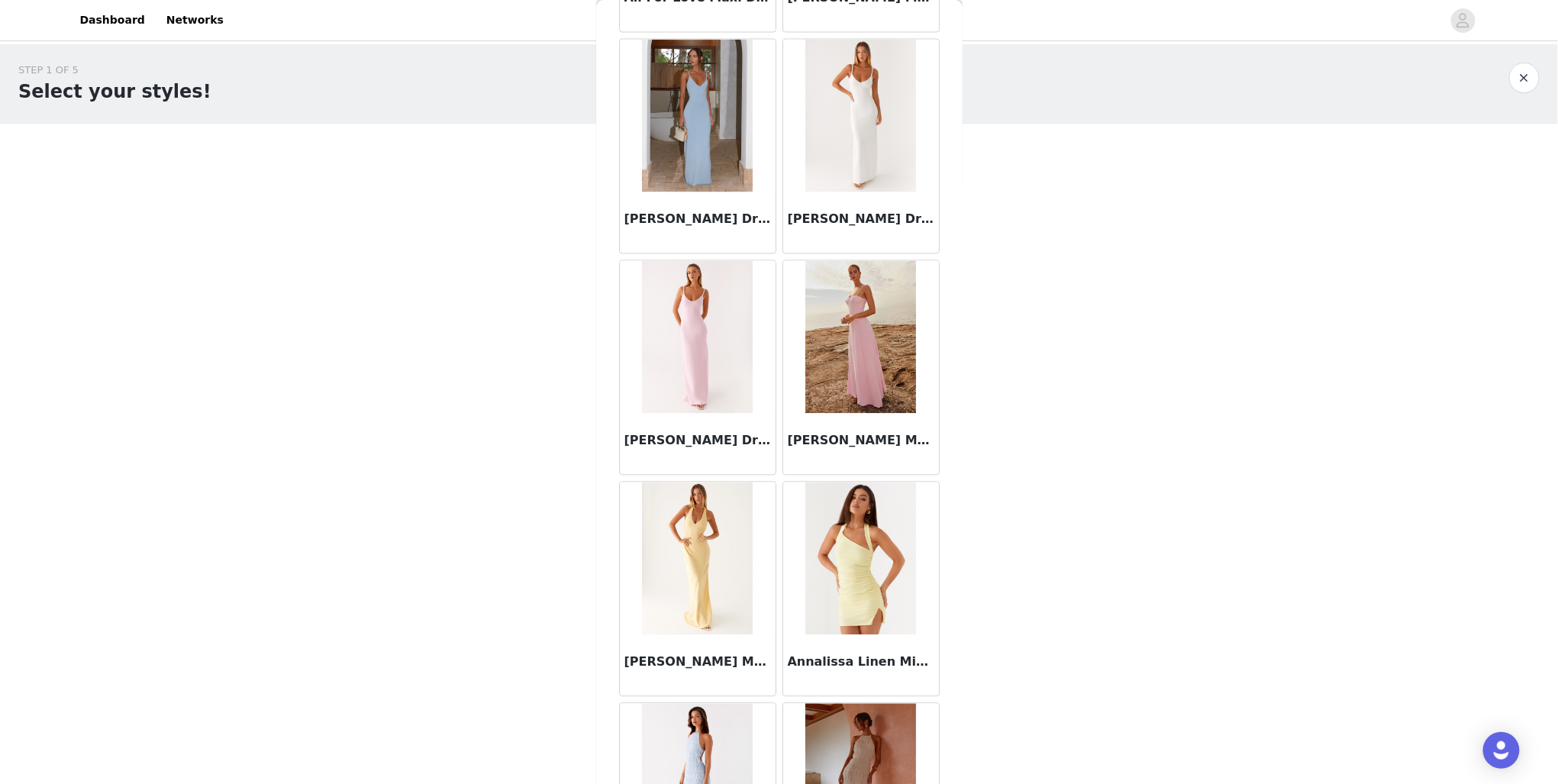
scroll to position [1545, 0]
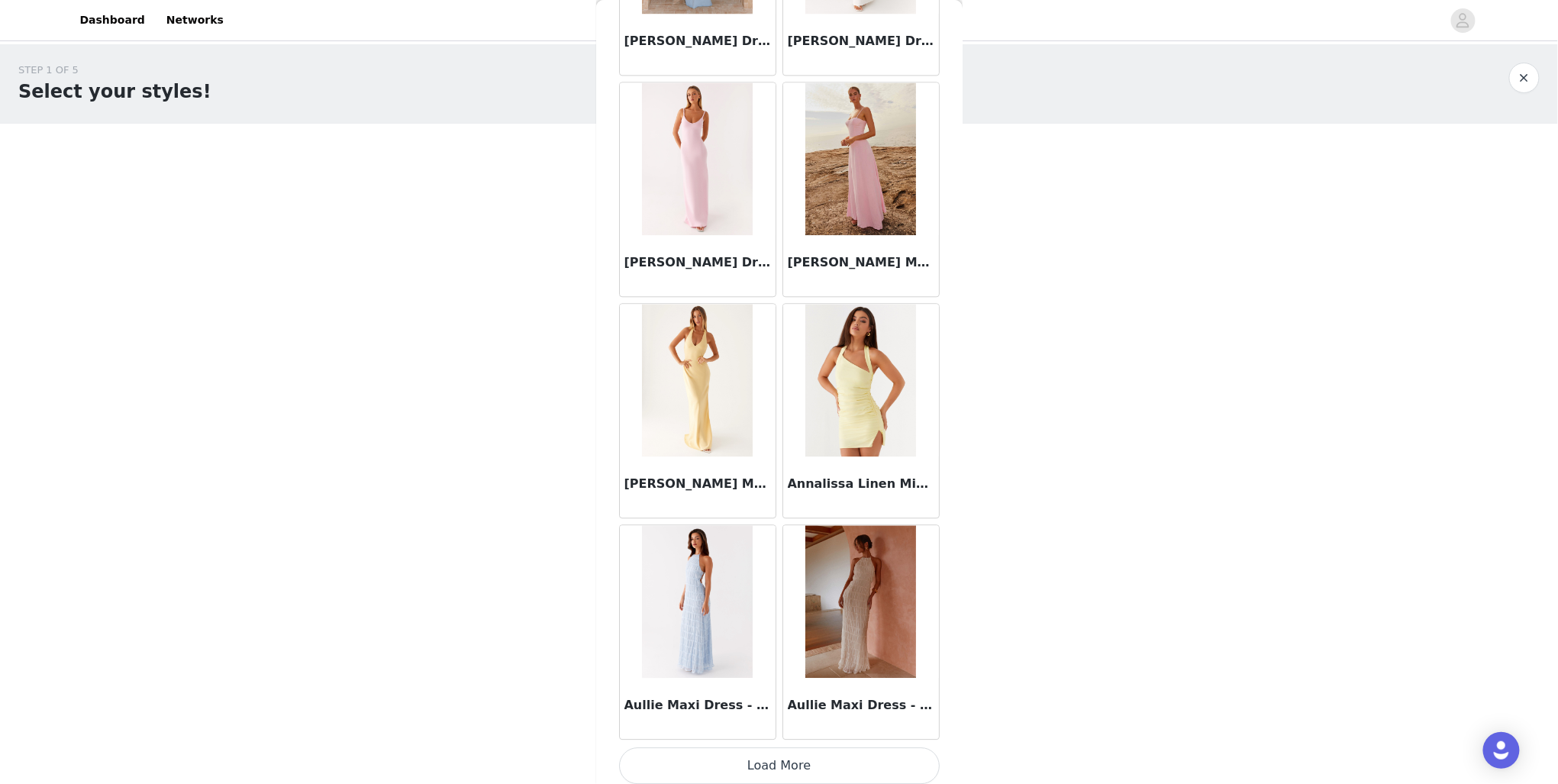
click at [792, 766] on button "Load More" at bounding box center [780, 766] width 321 height 37
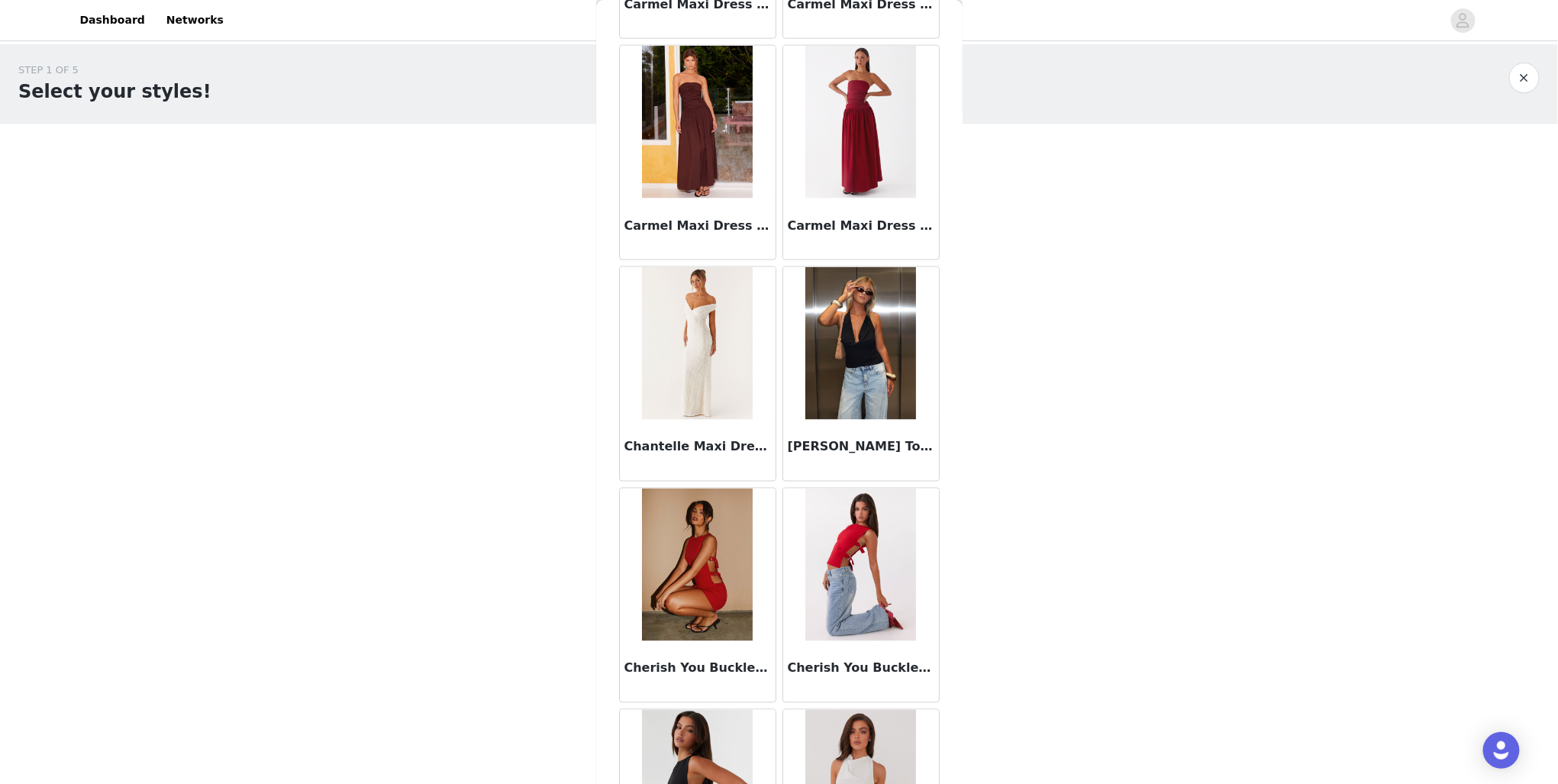
scroll to position [3751, 0]
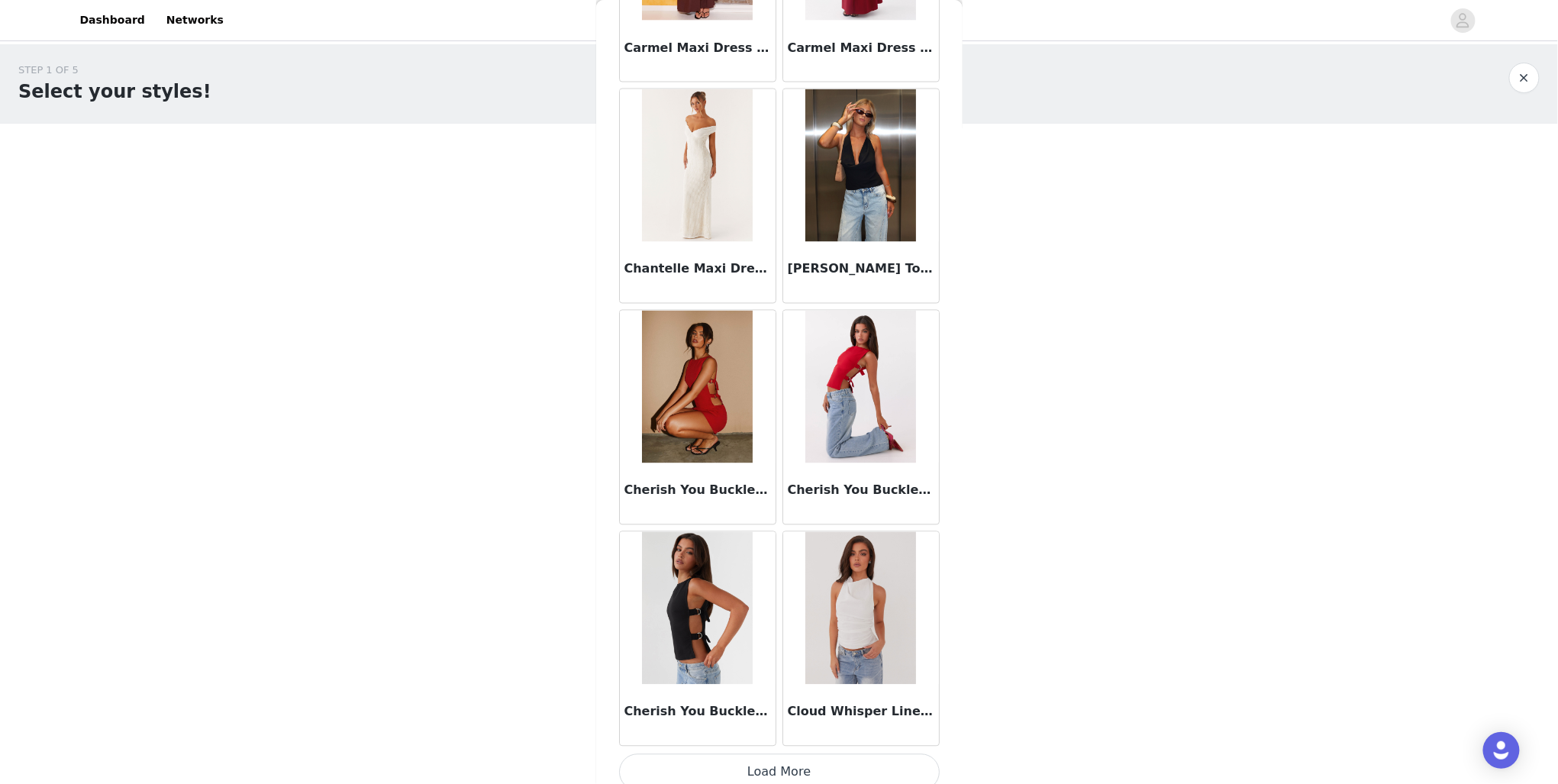
click at [827, 754] on button "Load More" at bounding box center [780, 772] width 321 height 37
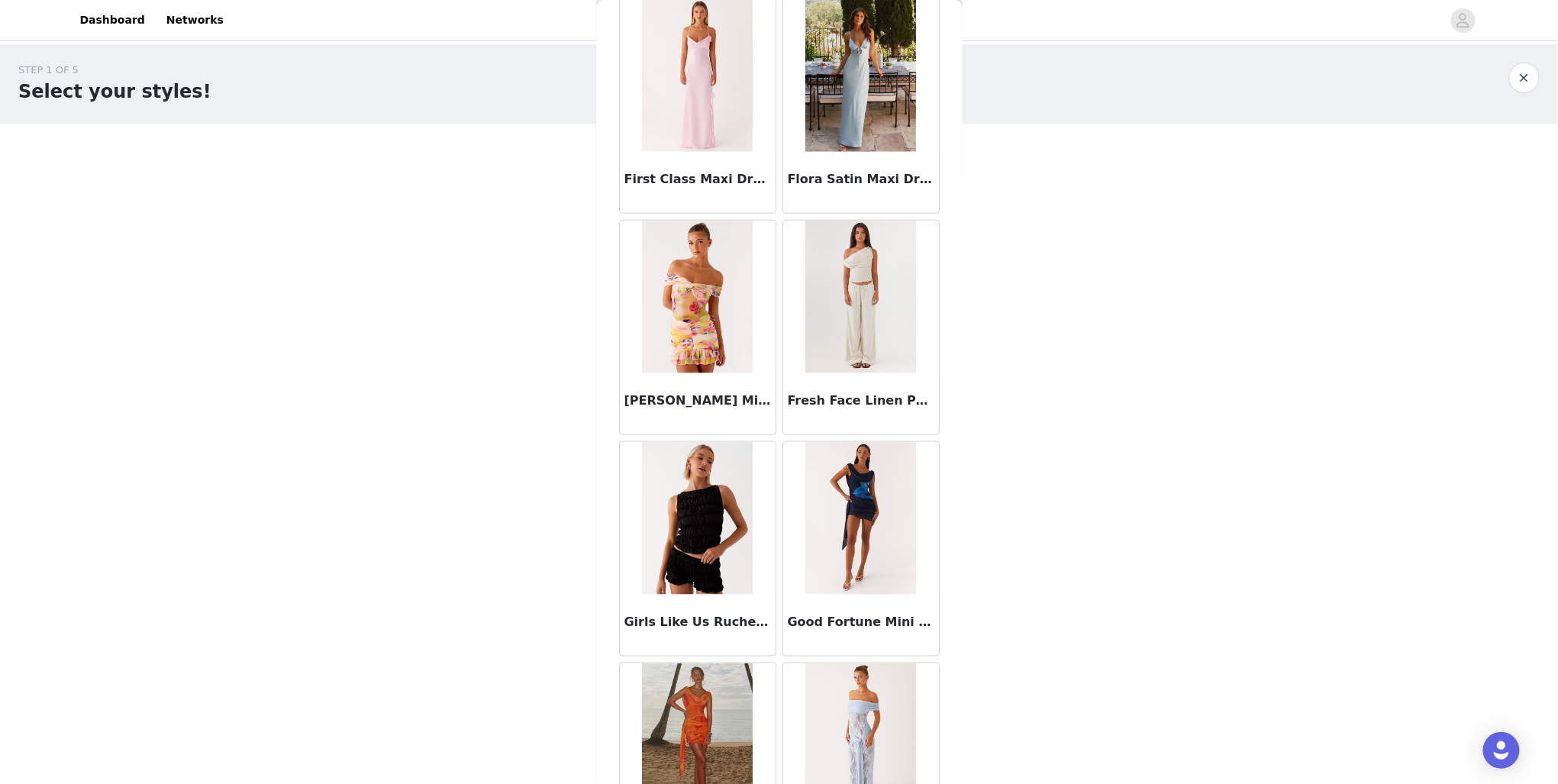
scroll to position [5957, 0]
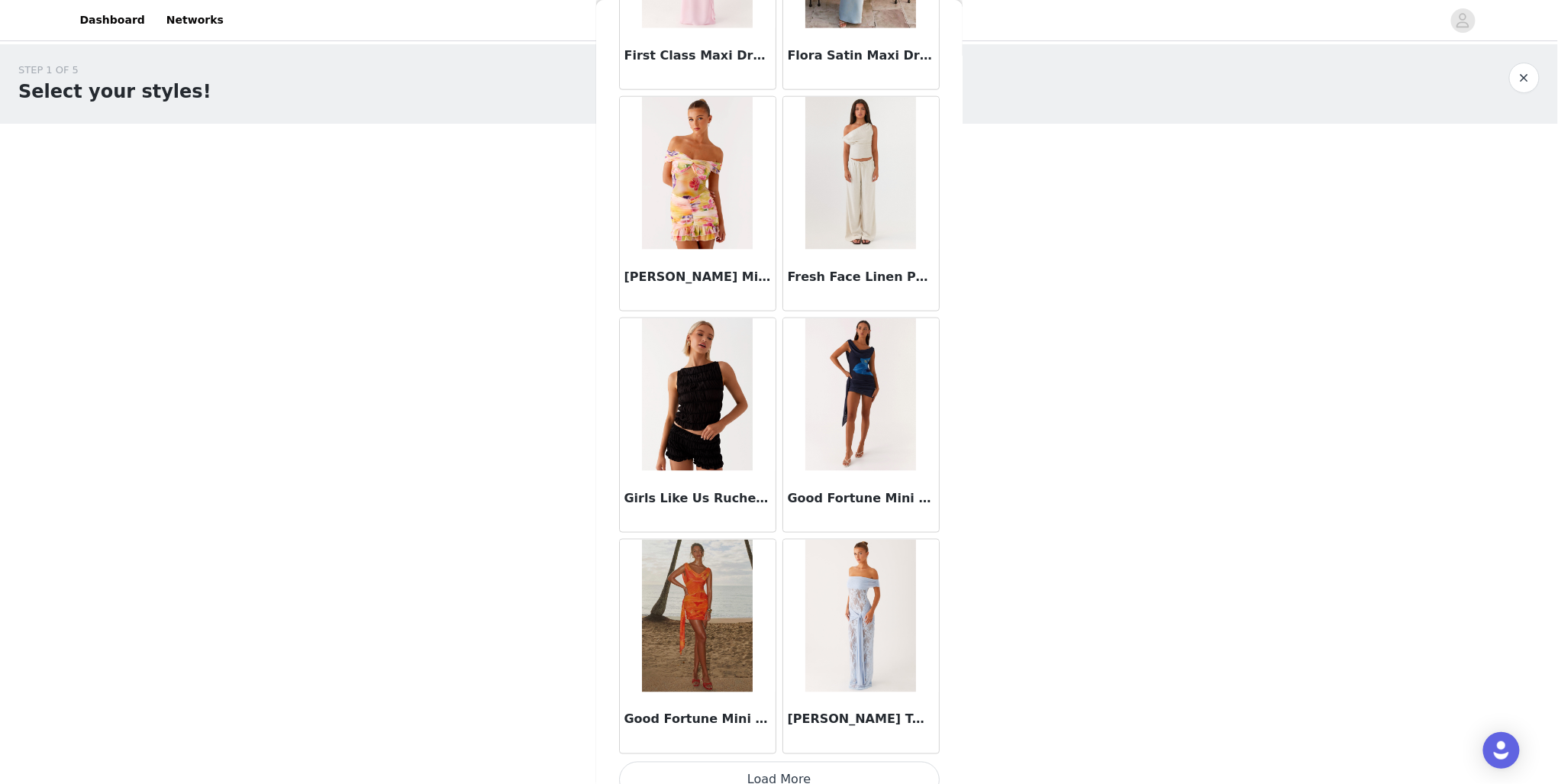
click at [823, 762] on button "Load More" at bounding box center [780, 780] width 321 height 37
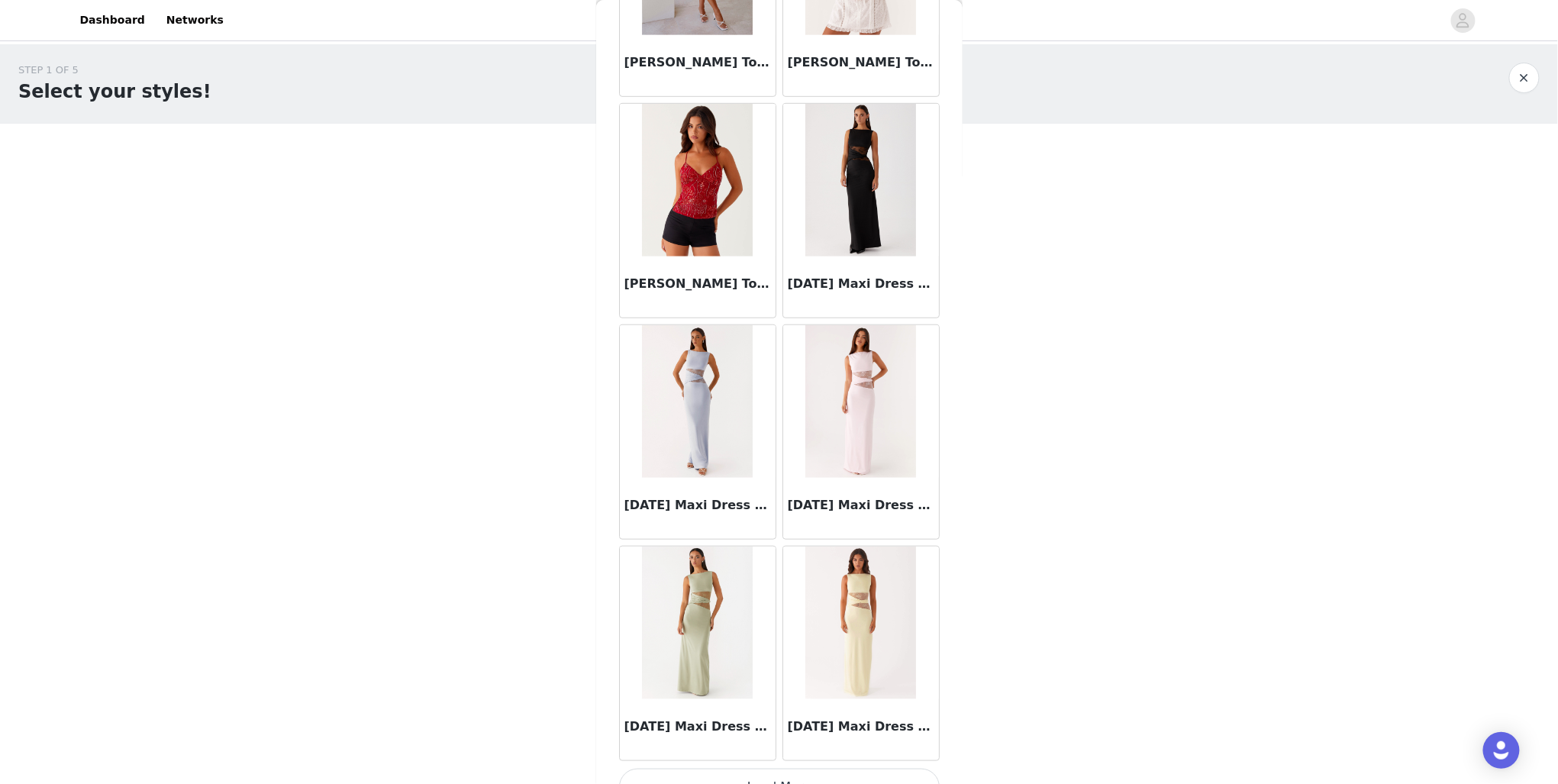
click at [797, 769] on button "Load More" at bounding box center [780, 787] width 321 height 37
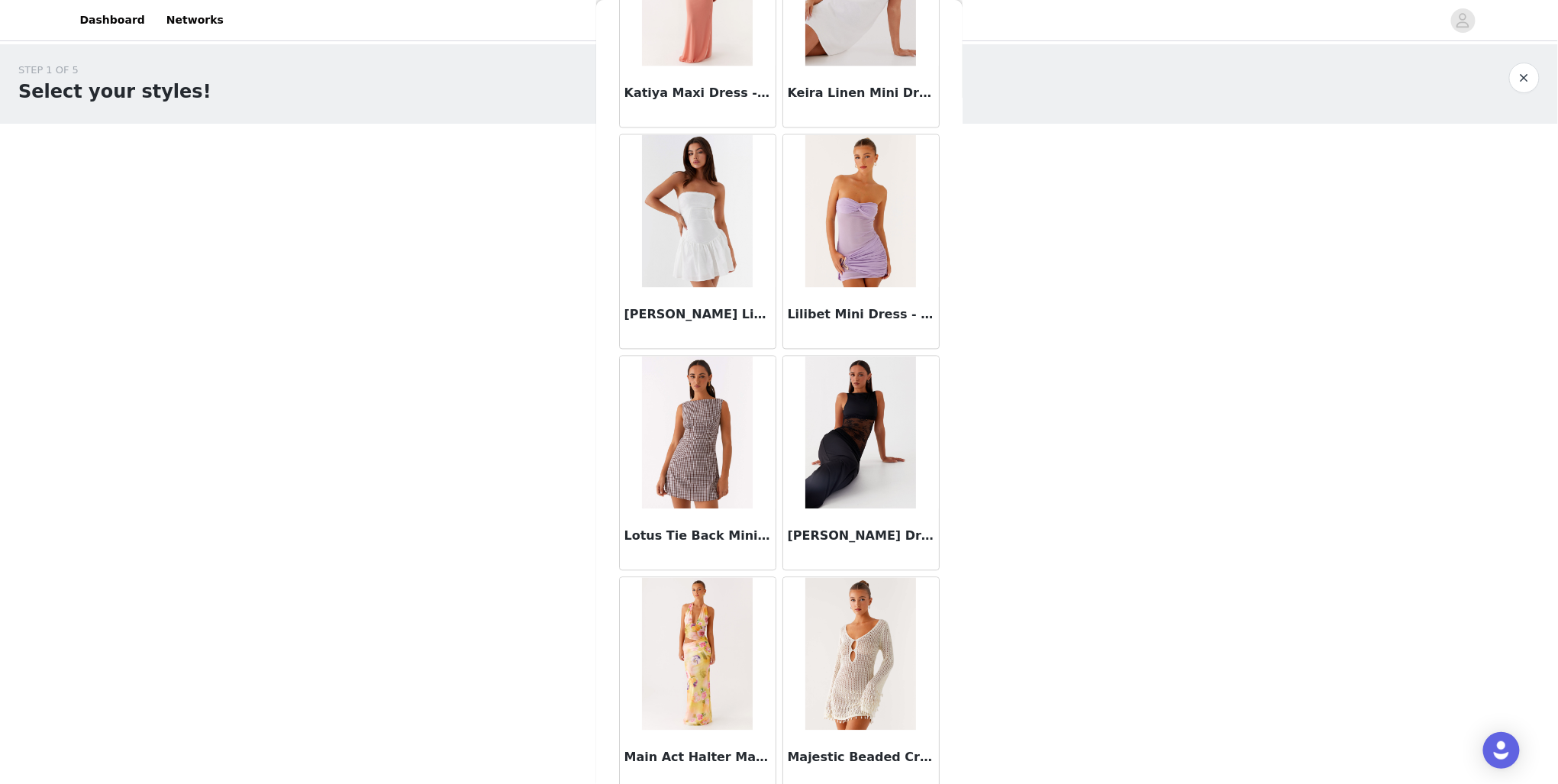
scroll to position [9019, 0]
click at [900, 445] on img at bounding box center [861, 432] width 110 height 153
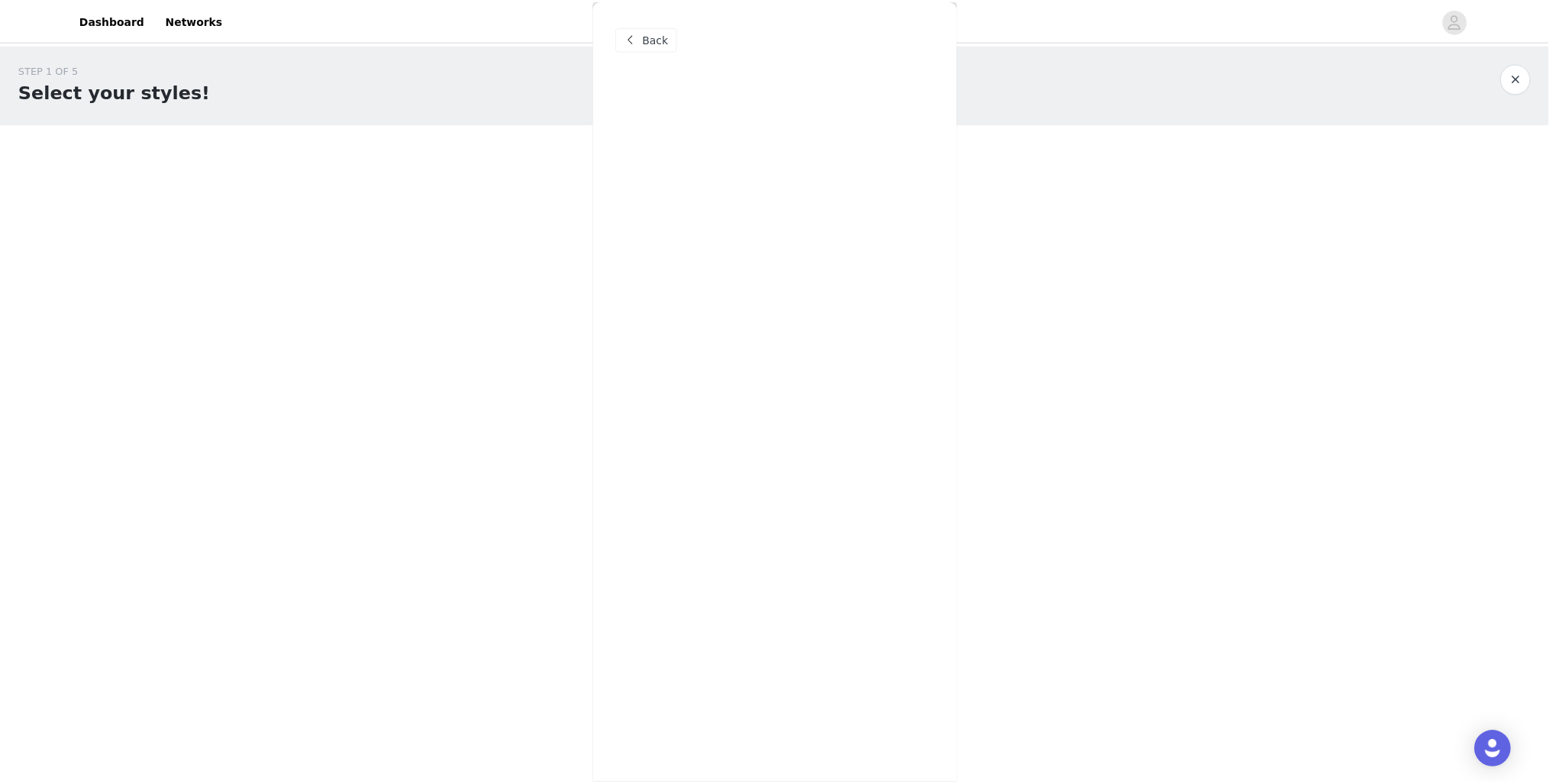
scroll to position [0, 0]
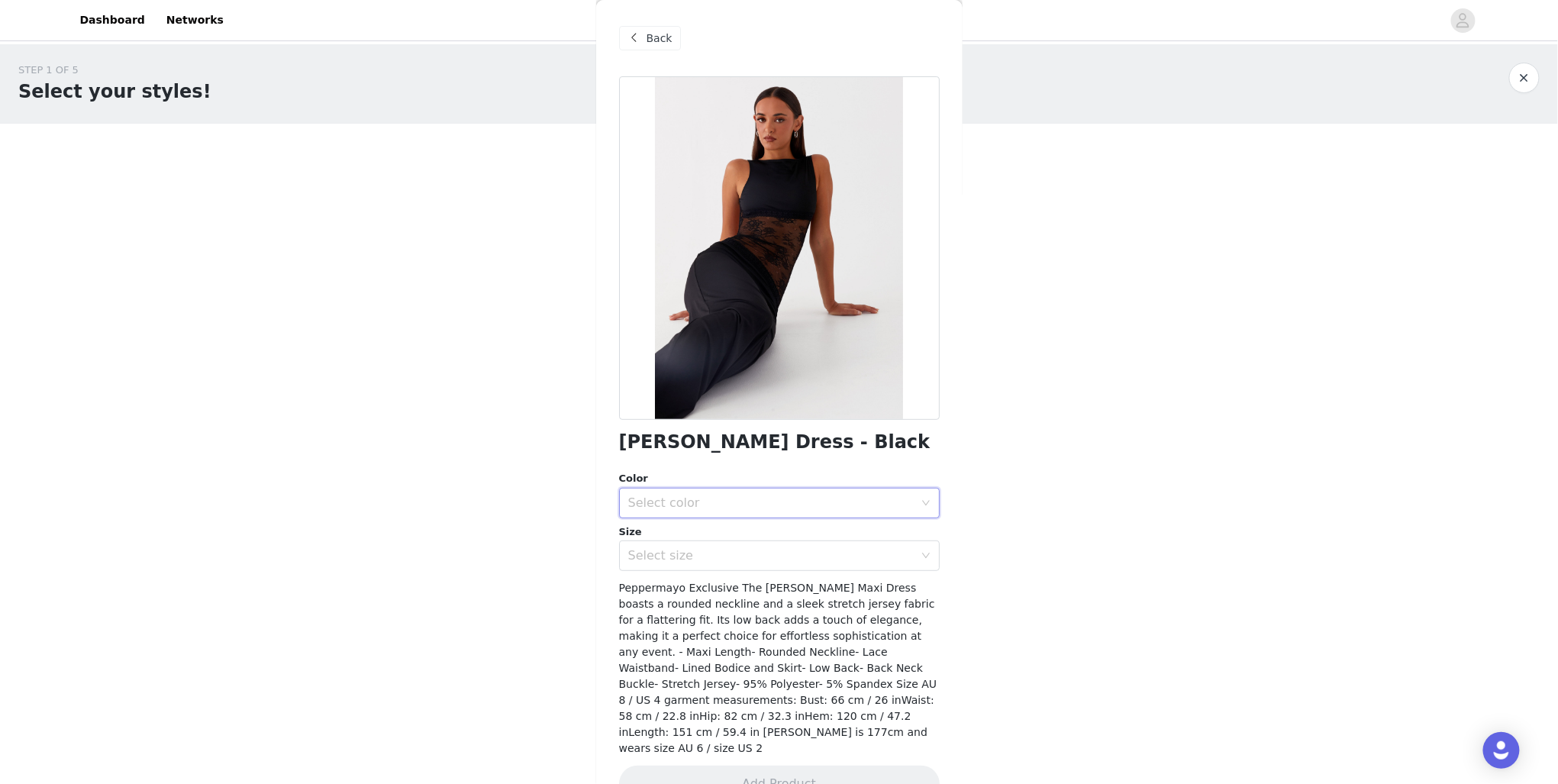
click at [756, 515] on div "Select color" at bounding box center [775, 502] width 293 height 29
click at [662, 534] on li "Black" at bounding box center [775, 536] width 312 height 24
click at [649, 558] on div "Select size" at bounding box center [771, 556] width 286 height 15
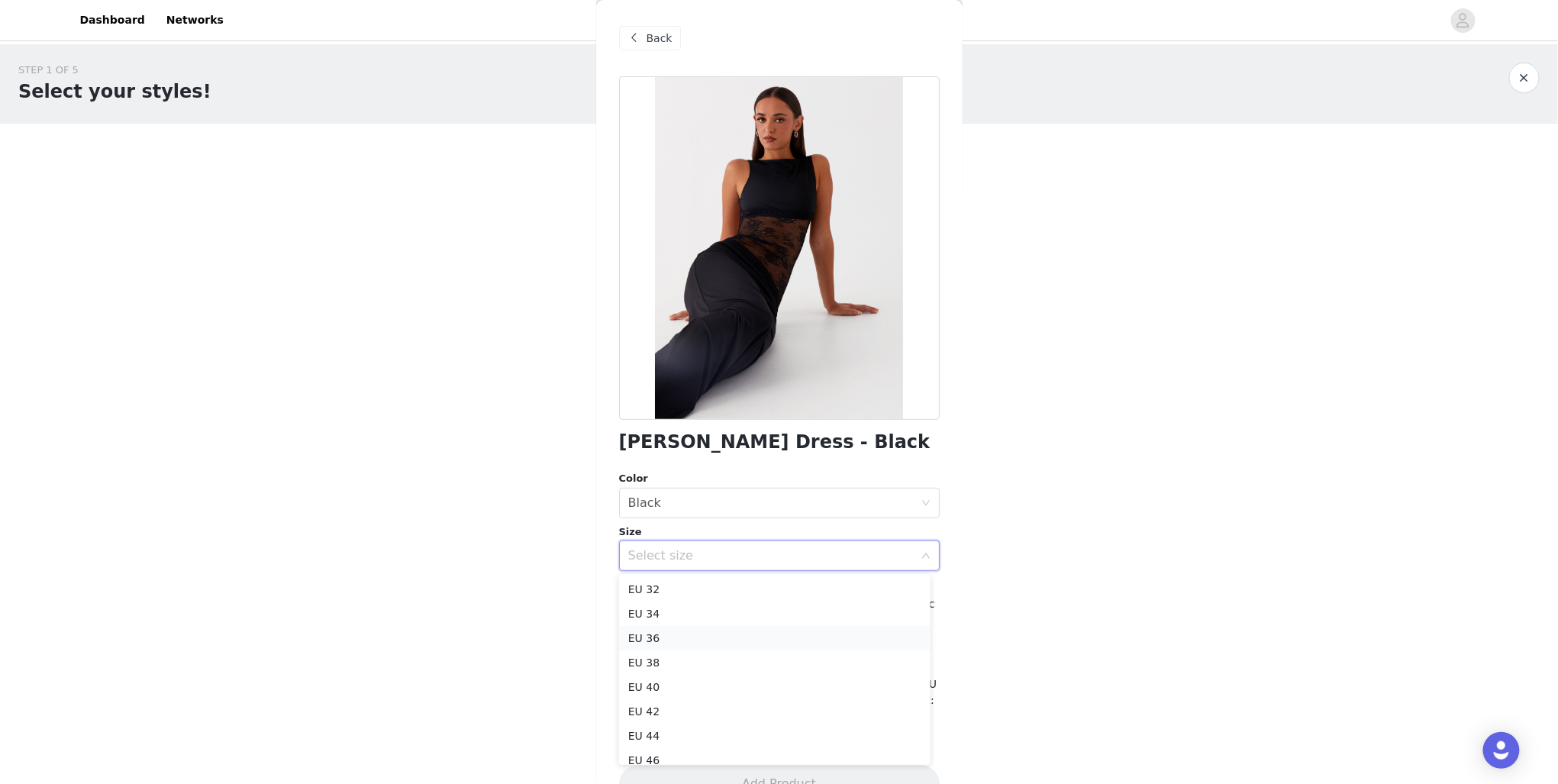
click at [689, 635] on li "EU 36" at bounding box center [775, 638] width 312 height 24
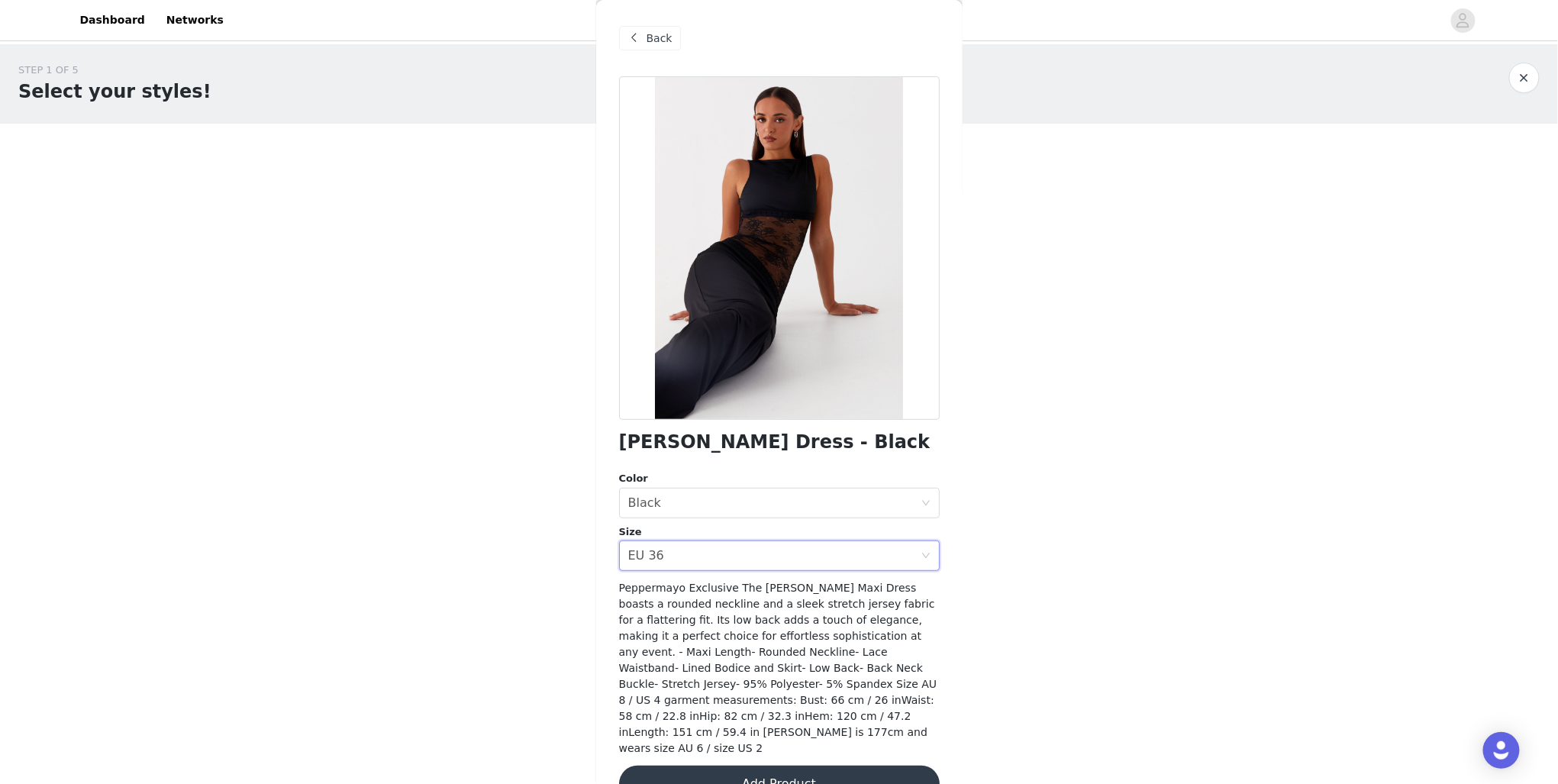
click at [770, 770] on button "Add Product" at bounding box center [780, 784] width 321 height 37
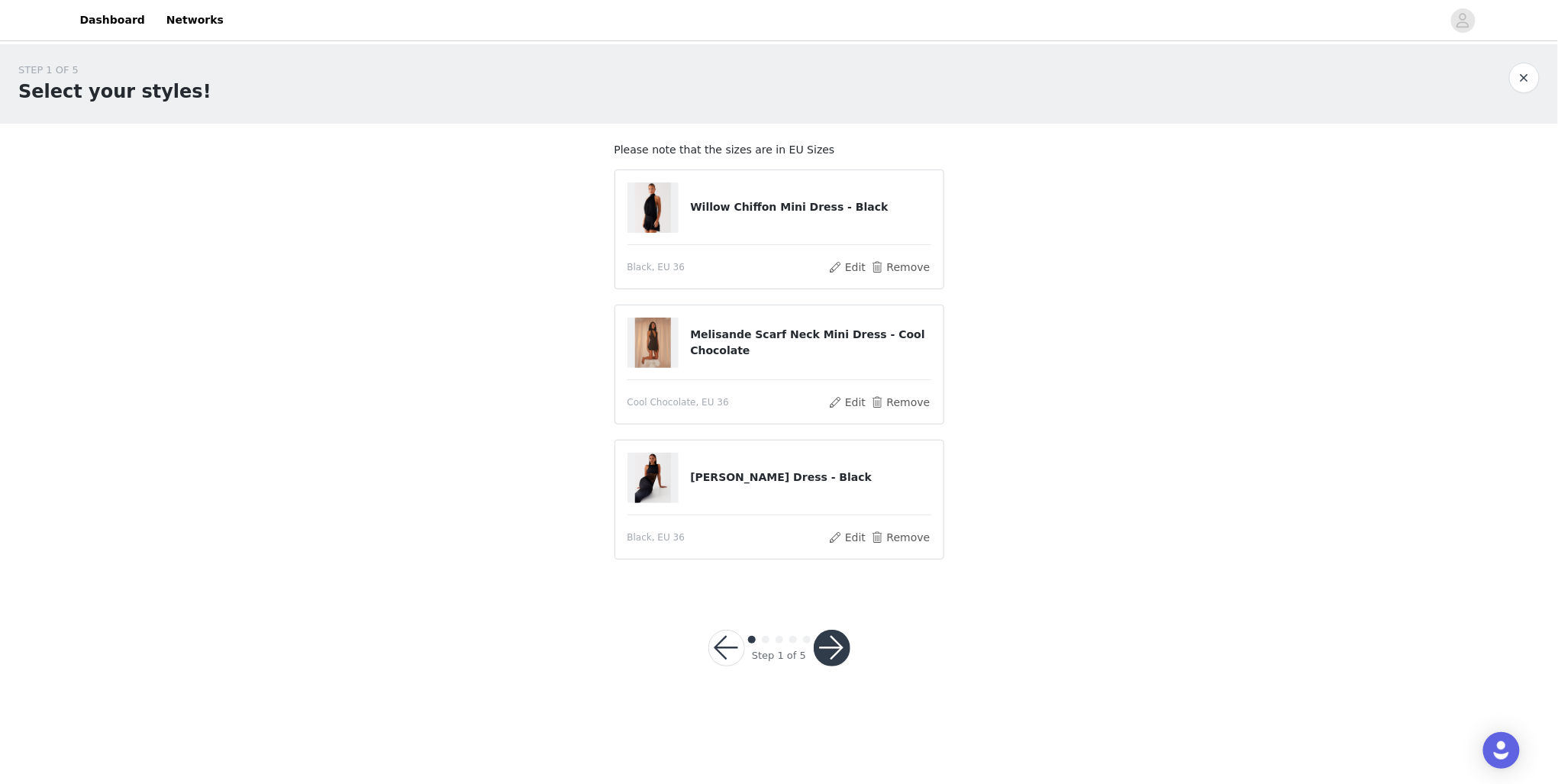
click at [840, 635] on button "button" at bounding box center [832, 648] width 37 height 37
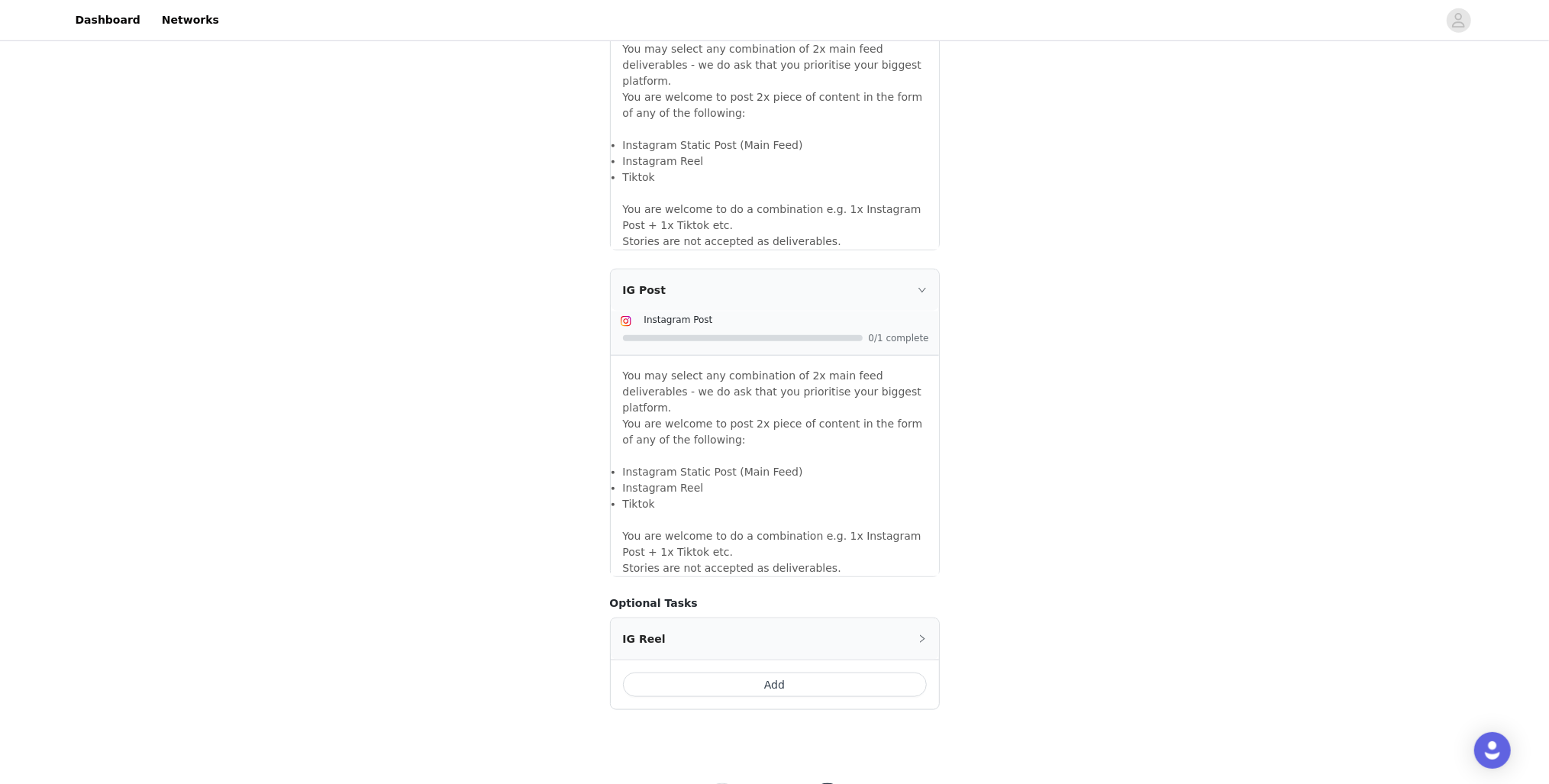
scroll to position [1133, 0]
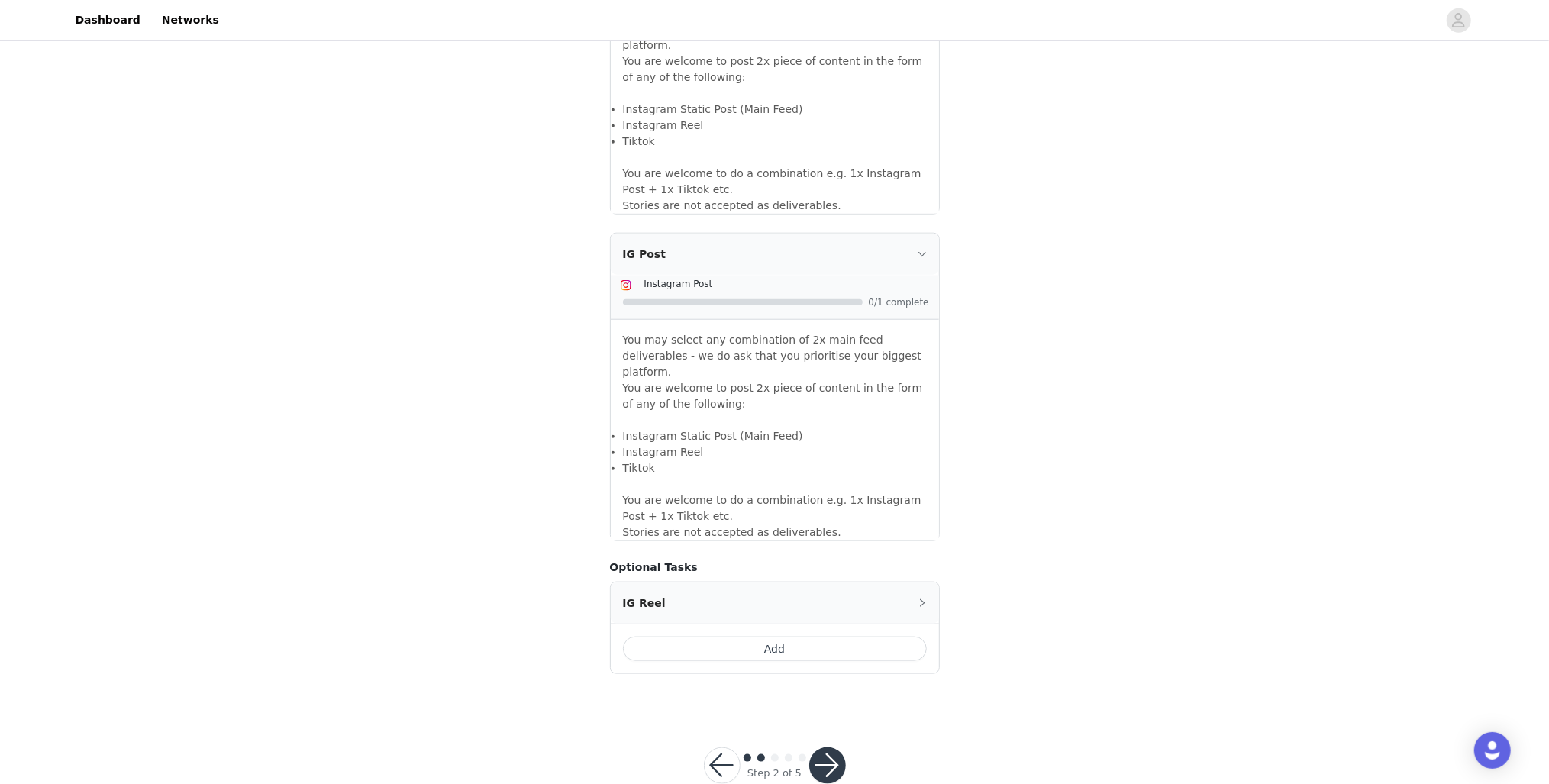
click at [833, 747] on button "button" at bounding box center [828, 766] width 37 height 37
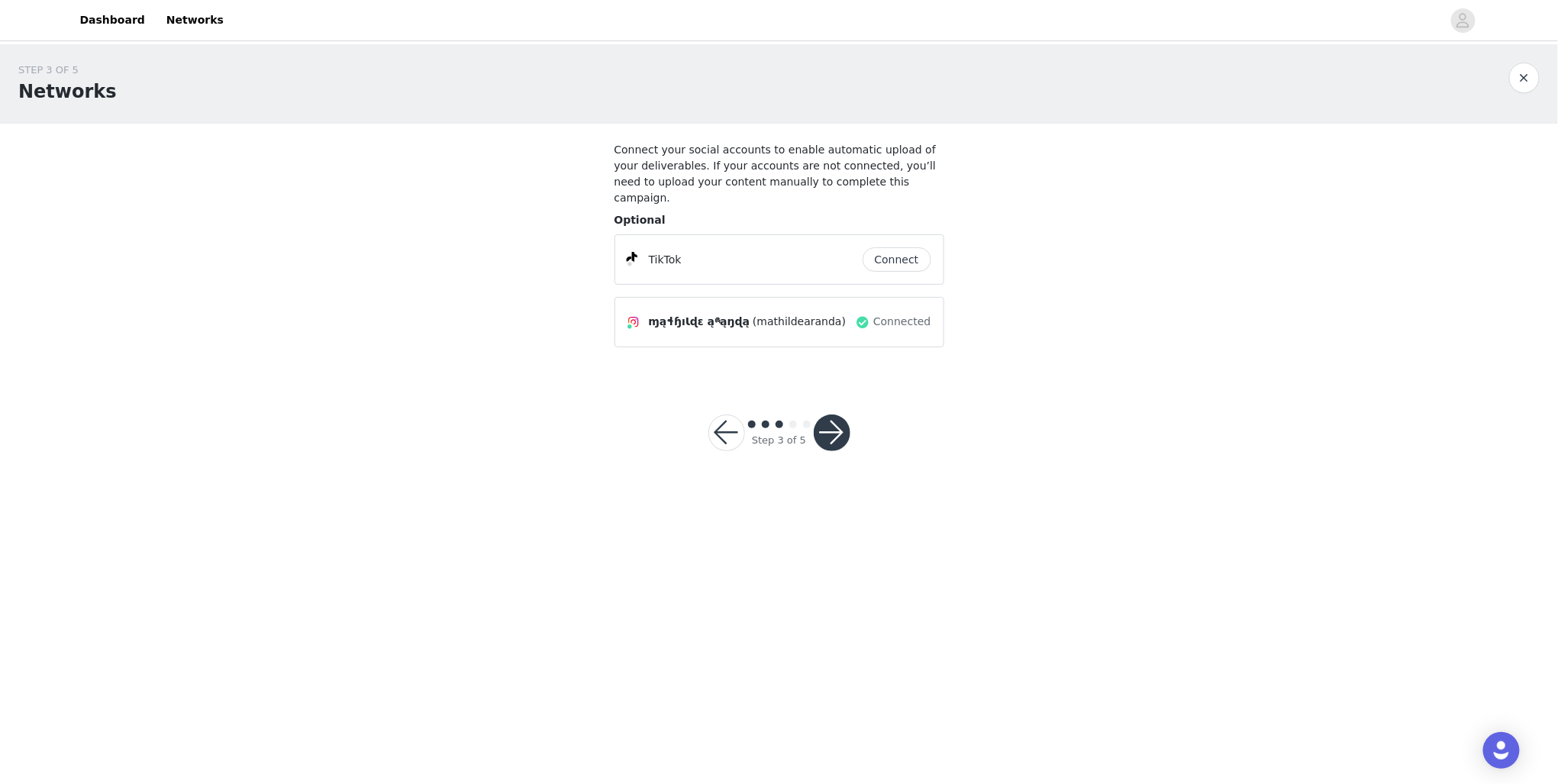
click at [906, 247] on button "Connect" at bounding box center [897, 259] width 69 height 24
click at [858, 424] on body "Dashboard Networks STEP 3 OF 5 Networks Connect your social accounts to enable …" at bounding box center [779, 392] width 1558 height 784
click at [838, 415] on button "button" at bounding box center [832, 433] width 37 height 37
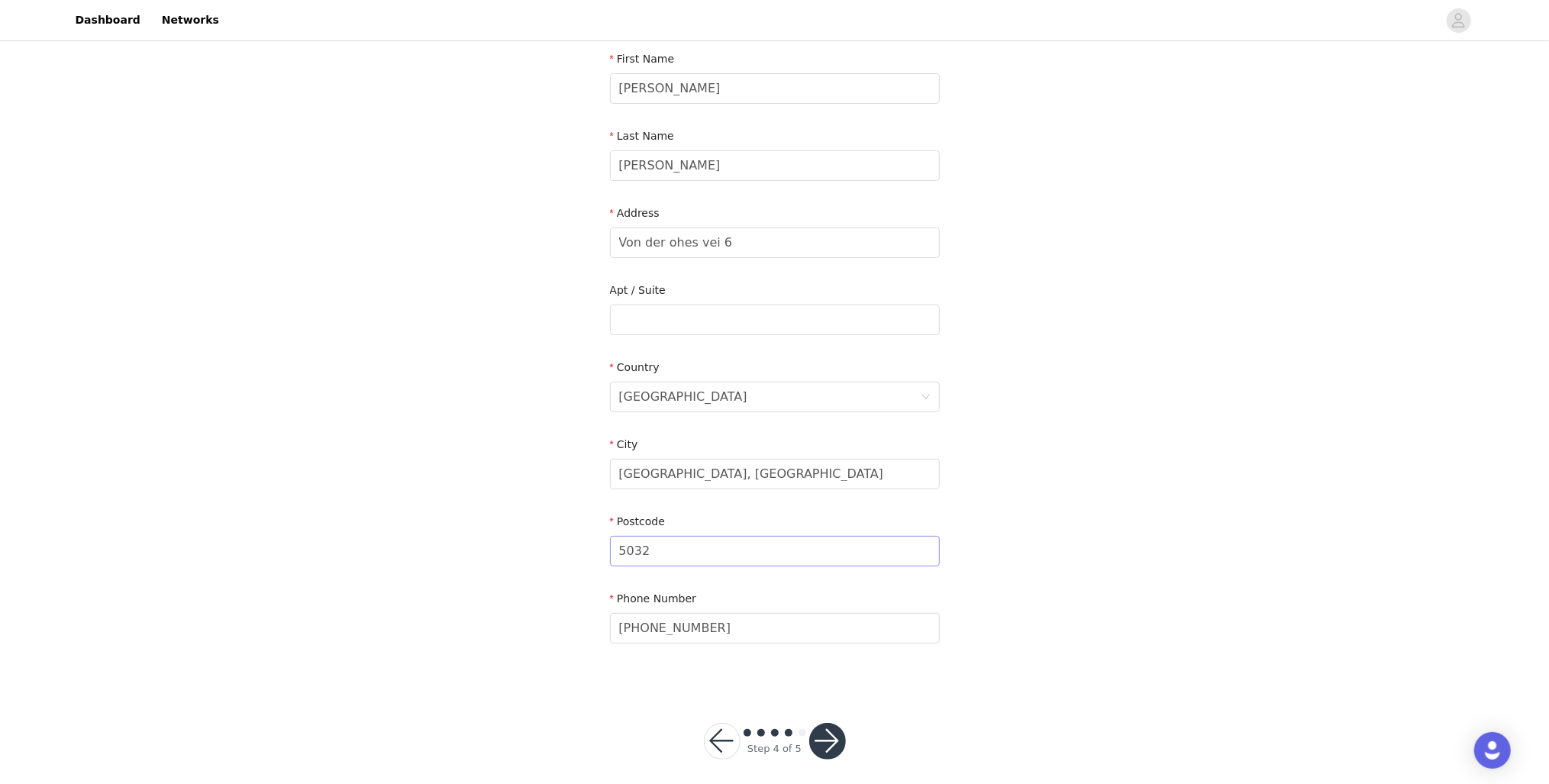
scroll to position [211, 0]
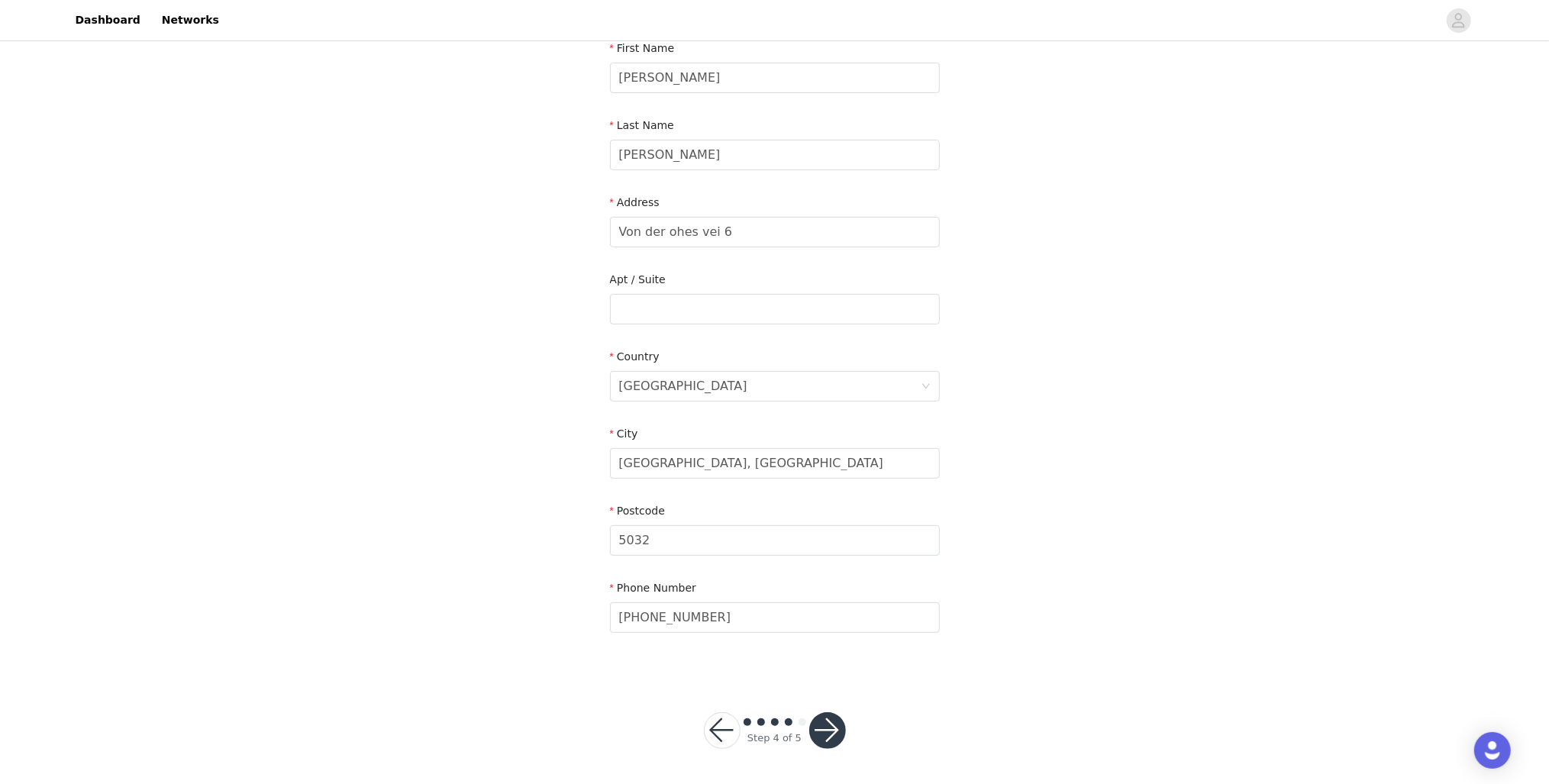
click at [838, 722] on button "button" at bounding box center [828, 731] width 37 height 37
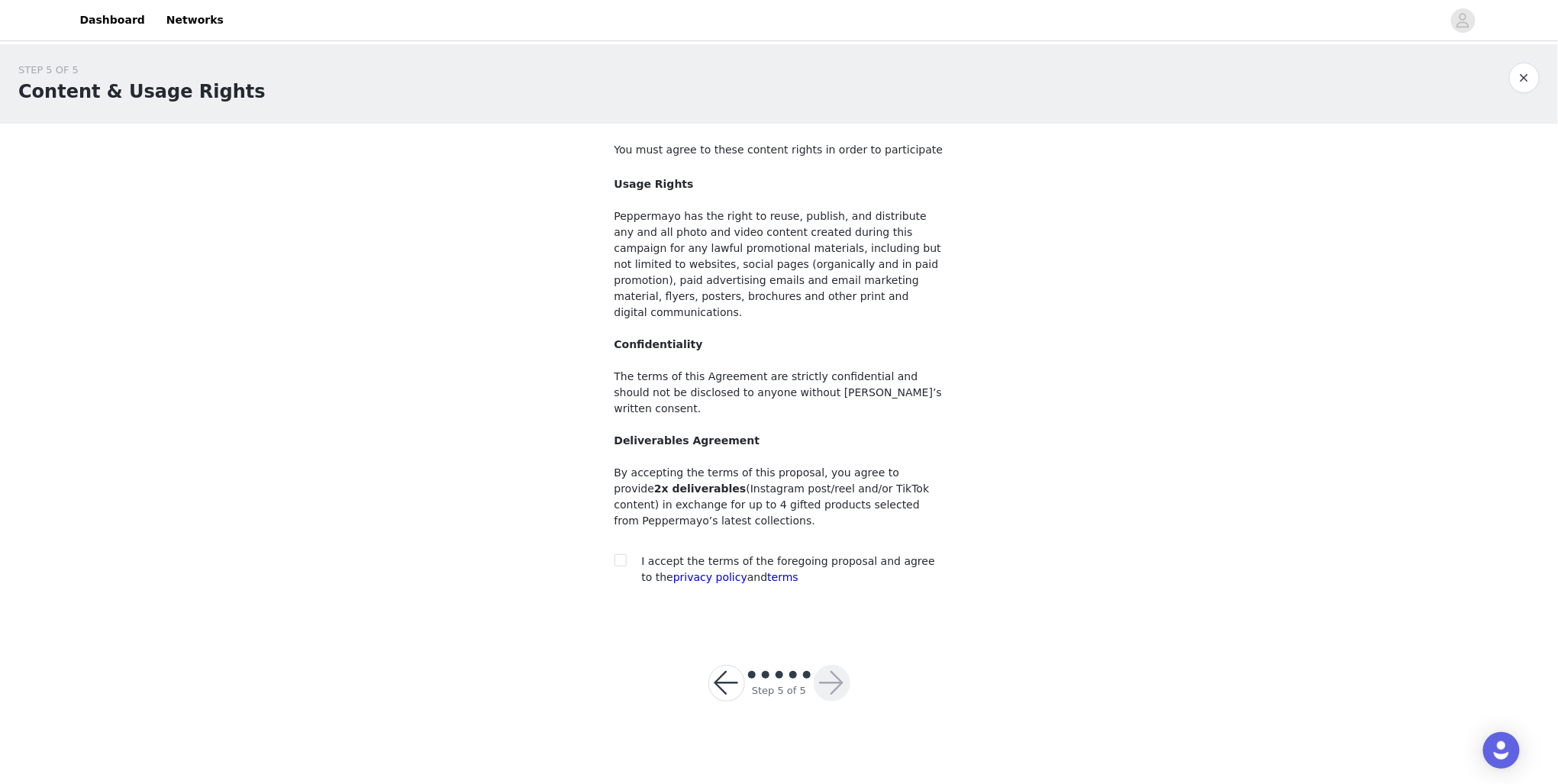
click at [632, 553] on div at bounding box center [625, 561] width 22 height 16
click at [614, 554] on input "checkbox" at bounding box center [619, 559] width 11 height 11
checkbox input "true"
click at [828, 664] on button "button" at bounding box center [832, 683] width 37 height 37
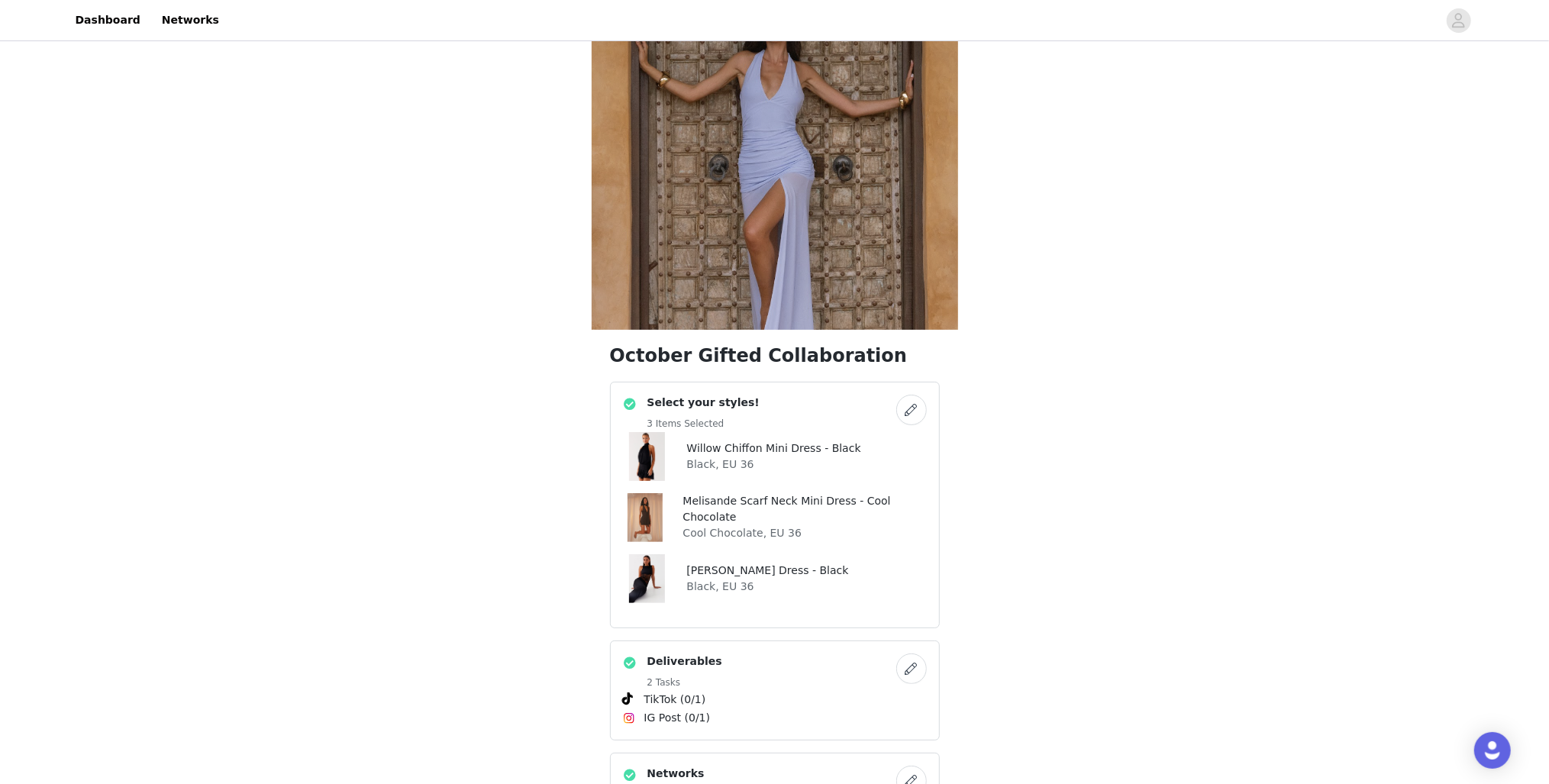
scroll to position [61, 0]
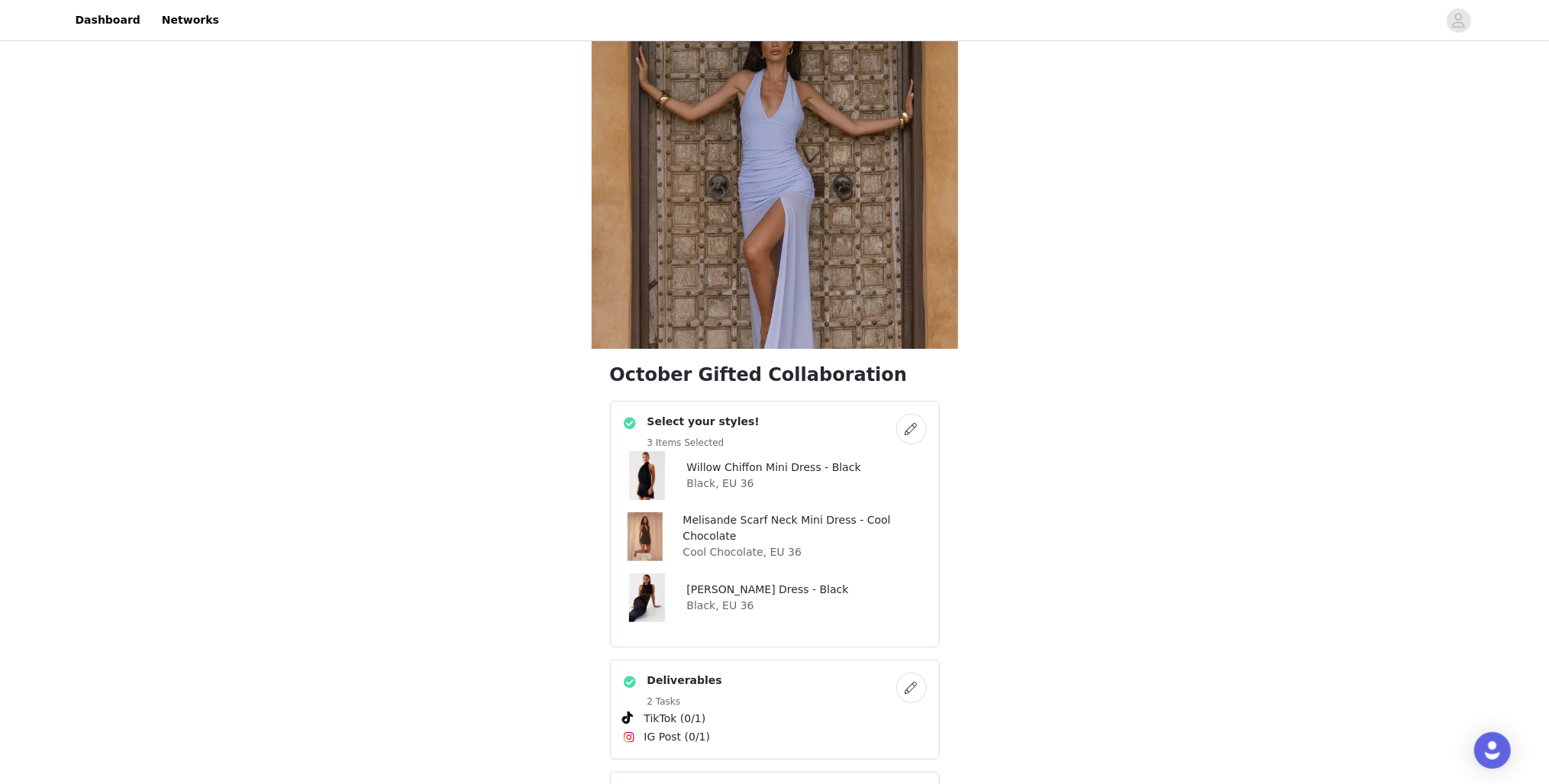
click at [660, 476] on img at bounding box center [647, 476] width 35 height 48
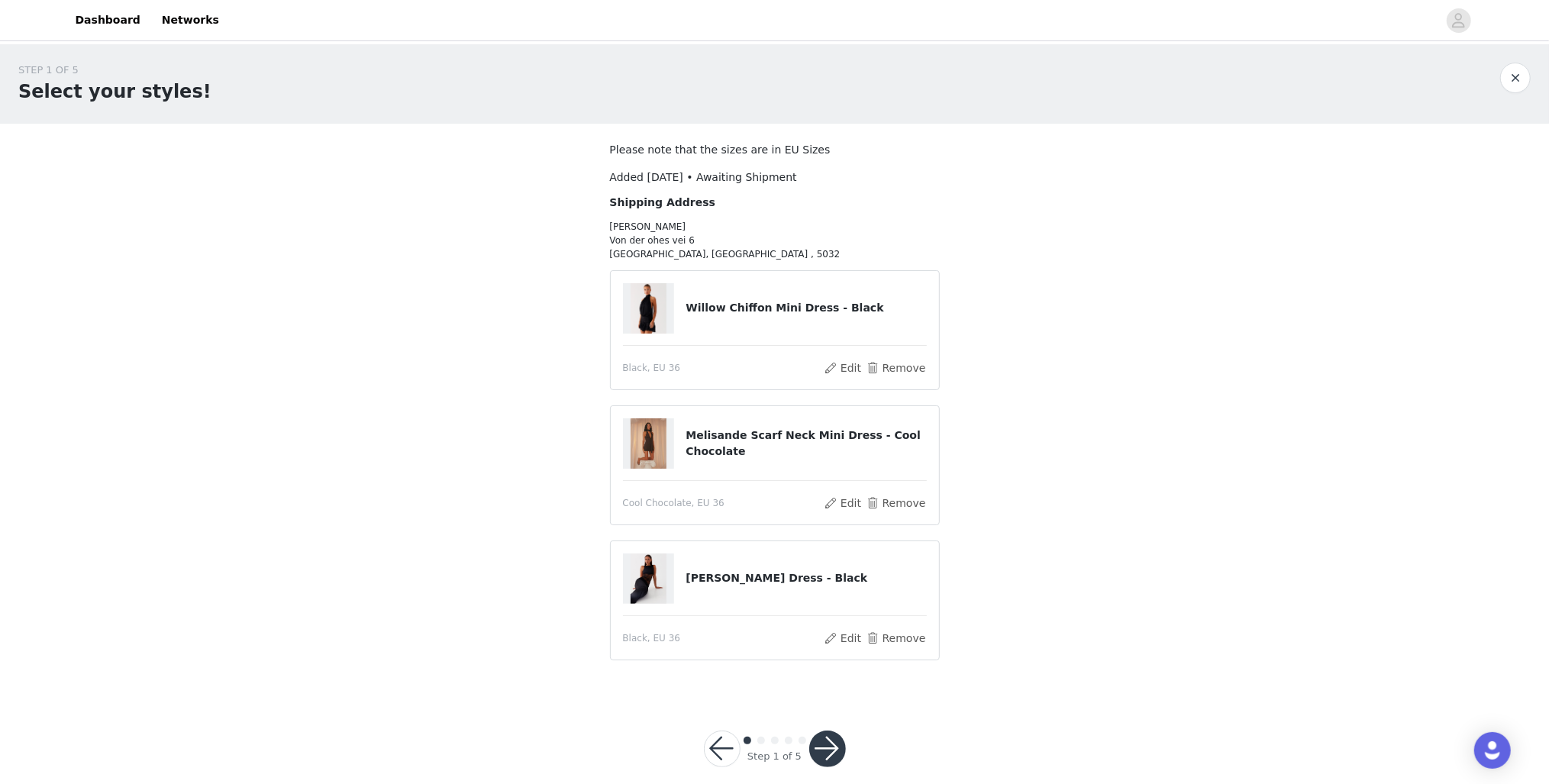
click at [660, 336] on article "Willow Chiffon Mini Dress - Black Black, EU 36 Edit Remove" at bounding box center [775, 329] width 330 height 120
click at [661, 331] on img at bounding box center [649, 308] width 37 height 50
click at [851, 363] on button "Edit" at bounding box center [843, 368] width 39 height 18
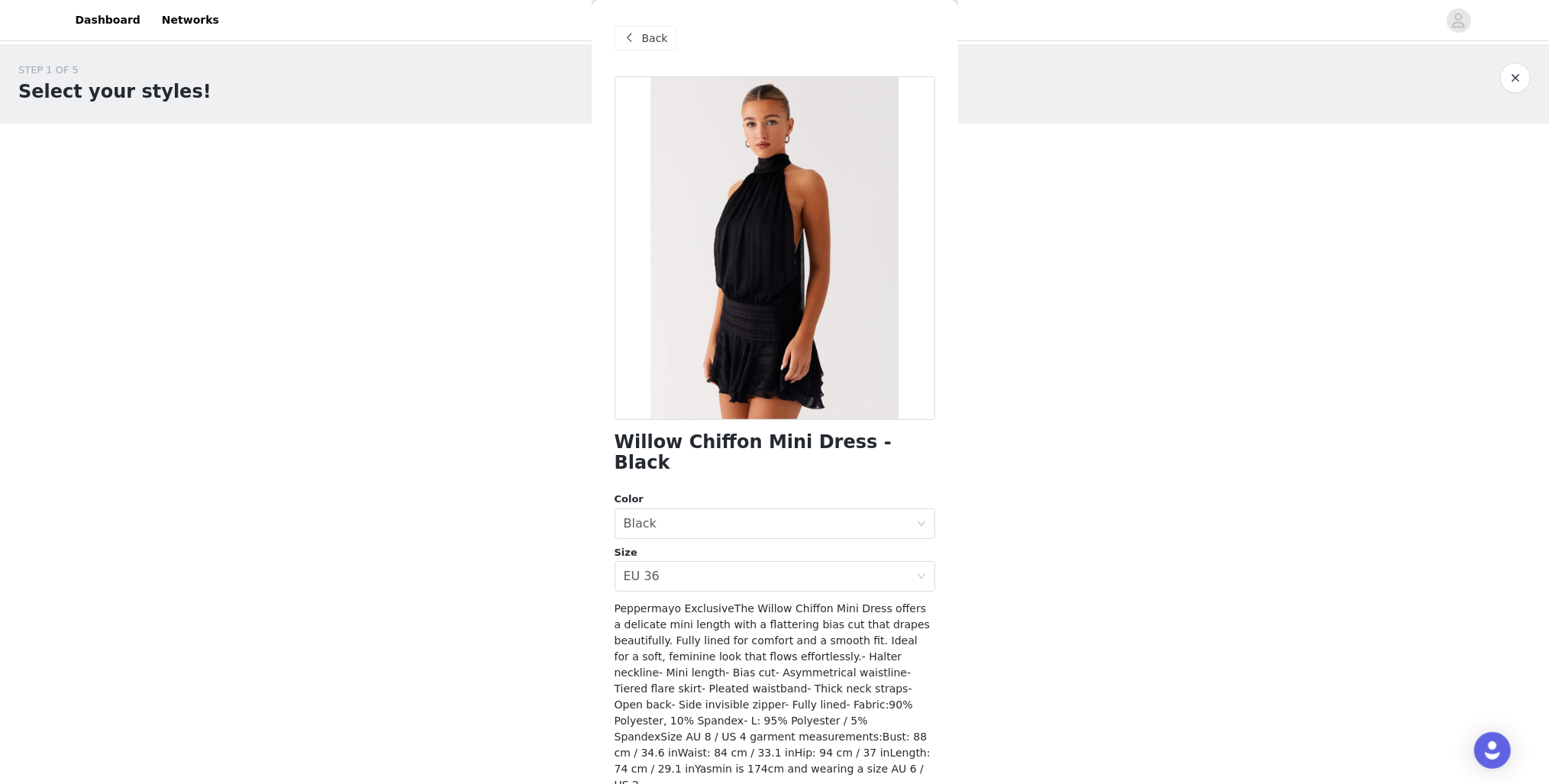
click at [638, 49] on div "Back" at bounding box center [775, 38] width 321 height 76
click at [665, 41] on div "Back" at bounding box center [645, 38] width 62 height 24
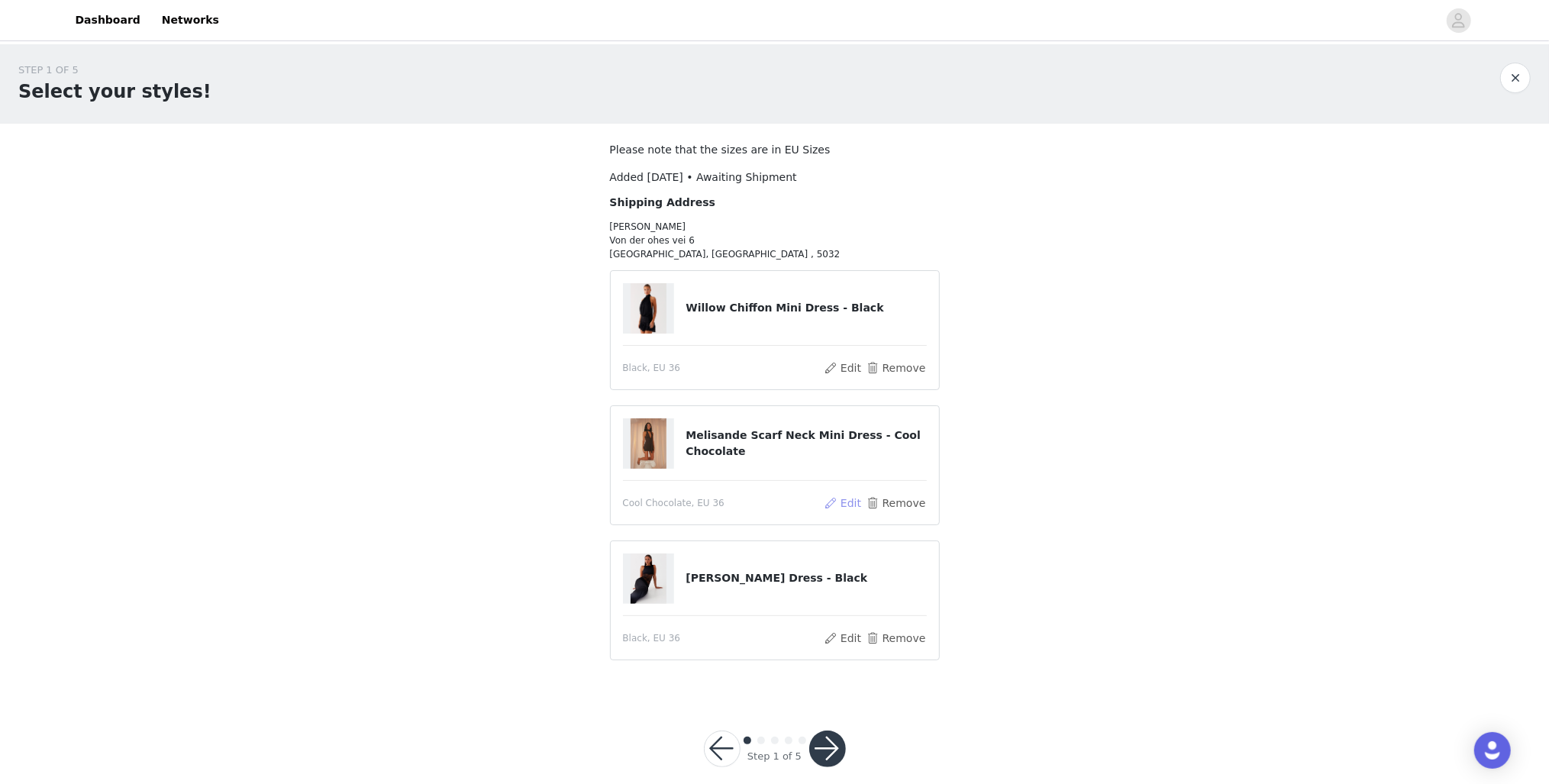
click at [859, 498] on button "Edit" at bounding box center [843, 503] width 39 height 18
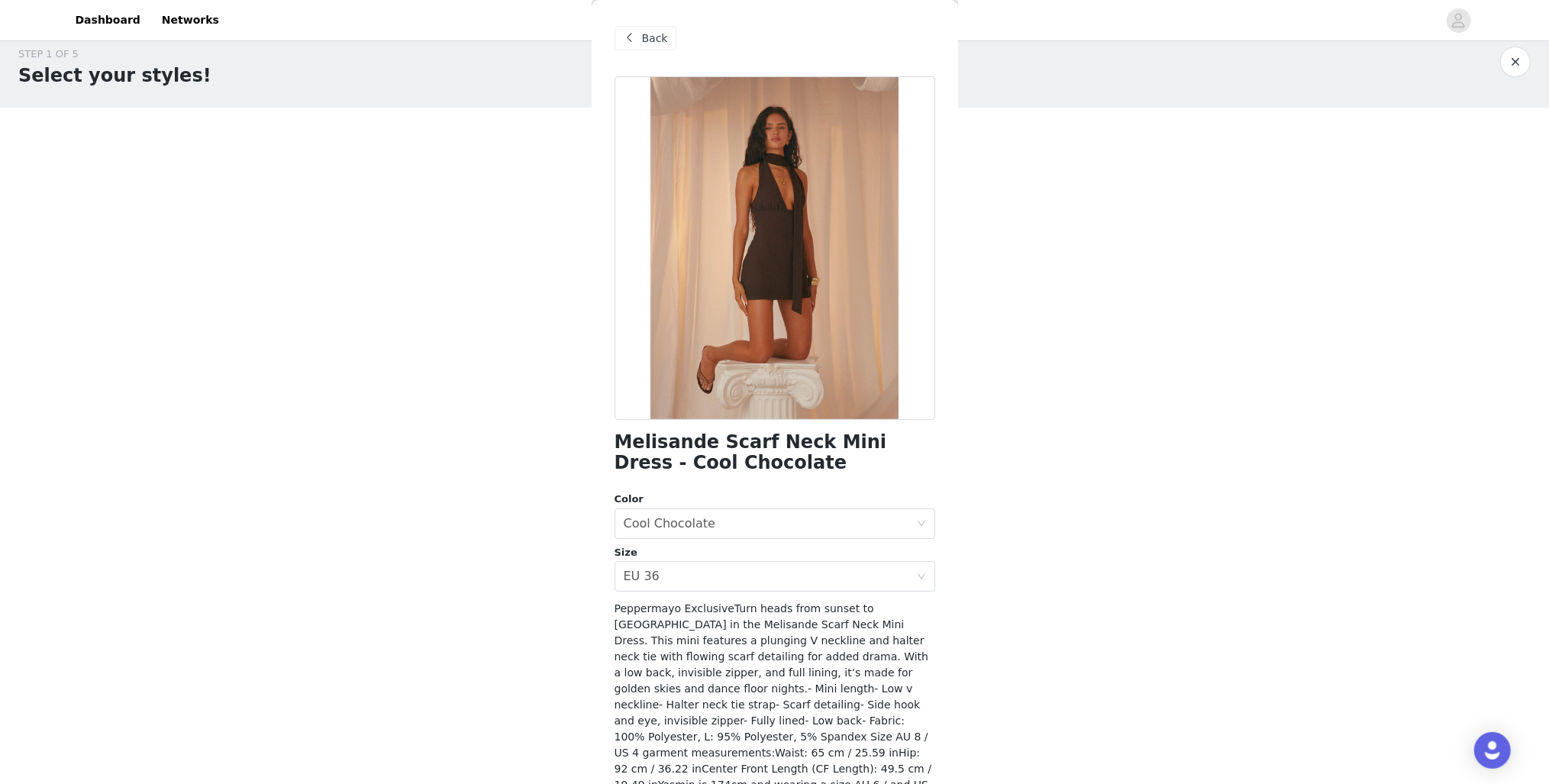
click at [655, 42] on span "Back" at bounding box center [655, 38] width 26 height 16
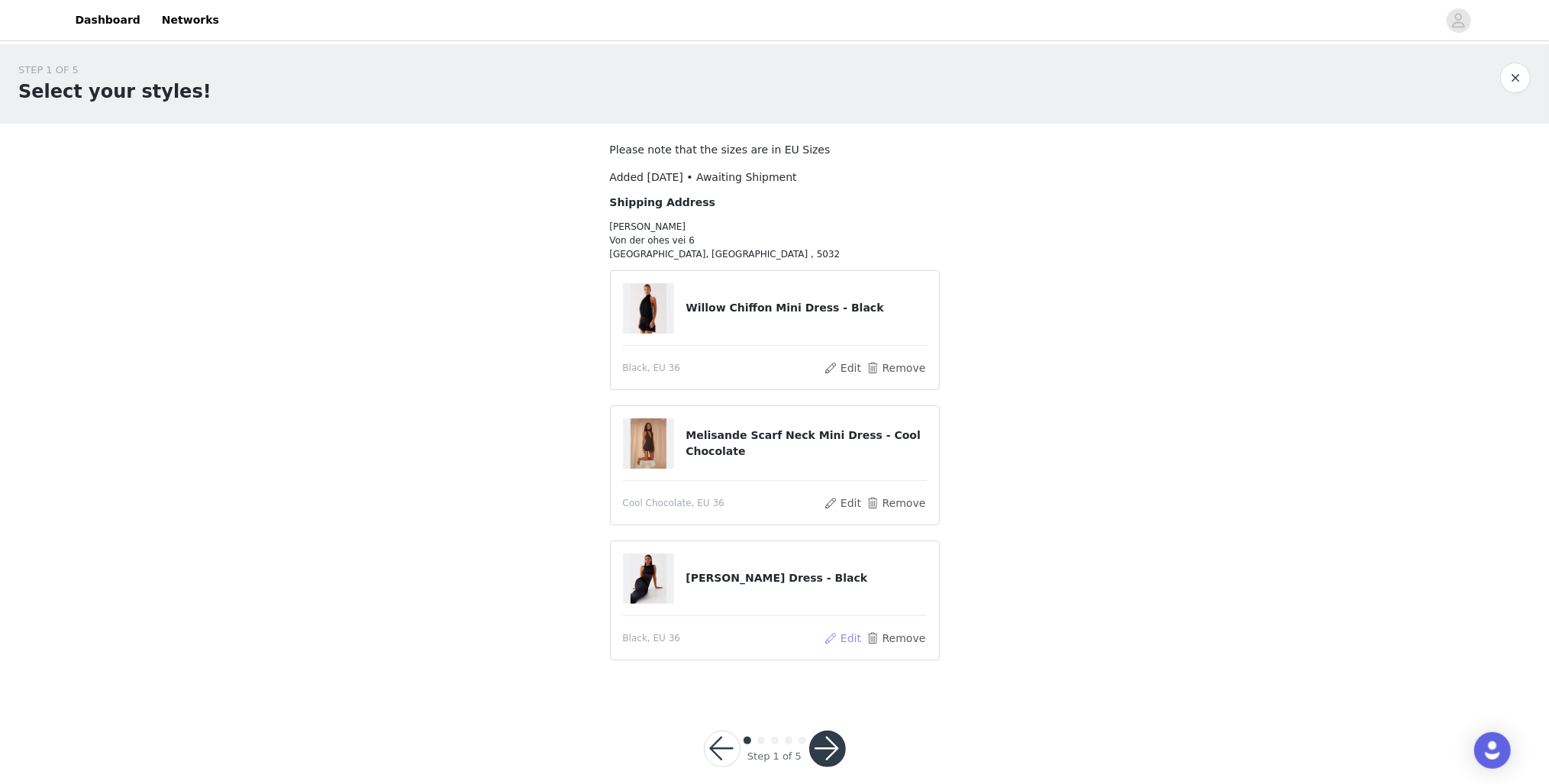
click at [850, 635] on button "Edit" at bounding box center [843, 639] width 39 height 18
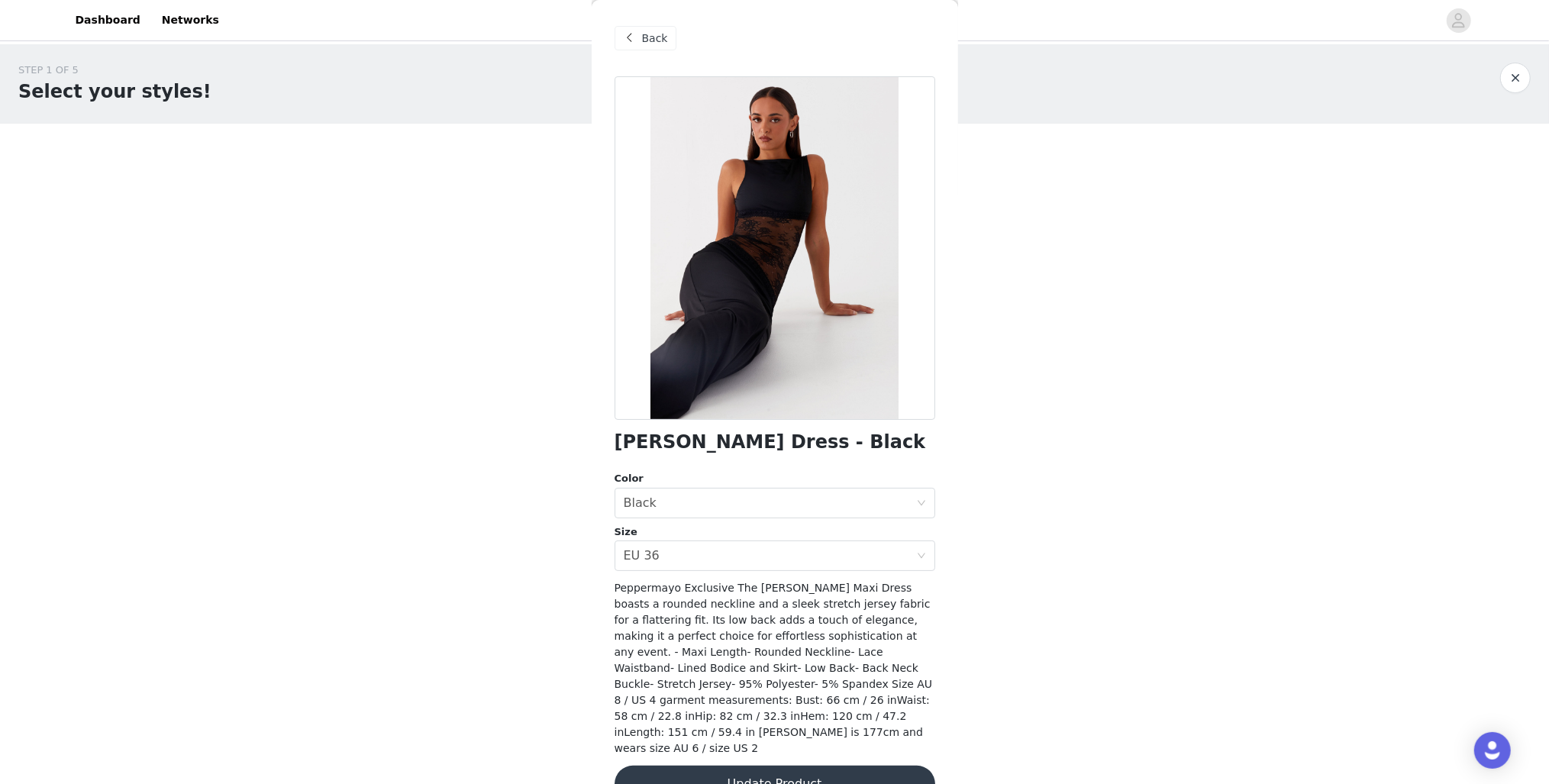
click at [647, 37] on span "Back" at bounding box center [655, 38] width 26 height 16
